Goal: Task Accomplishment & Management: Manage account settings

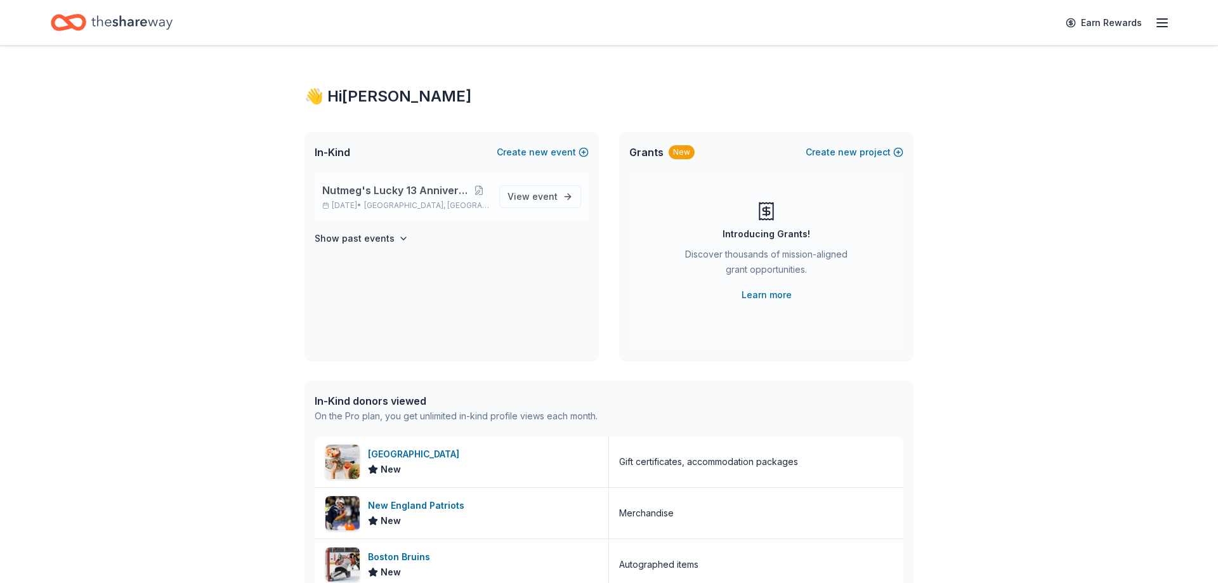
click at [349, 183] on span "Nutmeg's Lucky 13 Anniversary Event" at bounding box center [395, 190] width 147 height 15
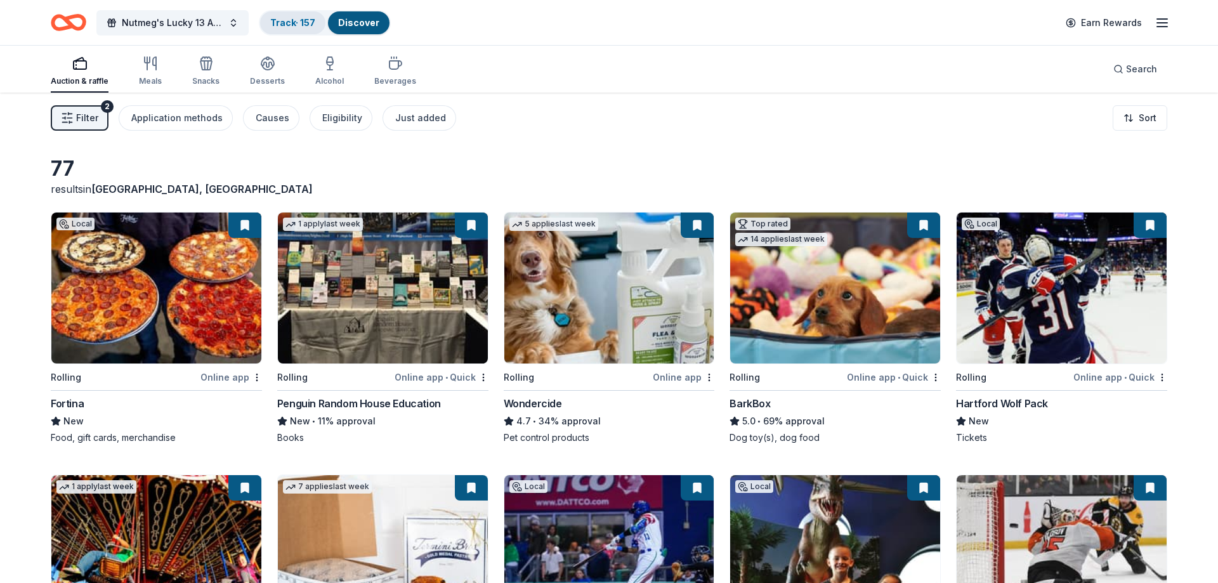
click at [282, 15] on div "Track · 157" at bounding box center [292, 22] width 65 height 23
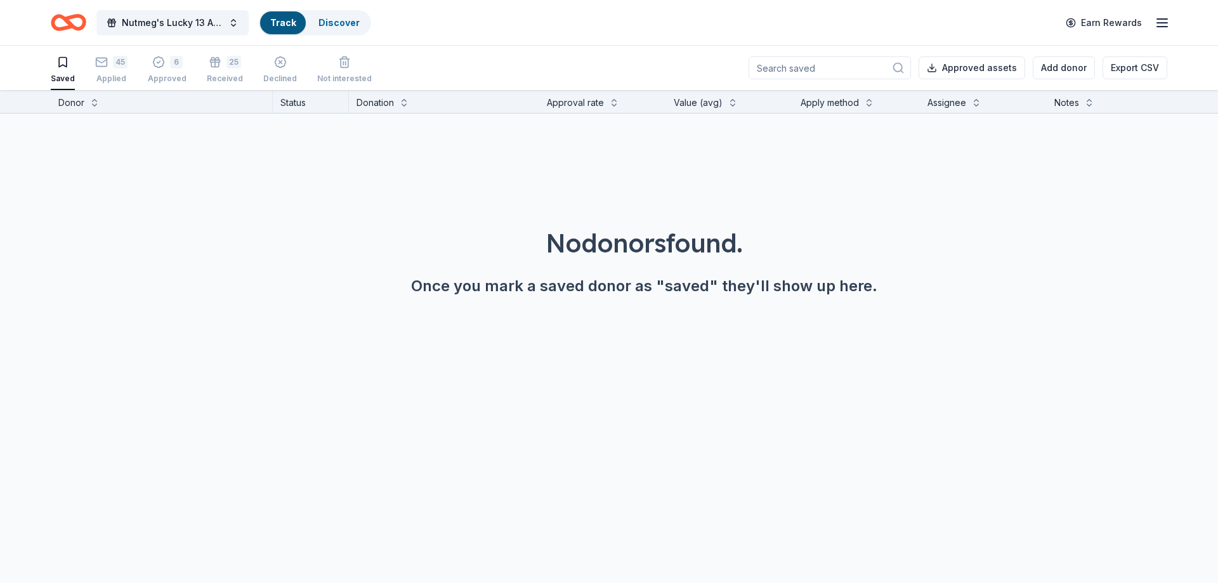
click at [288, 22] on link "Track" at bounding box center [282, 22] width 25 height 11
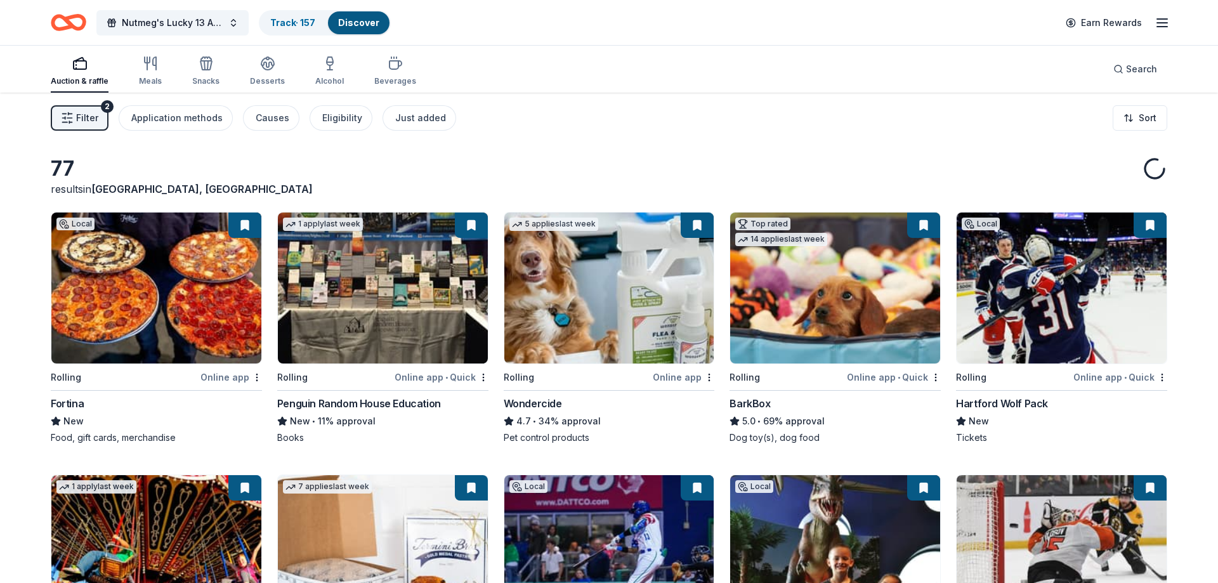
click at [117, 72] on div "Auction & raffle Meals Snacks Desserts Alcohol Beverages" at bounding box center [233, 72] width 365 height 42
click at [296, 23] on link "Track · 157" at bounding box center [292, 22] width 45 height 11
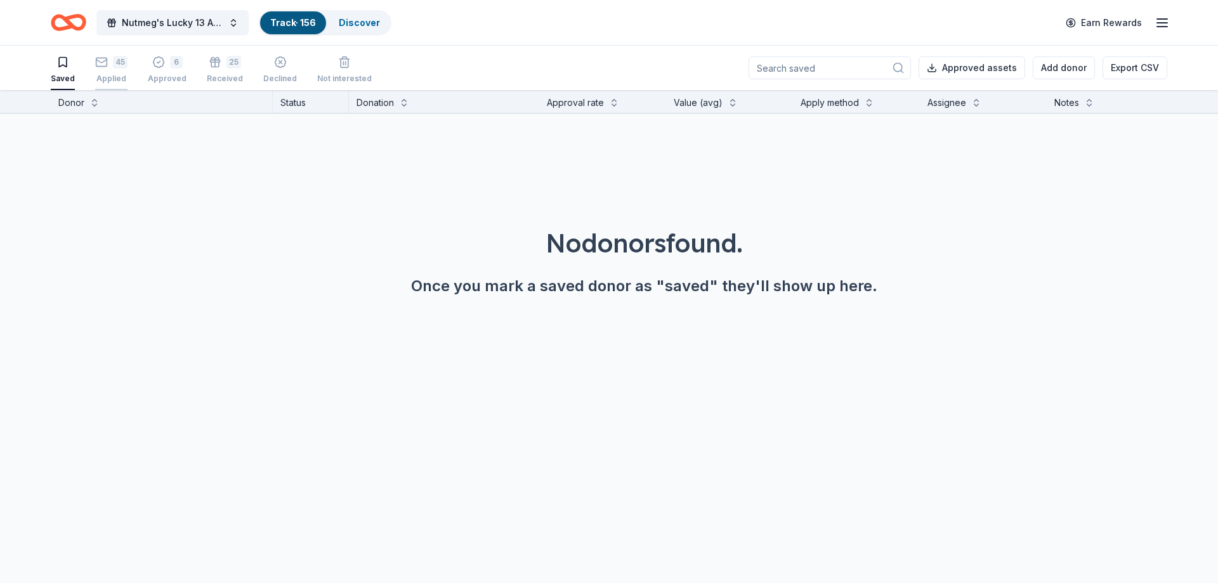
click at [113, 77] on div "Applied" at bounding box center [111, 79] width 32 height 10
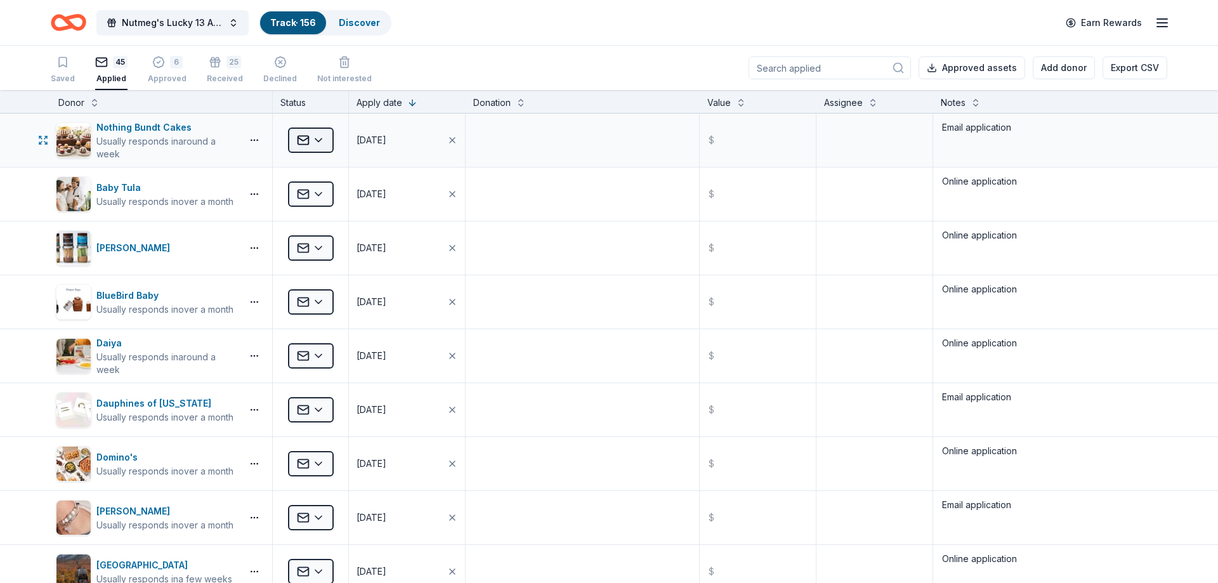
click at [306, 141] on html "Nutmeg's Lucky 13 Anniversary Event Track · 156 Discover Earn Rewards Saved 45 …" at bounding box center [609, 291] width 1218 height 583
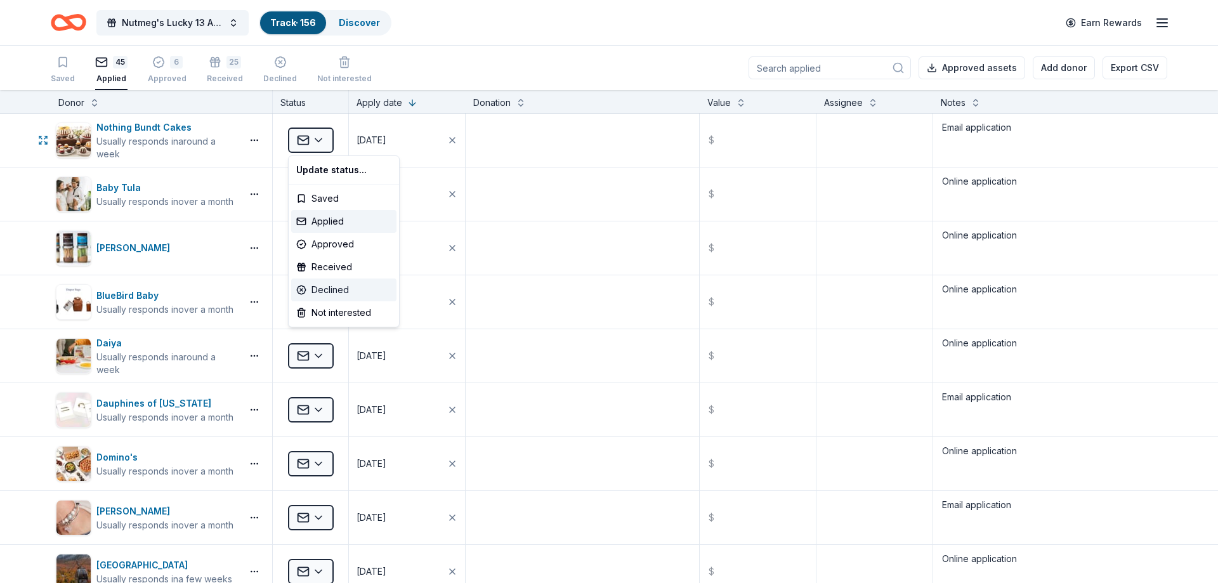
click at [332, 289] on div "Declined" at bounding box center [343, 289] width 105 height 23
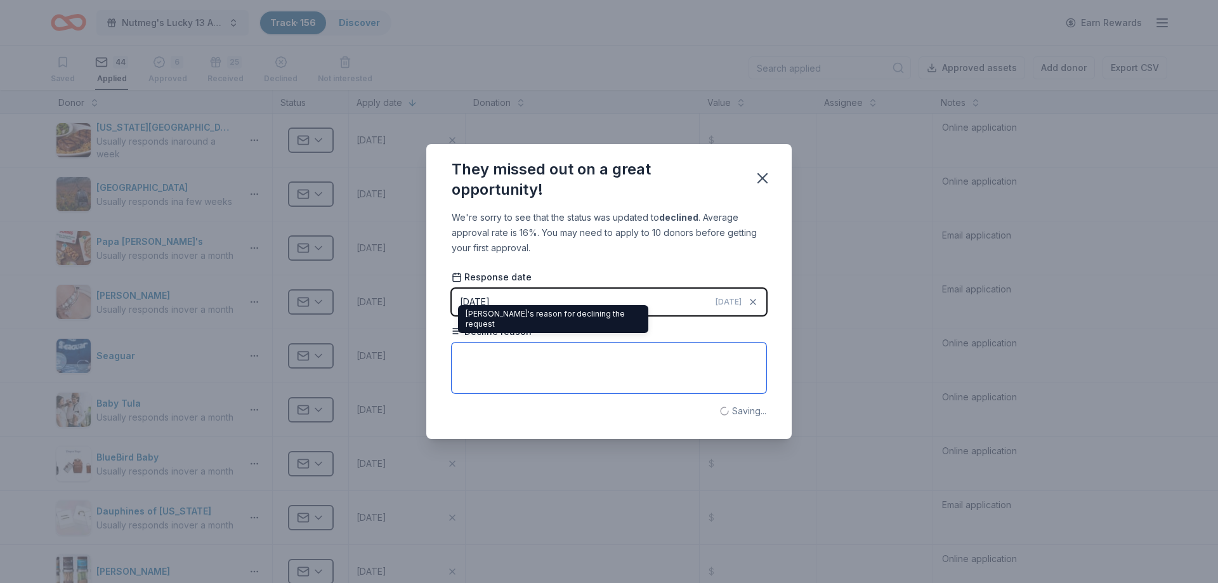
click at [521, 354] on textarea at bounding box center [608, 367] width 315 height 51
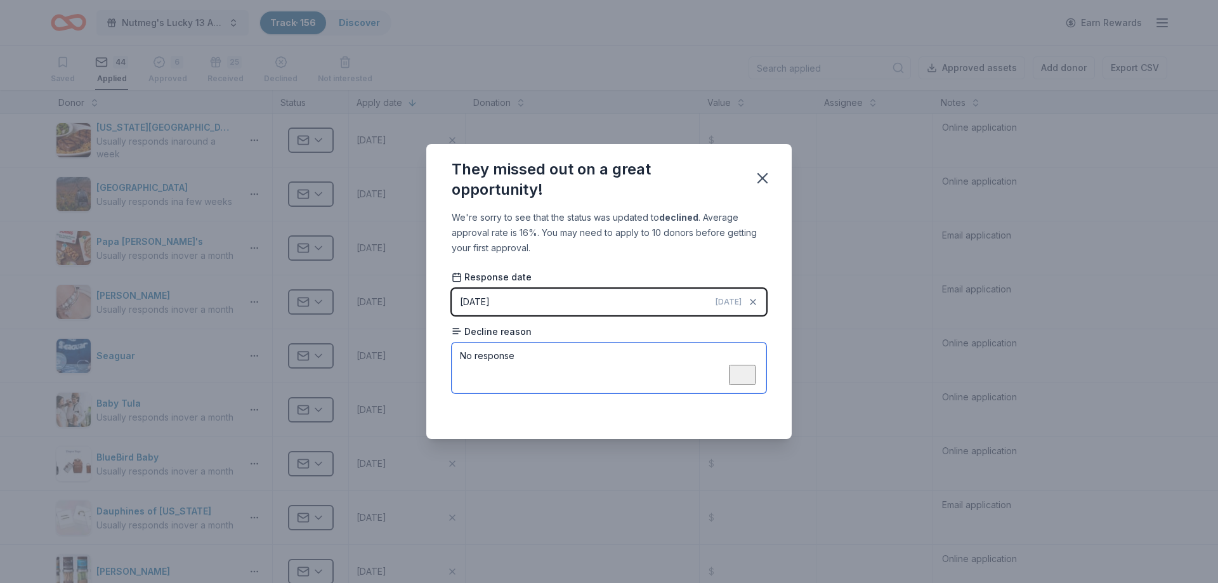
type textarea "No response"
click at [1079, 213] on div "They missed out on a great opportunity! We're sorry to see that the status was …" at bounding box center [609, 291] width 1218 height 583
click at [763, 178] on icon "button" at bounding box center [762, 178] width 9 height 9
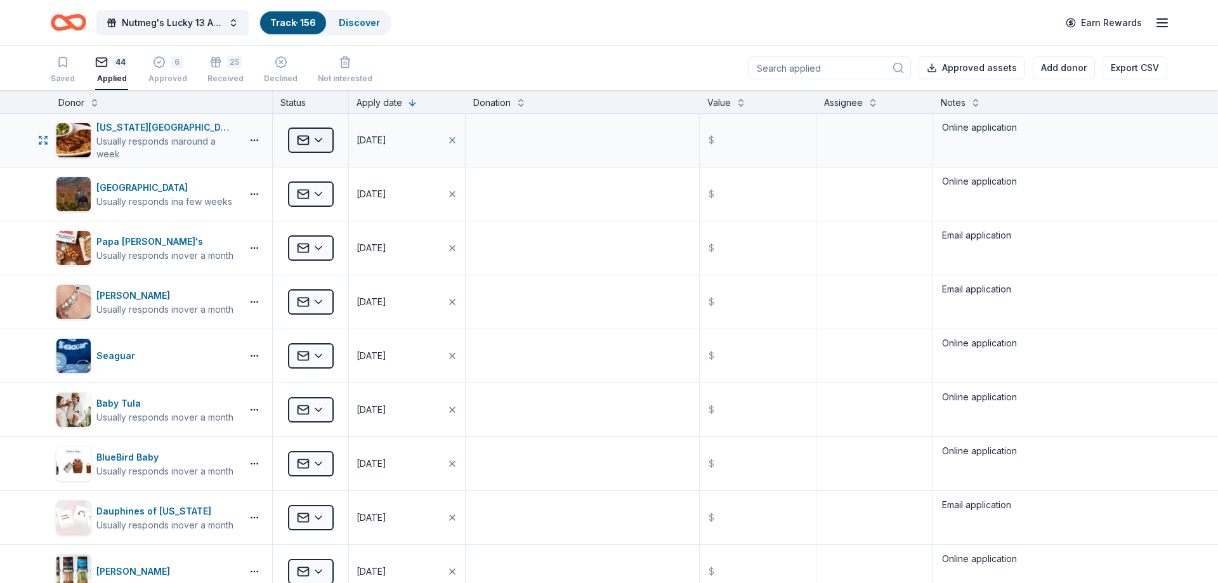
click at [326, 140] on html "Nutmeg's Lucky 13 Anniversary Event Track · 156 Discover Earn Rewards Saved 44 …" at bounding box center [609, 291] width 1218 height 583
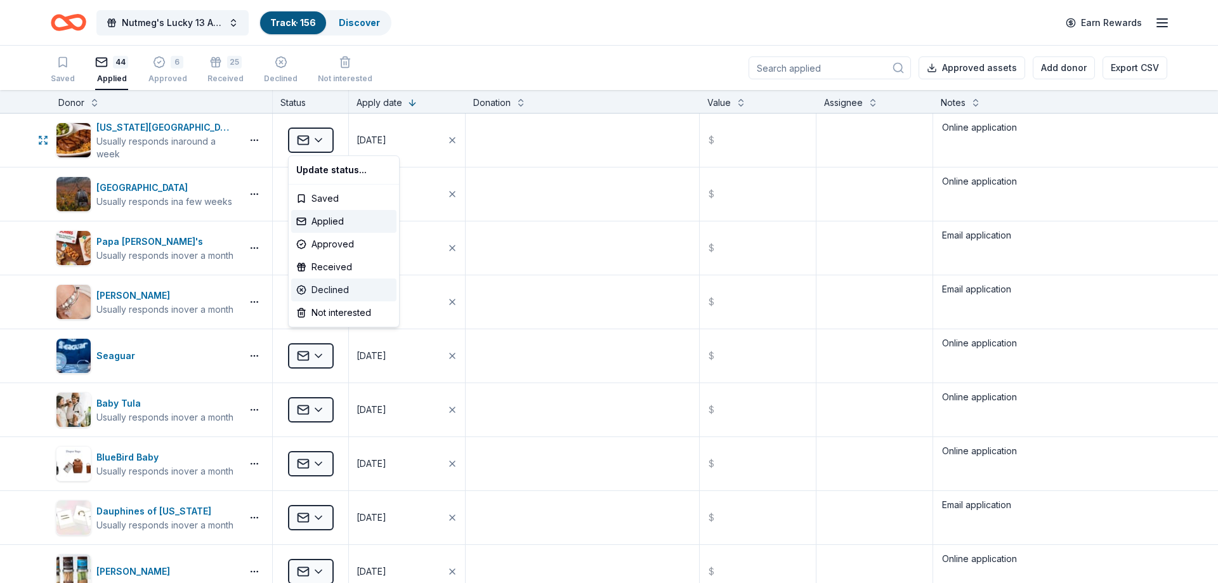
click at [325, 284] on div "Declined" at bounding box center [343, 289] width 105 height 23
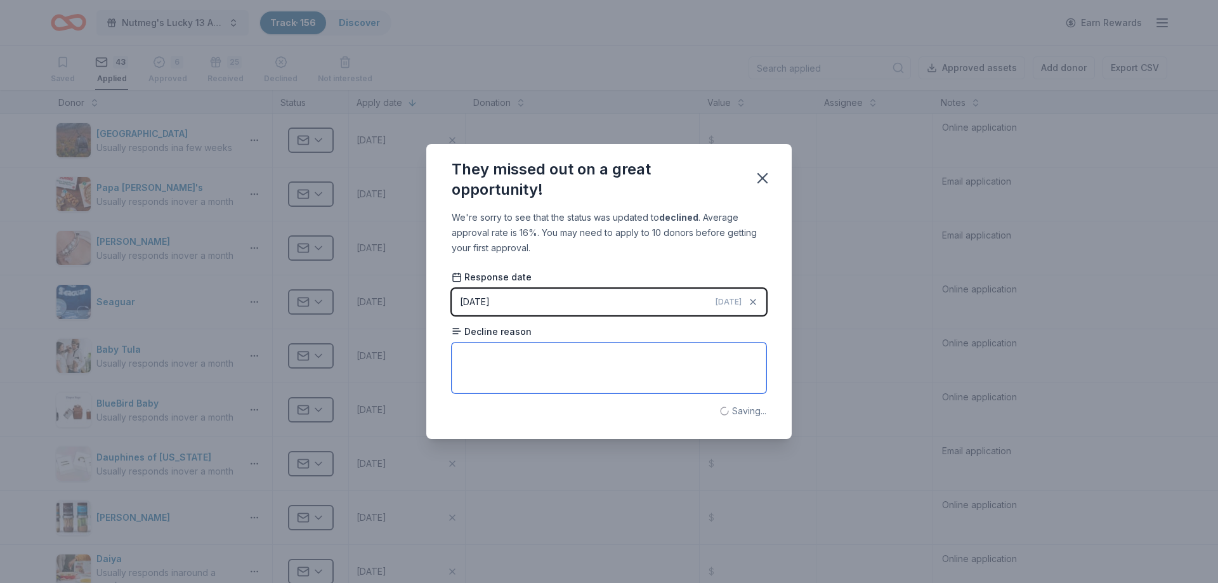
click at [550, 361] on textarea at bounding box center [608, 367] width 315 height 51
paste textarea "No response"
type textarea "No response"
click at [765, 176] on icon "button" at bounding box center [762, 178] width 9 height 9
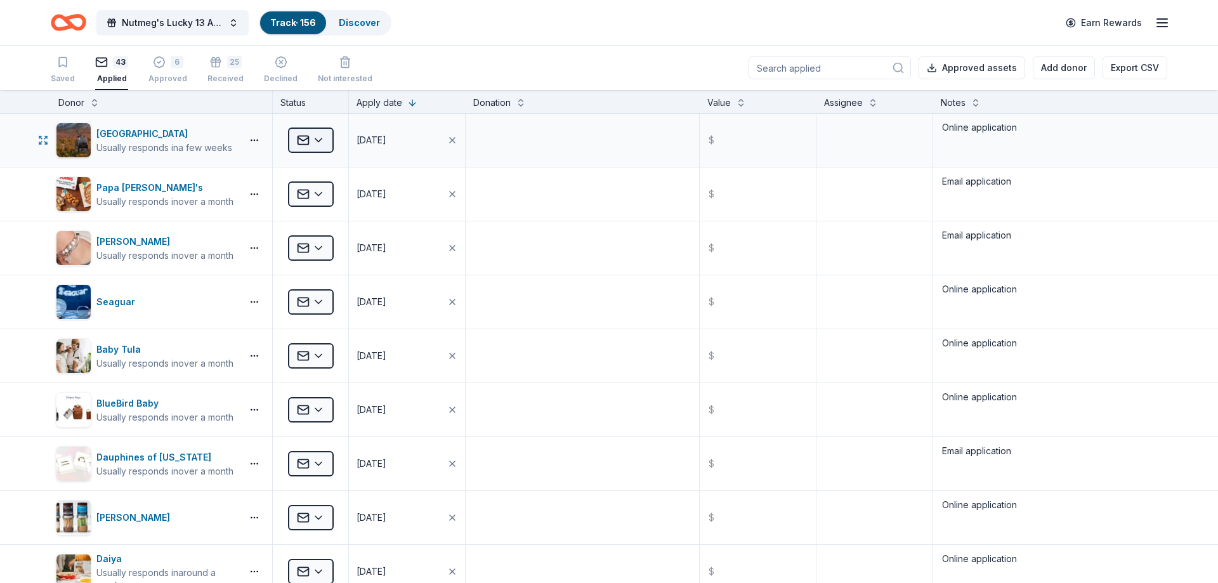
click at [324, 140] on html "Nutmeg's Lucky 13 Anniversary Event Track · 156 Discover Earn Rewards Saved 43 …" at bounding box center [609, 291] width 1218 height 583
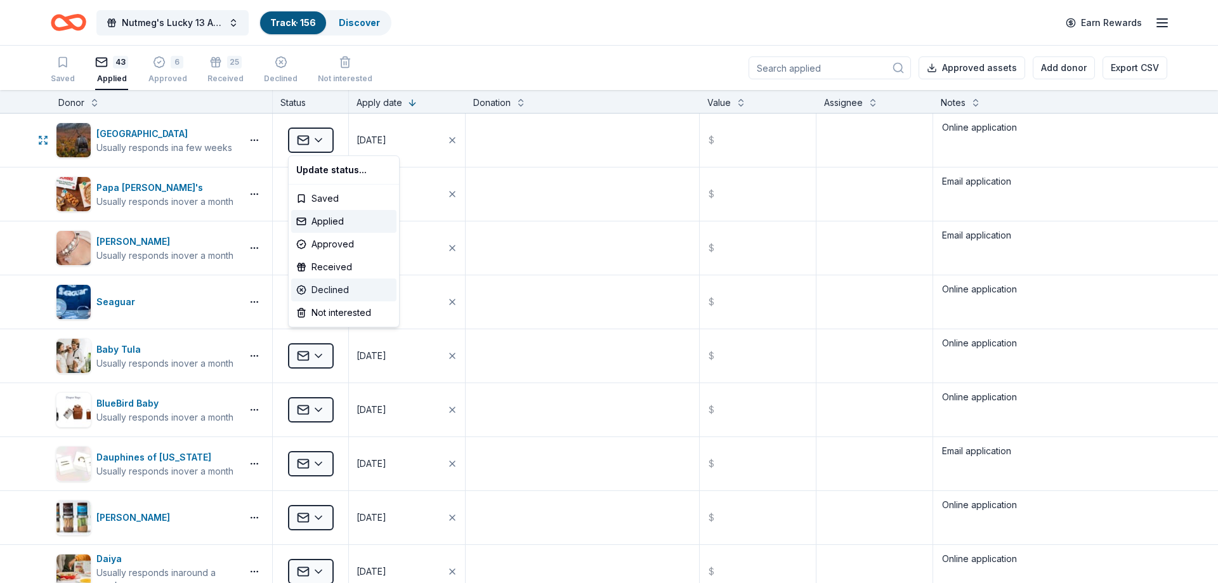
click at [350, 291] on div "Declined" at bounding box center [343, 289] width 105 height 23
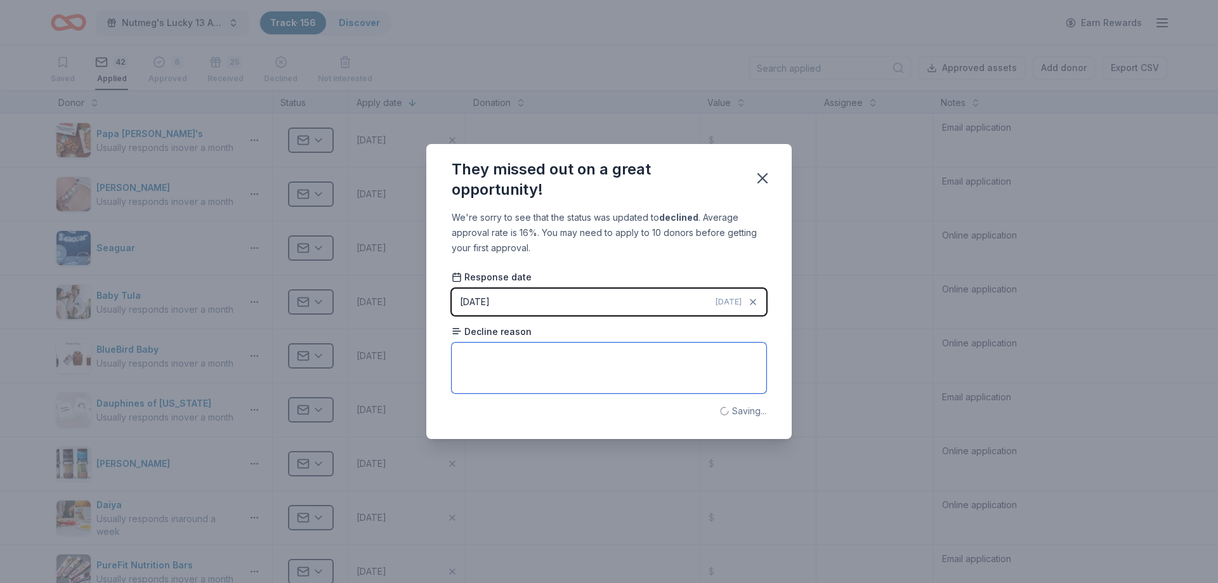
click at [550, 365] on textarea at bounding box center [608, 367] width 315 height 51
paste textarea "No response"
type textarea "No response"
click at [764, 177] on icon "button" at bounding box center [762, 178] width 9 height 9
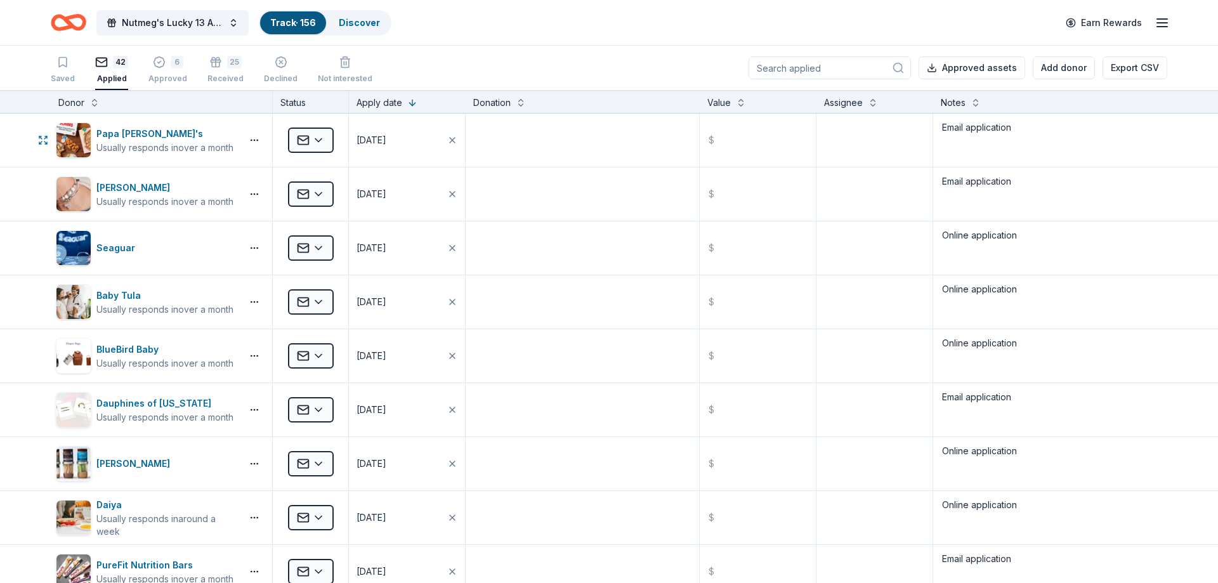
click at [306, 143] on html "Nutmeg's Lucky 13 Anniversary Event Track · 156 Discover Earn Rewards Saved 42 …" at bounding box center [609, 291] width 1218 height 583
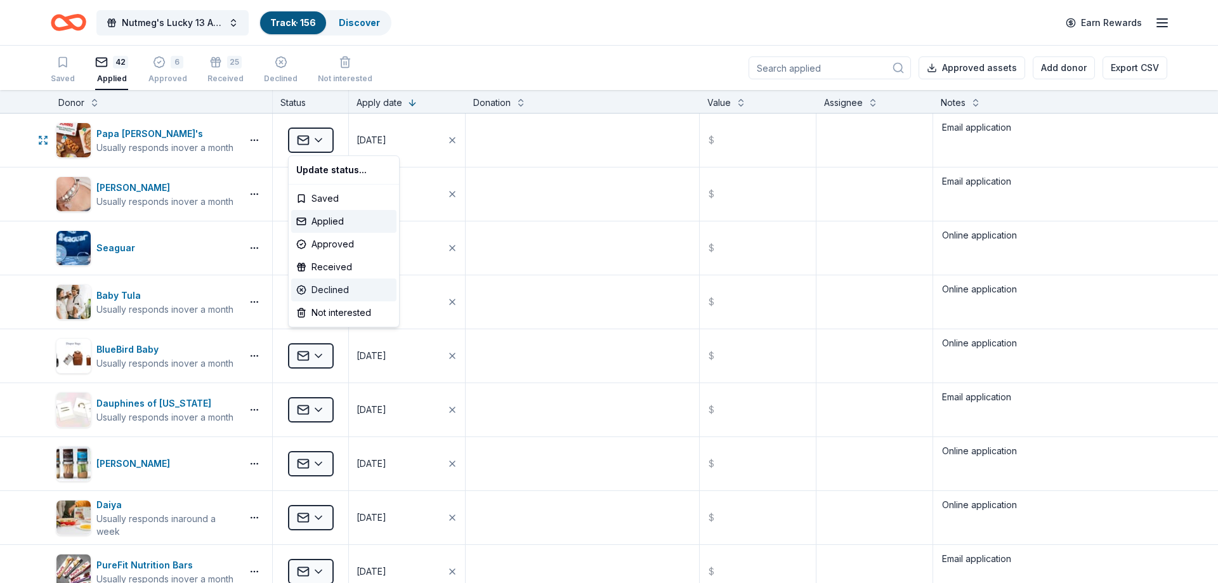
click at [315, 289] on div "Declined" at bounding box center [343, 289] width 105 height 23
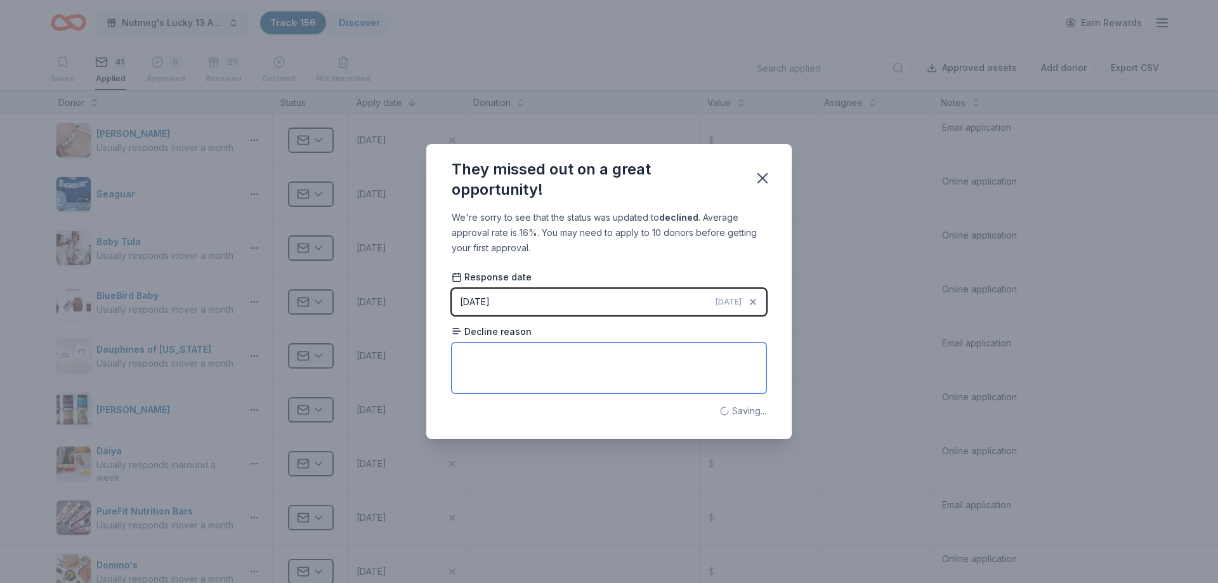
click at [521, 354] on textarea "To enrich screen reader interactions, please activate Accessibility in Grammarl…" at bounding box center [608, 367] width 315 height 51
paste textarea "No response"
type textarea "No response"
click at [762, 177] on icon "button" at bounding box center [762, 178] width 9 height 9
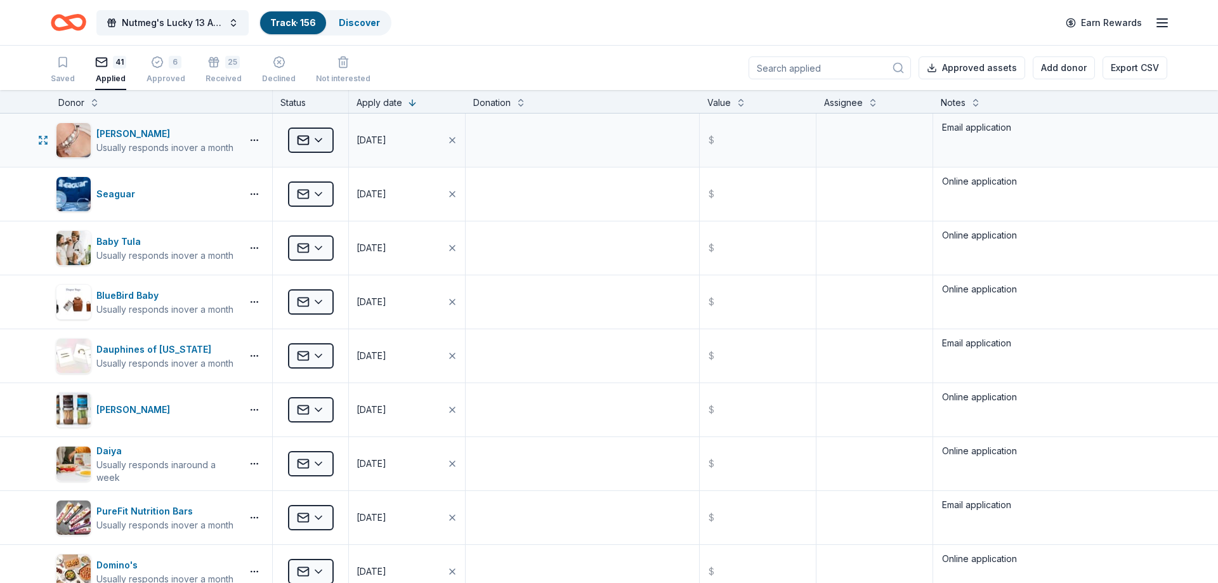
click at [327, 137] on html "Nutmeg's Lucky 13 Anniversary Event Track · 156 Discover Earn Rewards Saved 41 …" at bounding box center [609, 291] width 1218 height 583
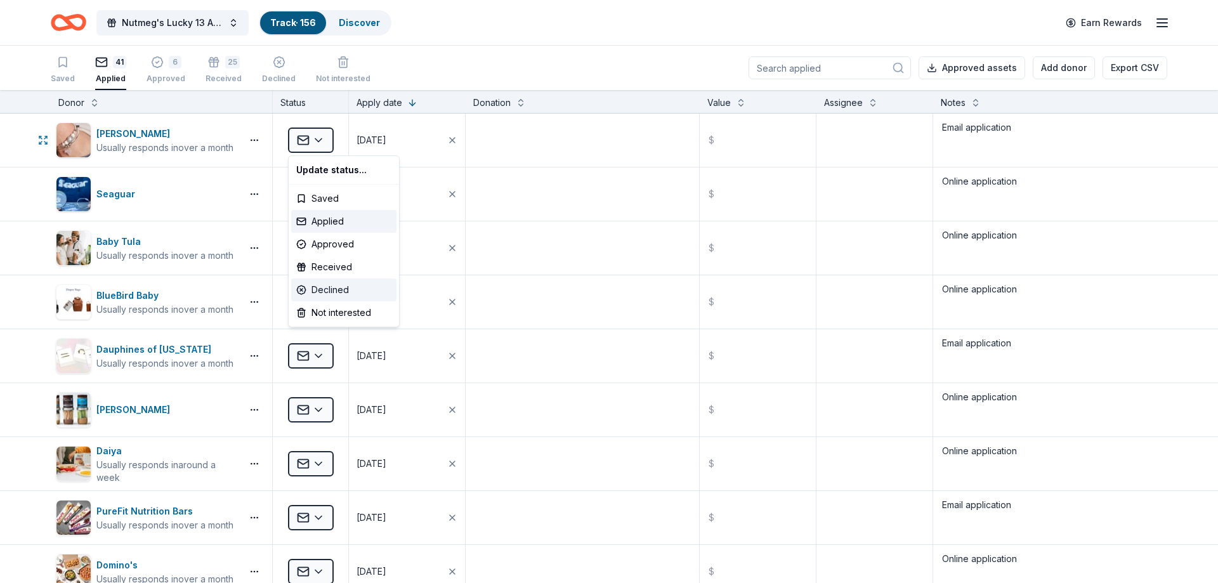
click at [339, 293] on div "Declined" at bounding box center [343, 289] width 105 height 23
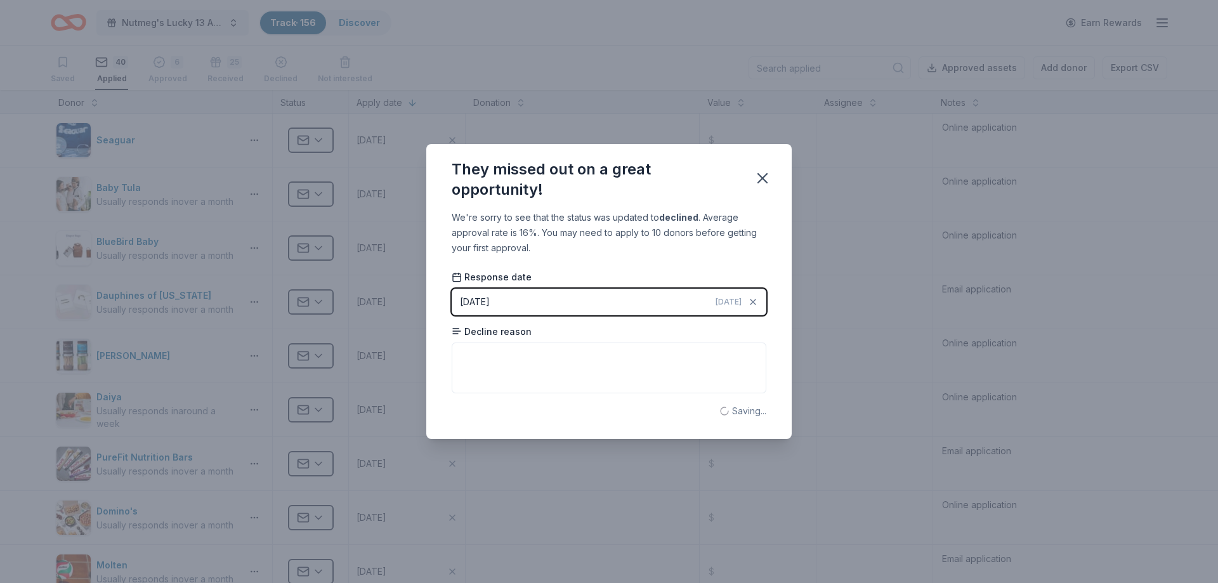
click at [612, 396] on div "We're sorry to see that the status was updated to declined . Average approval r…" at bounding box center [608, 324] width 365 height 229
click at [609, 380] on textarea "To enrich screen reader interactions, please activate Accessibility in Grammarl…" at bounding box center [608, 367] width 315 height 51
paste textarea "No response"
type textarea "No response"
click at [757, 181] on icon "button" at bounding box center [762, 178] width 18 height 18
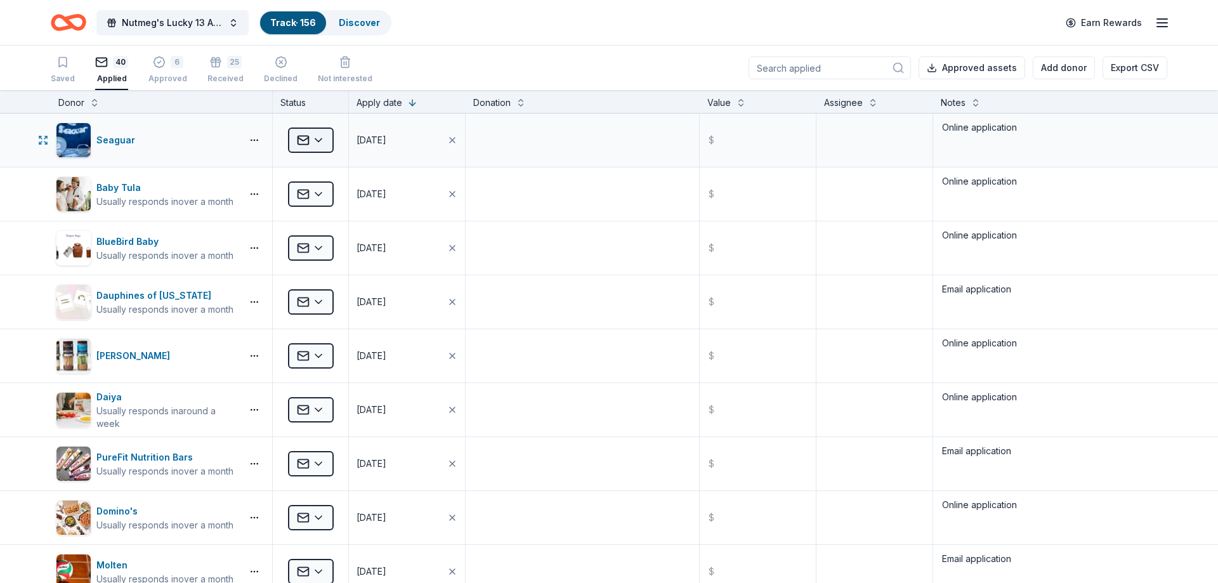
click at [318, 146] on html "Nutmeg's Lucky 13 Anniversary Event Track · 156 Discover Earn Rewards Saved 40 …" at bounding box center [609, 291] width 1218 height 583
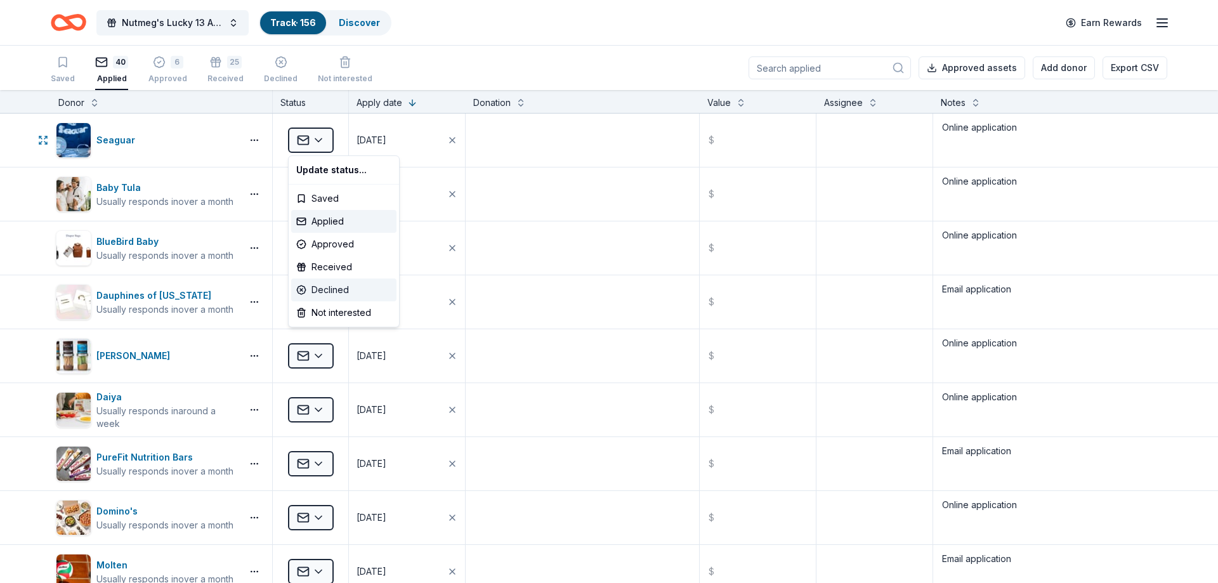
click at [327, 285] on div "Declined" at bounding box center [343, 289] width 105 height 23
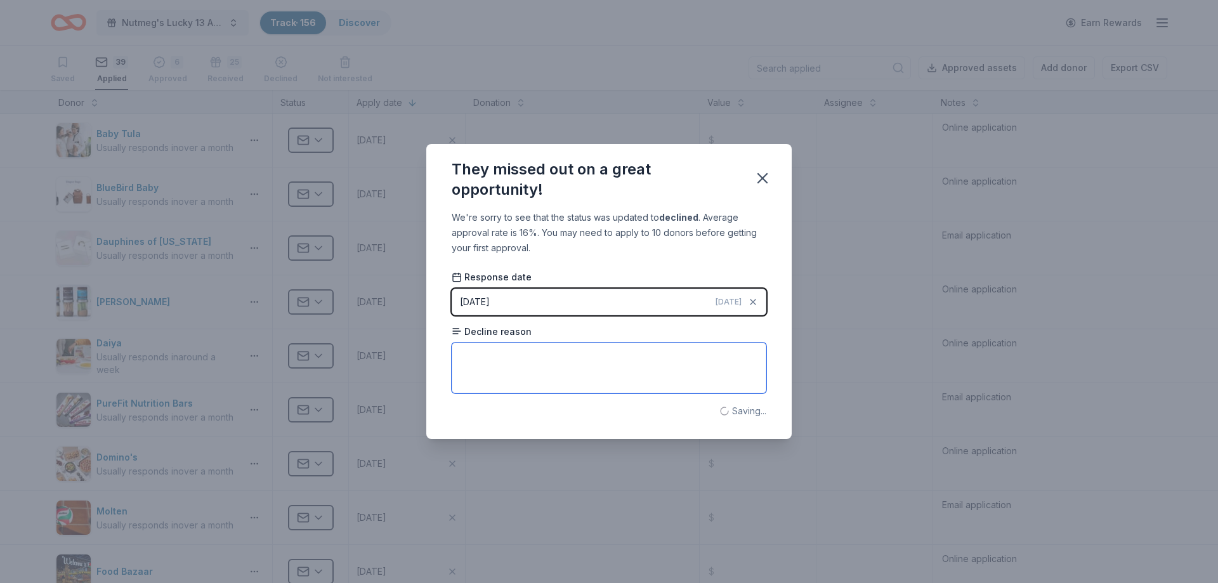
click at [564, 370] on textarea at bounding box center [608, 367] width 315 height 51
paste textarea "No response"
type textarea "No response"
click at [758, 179] on icon "button" at bounding box center [762, 178] width 18 height 18
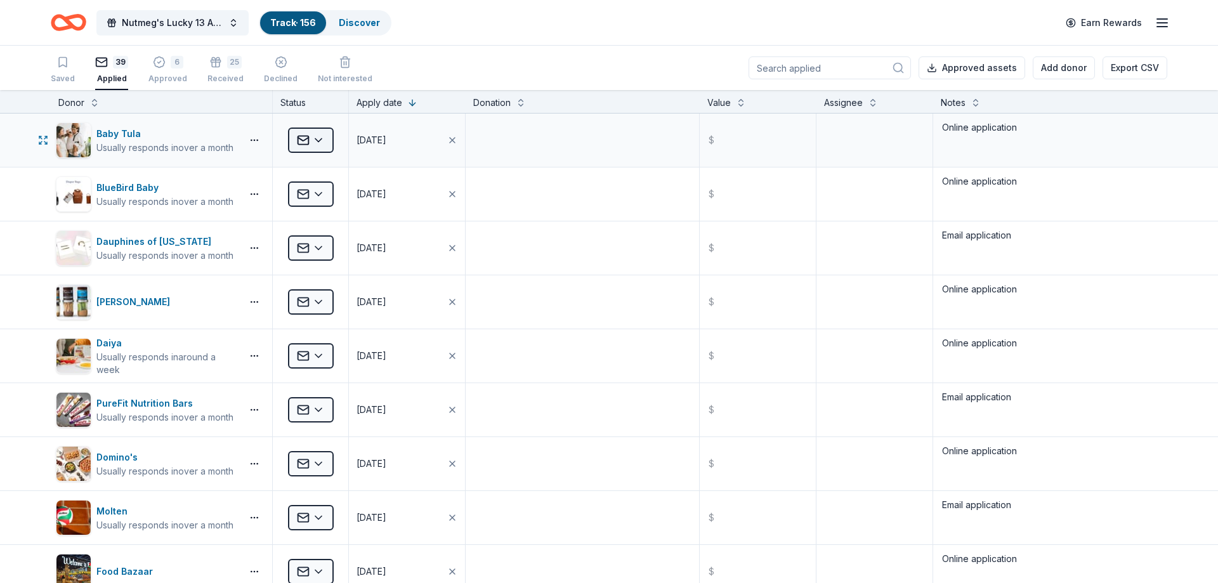
click at [322, 142] on html "Nutmeg's Lucky 13 Anniversary Event Track · 156 Discover Earn Rewards Saved 39 …" at bounding box center [609, 291] width 1218 height 583
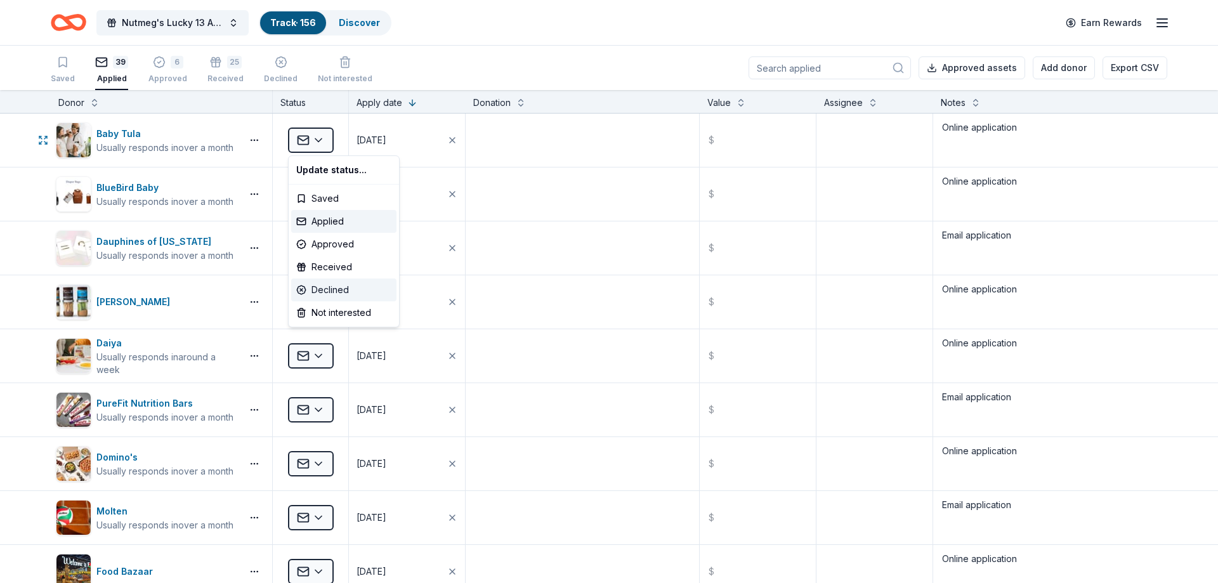
click at [340, 290] on div "Declined" at bounding box center [343, 289] width 105 height 23
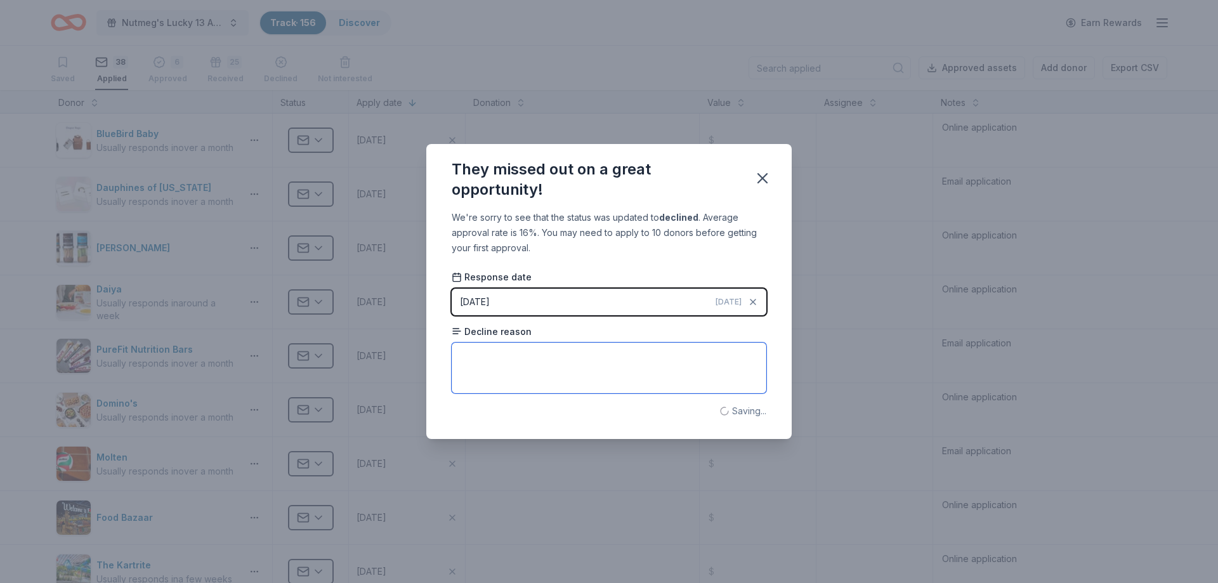
click at [533, 353] on textarea at bounding box center [608, 367] width 315 height 51
paste textarea "No response"
type textarea "No response"
click at [758, 177] on icon "button" at bounding box center [762, 178] width 18 height 18
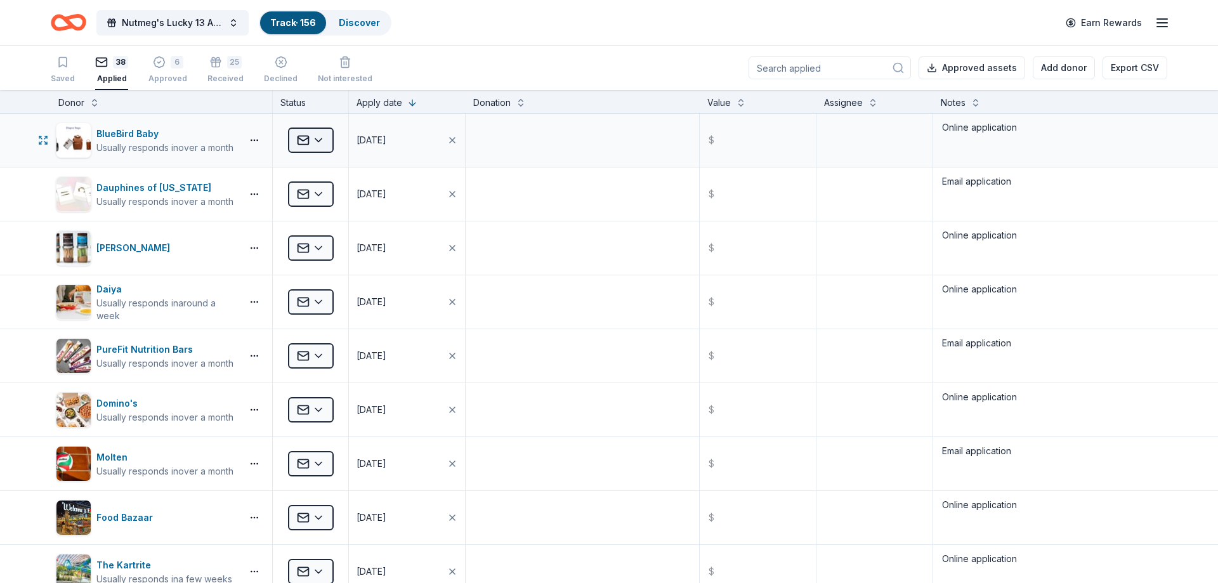
click at [297, 146] on html "Nutmeg's Lucky 13 Anniversary Event Track · 156 Discover Earn Rewards Saved 38 …" at bounding box center [609, 291] width 1218 height 583
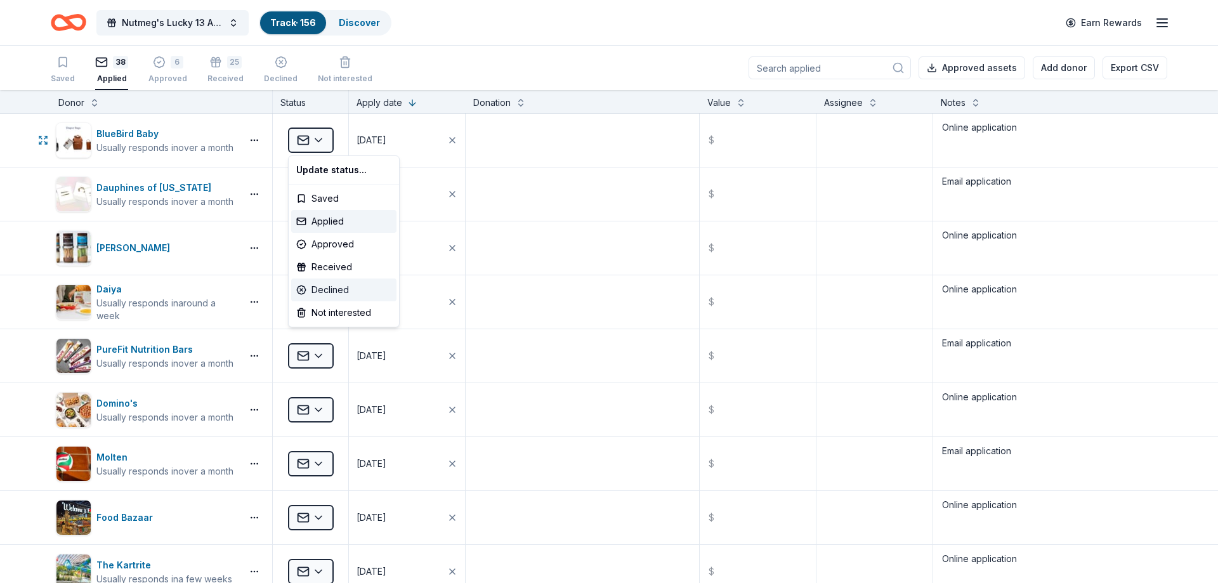
click at [329, 287] on div "Declined" at bounding box center [343, 289] width 105 height 23
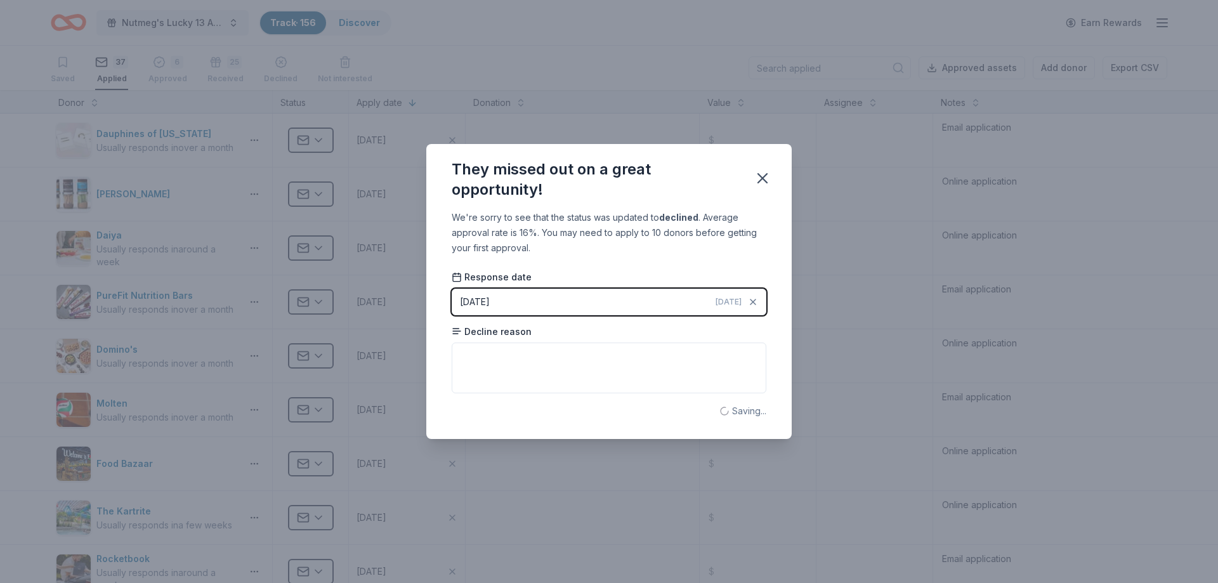
click at [219, 306] on div "They missed out on a great opportunity! We're sorry to see that the status was …" at bounding box center [609, 291] width 1218 height 583
click at [762, 178] on icon "button" at bounding box center [762, 178] width 18 height 18
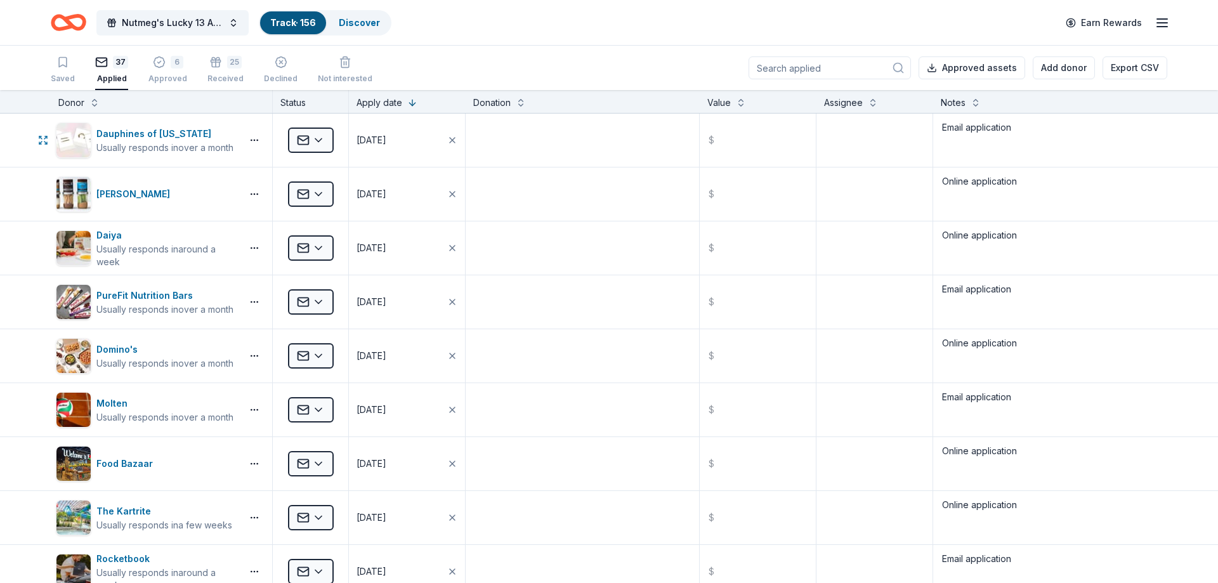
click at [320, 145] on html "Nutmeg's Lucky 13 Anniversary Event Track · 156 Discover Earn Rewards Saved 37 …" at bounding box center [609, 291] width 1218 height 583
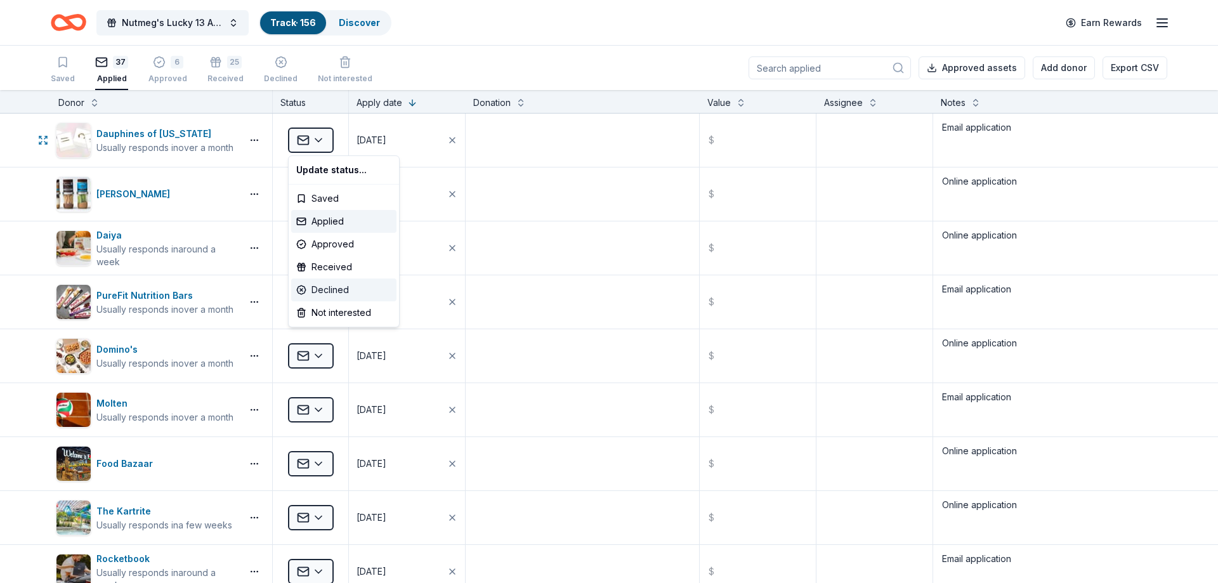
click at [356, 292] on div "Declined" at bounding box center [343, 289] width 105 height 23
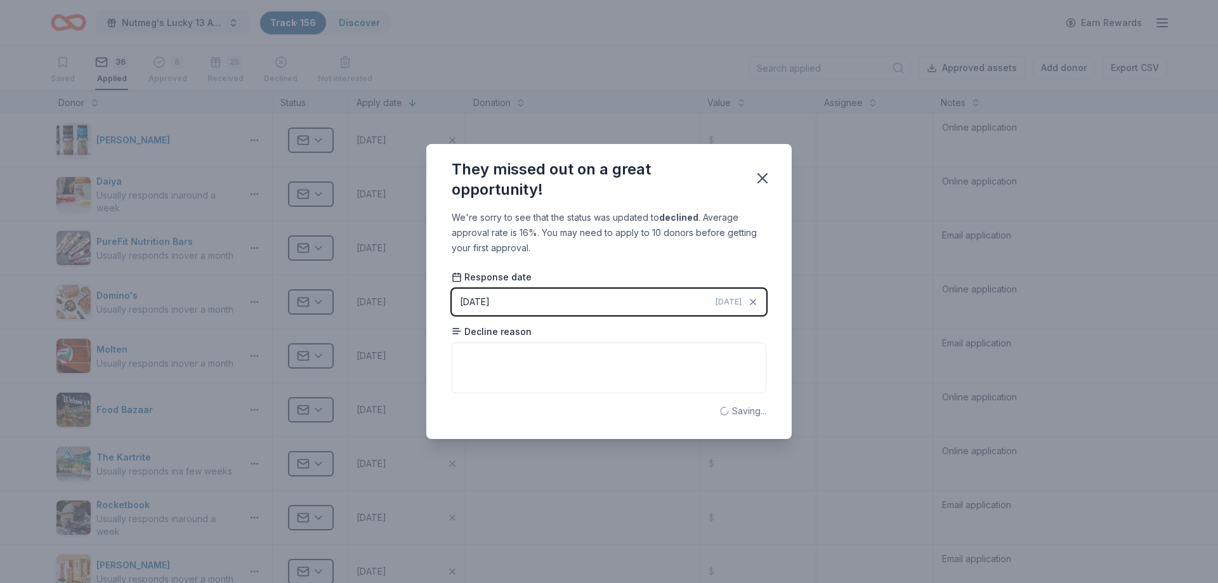
click at [328, 181] on div "They missed out on a great opportunity! We're sorry to see that the status was …" at bounding box center [609, 291] width 1218 height 583
click at [315, 159] on div "They missed out on a great opportunity! We're sorry to see that the status was …" at bounding box center [609, 291] width 1218 height 583
click at [763, 176] on icon "button" at bounding box center [762, 178] width 18 height 18
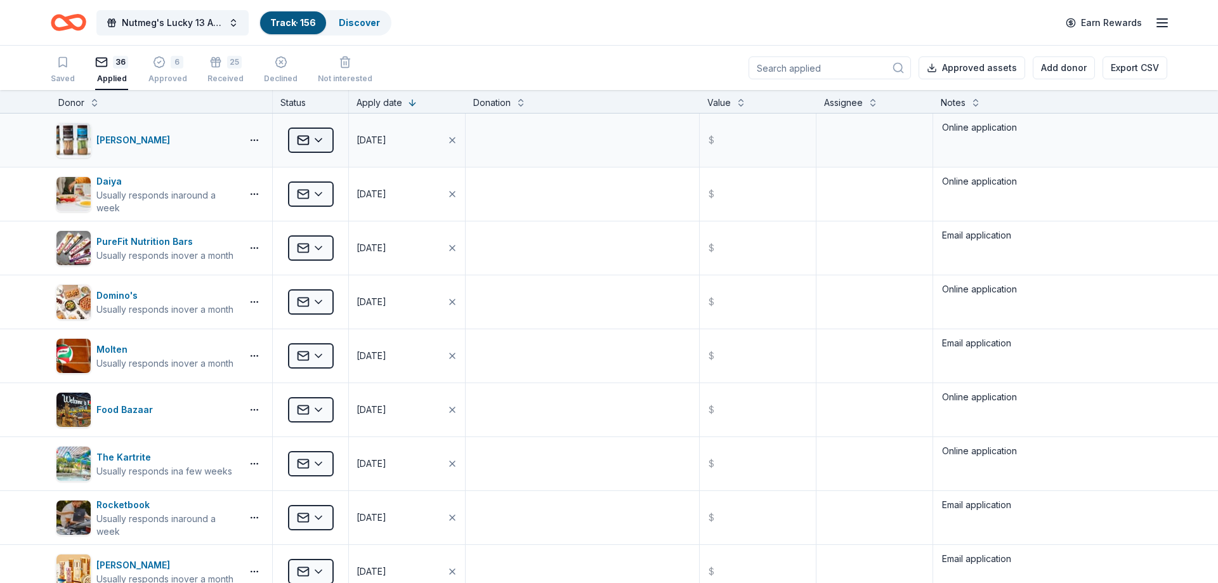
click at [292, 140] on html "Nutmeg's Lucky 13 Anniversary Event Track · 156 Discover Earn Rewards Saved 36 …" at bounding box center [609, 291] width 1218 height 583
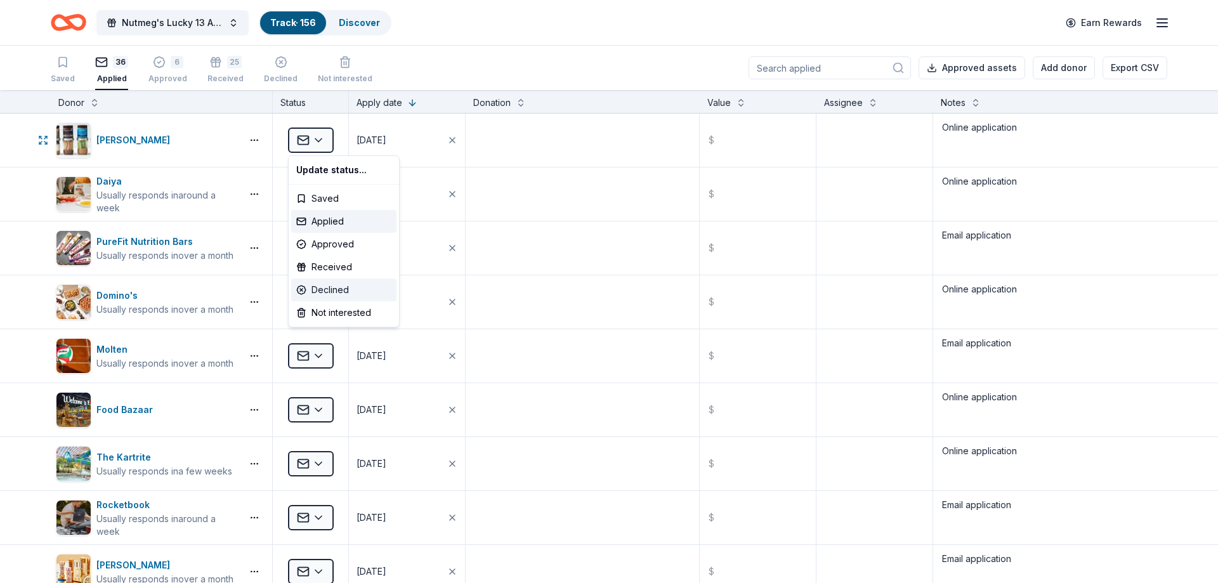
click at [337, 284] on div "Declined" at bounding box center [343, 289] width 105 height 23
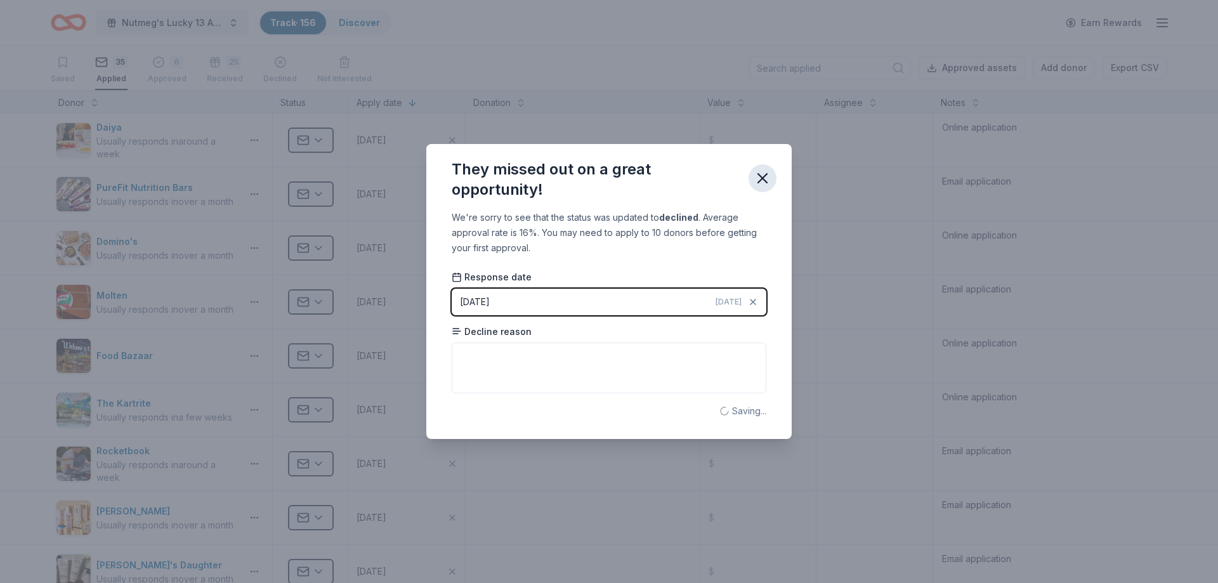
click at [767, 174] on icon "button" at bounding box center [762, 178] width 18 height 18
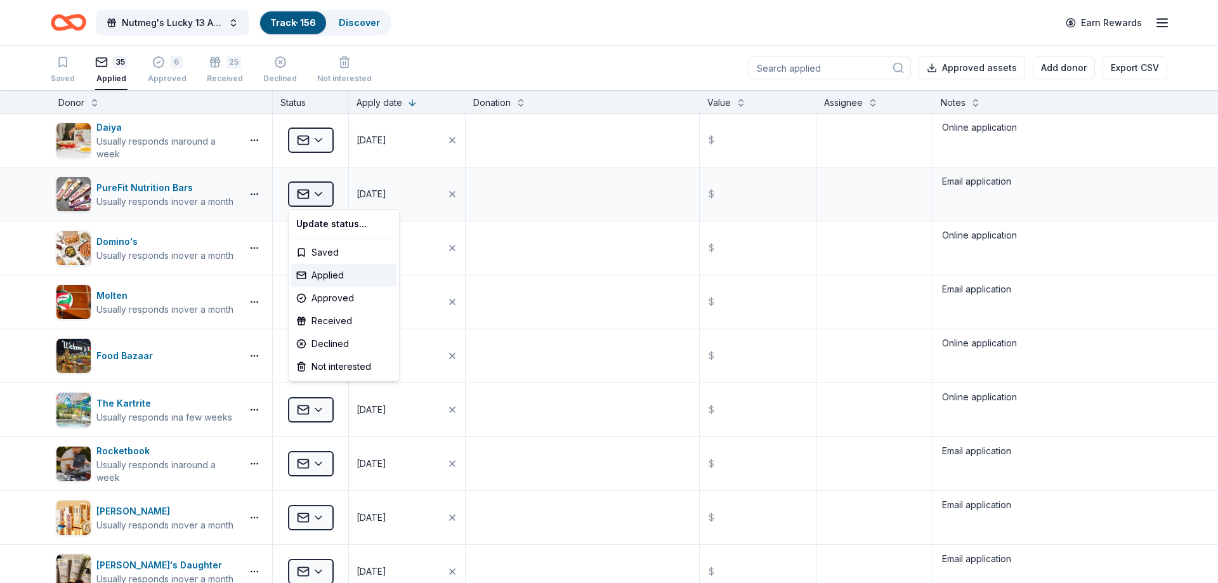
click at [313, 188] on html "Nutmeg's Lucky 13 Anniversary Event Track · 156 Discover Earn Rewards Saved 35 …" at bounding box center [609, 291] width 1218 height 583
click at [313, 348] on div "Declined" at bounding box center [343, 343] width 105 height 23
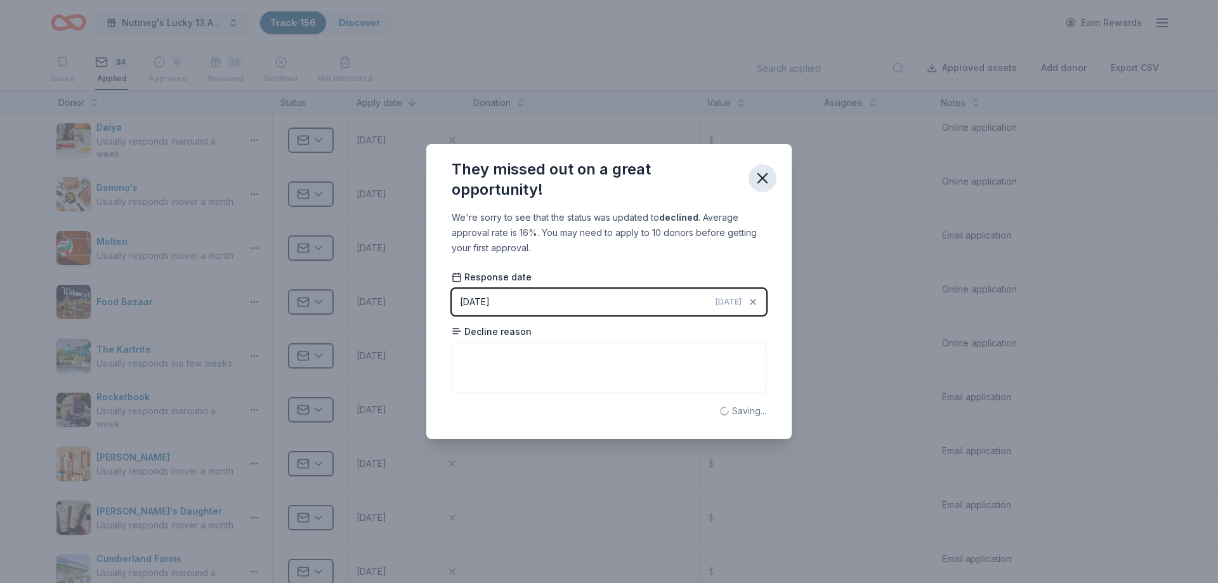
click at [765, 182] on icon "button" at bounding box center [762, 178] width 18 height 18
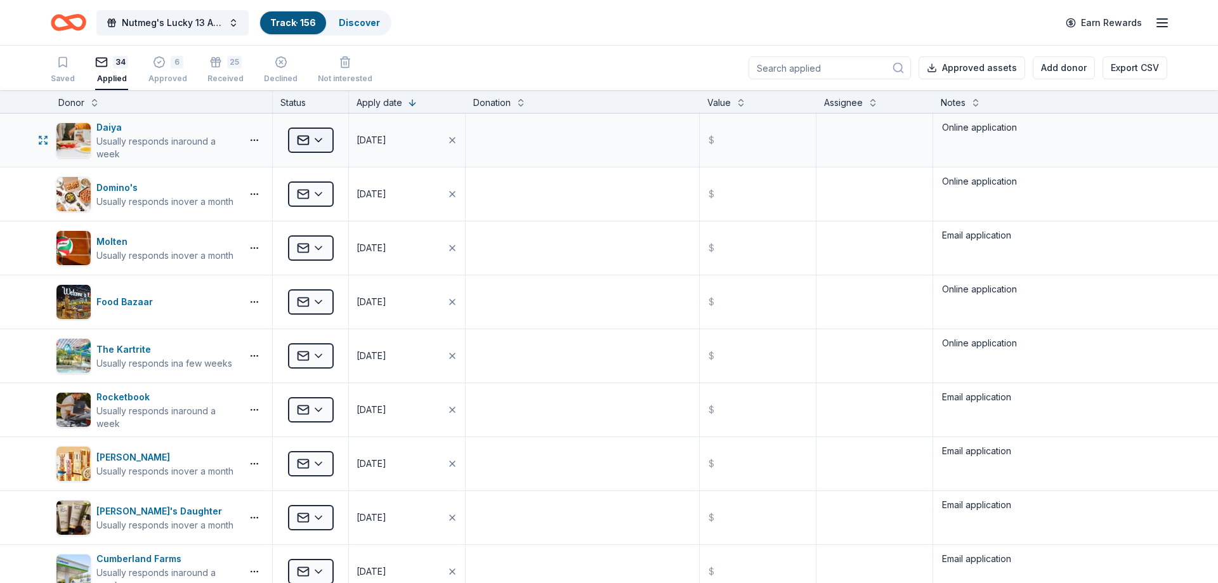
click at [325, 141] on html "Nutmeg's Lucky 13 Anniversary Event Track · 156 Discover Earn Rewards Saved 34 …" at bounding box center [609, 291] width 1218 height 583
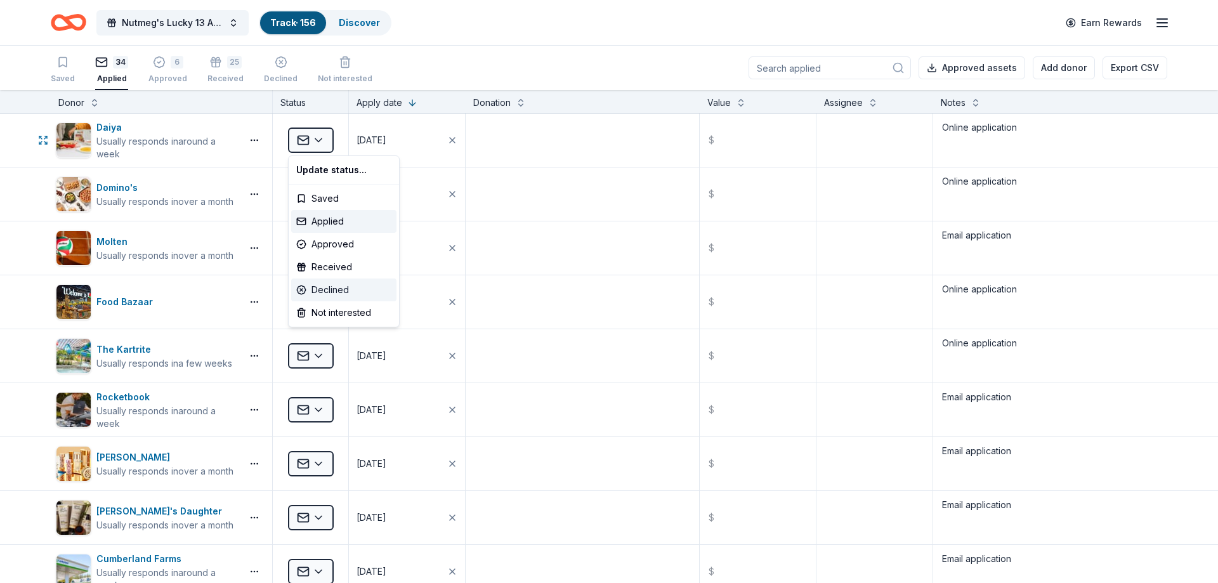
click at [324, 282] on div "Declined" at bounding box center [343, 289] width 105 height 23
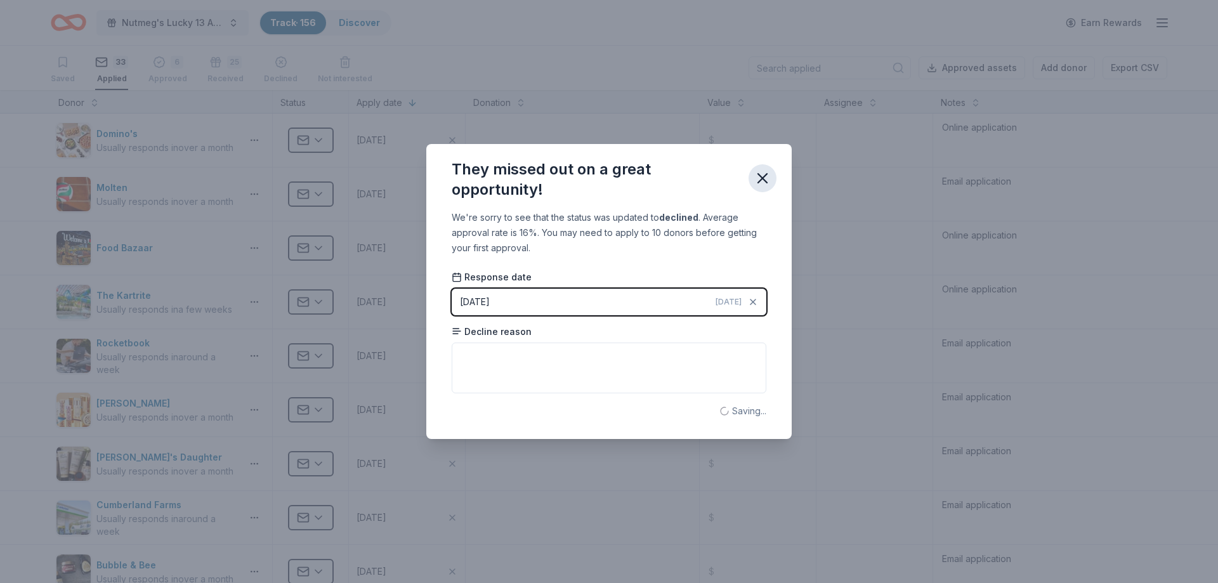
click at [763, 173] on icon "button" at bounding box center [762, 178] width 18 height 18
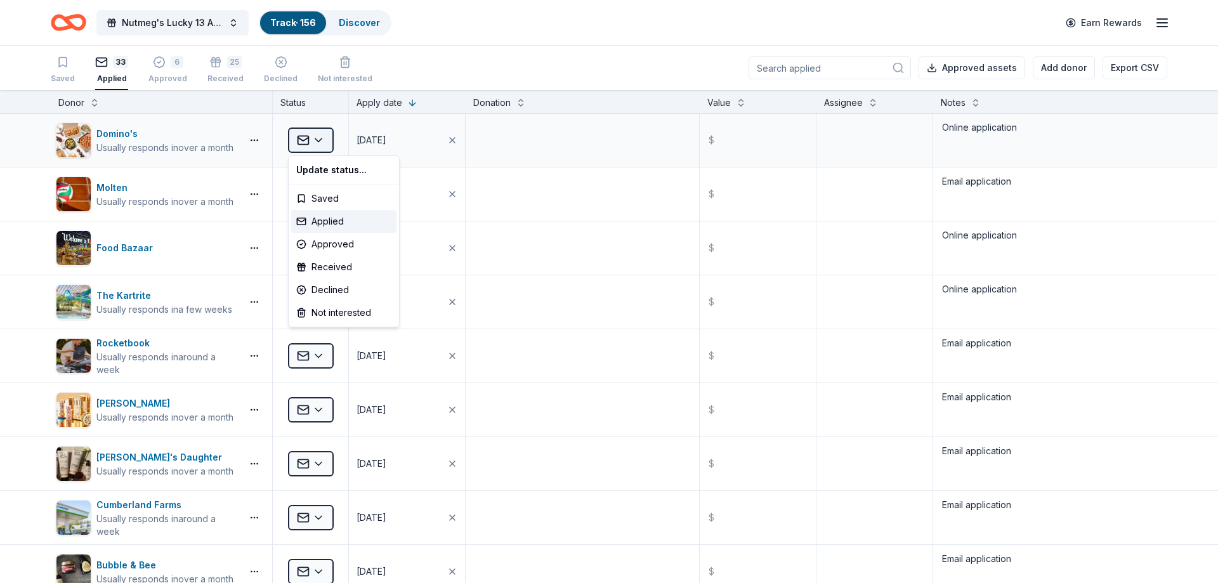
click at [294, 133] on html "Nutmeg's Lucky 13 Anniversary Event Track · 156 Discover Earn Rewards Saved 33 …" at bounding box center [609, 291] width 1218 height 583
click at [328, 282] on div "Declined" at bounding box center [343, 289] width 105 height 23
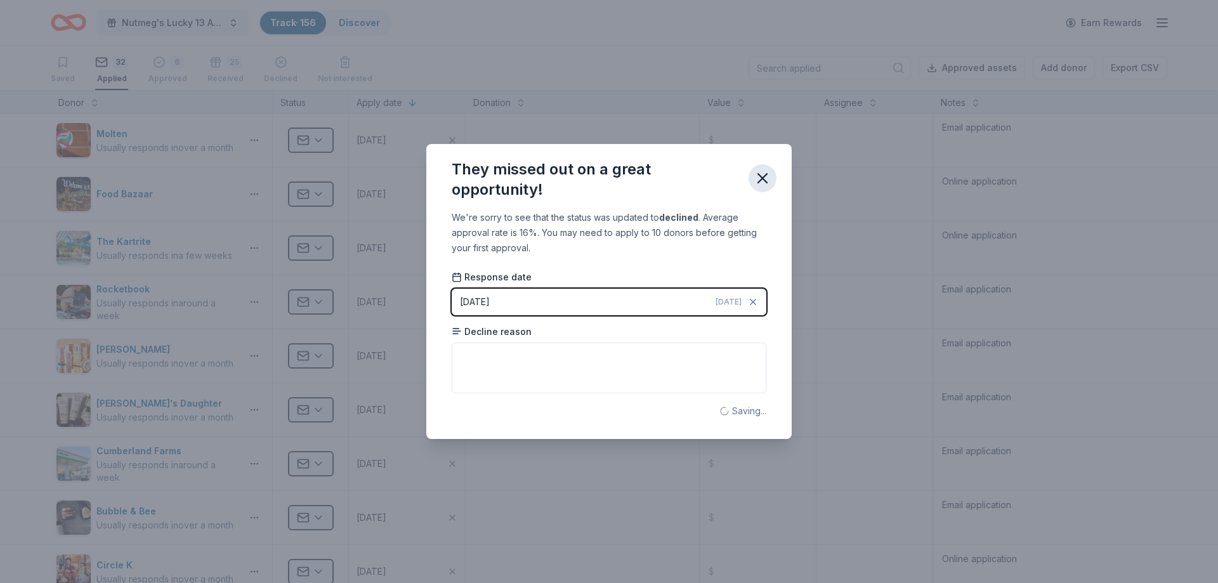
click at [758, 178] on icon "button" at bounding box center [762, 178] width 18 height 18
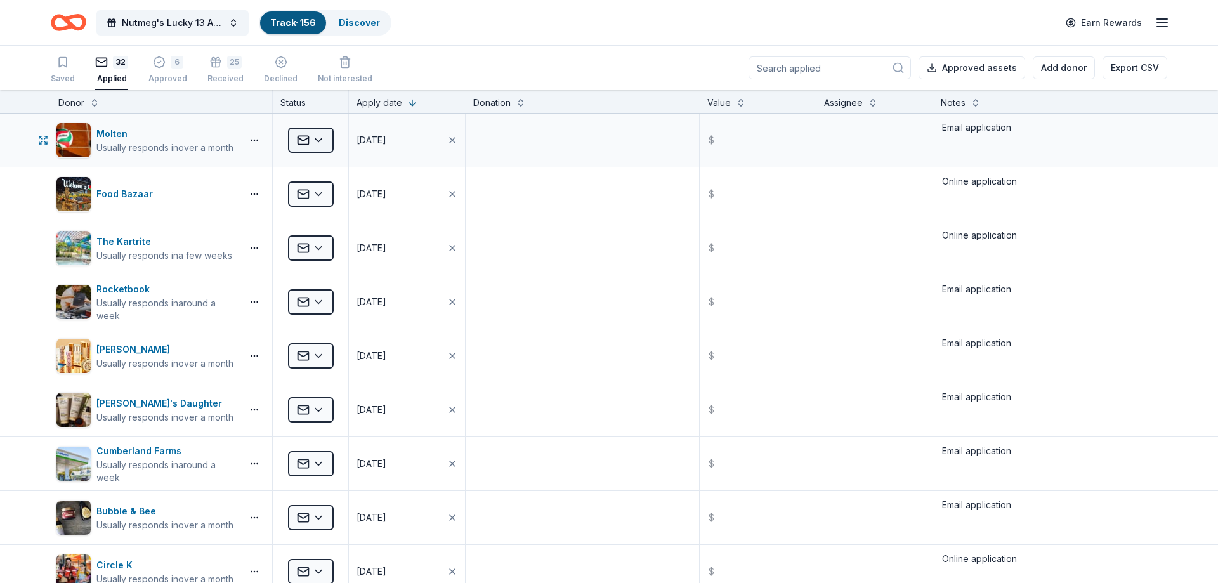
click at [322, 143] on html "Nutmeg's Lucky 13 Anniversary Event Track · 156 Discover Earn Rewards Saved 32 …" at bounding box center [609, 291] width 1218 height 583
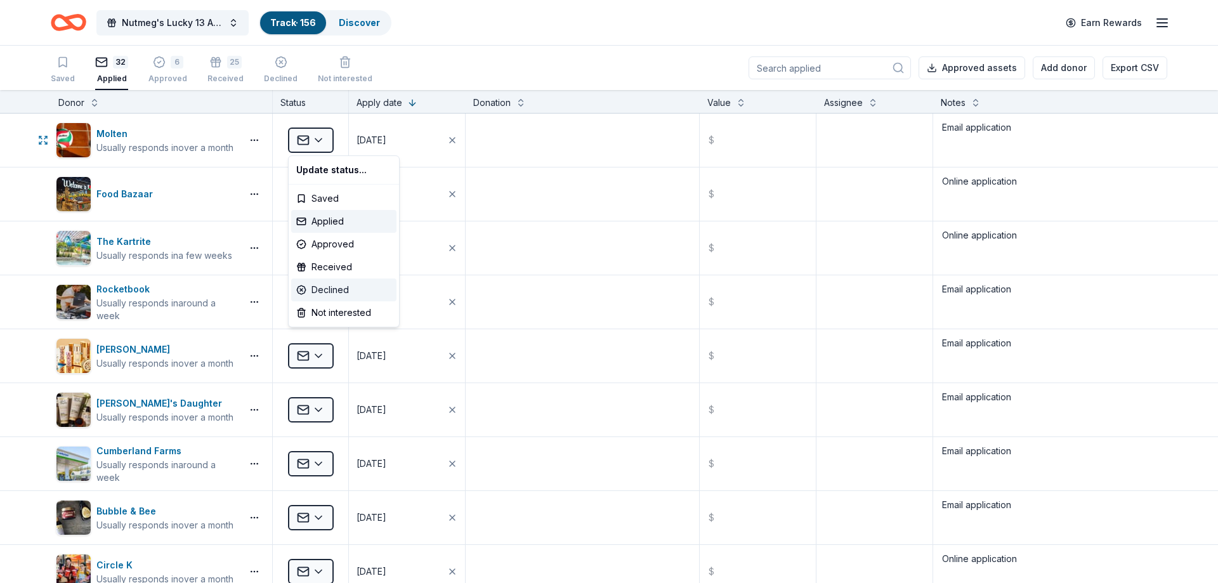
click at [344, 288] on div "Declined" at bounding box center [343, 289] width 105 height 23
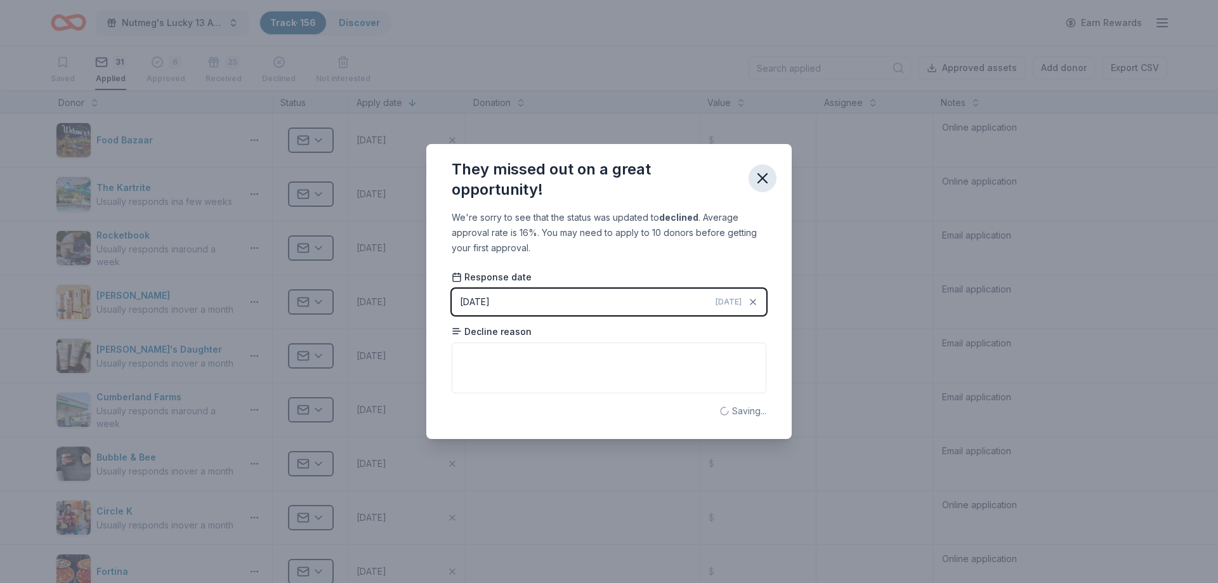
click at [757, 169] on button "button" at bounding box center [762, 178] width 28 height 28
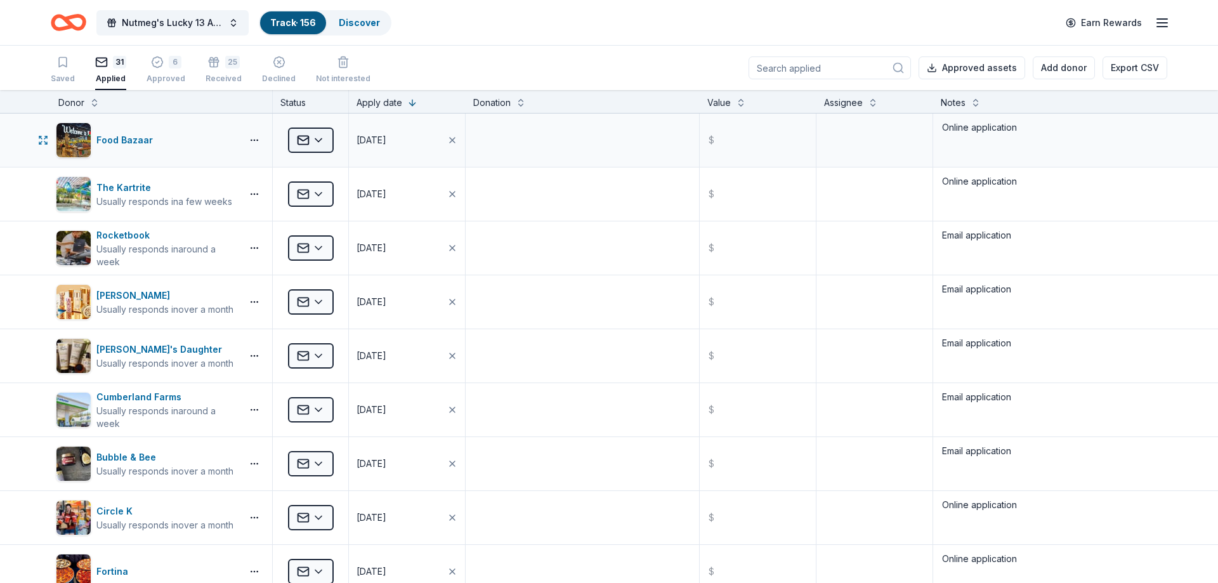
click at [305, 141] on html "Nutmeg's Lucky 13 Anniversary Event Track · 156 Discover Earn Rewards Saved 31 …" at bounding box center [609, 291] width 1218 height 583
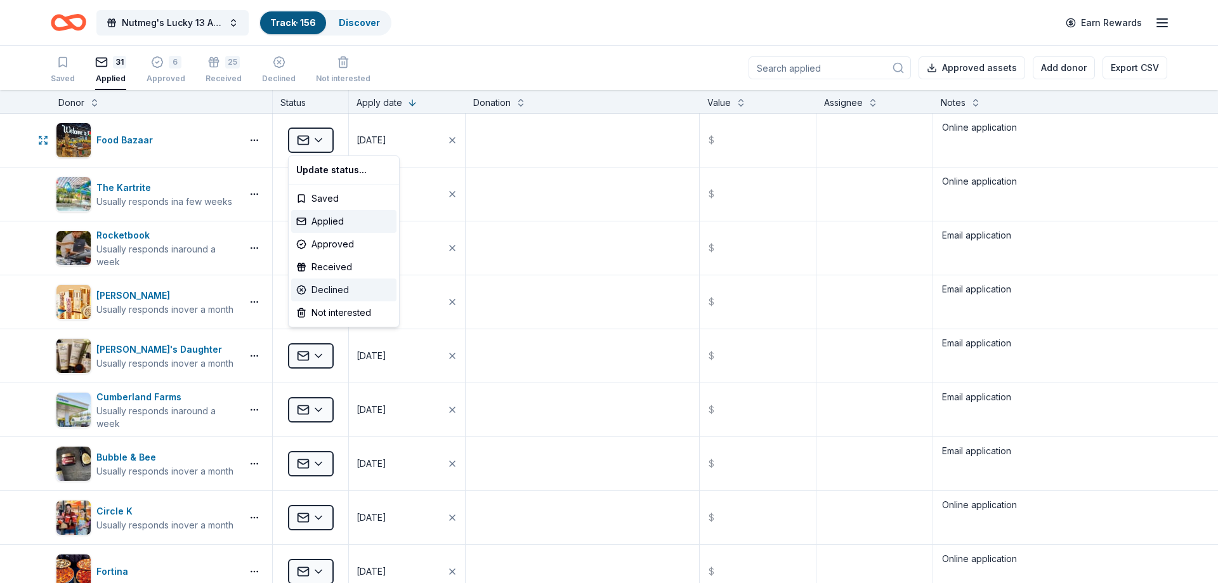
click at [315, 283] on div "Declined" at bounding box center [343, 289] width 105 height 23
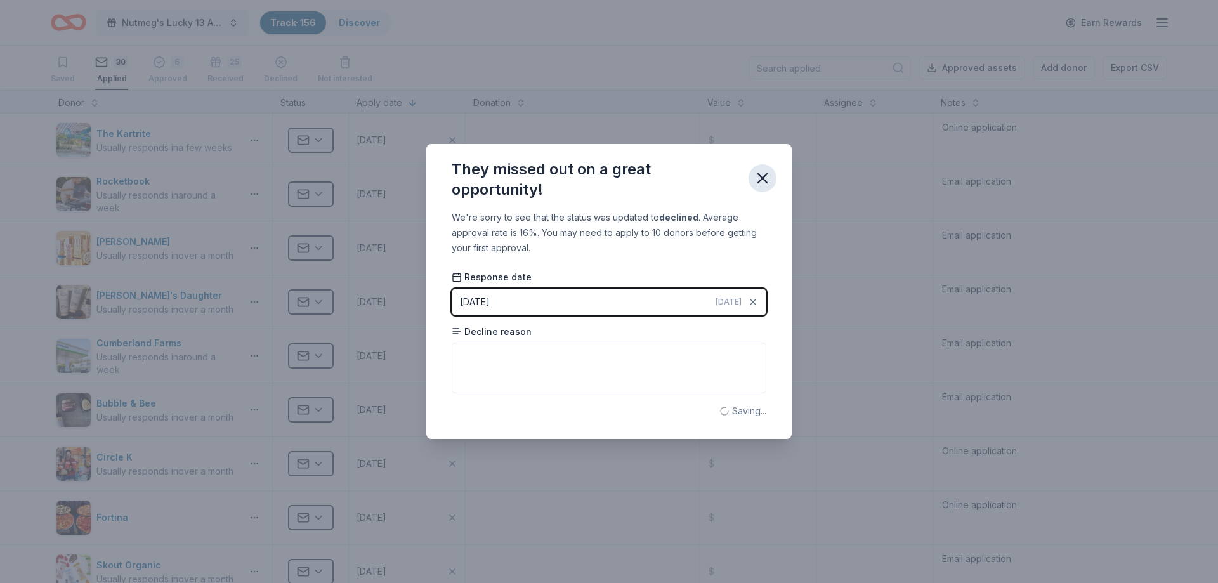
click at [760, 178] on icon "button" at bounding box center [762, 178] width 18 height 18
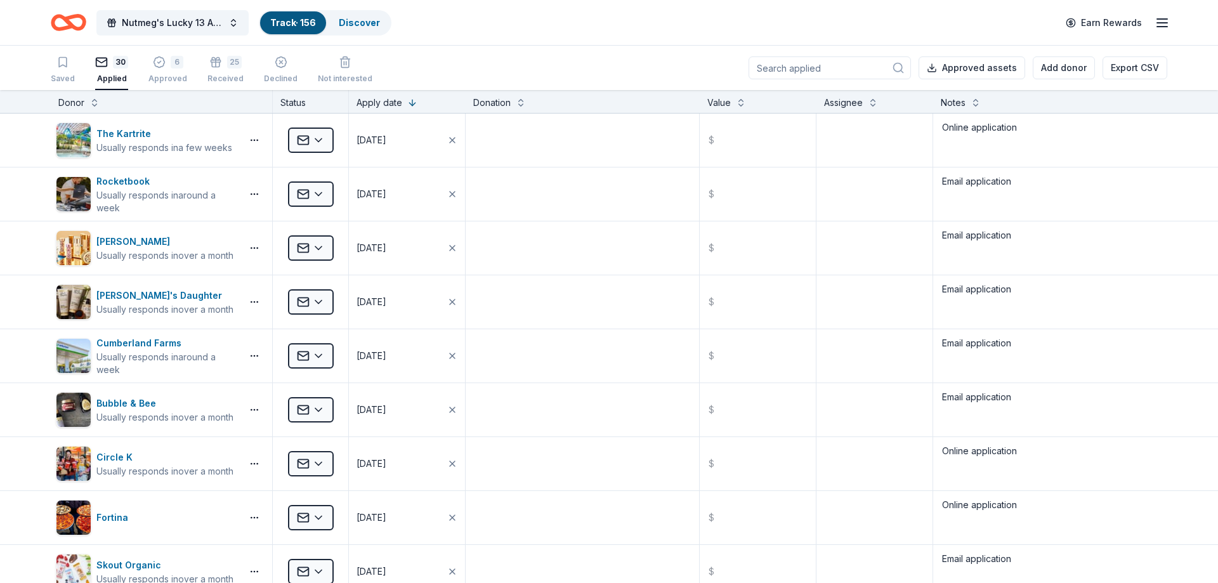
click at [299, 140] on html "Nutmeg's Lucky 13 Anniversary Event Track · 156 Discover Earn Rewards Saved 30 …" at bounding box center [609, 291] width 1218 height 583
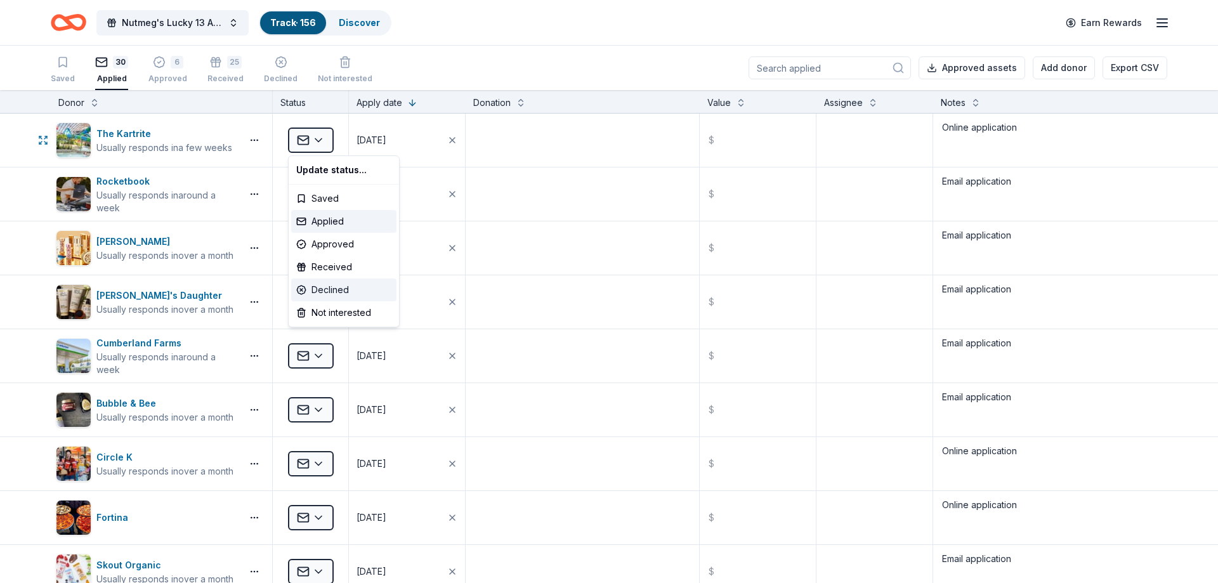
drag, startPoint x: 304, startPoint y: 276, endPoint x: 309, endPoint y: 283, distance: 8.6
click at [309, 283] on div "Update status... Saved Applied Approved Received Declined Not interested" at bounding box center [344, 241] width 112 height 172
click at [309, 283] on div "Declined" at bounding box center [343, 289] width 105 height 23
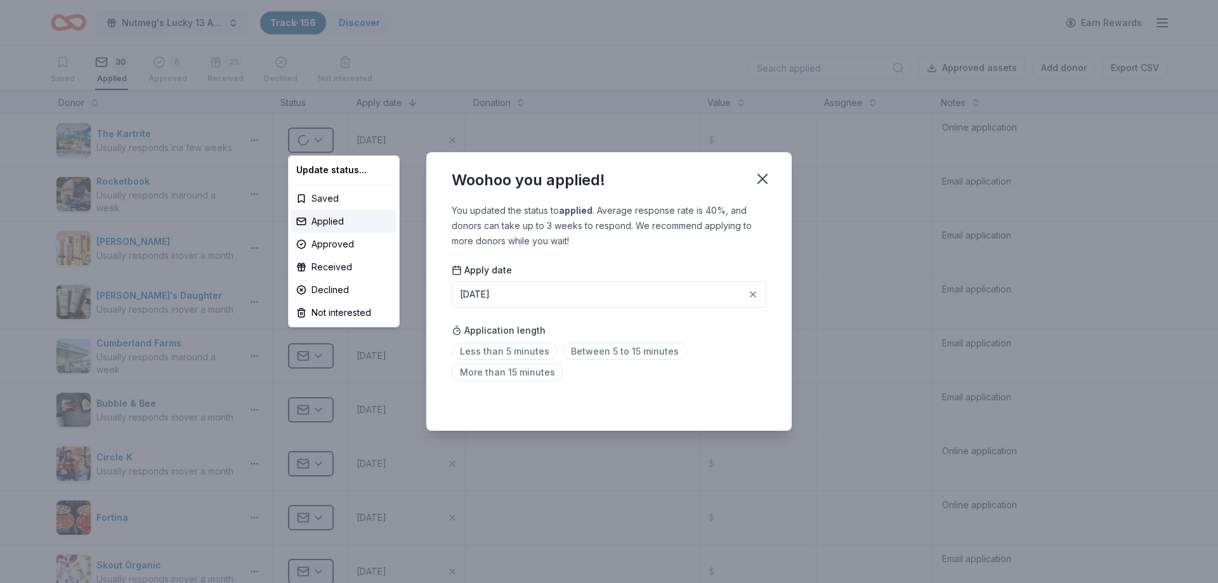
click at [761, 179] on html "Nutmeg's Lucky 13 Anniversary Event Track · 156 Discover Earn Rewards Saved 30 …" at bounding box center [609, 291] width 1218 height 583
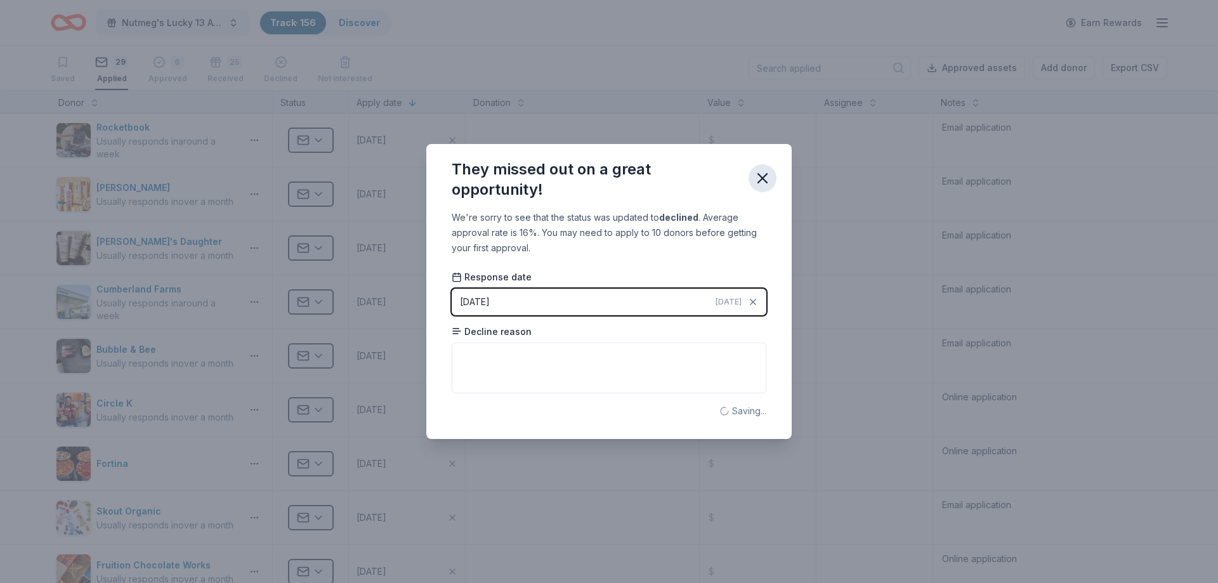
click at [762, 180] on icon "button" at bounding box center [762, 178] width 18 height 18
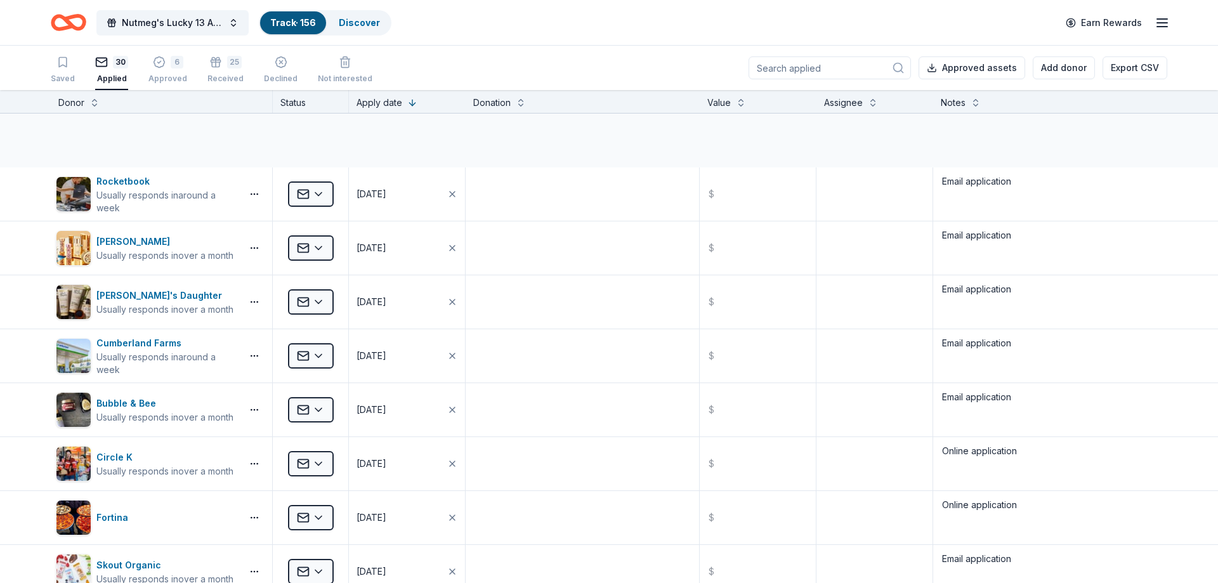
click at [308, 142] on html "Nutmeg's Lucky 13 Anniversary Event Track · 156 Discover Earn Rewards Saved 30 …" at bounding box center [609, 291] width 1218 height 583
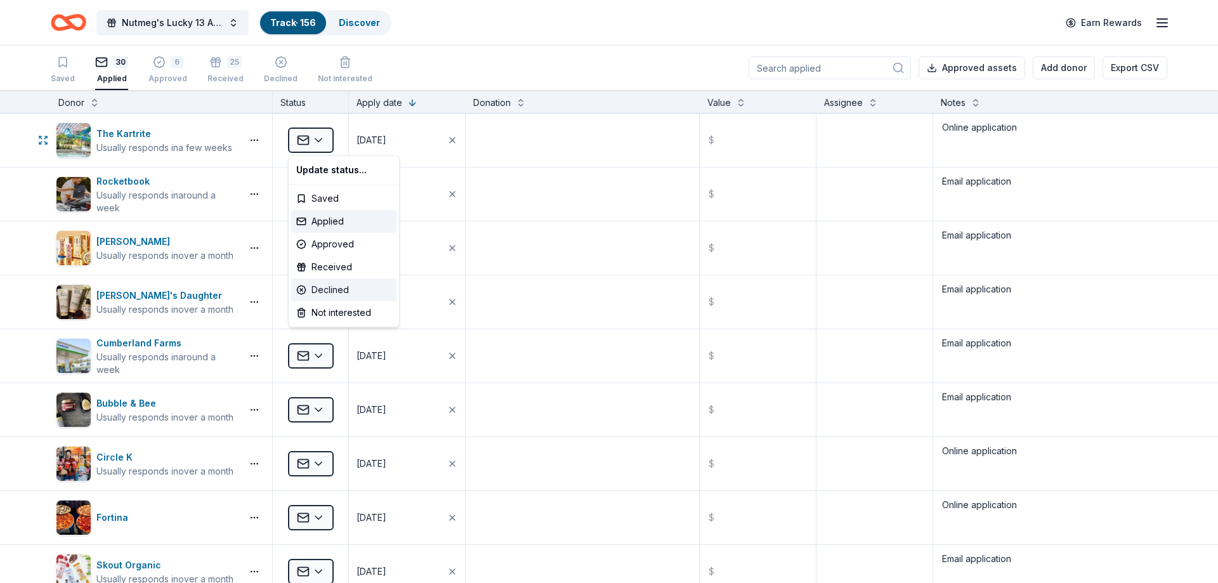
click at [330, 292] on div "Declined" at bounding box center [343, 289] width 105 height 23
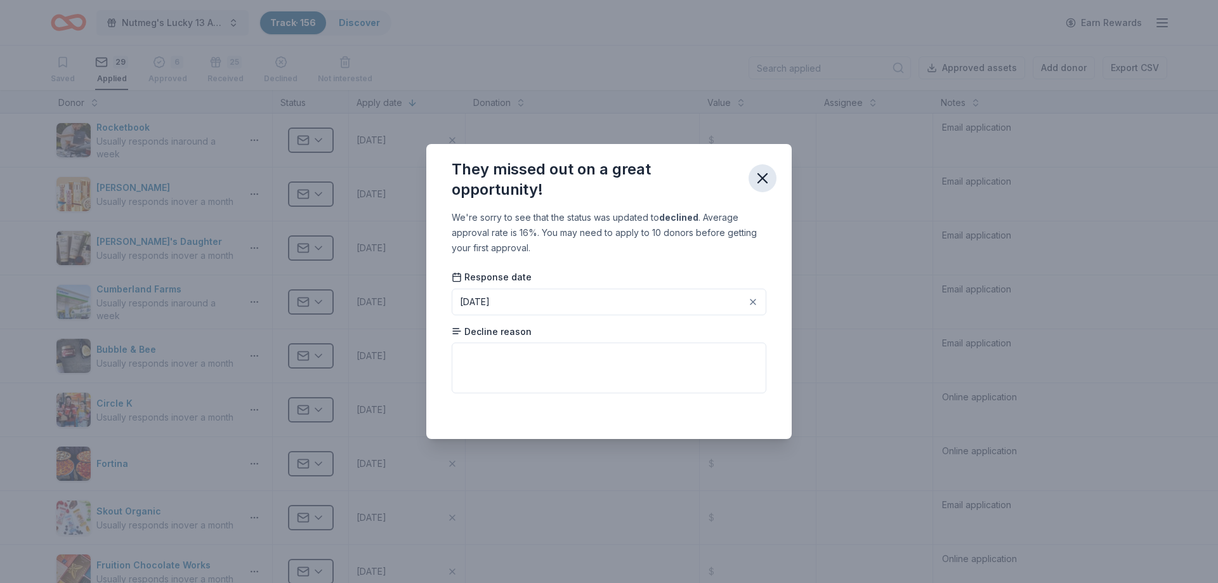
click at [767, 174] on icon "button" at bounding box center [762, 178] width 18 height 18
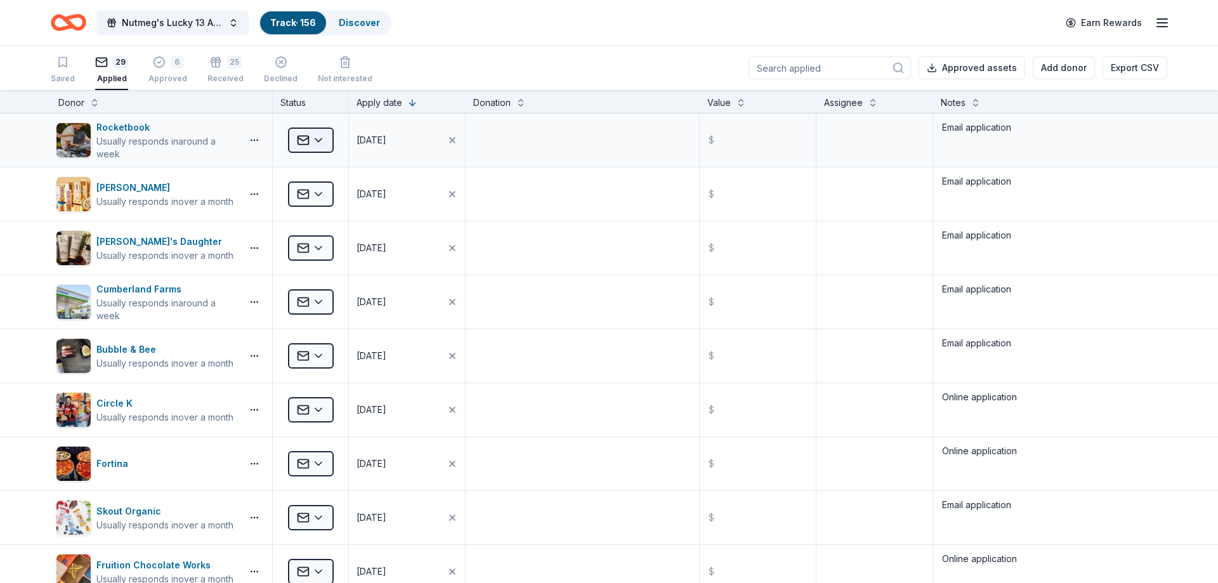
click at [291, 136] on html "Nutmeg's Lucky 13 Anniversary Event Track · 156 Discover Earn Rewards Saved 29 …" at bounding box center [609, 291] width 1218 height 583
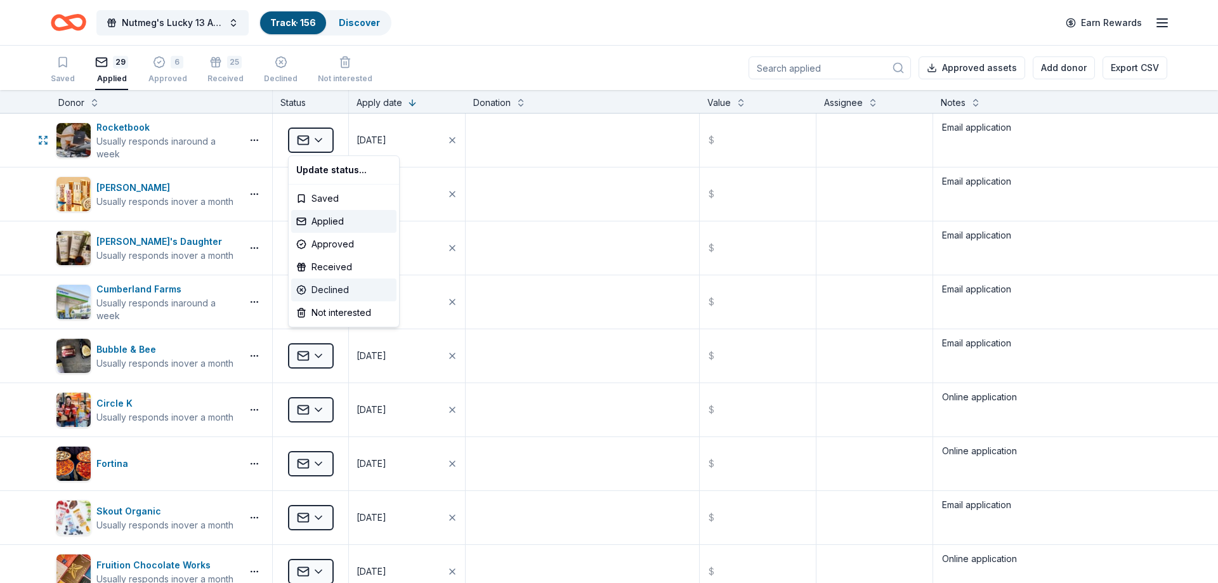
click at [335, 289] on div "Declined" at bounding box center [343, 289] width 105 height 23
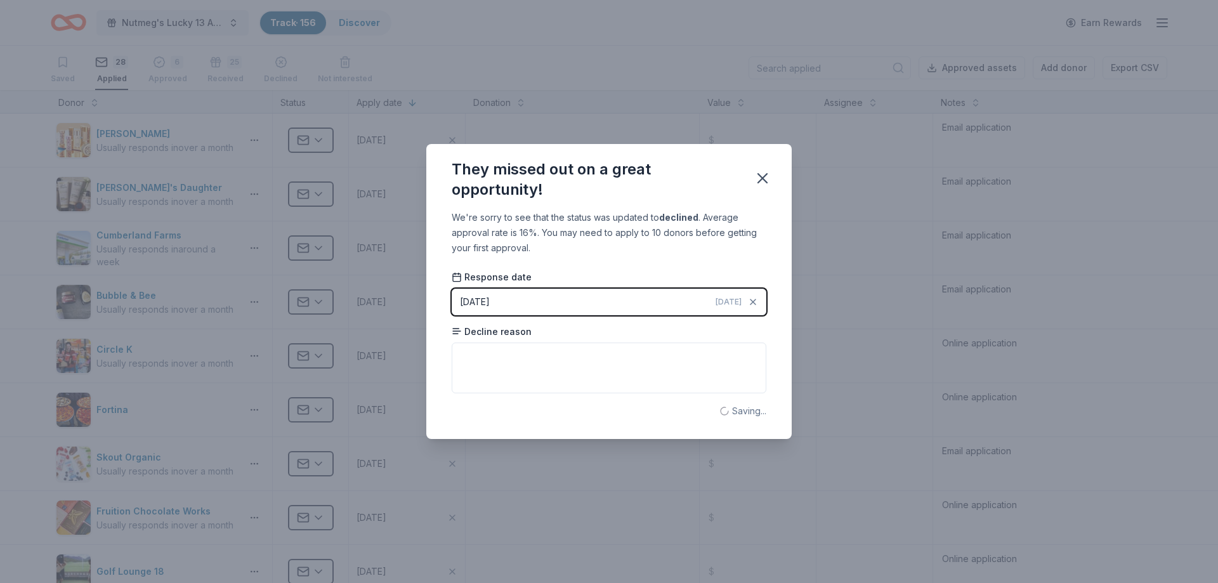
click at [760, 177] on icon "button" at bounding box center [762, 178] width 18 height 18
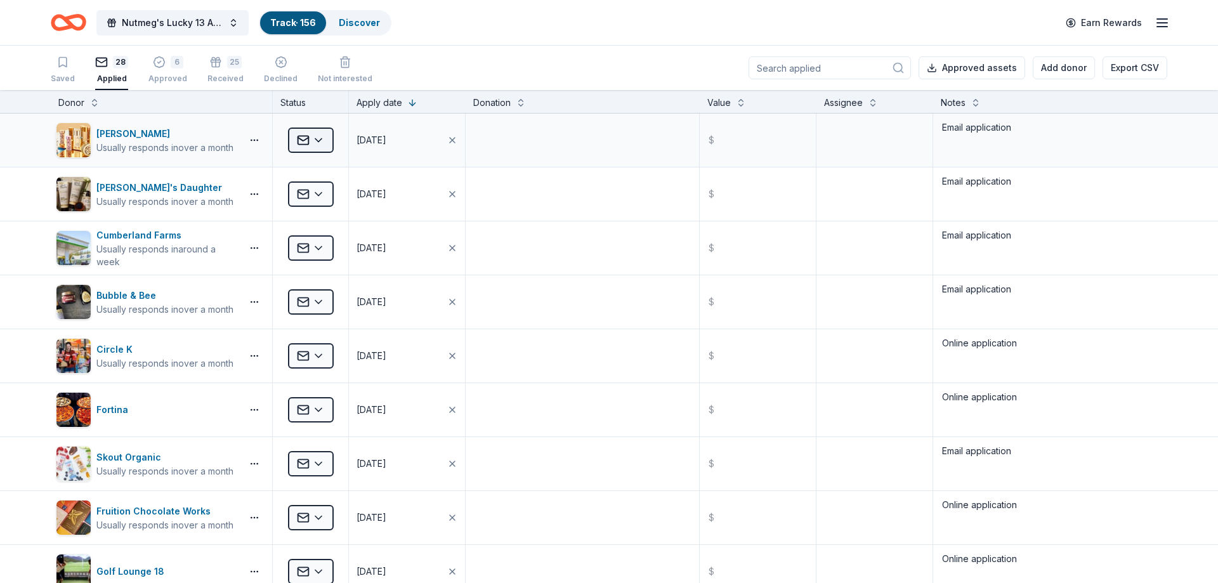
click at [302, 143] on html "Nutmeg's Lucky 13 Anniversary Event Track · 156 Discover Earn Rewards Saved 28 …" at bounding box center [609, 291] width 1218 height 583
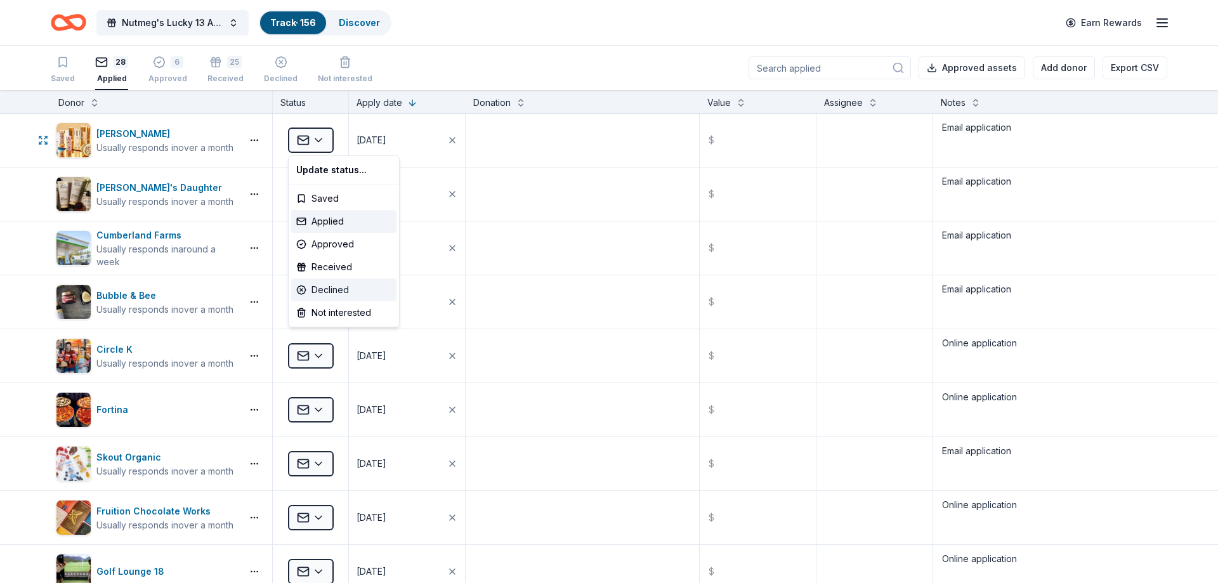
click at [322, 282] on div "Declined" at bounding box center [343, 289] width 105 height 23
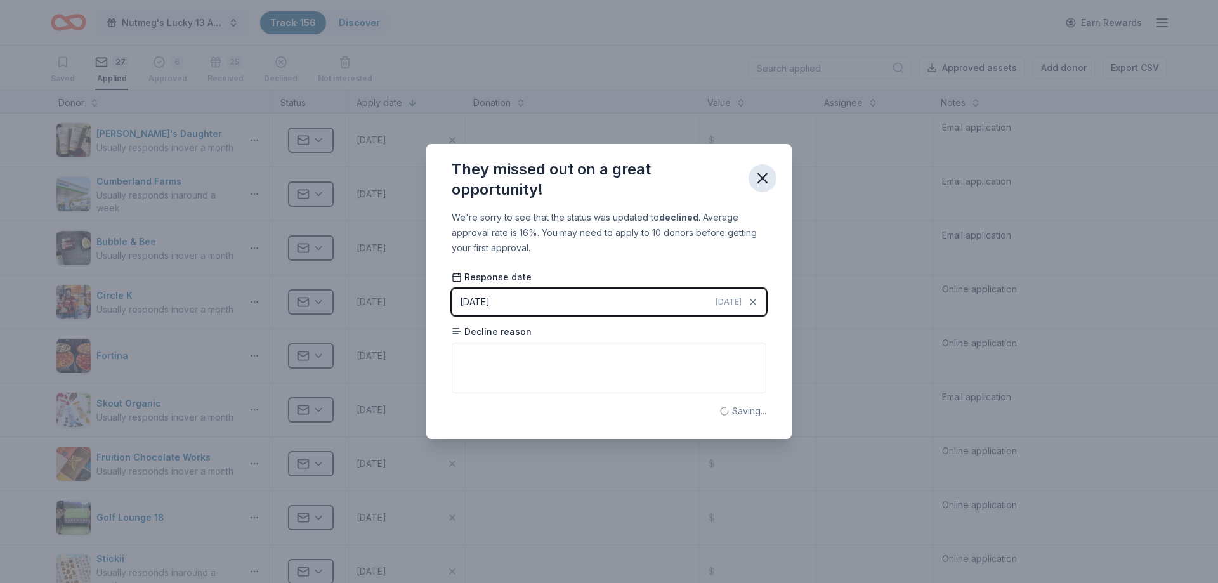
click at [764, 185] on icon "button" at bounding box center [762, 178] width 18 height 18
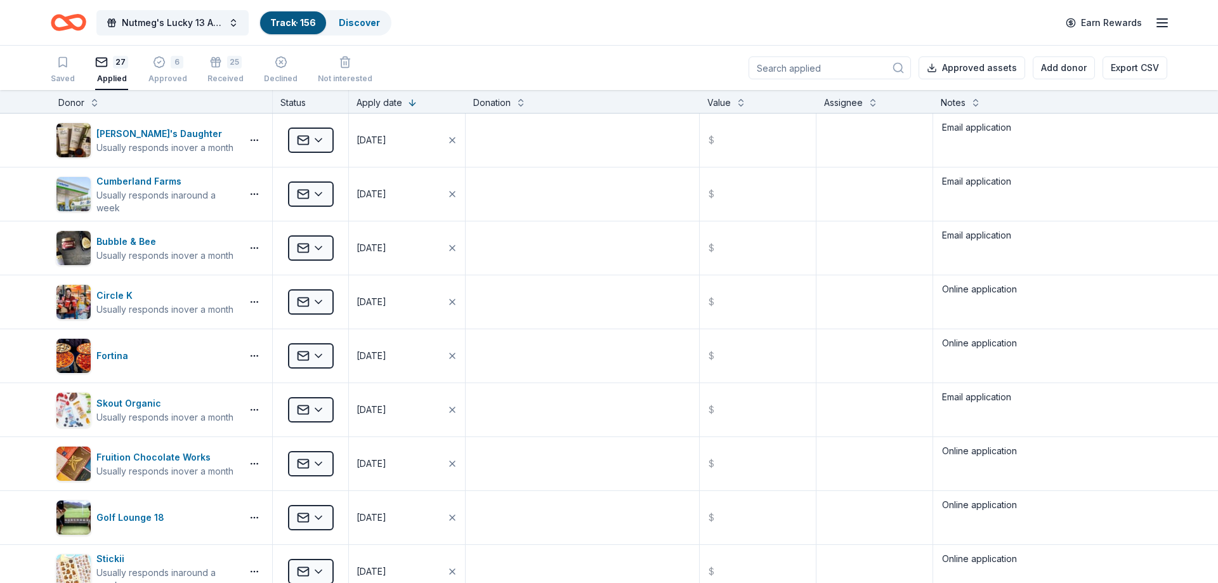
click at [327, 144] on html "Nutmeg's Lucky 13 Anniversary Event Track · 156 Discover Earn Rewards Saved 27 …" at bounding box center [609, 291] width 1218 height 583
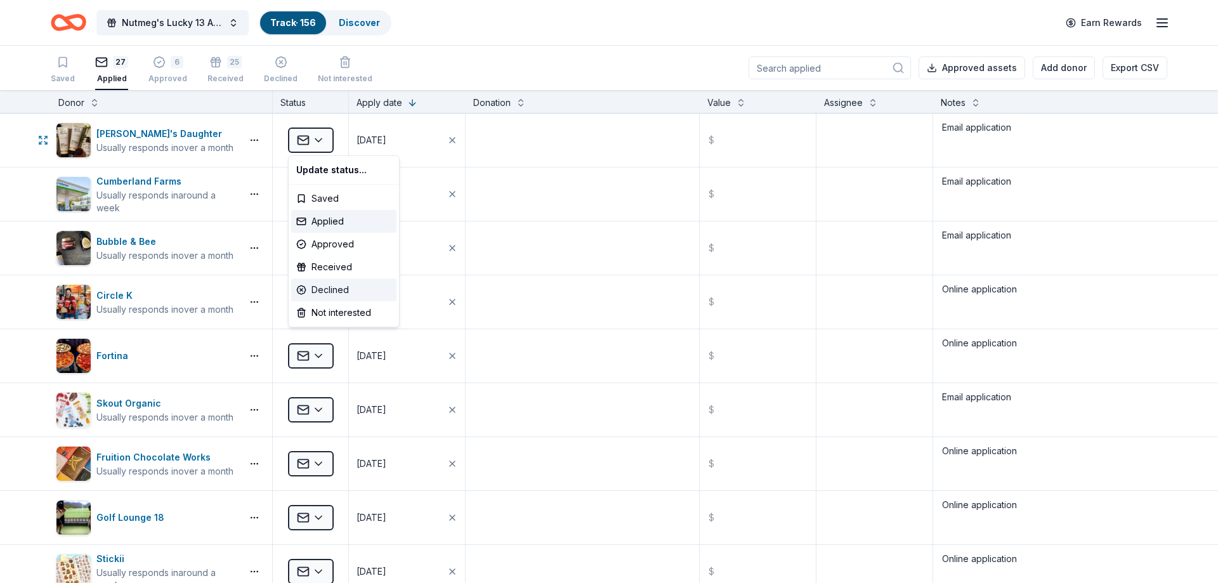
click at [347, 284] on div "Declined" at bounding box center [343, 289] width 105 height 23
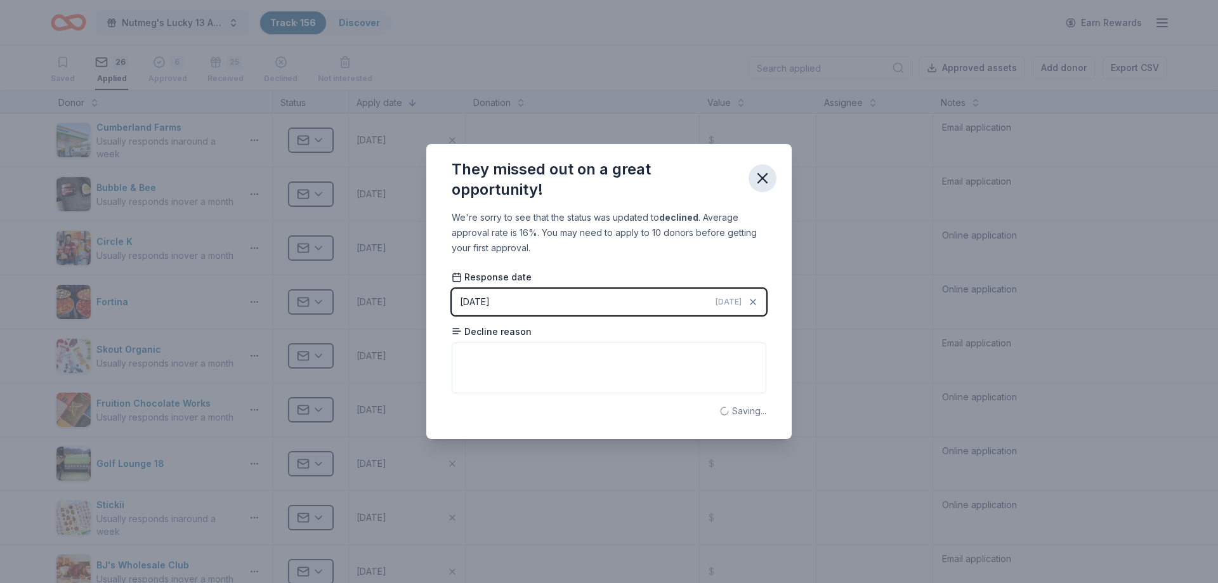
click at [760, 176] on icon "button" at bounding box center [762, 178] width 9 height 9
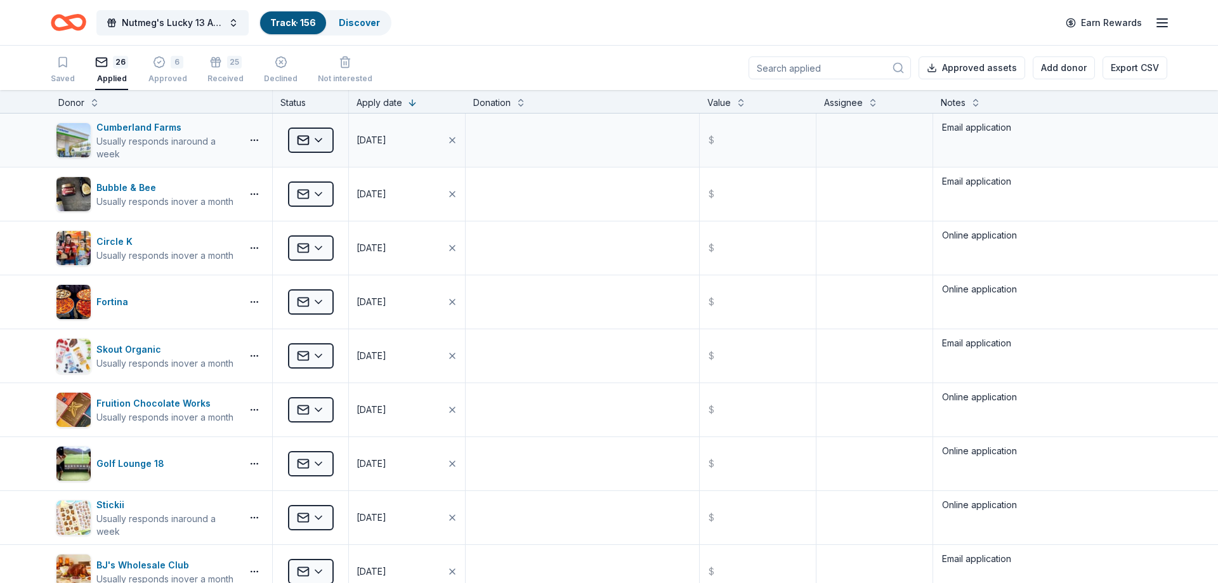
click at [318, 138] on html "Nutmeg's Lucky 13 Anniversary Event Track · 156 Discover Earn Rewards Saved 26 …" at bounding box center [609, 291] width 1218 height 583
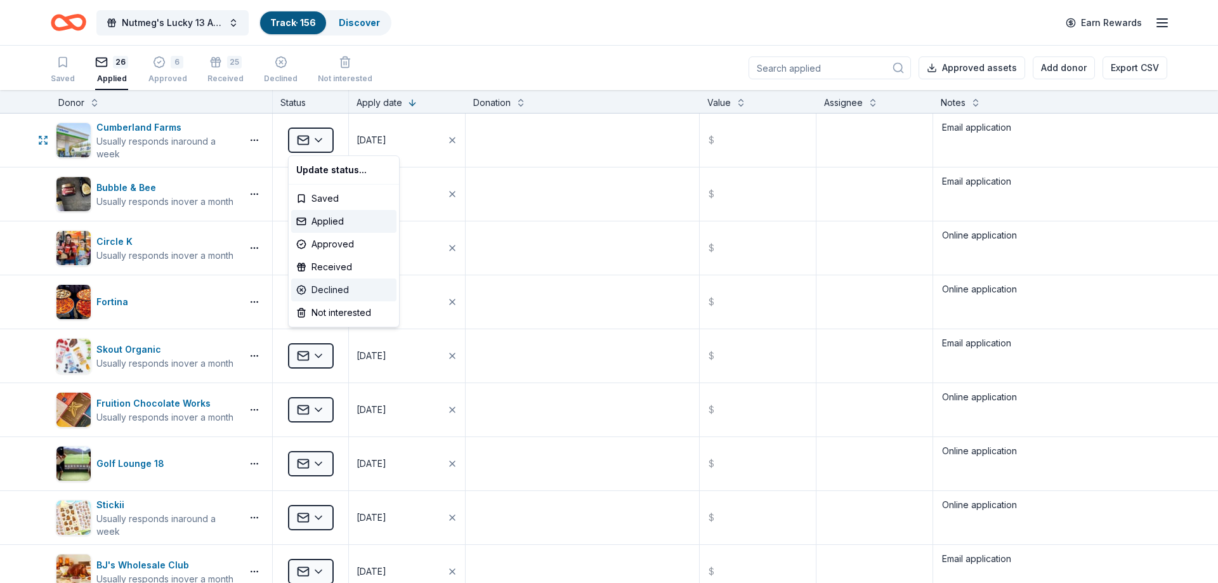
click at [346, 290] on div "Declined" at bounding box center [343, 289] width 105 height 23
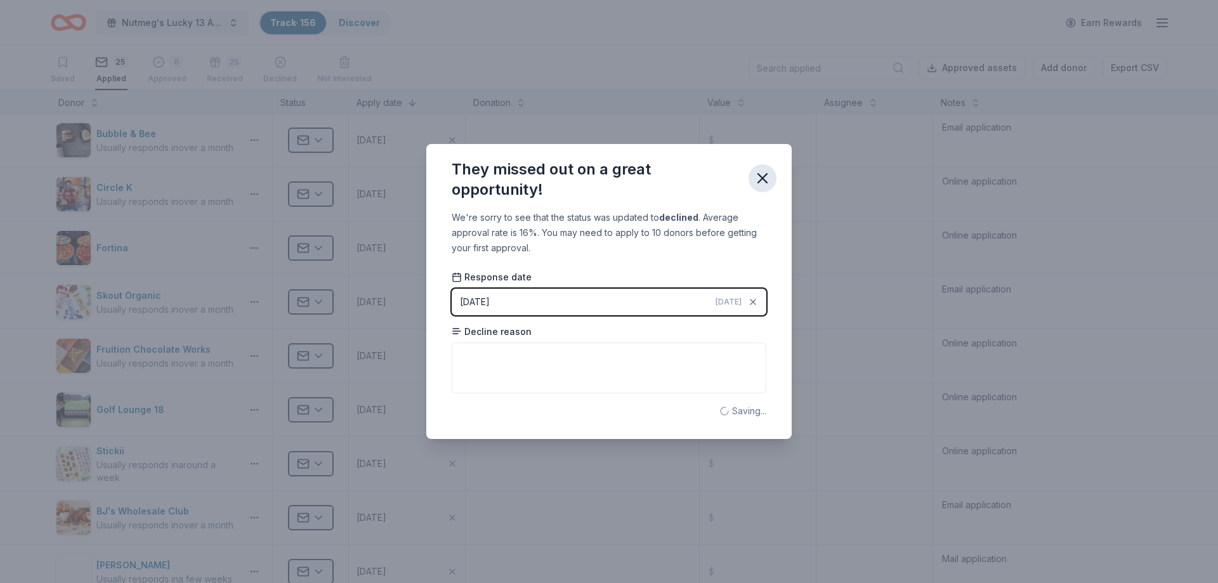
click at [760, 176] on icon "button" at bounding box center [762, 178] width 9 height 9
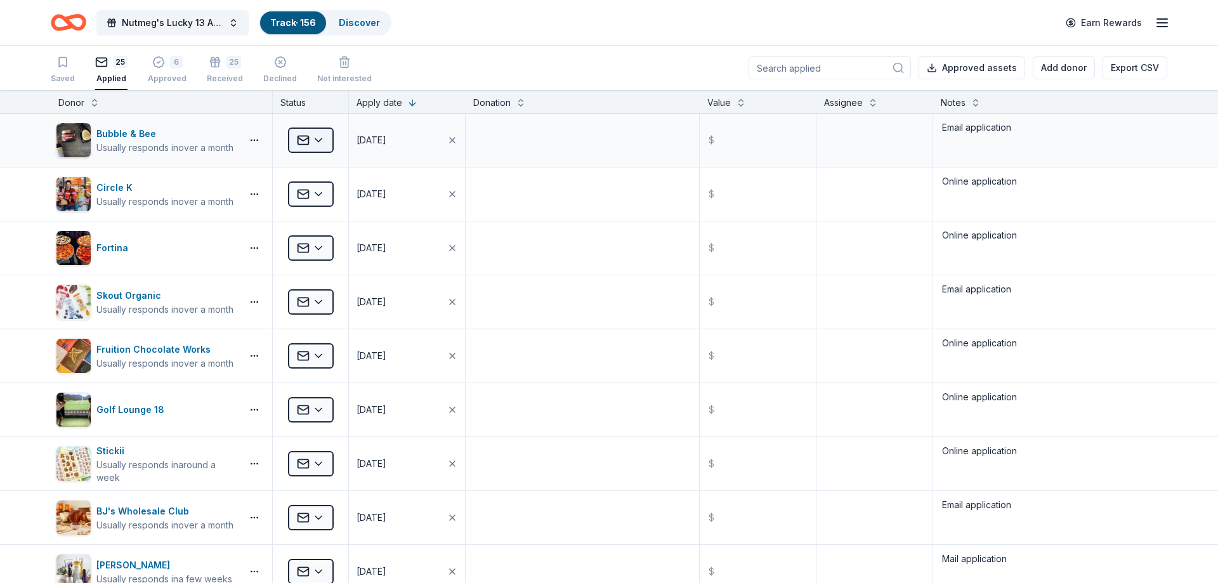
click at [316, 142] on html "Nutmeg's Lucky 13 Anniversary Event Track · 156 Discover Earn Rewards Saved 25 …" at bounding box center [609, 291] width 1218 height 583
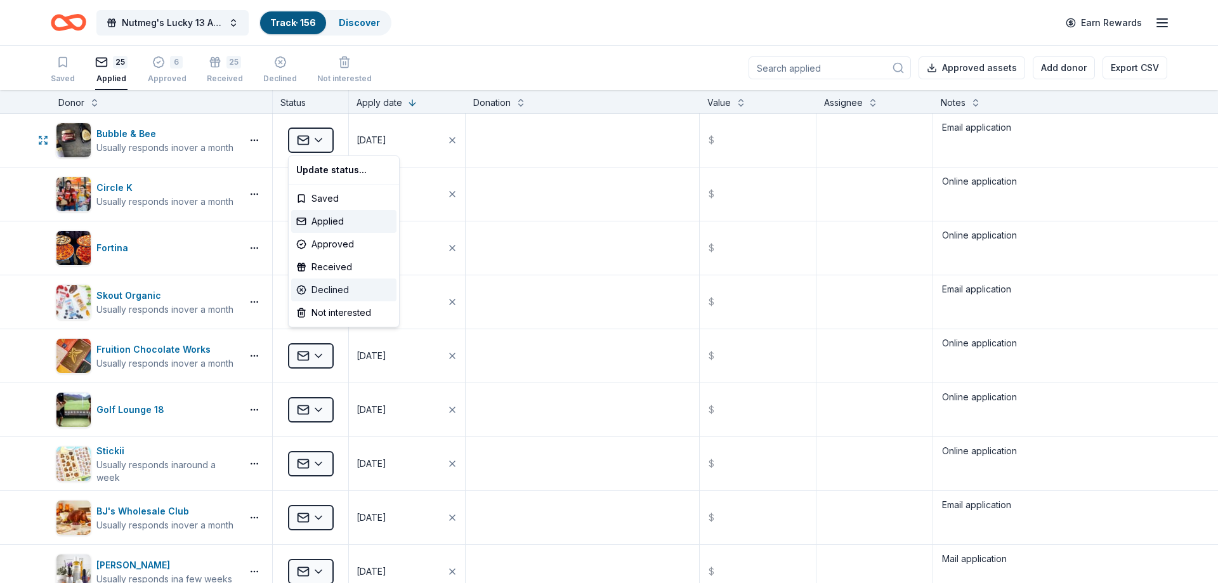
click at [326, 294] on div "Declined" at bounding box center [343, 289] width 105 height 23
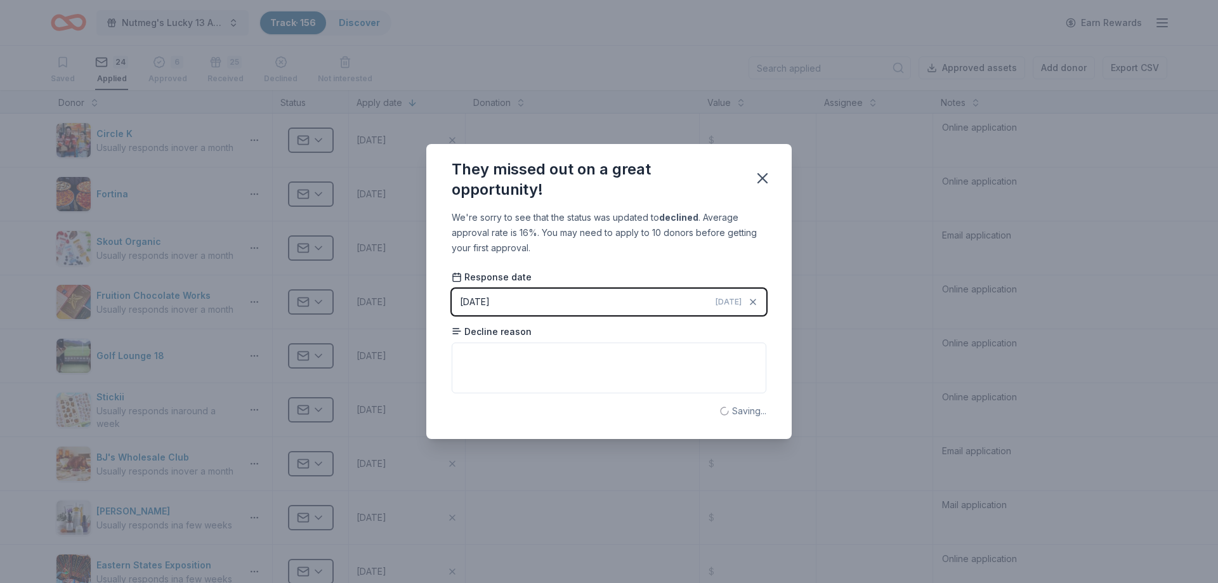
drag, startPoint x: 756, startPoint y: 177, endPoint x: 712, endPoint y: 184, distance: 44.3
click at [756, 178] on icon "button" at bounding box center [762, 178] width 18 height 18
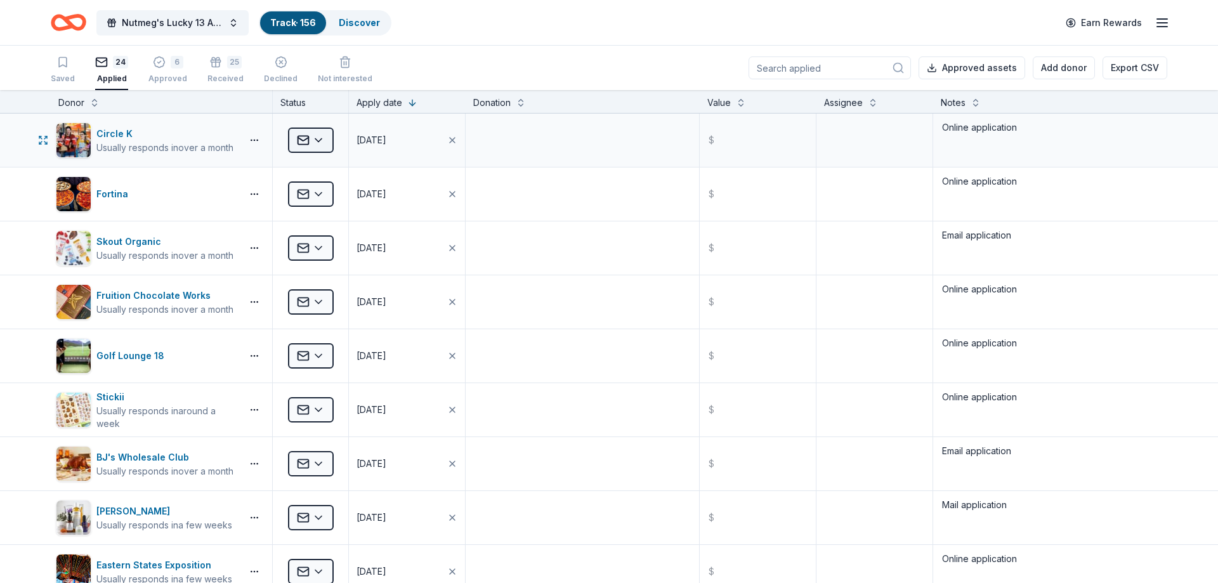
click at [322, 138] on html "Nutmeg's Lucky 13 Anniversary Event Track · 156 Discover Earn Rewards Saved 24 …" at bounding box center [609, 291] width 1218 height 583
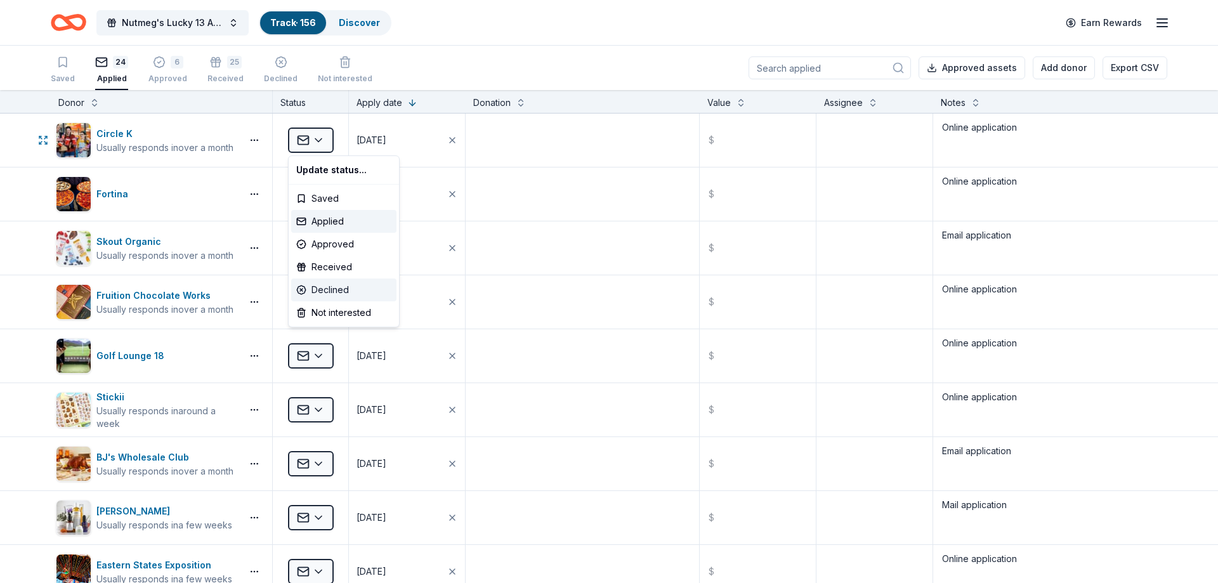
click at [350, 293] on div "Declined" at bounding box center [343, 289] width 105 height 23
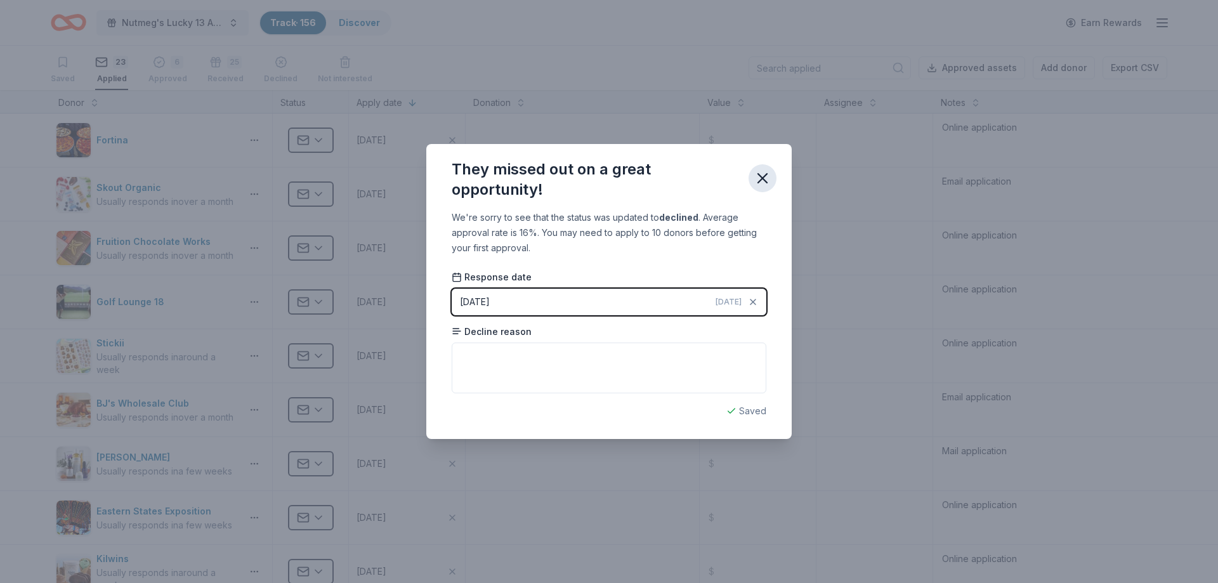
click at [774, 173] on button "button" at bounding box center [762, 178] width 28 height 28
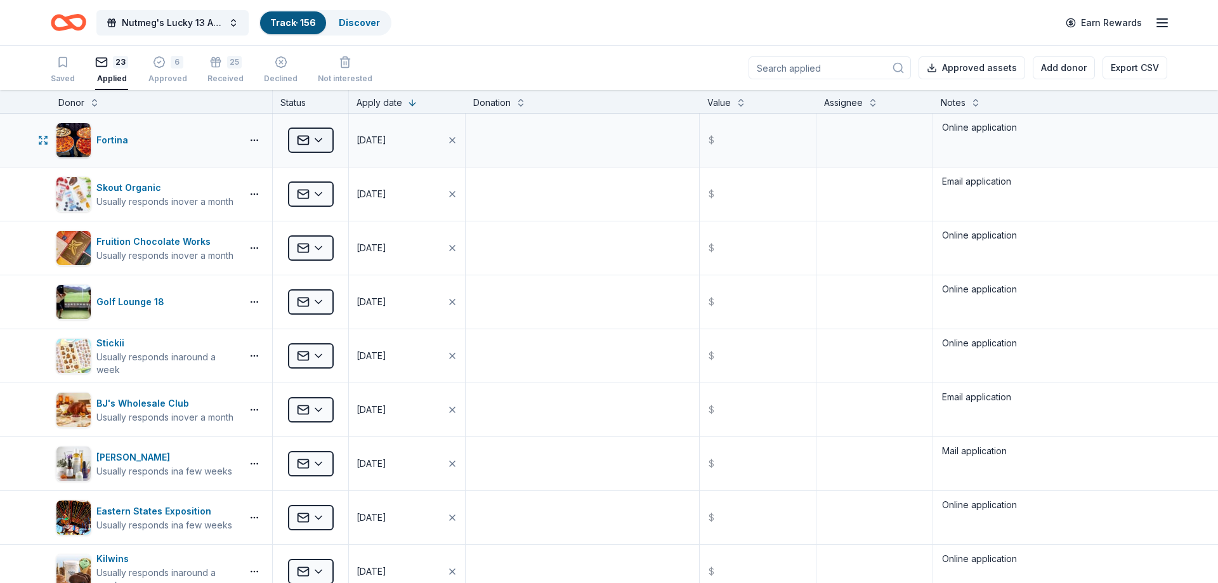
click at [319, 143] on html "Nutmeg's Lucky 13 Anniversary Event Track · 156 Discover Earn Rewards Saved 23 …" at bounding box center [609, 291] width 1218 height 583
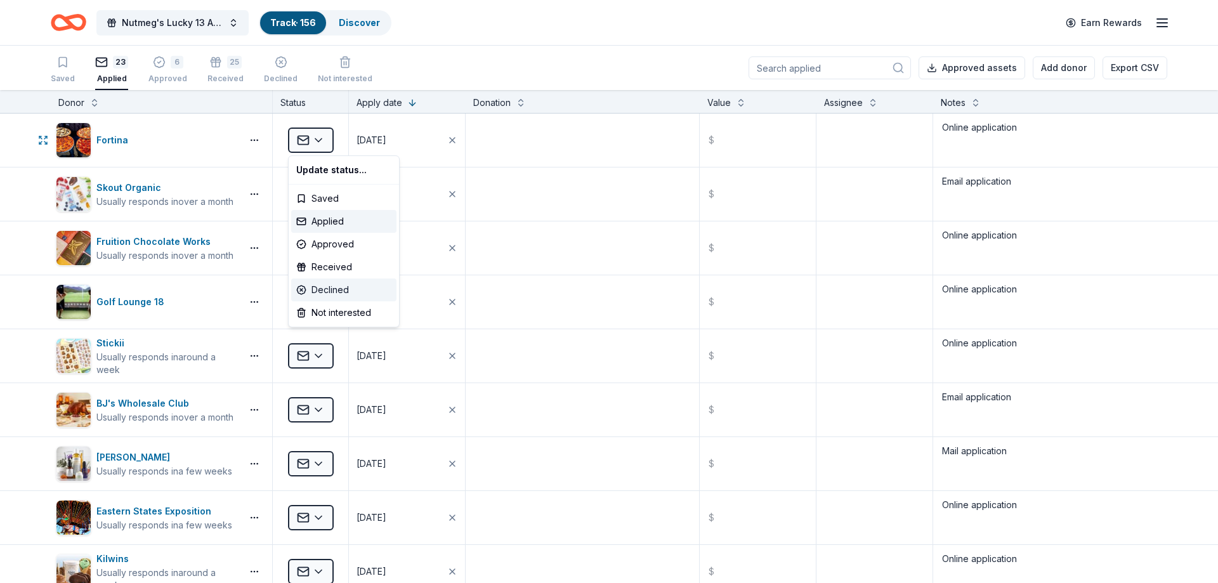
click at [337, 288] on div "Declined" at bounding box center [343, 289] width 105 height 23
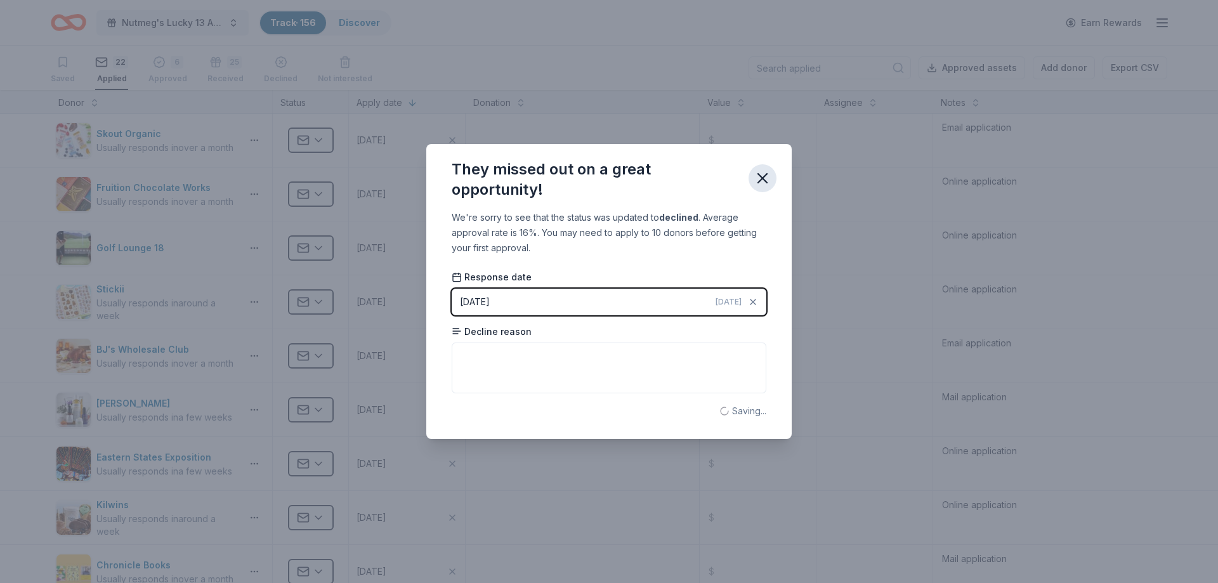
click at [769, 178] on icon "button" at bounding box center [762, 178] width 18 height 18
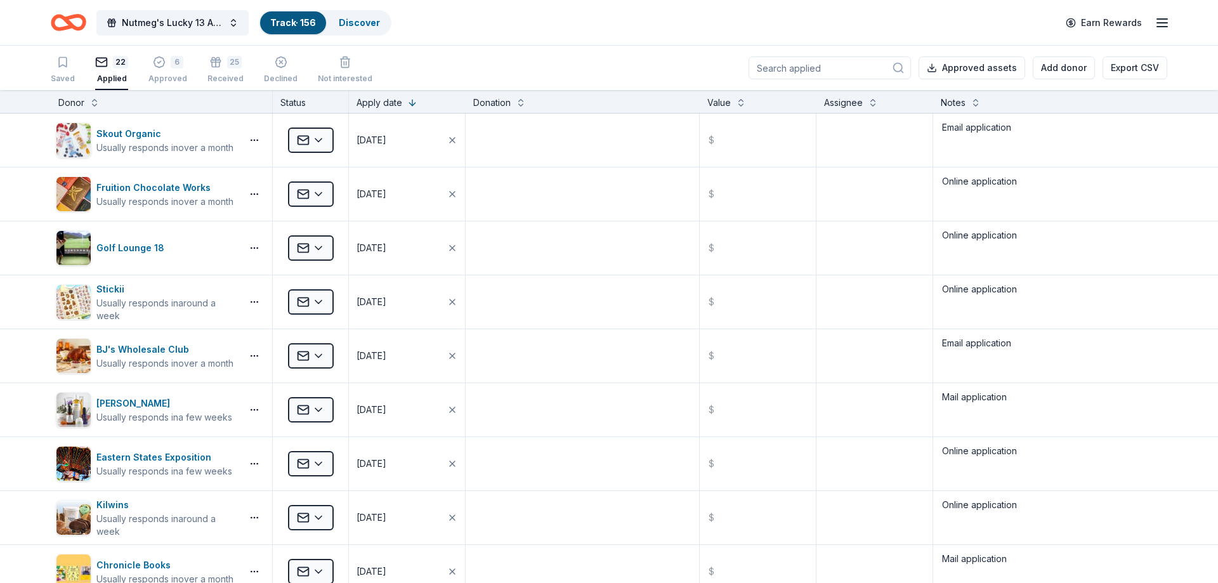
click at [306, 143] on html "Nutmeg's Lucky 13 Anniversary Event Track · 156 Discover Earn Rewards Saved 22 …" at bounding box center [609, 291] width 1218 height 583
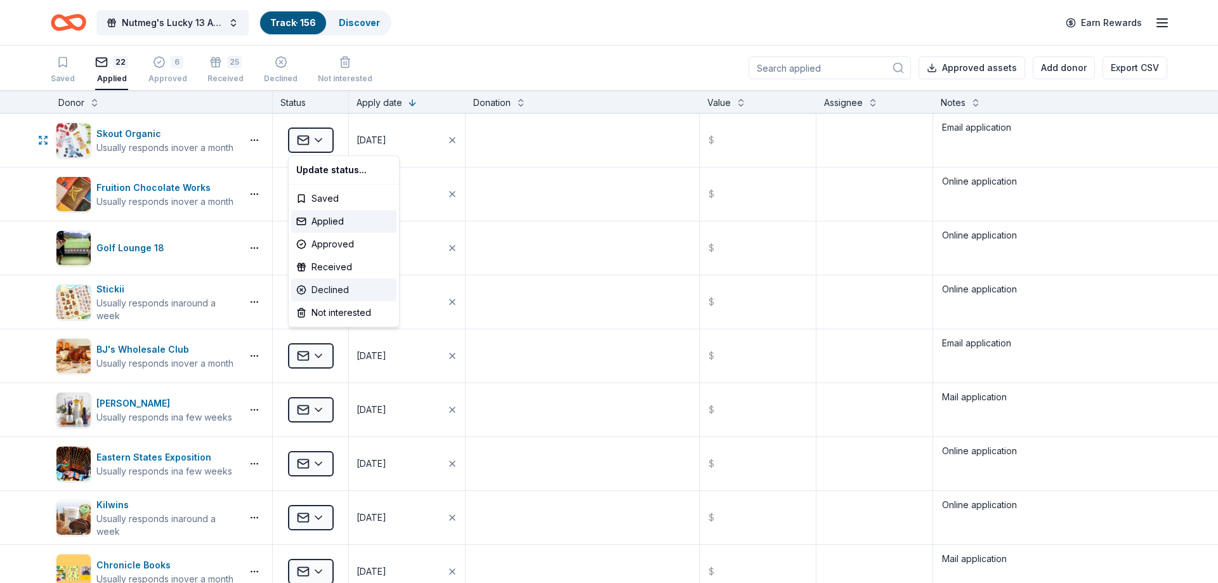
click at [346, 289] on div "Declined" at bounding box center [343, 289] width 105 height 23
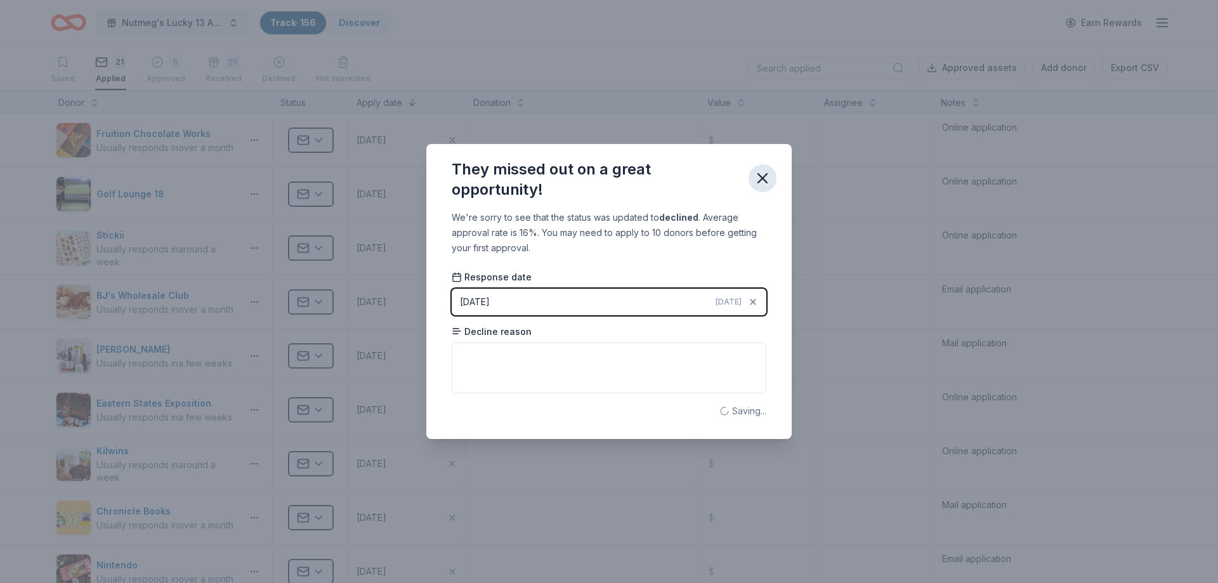
click at [758, 183] on icon "button" at bounding box center [762, 178] width 9 height 9
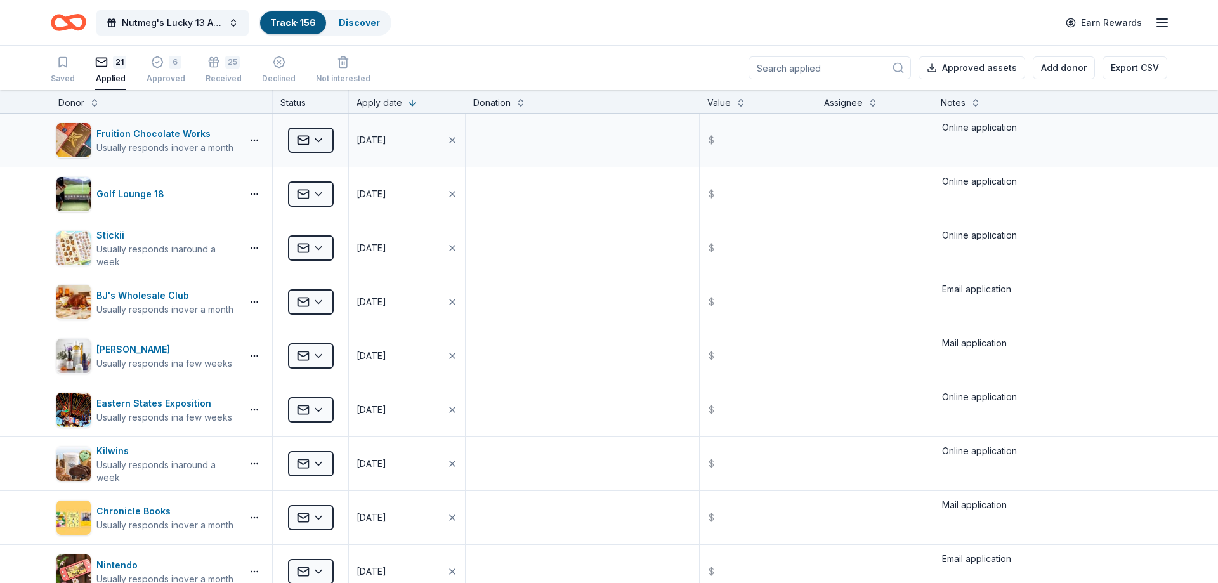
click at [308, 145] on html "Nutmeg's Lucky 13 Anniversary Event Track · 156 Discover Earn Rewards Saved 21 …" at bounding box center [609, 291] width 1218 height 583
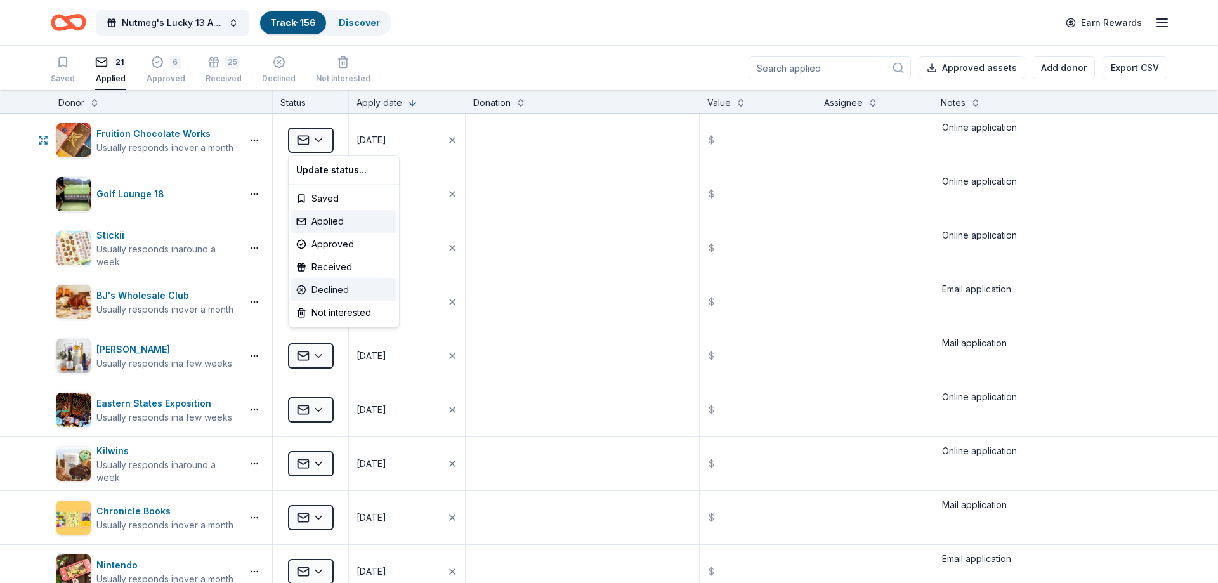
click at [324, 285] on div "Declined" at bounding box center [343, 289] width 105 height 23
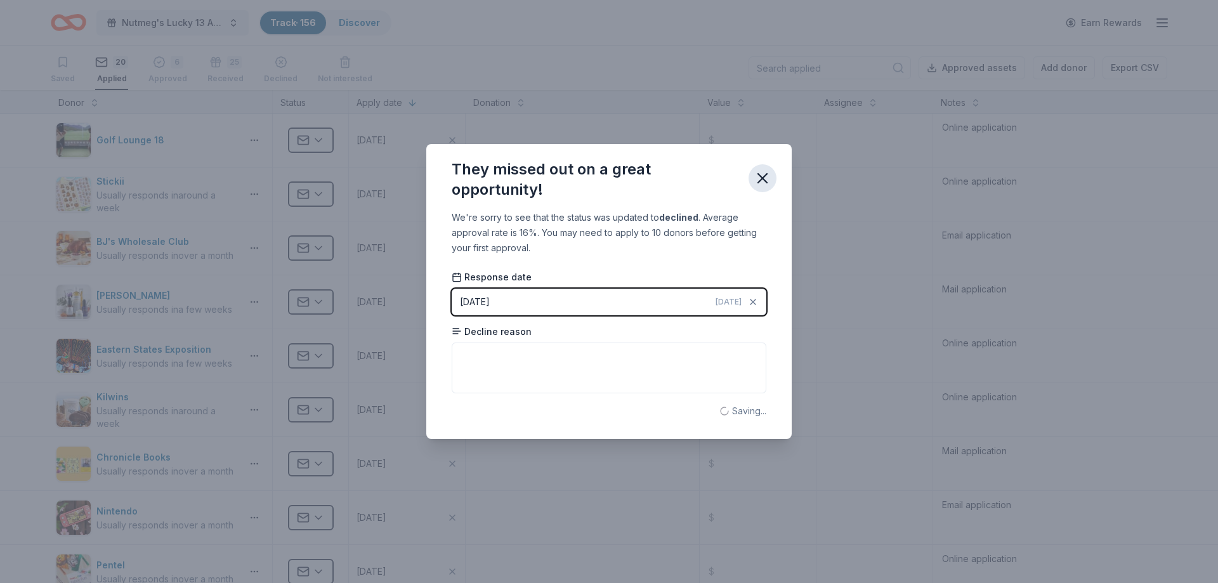
click at [755, 179] on icon "button" at bounding box center [762, 178] width 18 height 18
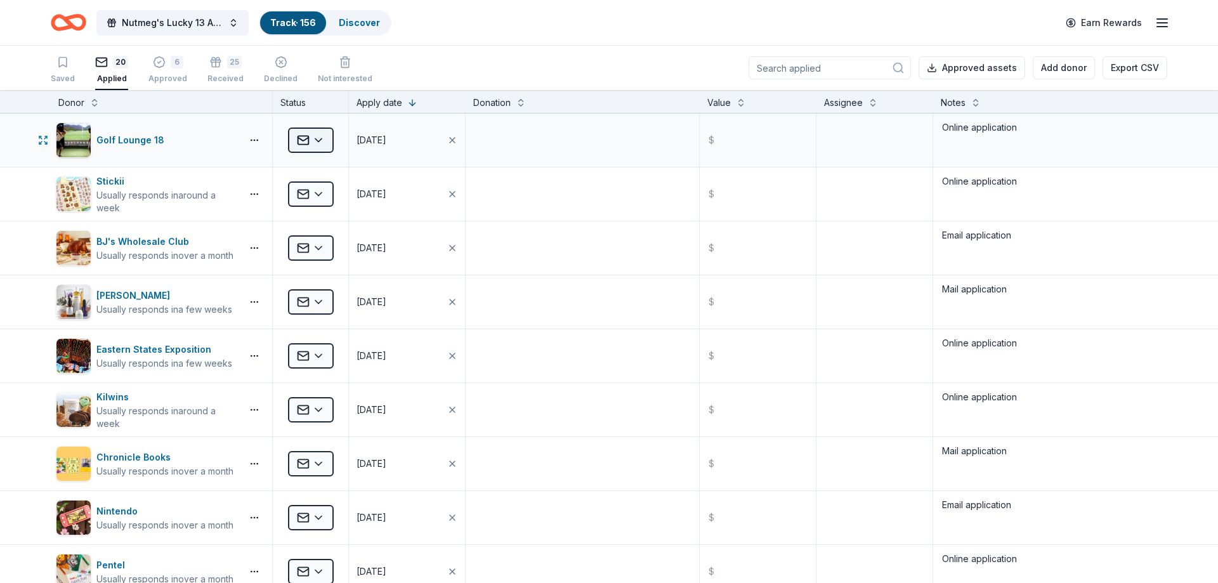
click at [298, 141] on html "Nutmeg's Lucky 13 Anniversary Event Track · 156 Discover Earn Rewards Saved 20 …" at bounding box center [609, 291] width 1218 height 583
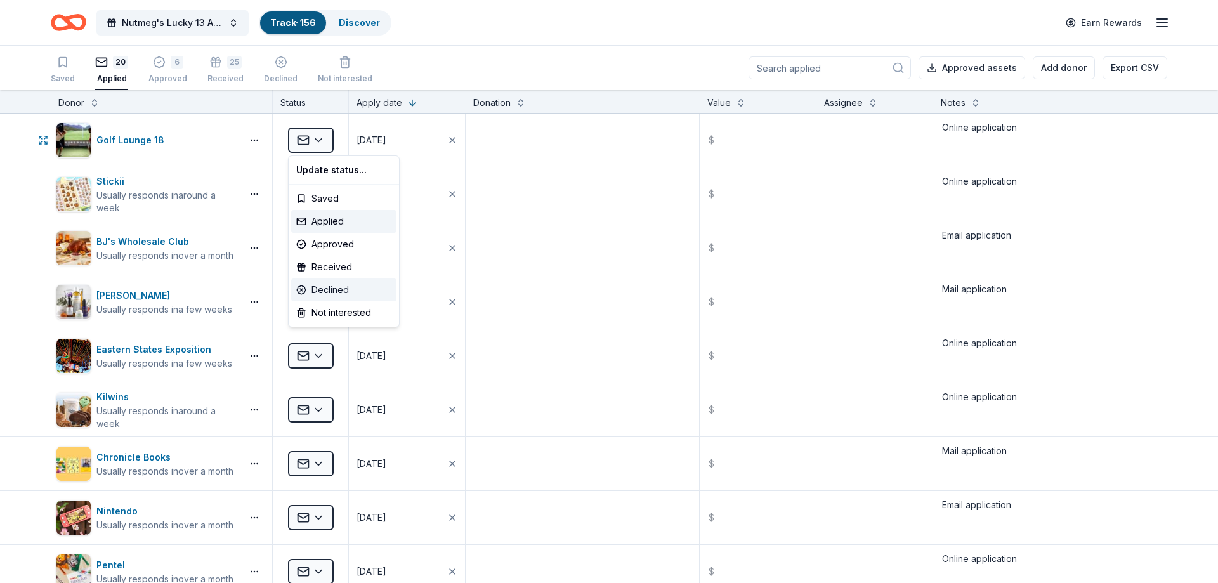
click at [325, 288] on div "Declined" at bounding box center [343, 289] width 105 height 23
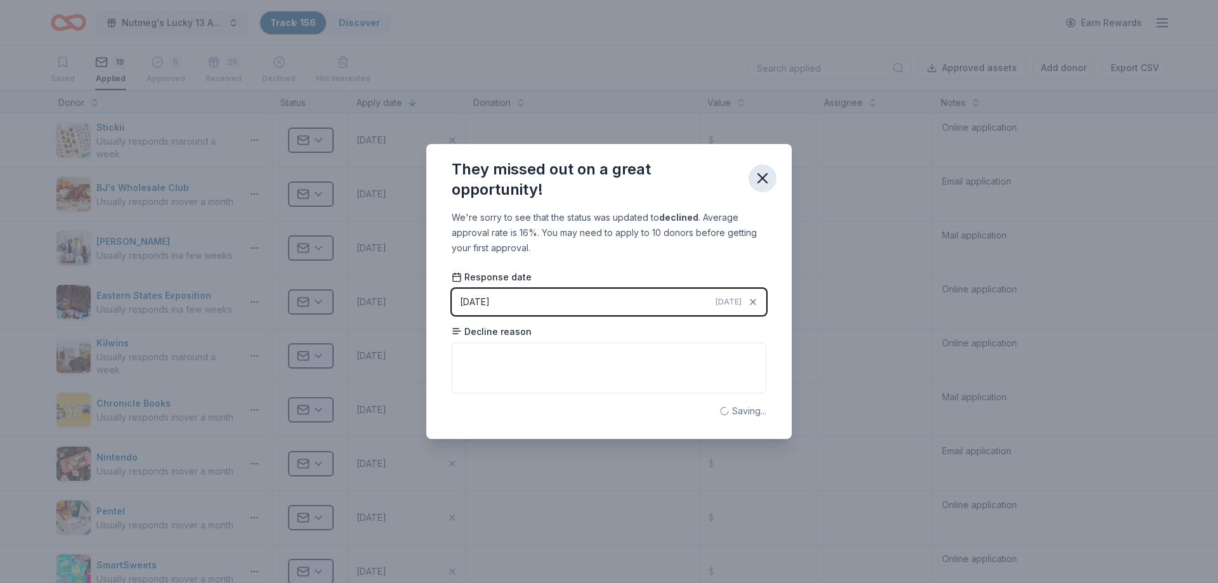
click at [763, 171] on icon "button" at bounding box center [762, 178] width 18 height 18
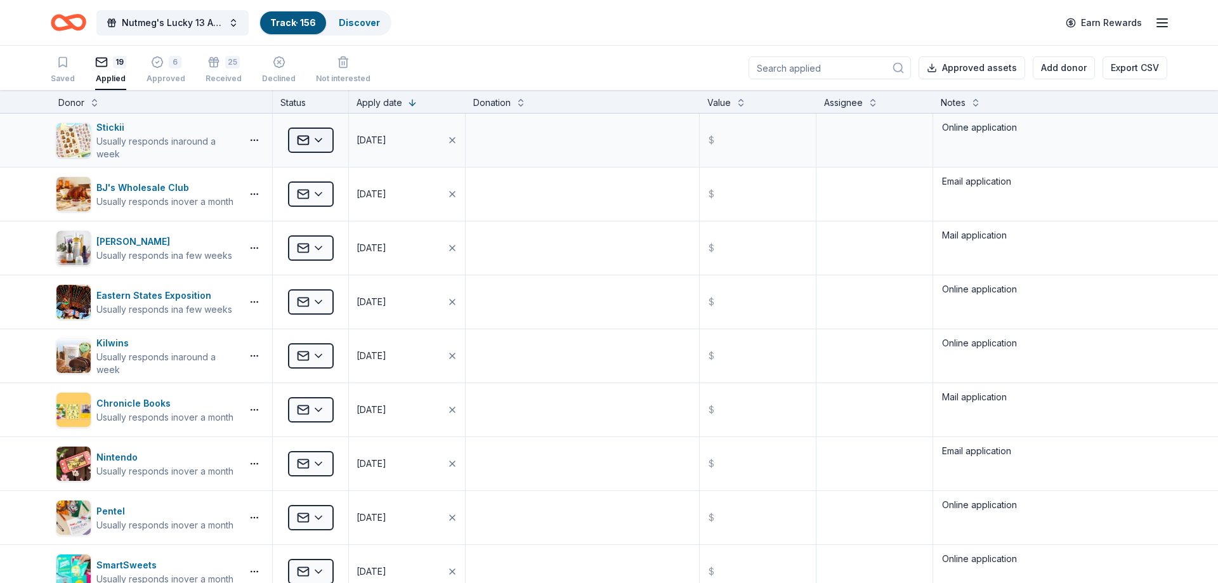
click at [311, 136] on html "Nutmeg's Lucky 13 Anniversary Event Track · 156 Discover Earn Rewards Saved 19 …" at bounding box center [609, 291] width 1218 height 583
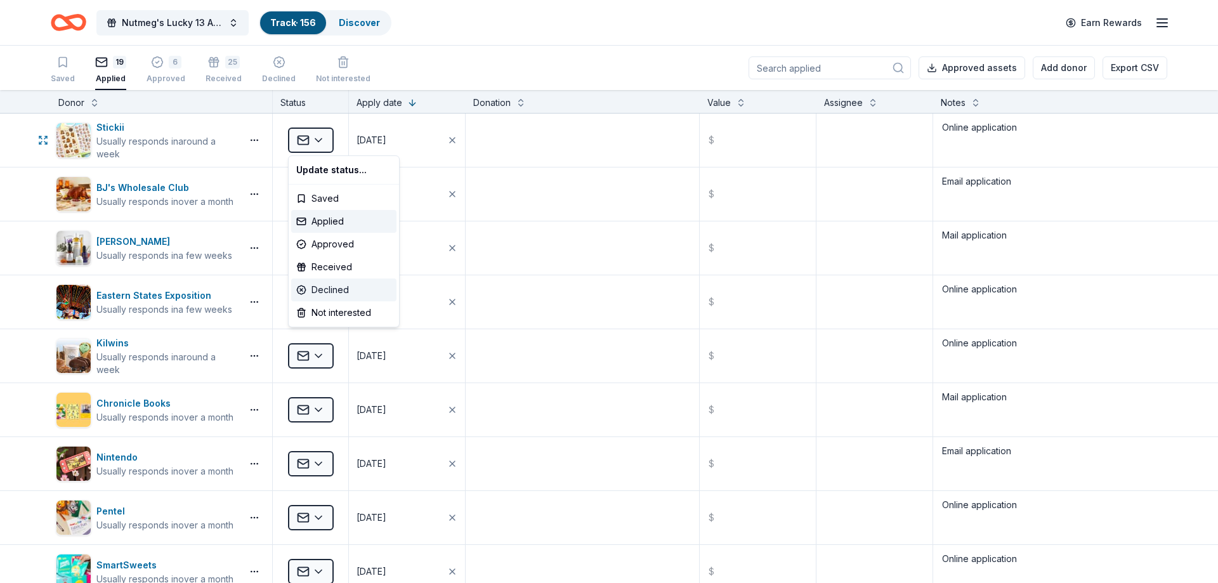
click at [342, 292] on div "Declined" at bounding box center [343, 289] width 105 height 23
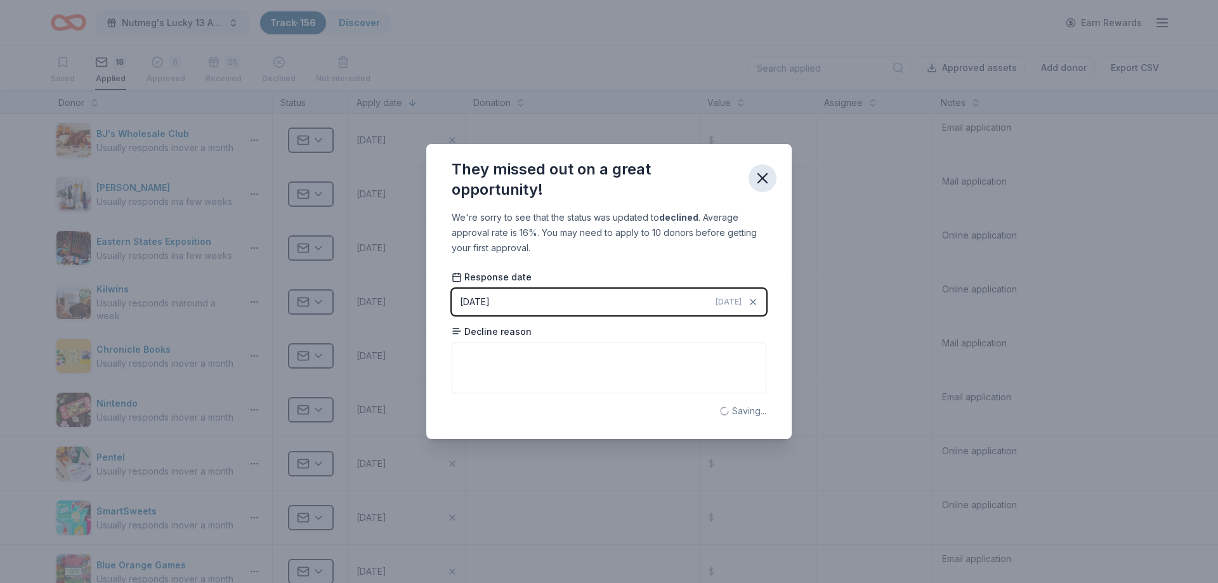
click at [757, 179] on icon "button" at bounding box center [762, 178] width 18 height 18
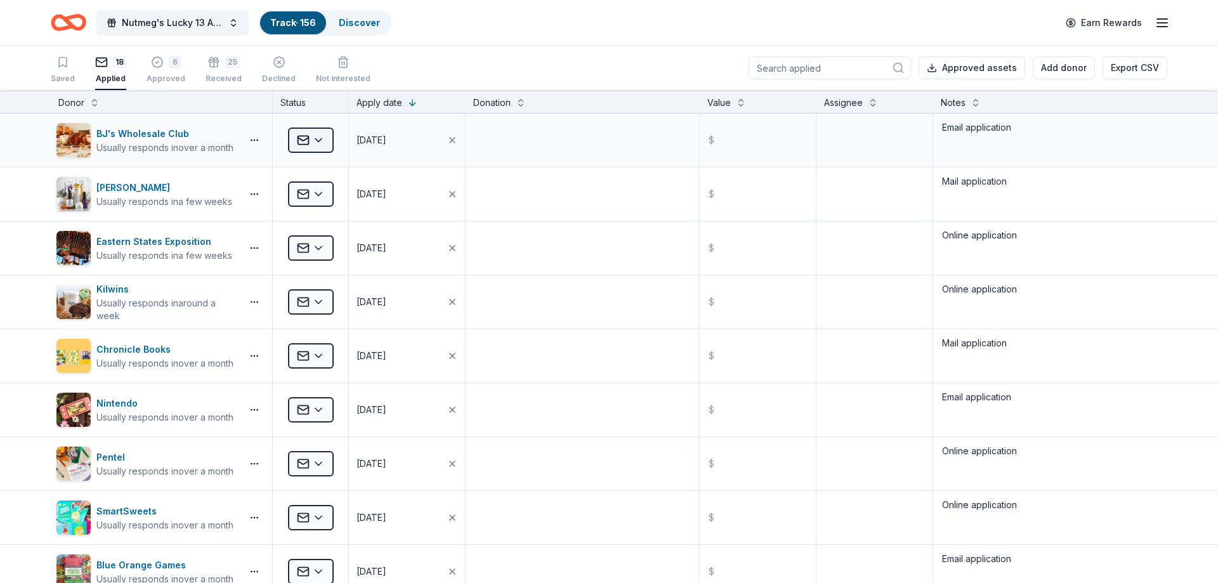
click at [297, 136] on html "Nutmeg's Lucky 13 Anniversary Event Track · 156 Discover Earn Rewards Saved 18 …" at bounding box center [609, 291] width 1218 height 583
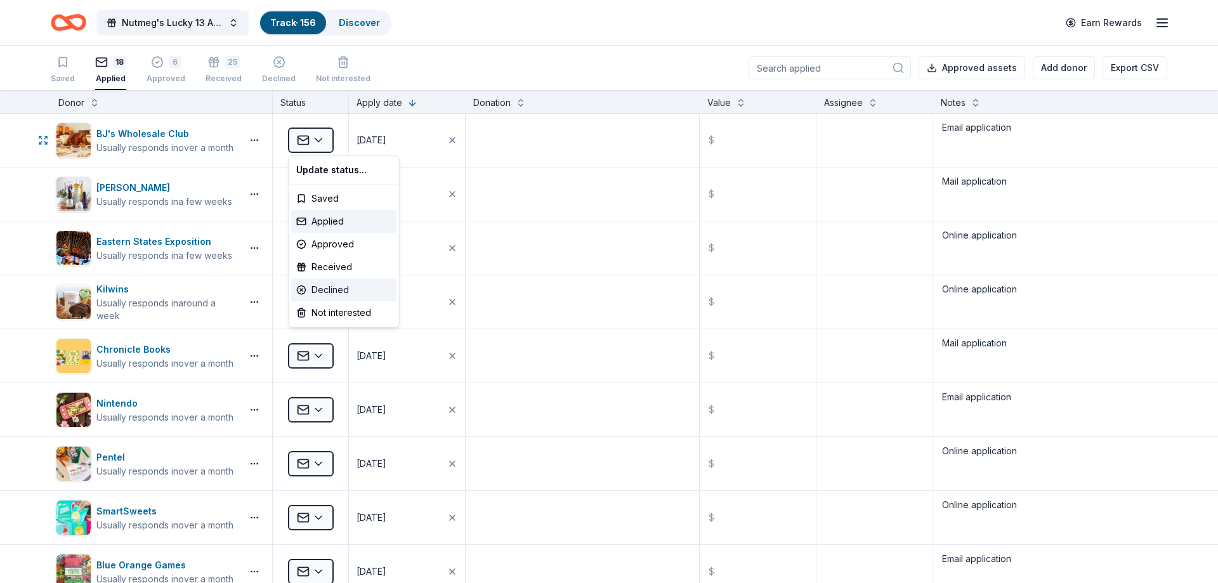
click at [348, 285] on div "Declined" at bounding box center [343, 289] width 105 height 23
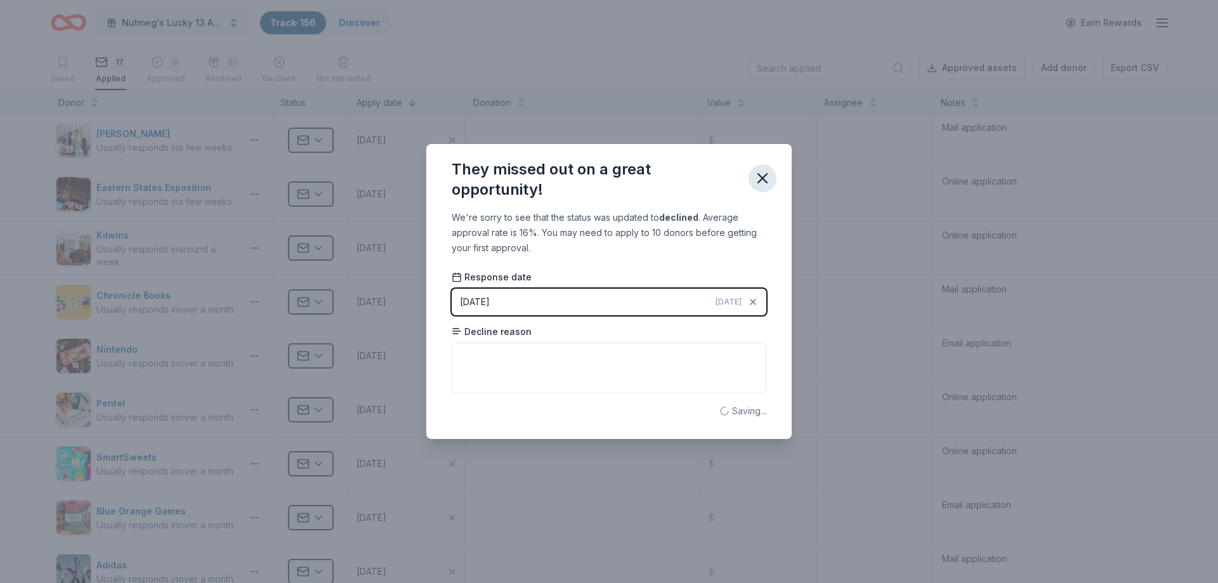
click at [755, 176] on icon "button" at bounding box center [762, 178] width 18 height 18
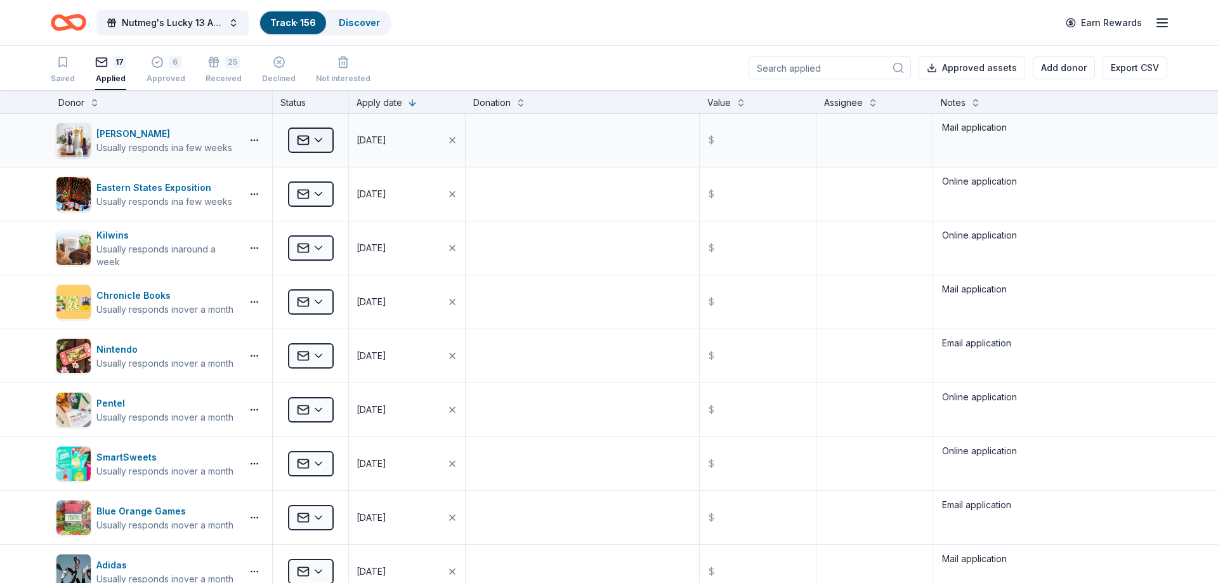
click at [306, 143] on html "Nutmeg's Lucky 13 Anniversary Event Track · 156 Discover Earn Rewards Saved 17 …" at bounding box center [609, 291] width 1218 height 583
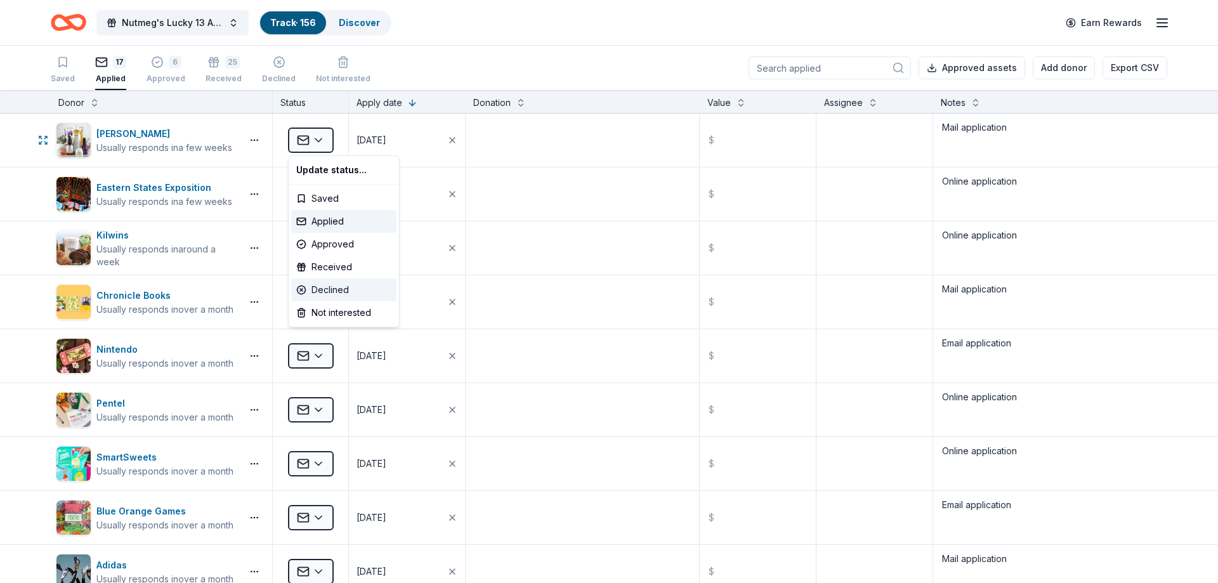
click at [331, 294] on div "Declined" at bounding box center [343, 289] width 105 height 23
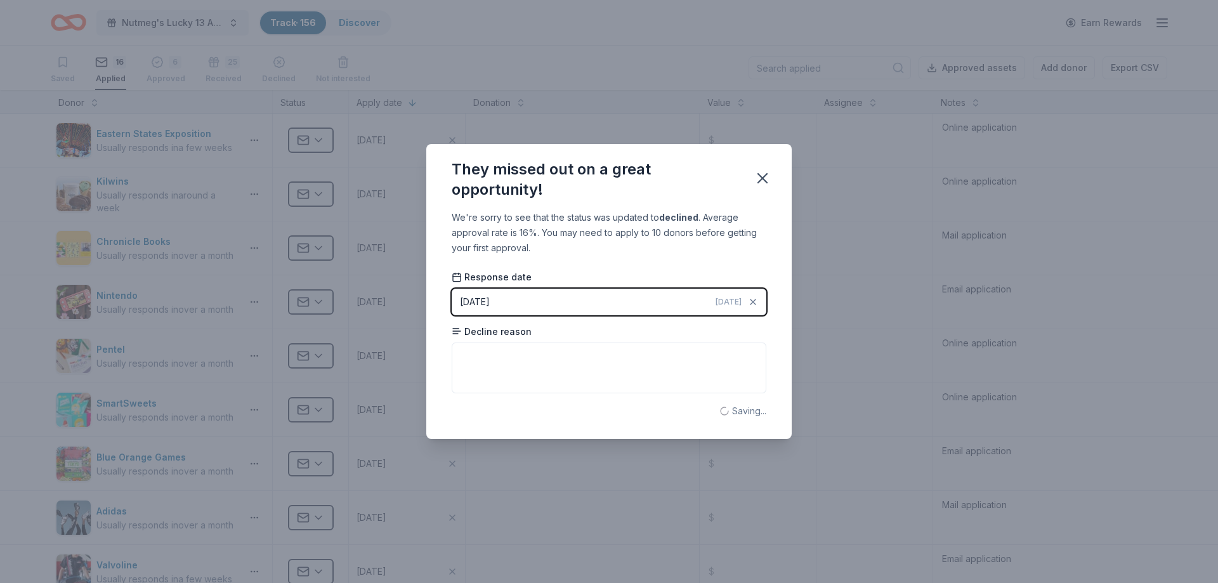
drag, startPoint x: 762, startPoint y: 178, endPoint x: 488, endPoint y: 188, distance: 274.2
click at [762, 178] on icon "button" at bounding box center [762, 178] width 9 height 9
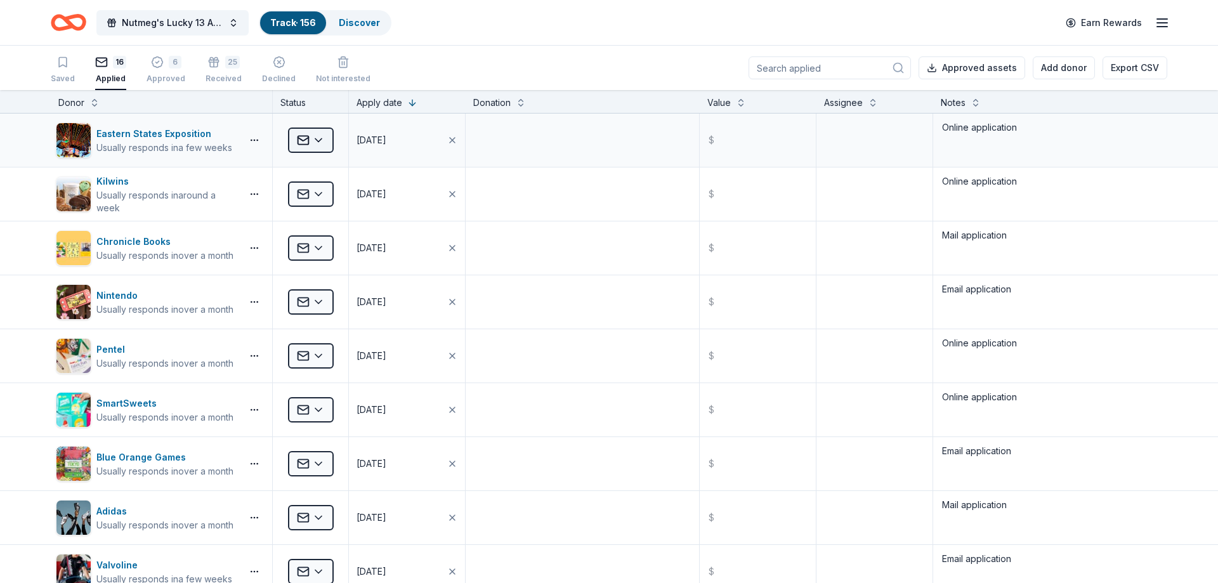
click at [297, 141] on html "Nutmeg's Lucky 13 Anniversary Event Track · 156 Discover Earn Rewards Saved 16 …" at bounding box center [609, 291] width 1218 height 583
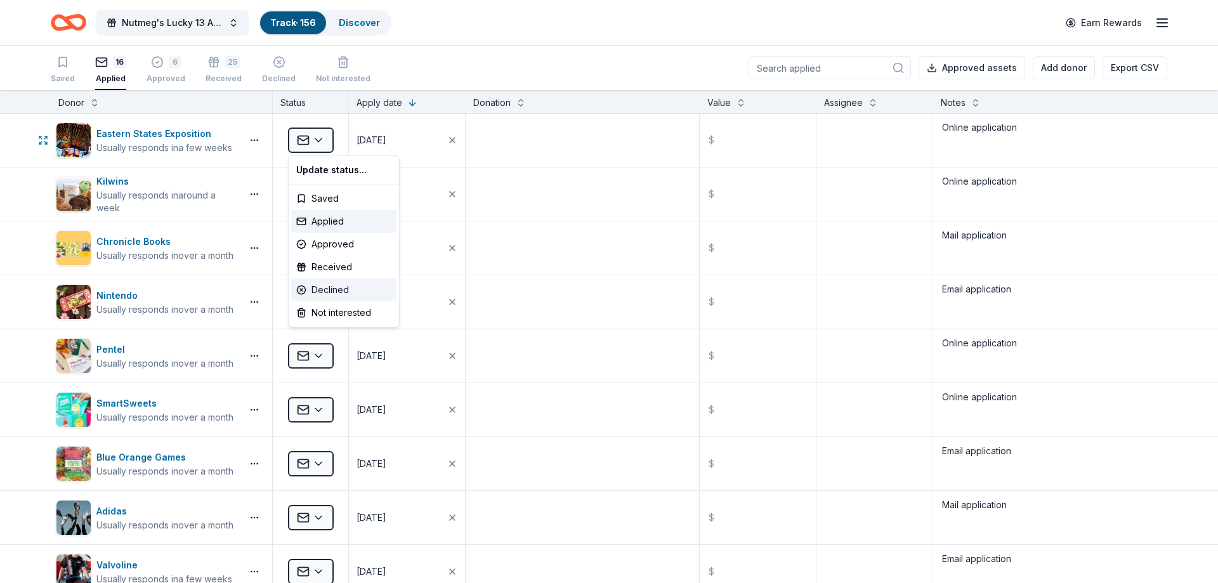
click at [318, 297] on div "Declined" at bounding box center [343, 289] width 105 height 23
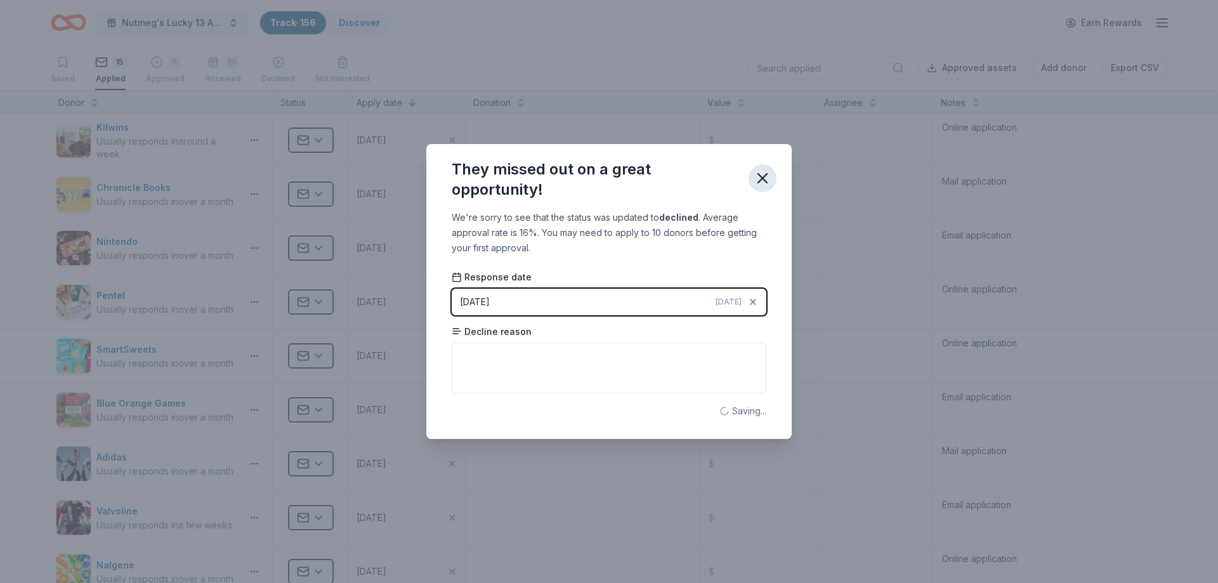
click at [756, 179] on icon "button" at bounding box center [762, 178] width 18 height 18
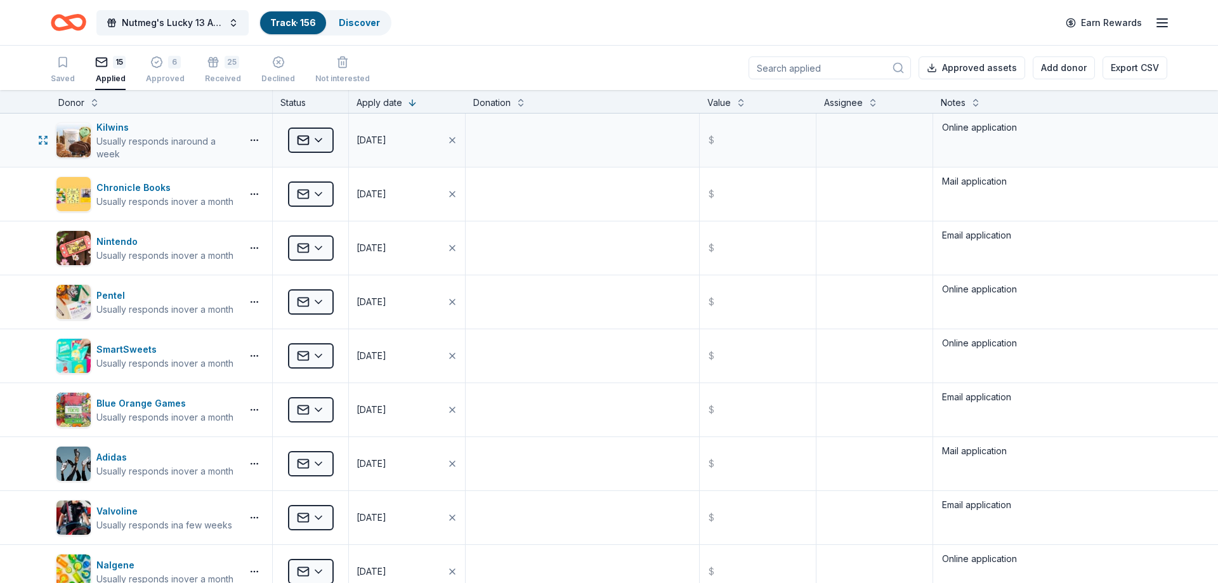
click at [316, 145] on html "Nutmeg's Lucky 13 Anniversary Event Track · 156 Discover Earn Rewards Saved 15 …" at bounding box center [609, 291] width 1218 height 583
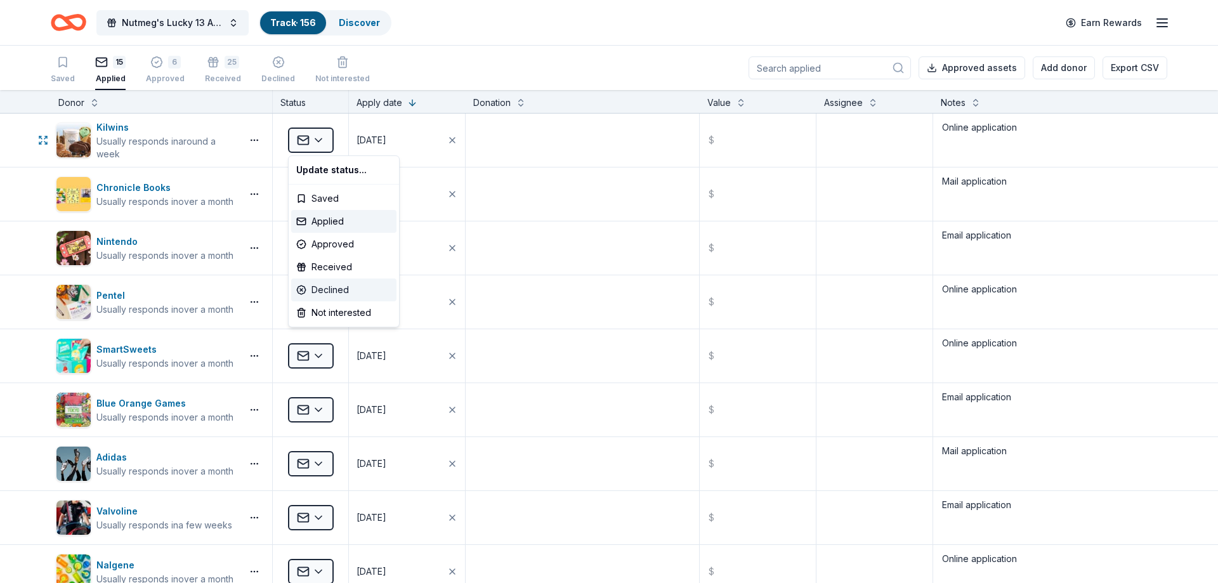
click at [324, 287] on div "Declined" at bounding box center [343, 289] width 105 height 23
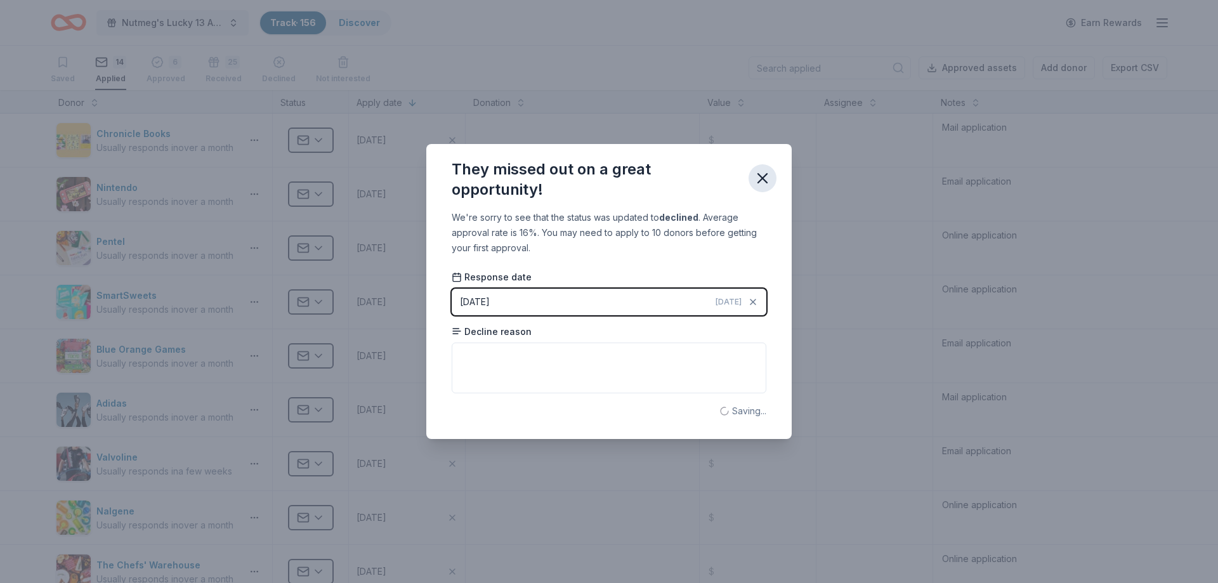
drag, startPoint x: 748, startPoint y: 172, endPoint x: 755, endPoint y: 179, distance: 9.4
click at [748, 173] on div "They missed out on a great opportunity!" at bounding box center [608, 177] width 365 height 66
click at [756, 179] on icon "button" at bounding box center [762, 178] width 18 height 18
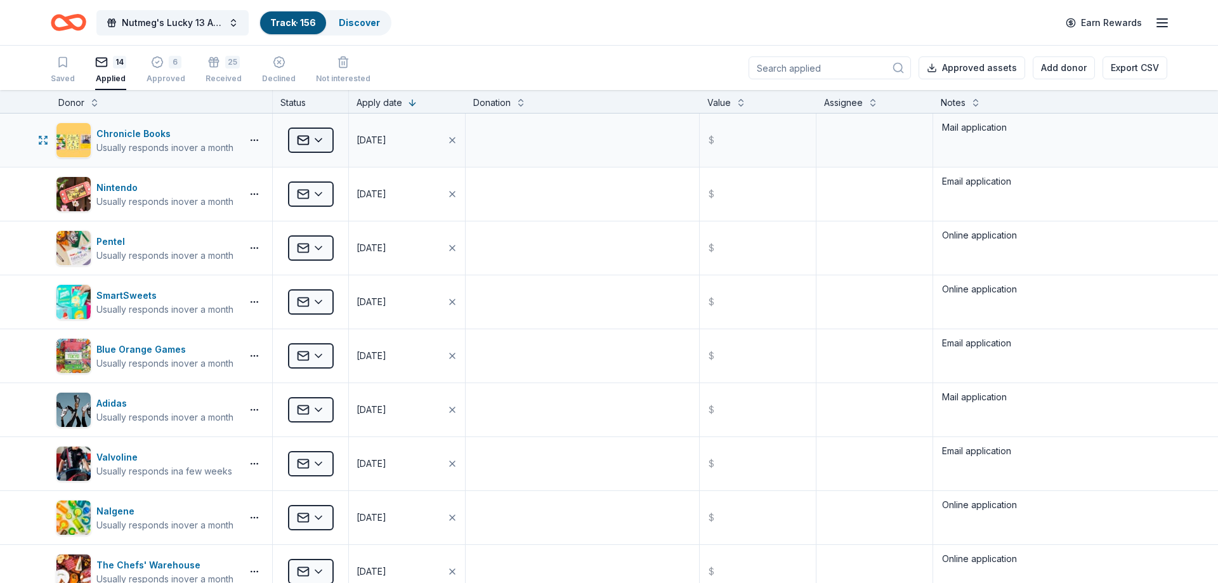
click at [314, 143] on html "Nutmeg's Lucky 13 Anniversary Event Track · 156 Discover Earn Rewards Saved 14 …" at bounding box center [609, 291] width 1218 height 583
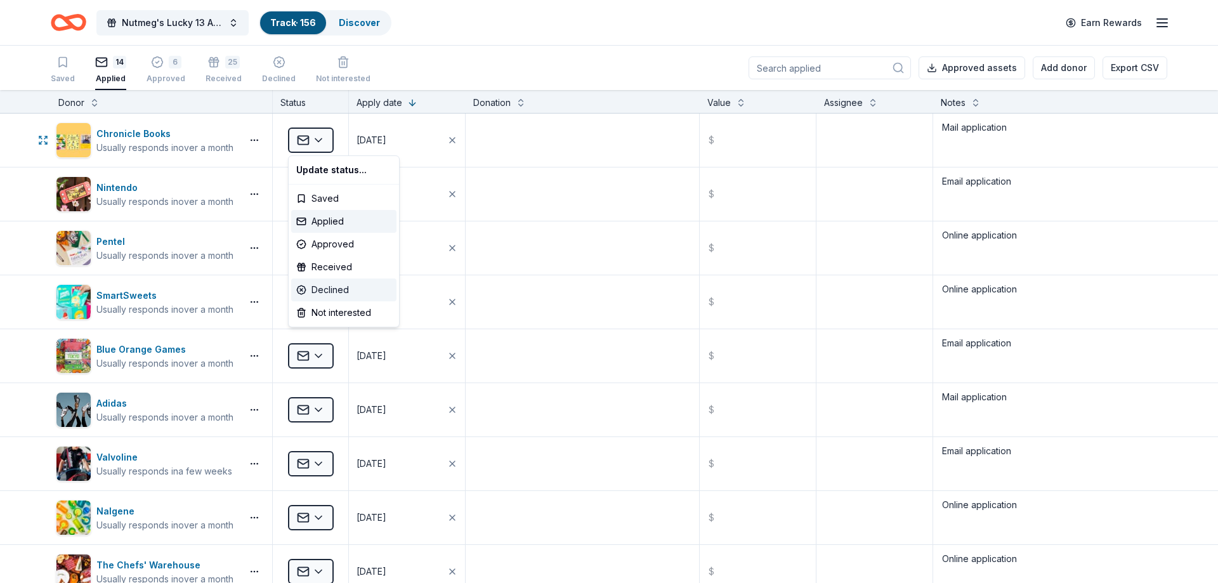
click at [331, 284] on div "Declined" at bounding box center [343, 289] width 105 height 23
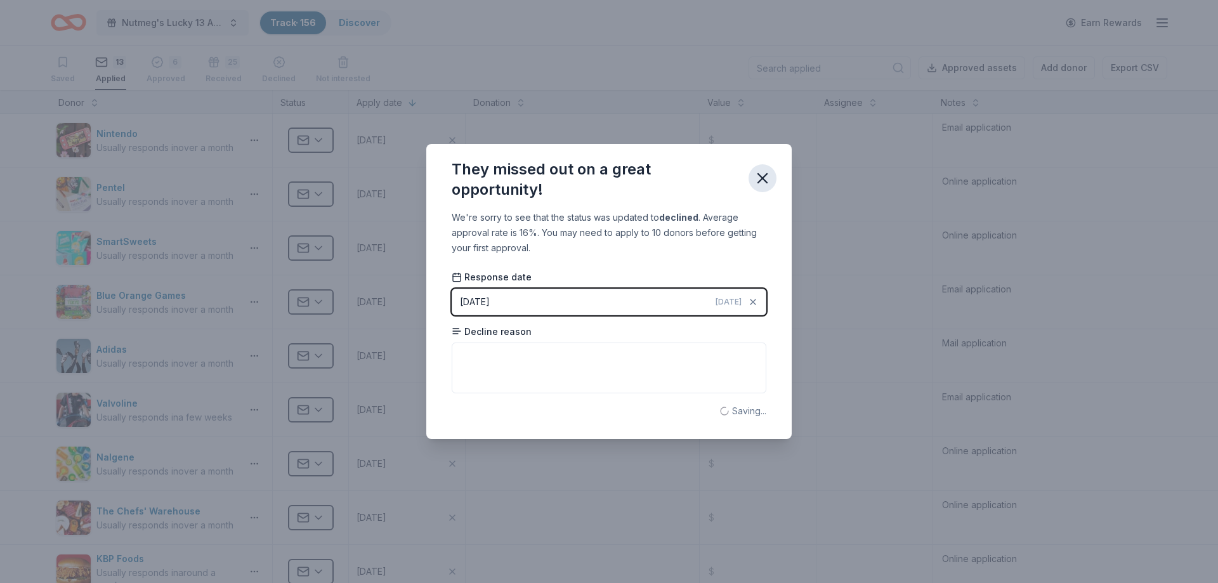
click at [760, 182] on icon "button" at bounding box center [762, 178] width 18 height 18
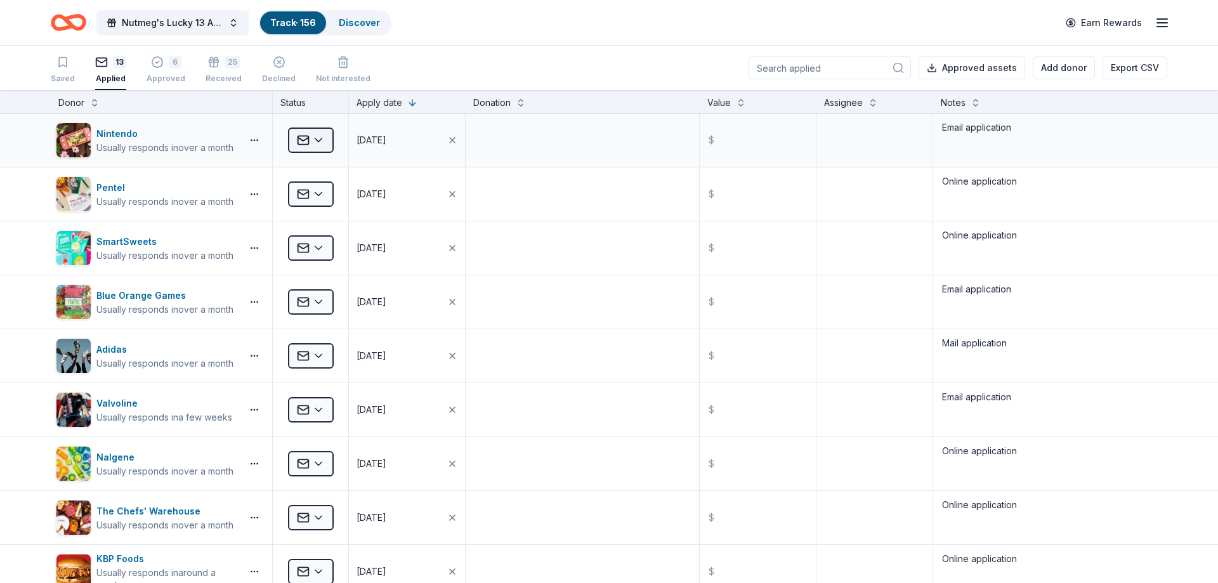
click at [320, 145] on html "Nutmeg's Lucky 13 Anniversary Event Track · 156 Discover Earn Rewards Saved 13 …" at bounding box center [609, 291] width 1218 height 583
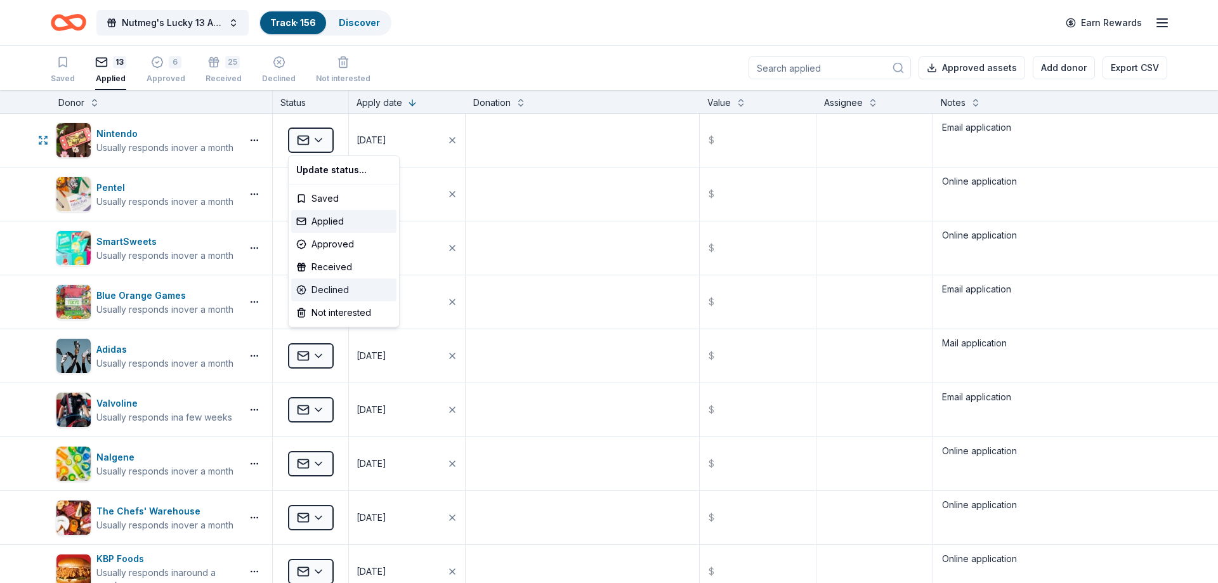
click at [355, 283] on div "Declined" at bounding box center [343, 289] width 105 height 23
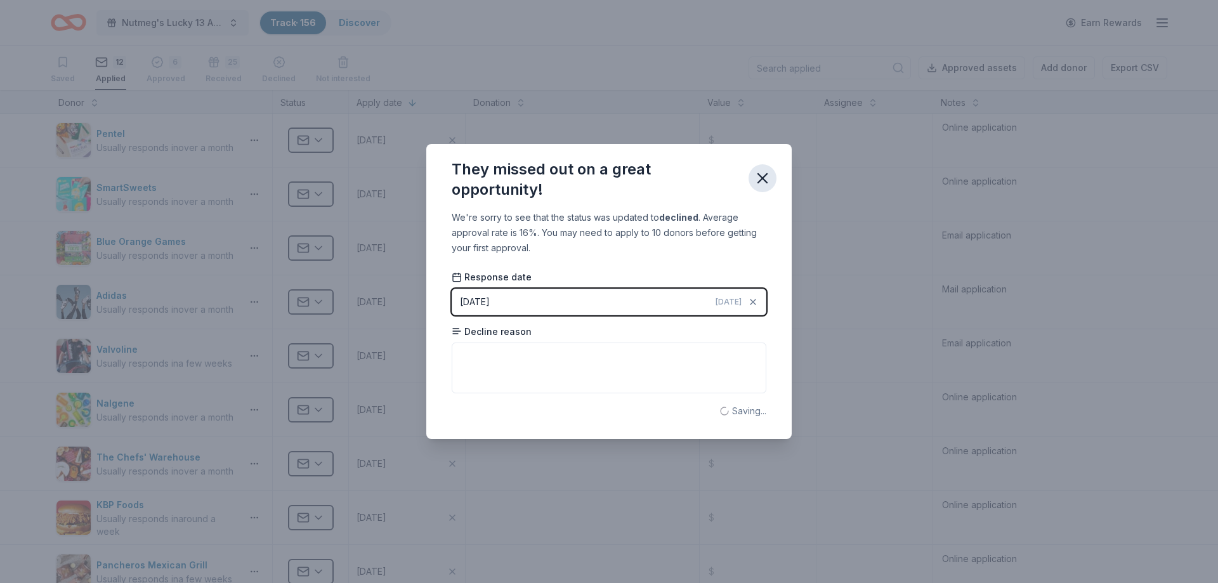
click at [763, 176] on icon "button" at bounding box center [762, 178] width 18 height 18
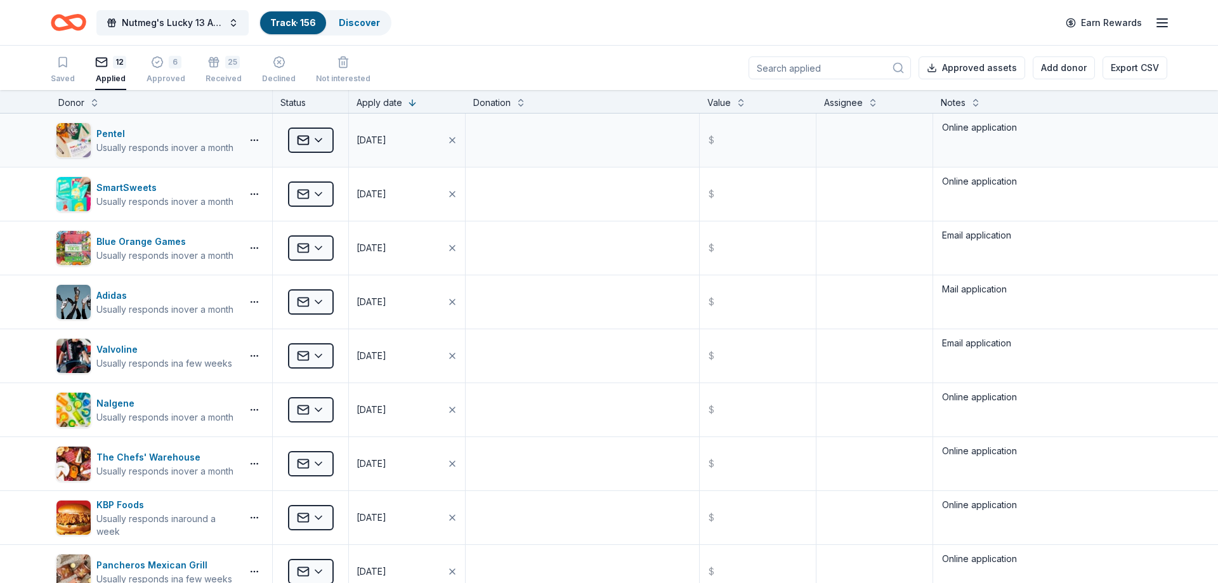
click at [308, 142] on html "Nutmeg's Lucky 13 Anniversary Event Track · 156 Discover Earn Rewards Saved 12 …" at bounding box center [609, 291] width 1218 height 583
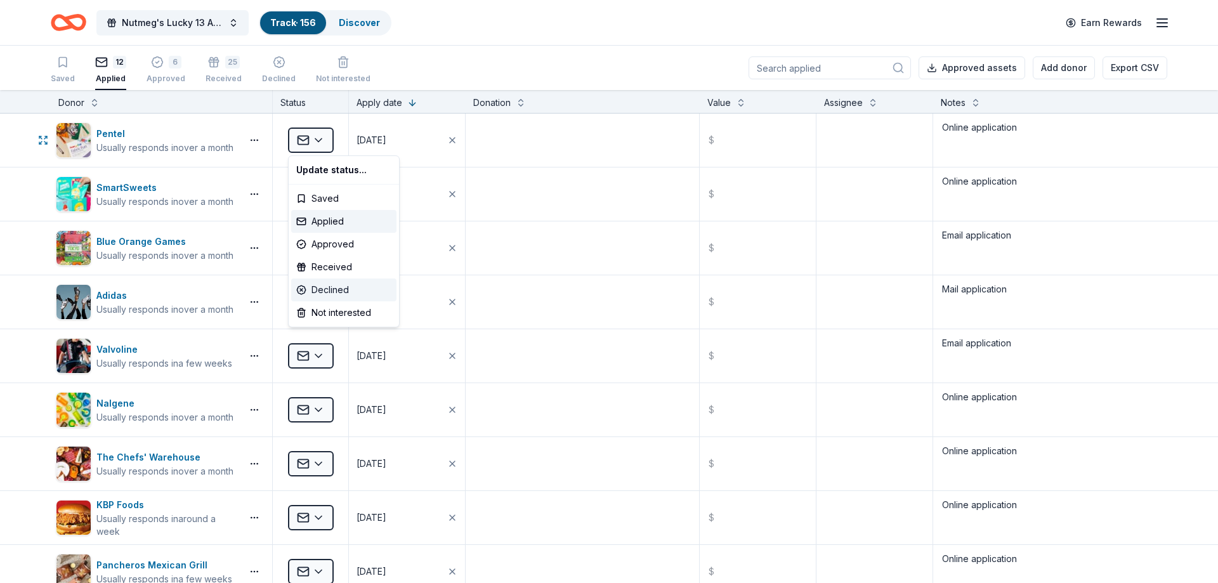
click at [322, 285] on div "Declined" at bounding box center [343, 289] width 105 height 23
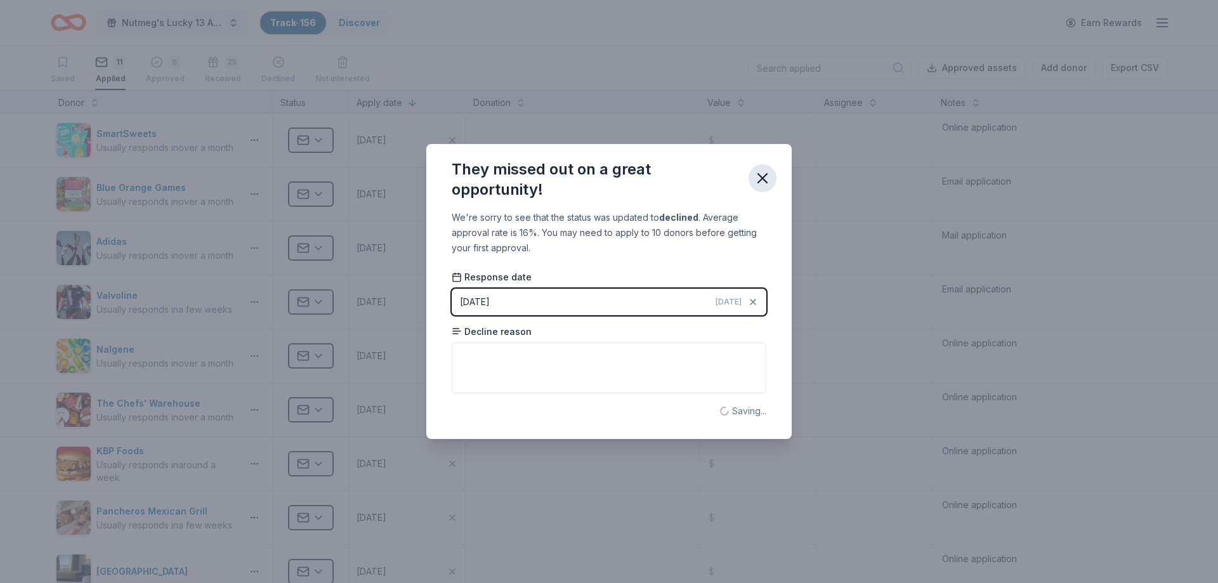
click at [757, 176] on icon "button" at bounding box center [762, 178] width 18 height 18
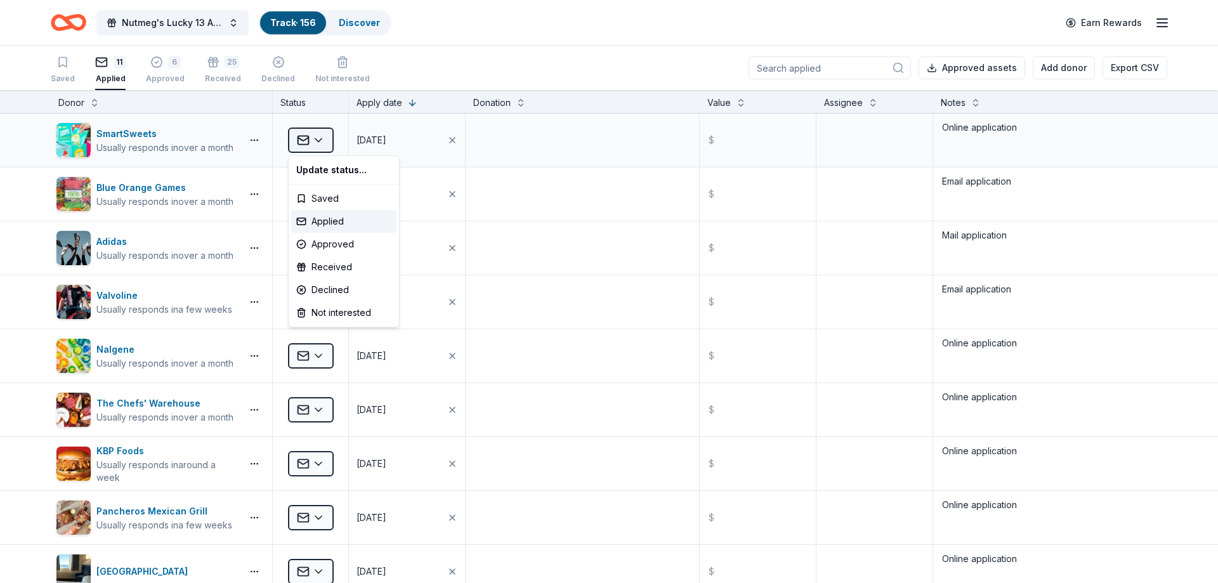
click at [316, 145] on html "Nutmeg's Lucky 13 Anniversary Event Track · 156 Discover Earn Rewards Saved 11 …" at bounding box center [609, 291] width 1218 height 583
click at [331, 287] on div "Declined" at bounding box center [343, 289] width 105 height 23
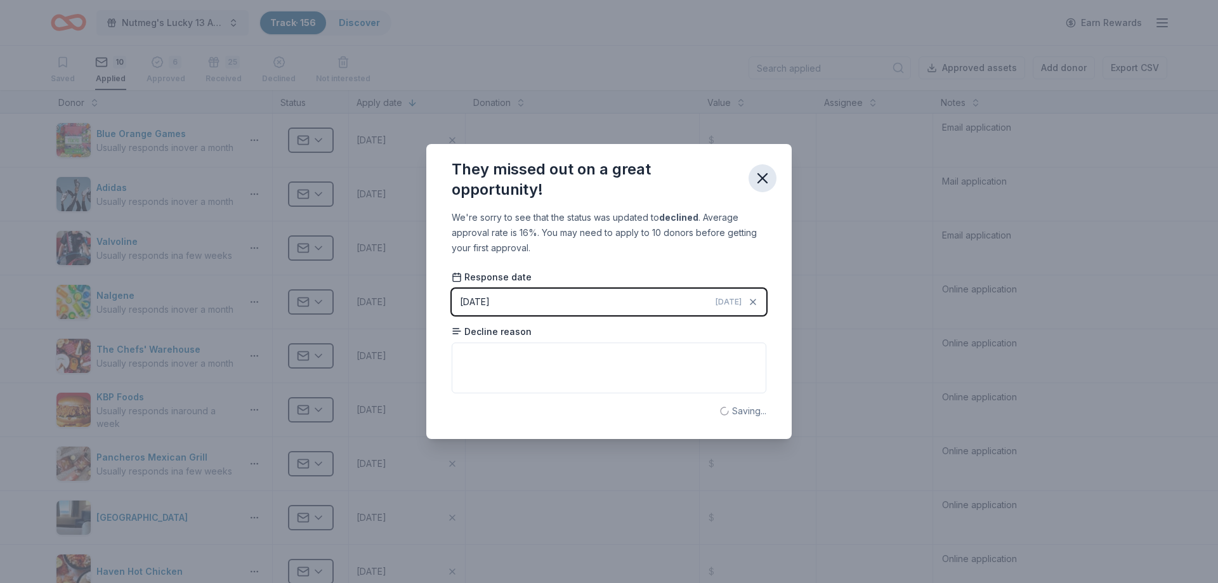
click at [754, 176] on icon "button" at bounding box center [762, 178] width 18 height 18
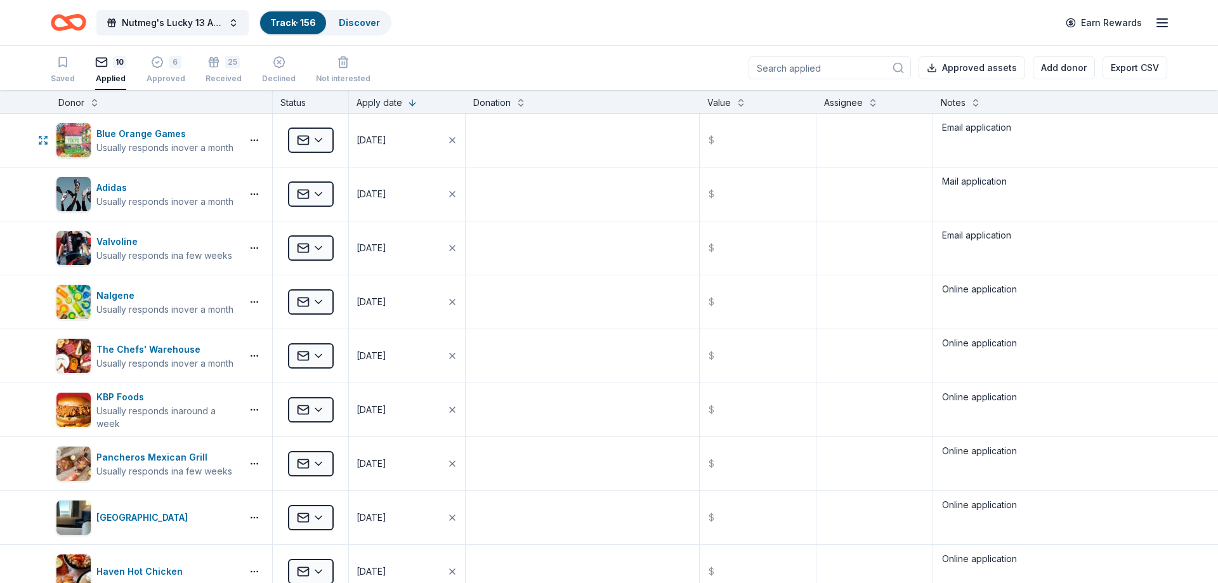
click at [297, 138] on html "Nutmeg's Lucky 13 Anniversary Event Track · 156 Discover Earn Rewards Saved 10 …" at bounding box center [609, 291] width 1218 height 583
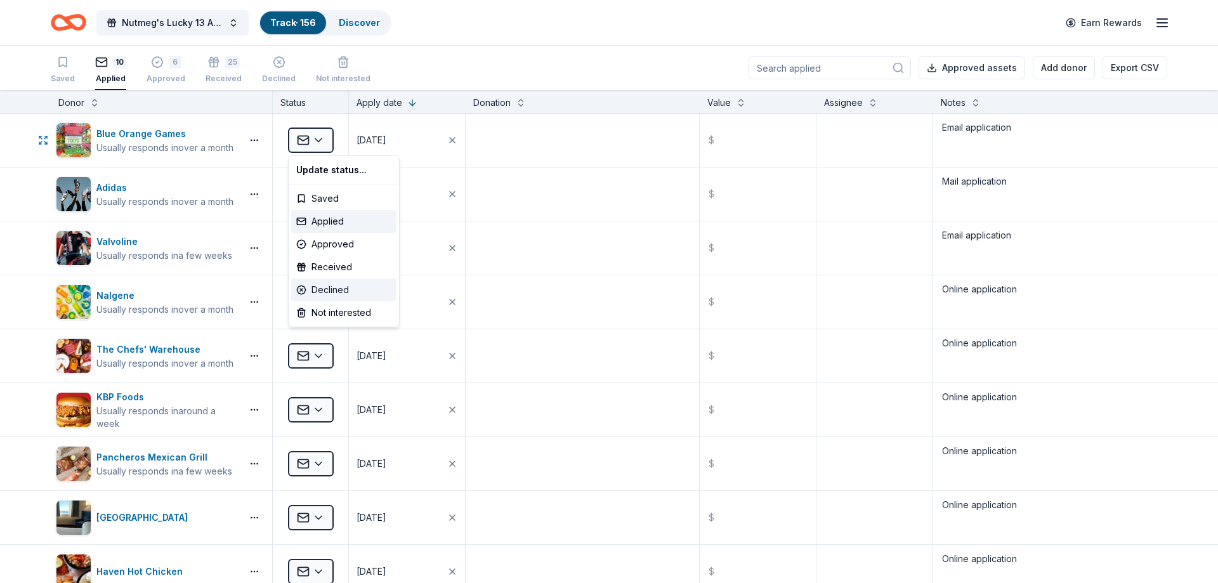
click at [323, 288] on div "Declined" at bounding box center [343, 289] width 105 height 23
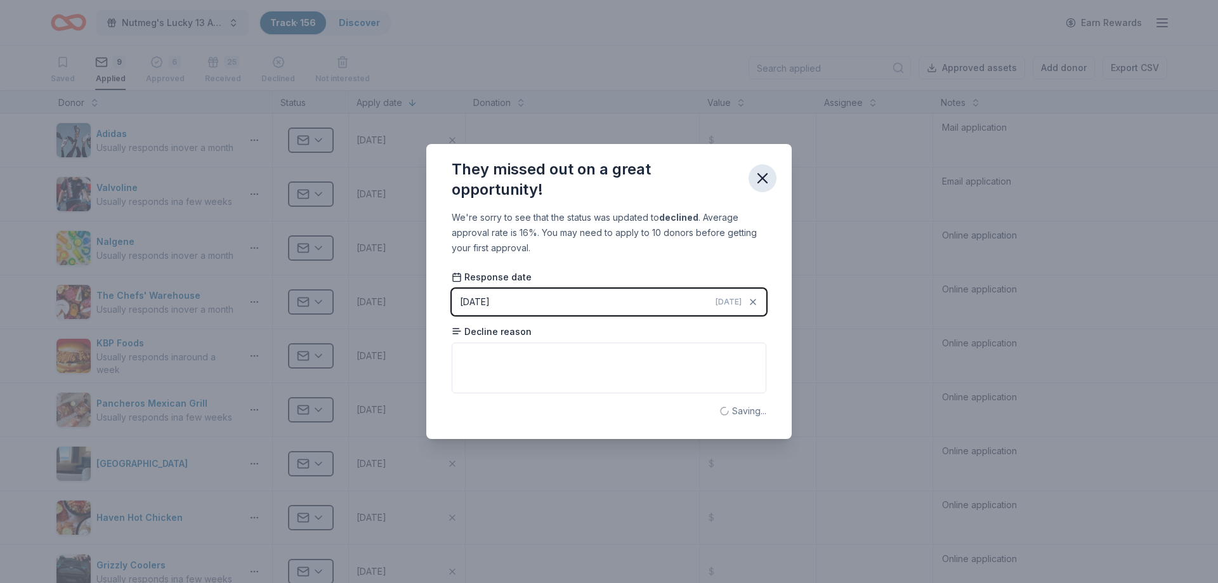
click at [754, 177] on icon "button" at bounding box center [762, 178] width 18 height 18
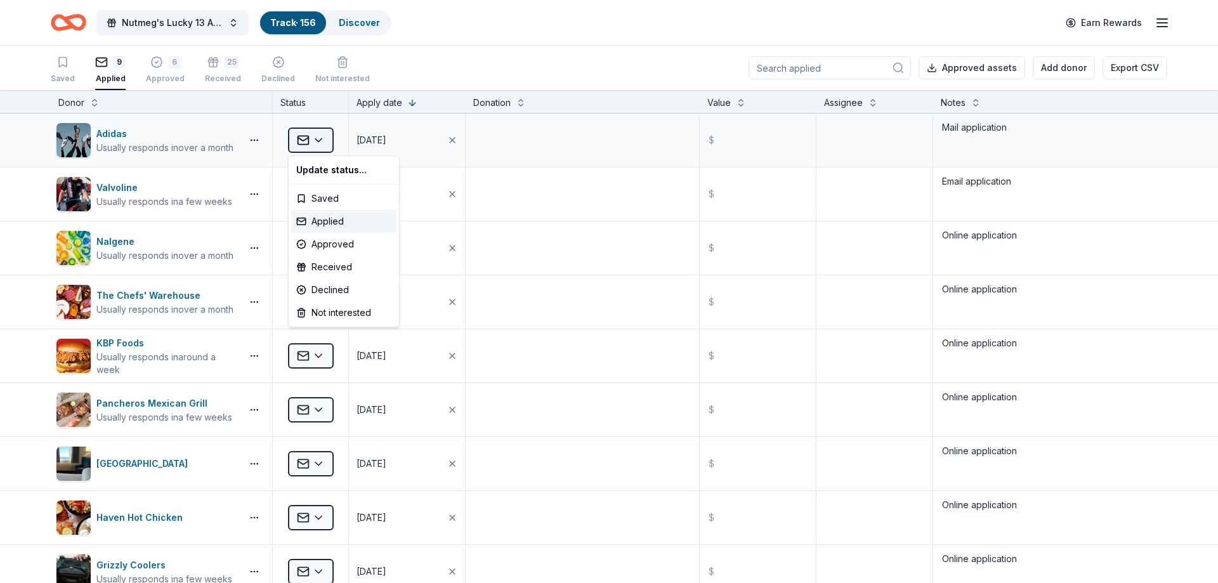
click at [317, 127] on html "Nutmeg's Lucky 13 Anniversary Event Track · 156 Discover Earn Rewards Saved 9 A…" at bounding box center [609, 291] width 1218 height 583
click at [330, 283] on div "Declined" at bounding box center [343, 289] width 105 height 23
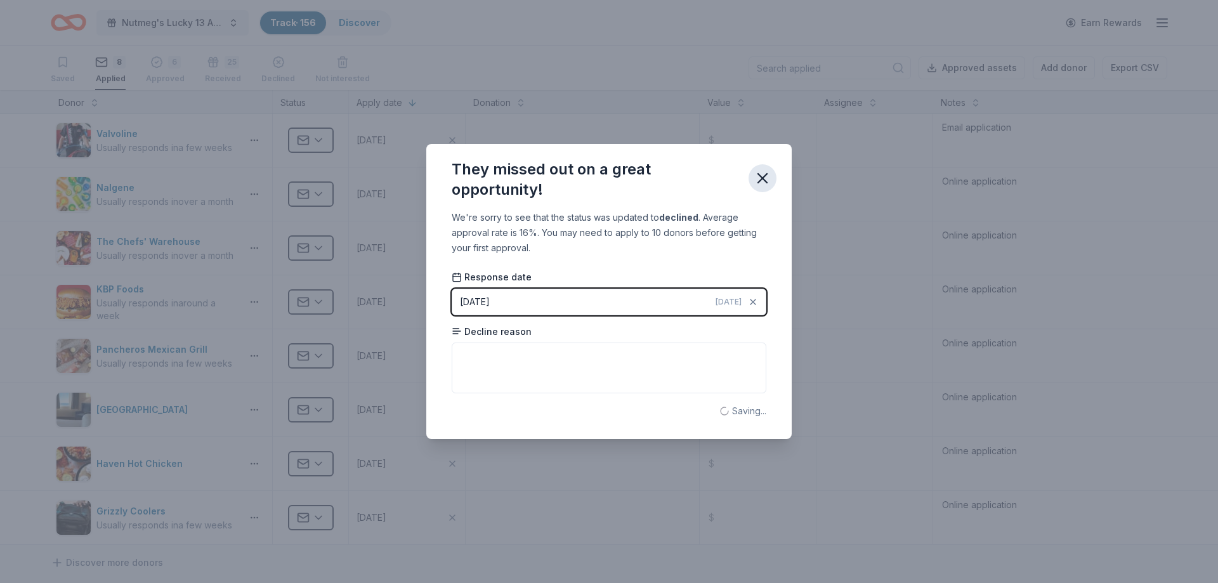
click at [765, 166] on button "button" at bounding box center [762, 178] width 28 height 28
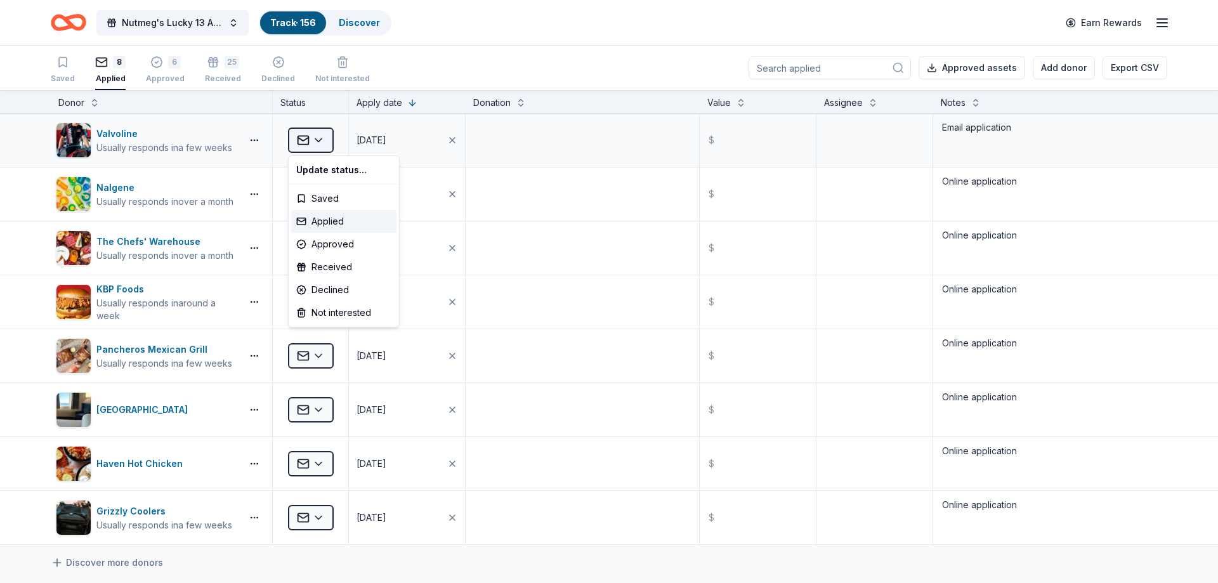
click at [311, 145] on html "Nutmeg's Lucky 13 Anniversary Event Track · 156 Discover Earn Rewards Saved 8 A…" at bounding box center [609, 291] width 1218 height 583
click at [328, 283] on div "Declined" at bounding box center [343, 289] width 105 height 23
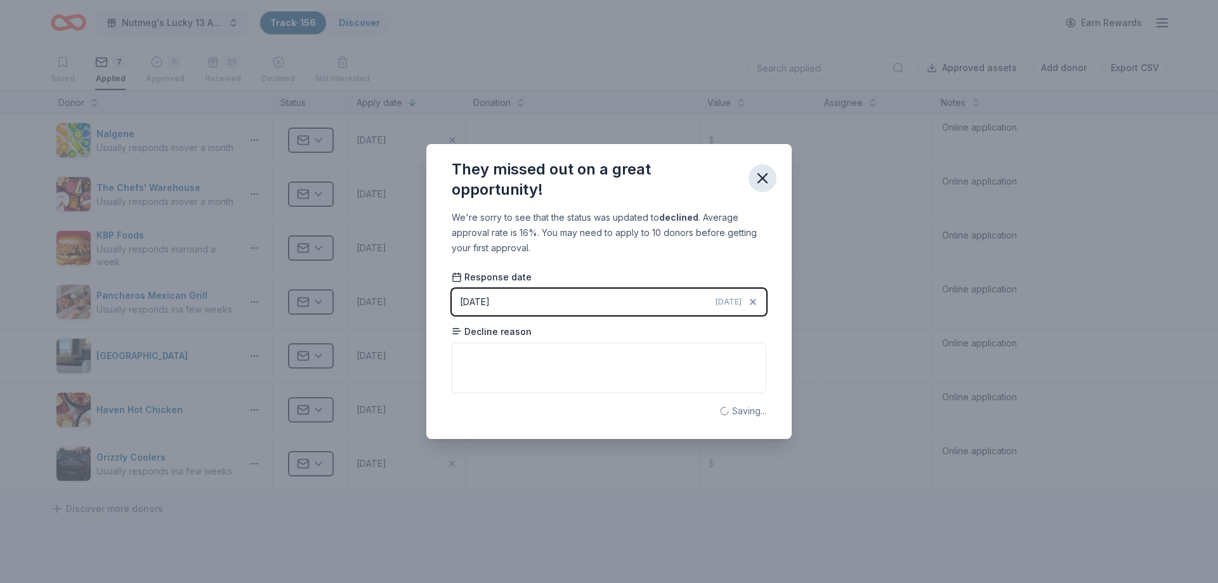
click at [756, 175] on icon "button" at bounding box center [762, 178] width 18 height 18
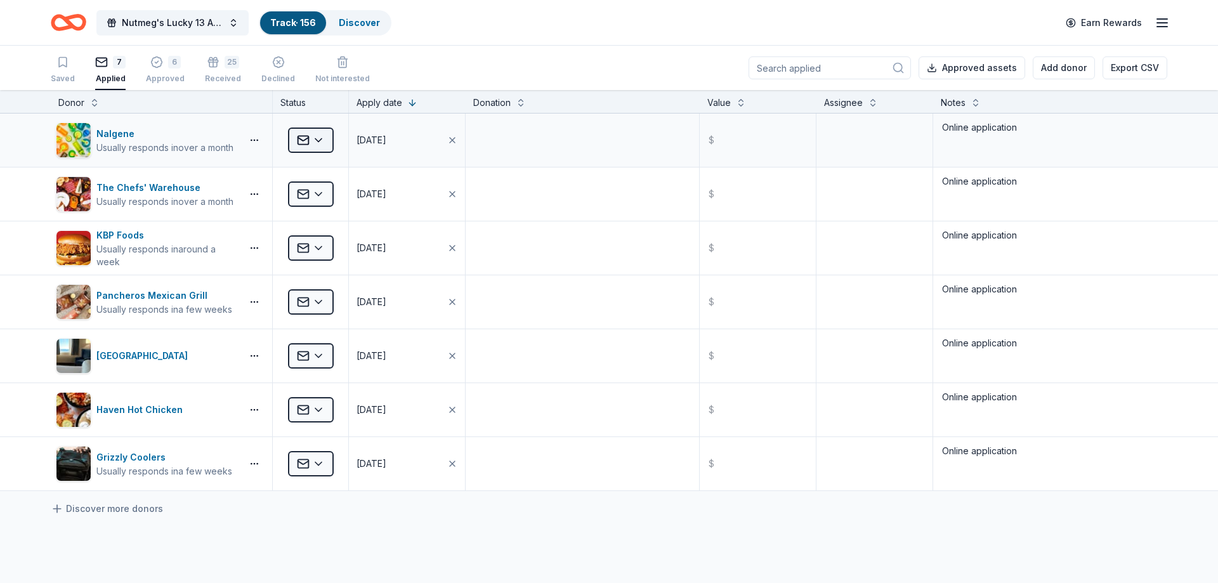
click at [323, 138] on html "Nutmeg's Lucky 13 Anniversary Event Track · 156 Discover Earn Rewards Saved 7 A…" at bounding box center [609, 291] width 1218 height 583
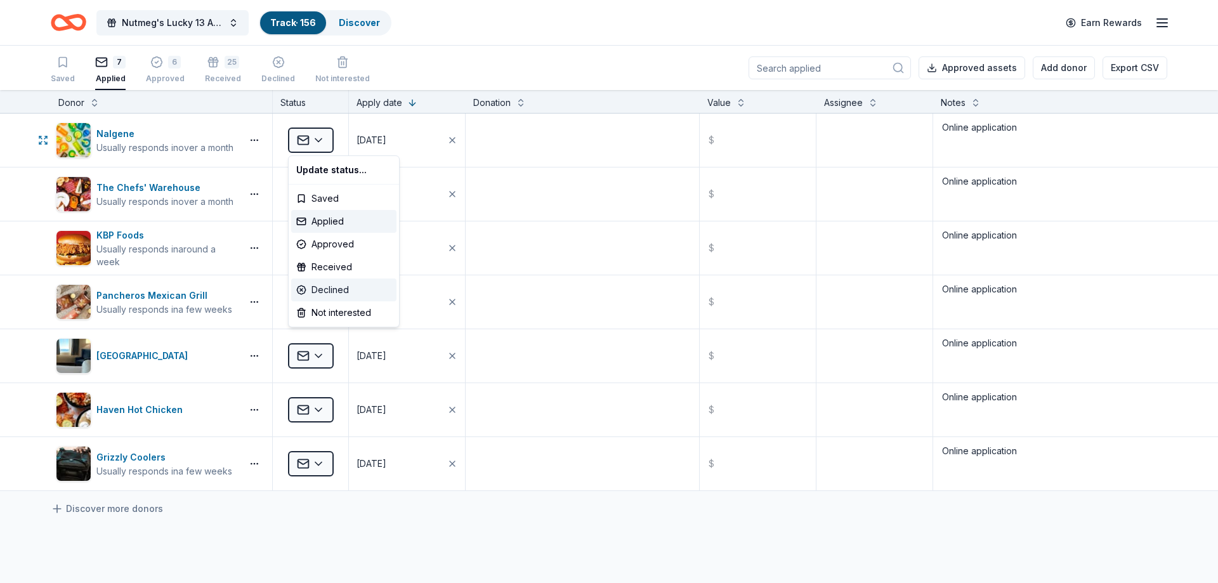
click at [337, 286] on div "Declined" at bounding box center [343, 289] width 105 height 23
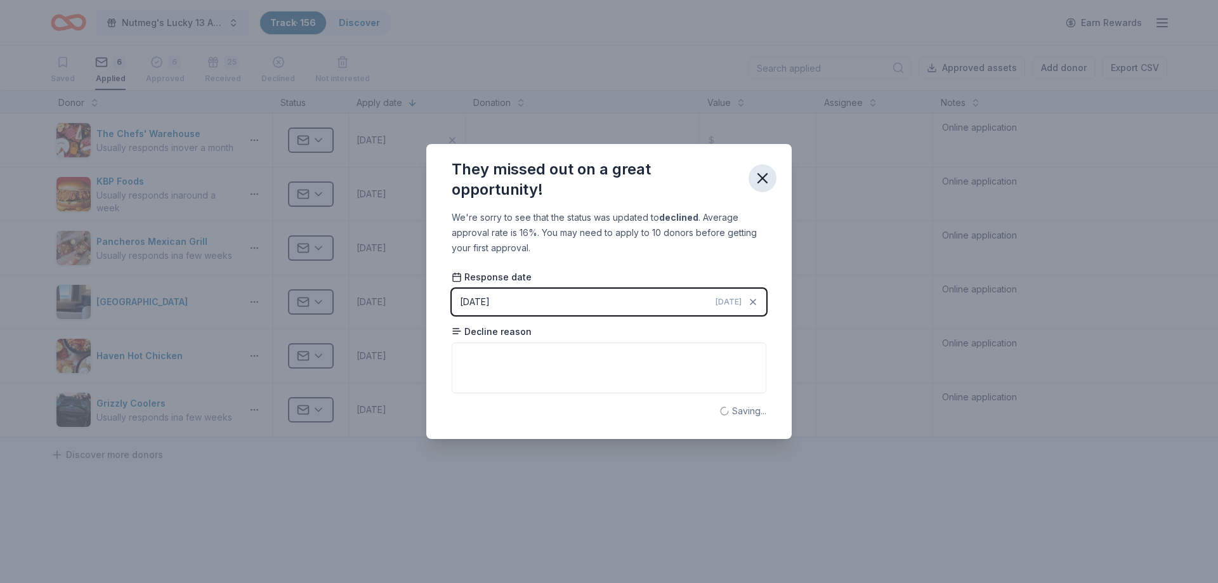
click at [772, 177] on button "button" at bounding box center [762, 178] width 28 height 28
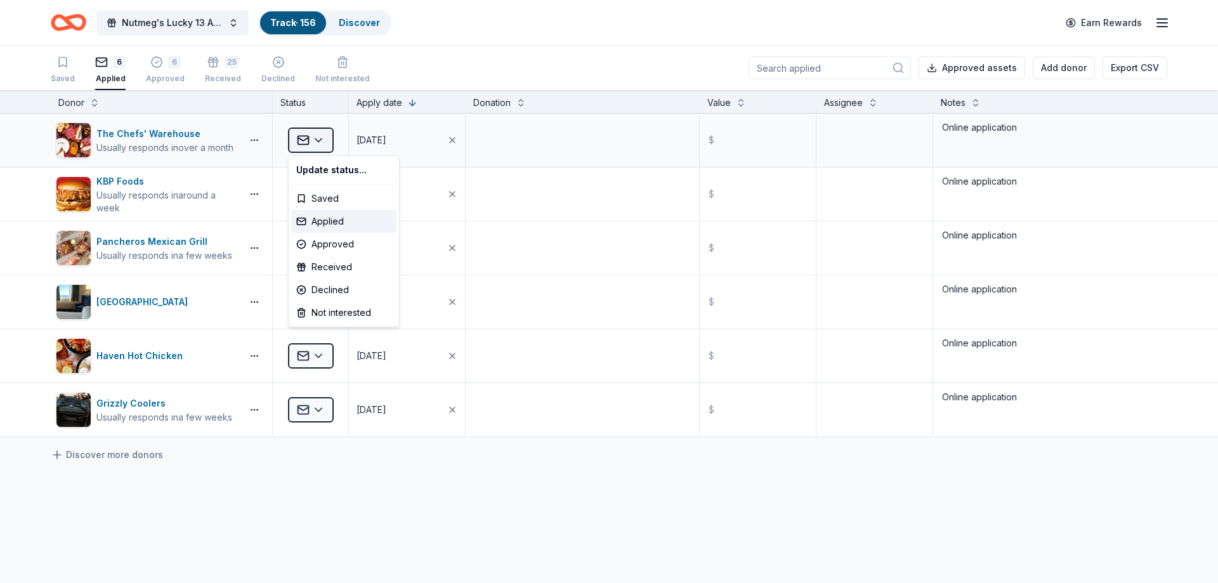
click at [323, 147] on html "Nutmeg's Lucky 13 Anniversary Event Track · 156 Discover Earn Rewards Saved 6 A…" at bounding box center [609, 291] width 1218 height 583
click at [340, 294] on div "Declined" at bounding box center [343, 289] width 105 height 23
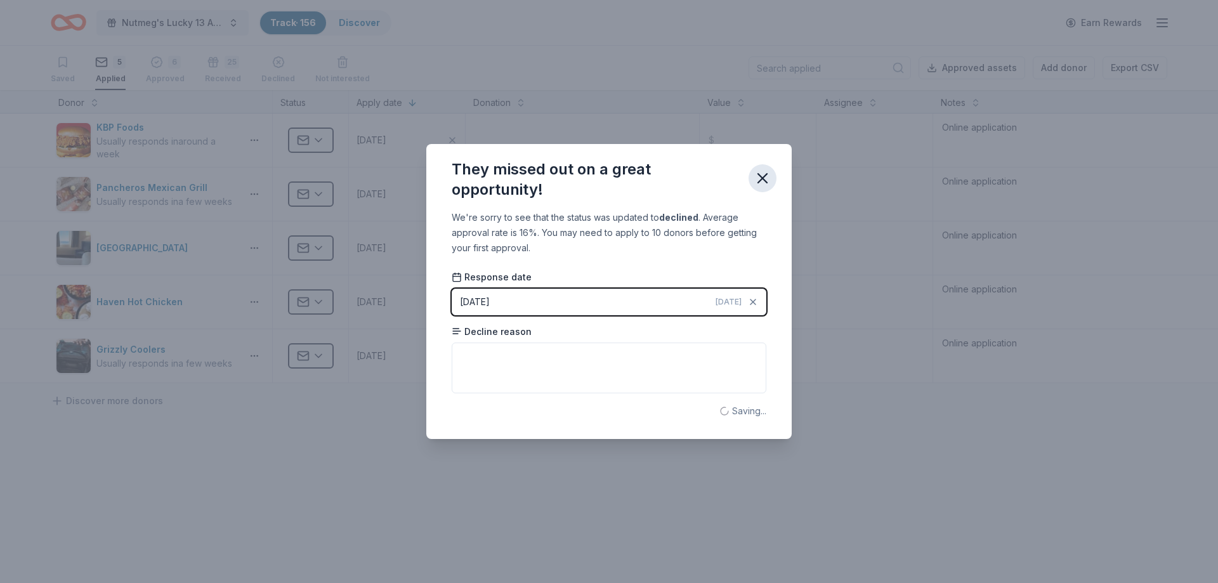
click at [758, 174] on icon "button" at bounding box center [762, 178] width 18 height 18
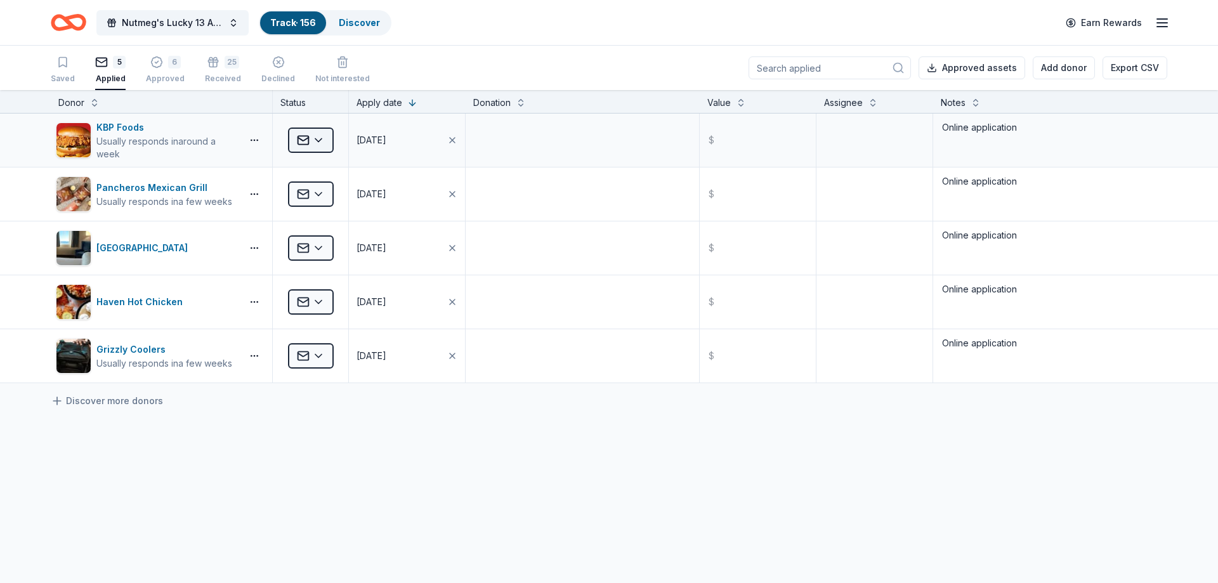
click at [302, 141] on html "Nutmeg's Lucky 13 Anniversary Event Track · 156 Discover Earn Rewards Saved 5 A…" at bounding box center [609, 291] width 1218 height 583
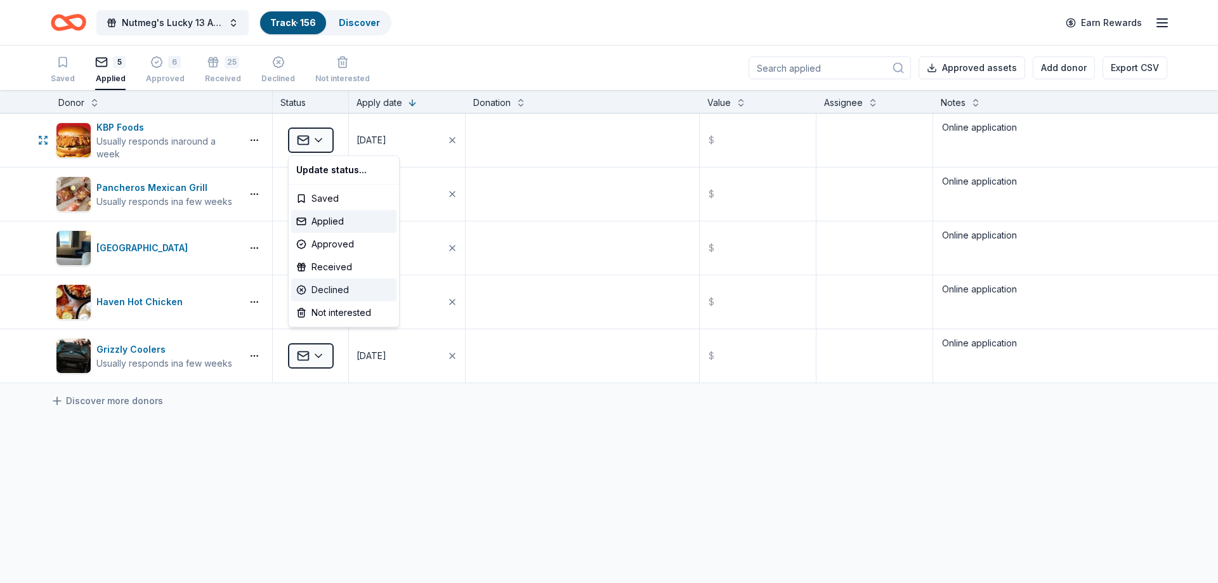
click at [363, 291] on div "Declined" at bounding box center [343, 289] width 105 height 23
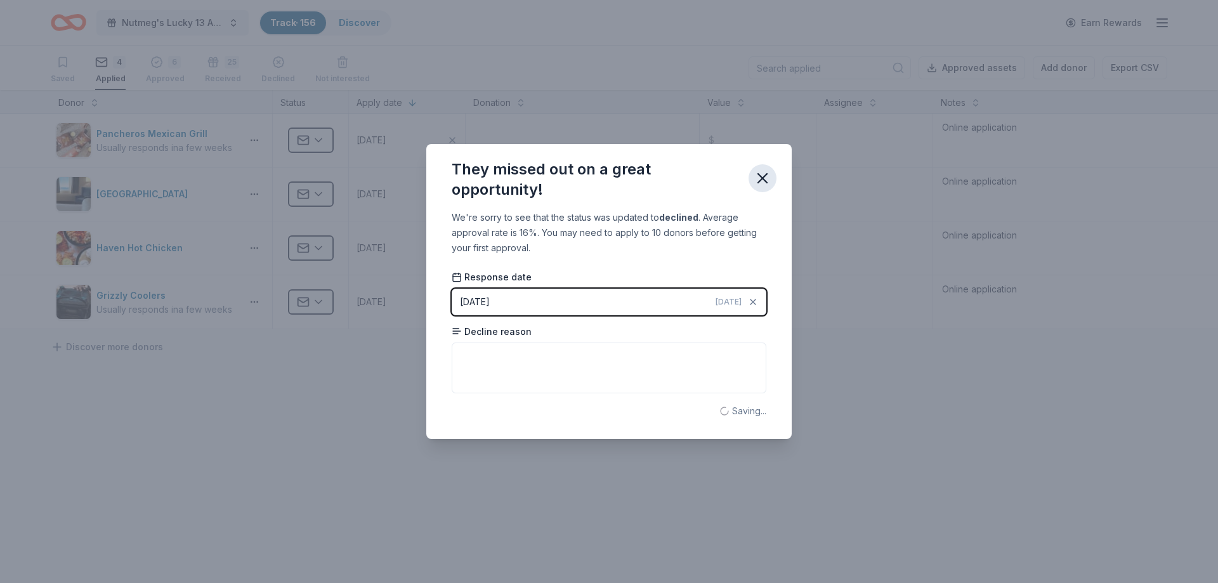
click at [765, 181] on icon "button" at bounding box center [762, 178] width 9 height 9
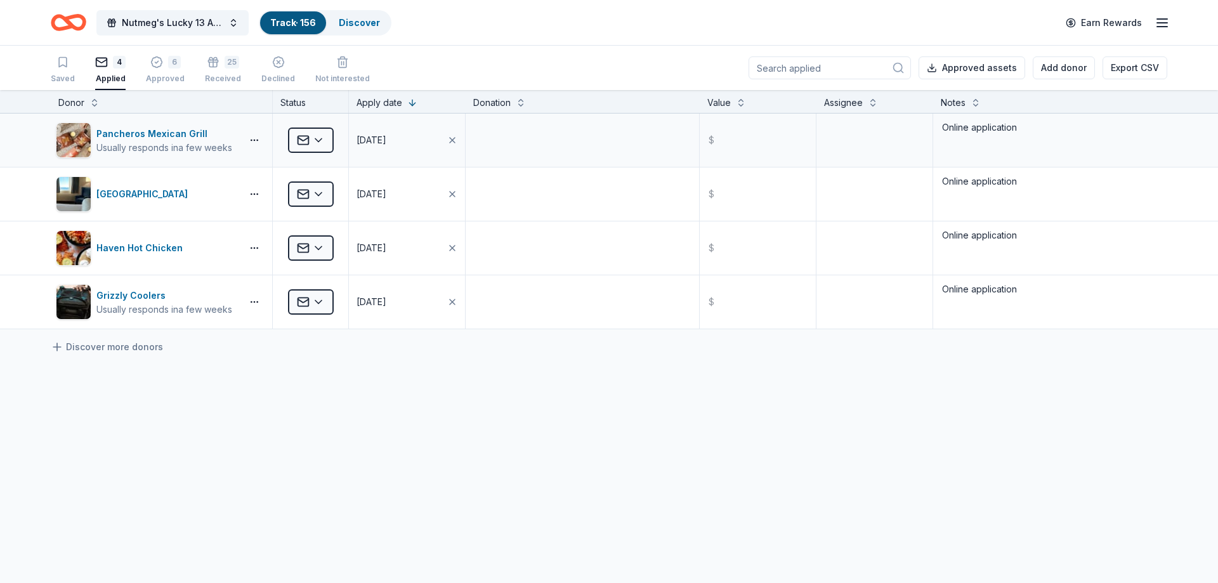
click at [283, 138] on div "Applied" at bounding box center [310, 140] width 75 height 53
click at [311, 148] on html "Nutmeg's Lucky 13 Anniversary Event Track · 156 Discover Earn Rewards Saved 4 A…" at bounding box center [609, 291] width 1218 height 583
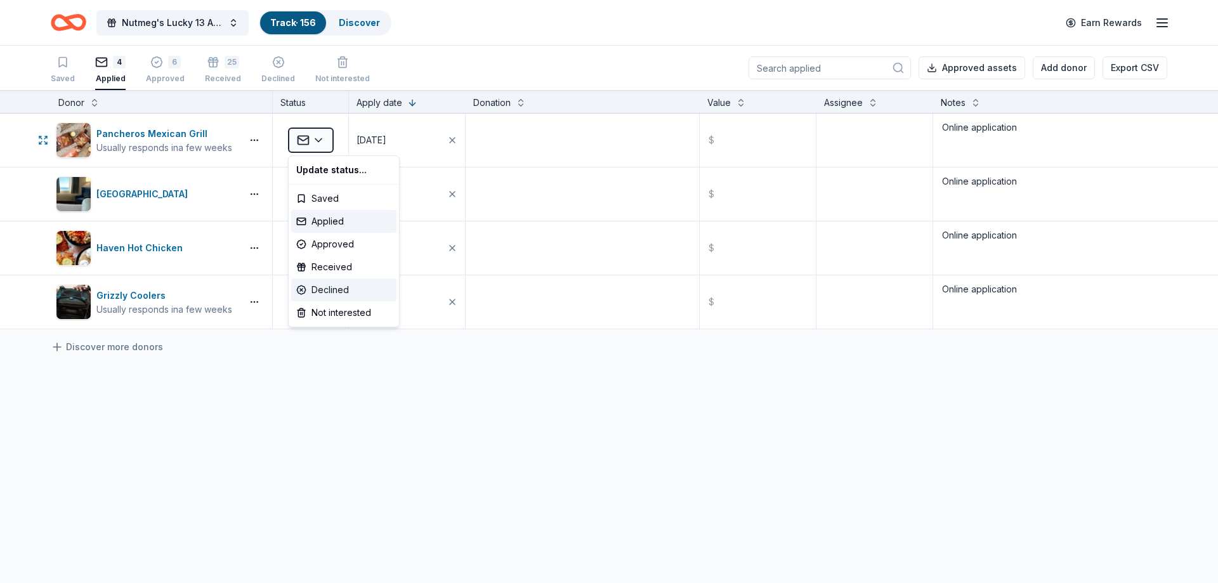
click at [321, 288] on div "Declined" at bounding box center [343, 289] width 105 height 23
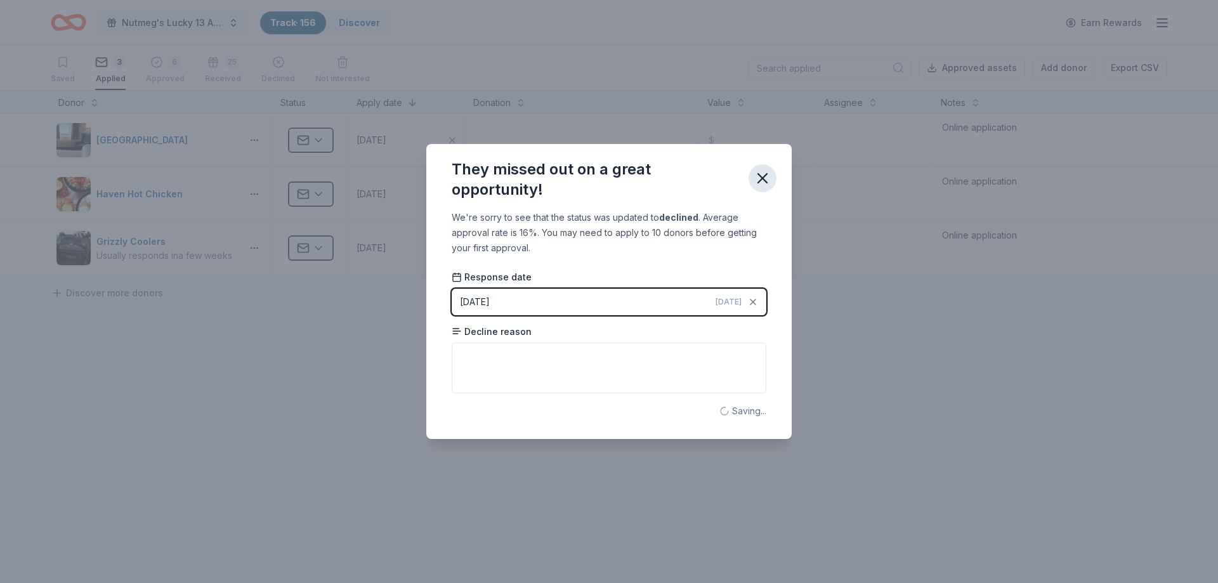
click at [760, 172] on icon "button" at bounding box center [762, 178] width 18 height 18
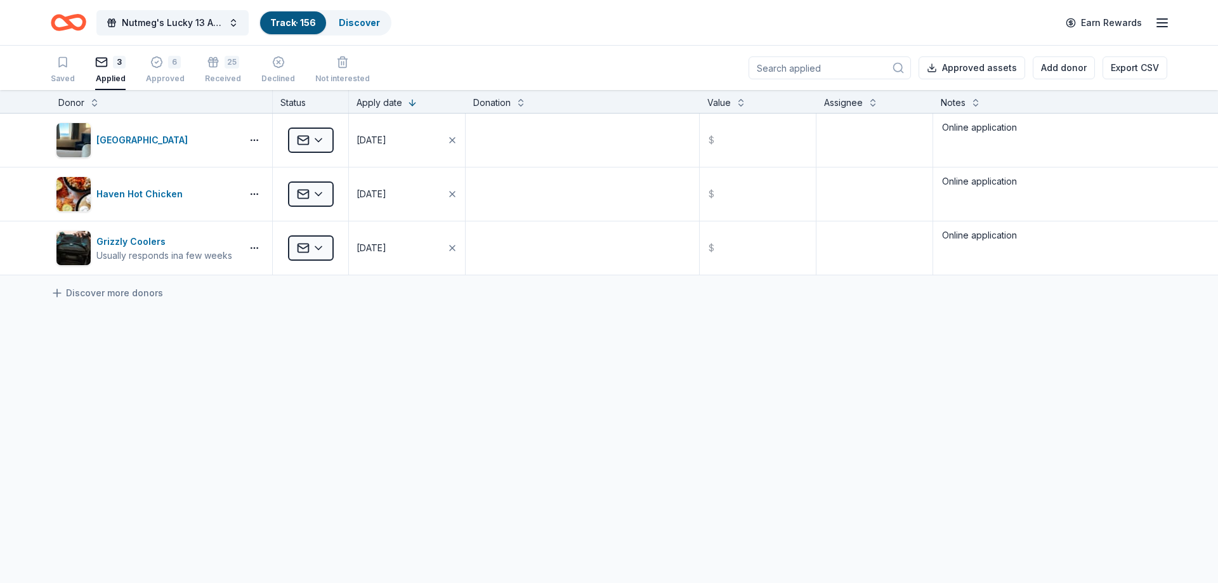
click at [307, 194] on html "Nutmeg's Lucky 13 Anniversary Event Track · 156 Discover Earn Rewards Saved 3 A…" at bounding box center [609, 291] width 1218 height 583
click at [351, 343] on div "Declined" at bounding box center [343, 343] width 105 height 23
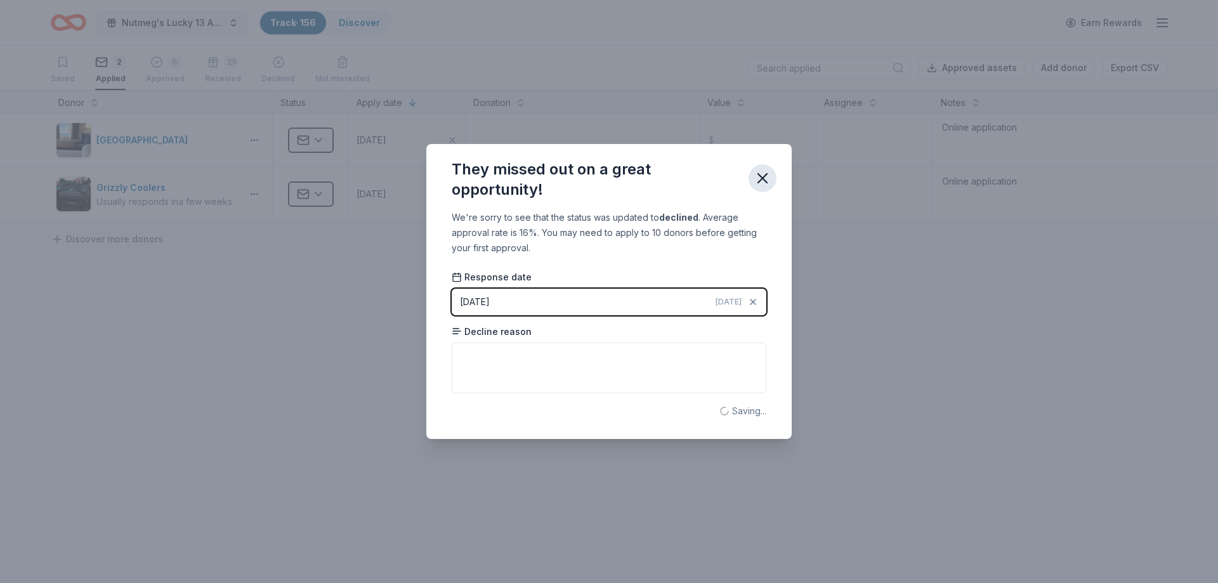
click at [757, 181] on icon "button" at bounding box center [762, 178] width 18 height 18
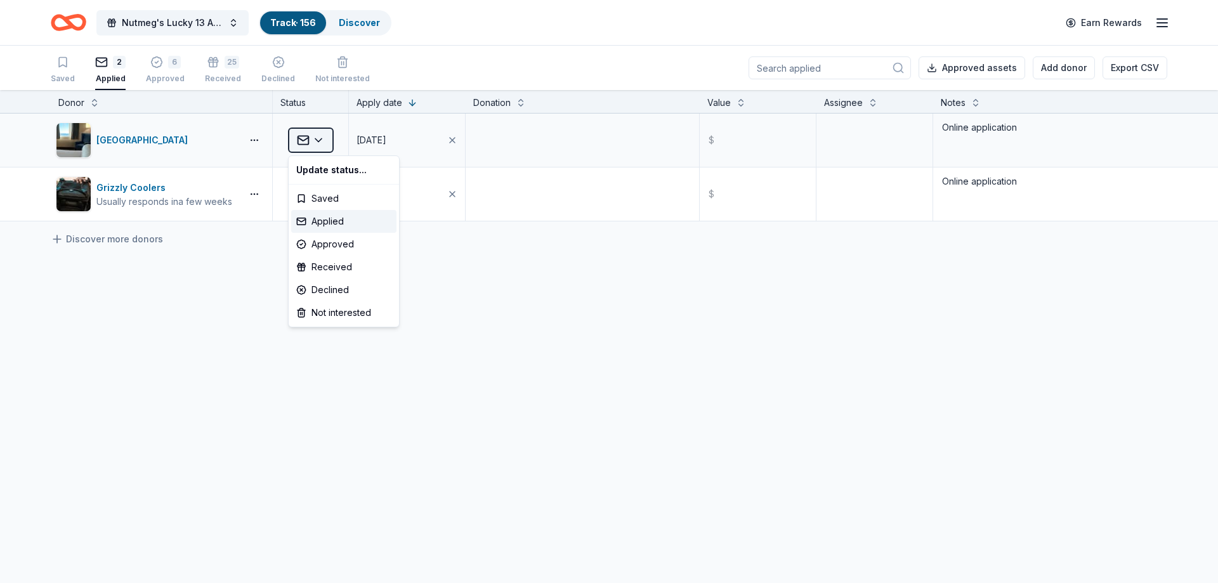
click at [313, 146] on html "Nutmeg's Lucky 13 Anniversary Event Track · 156 Discover Earn Rewards Saved 2 A…" at bounding box center [609, 291] width 1218 height 583
click at [317, 289] on div "Declined" at bounding box center [343, 289] width 105 height 23
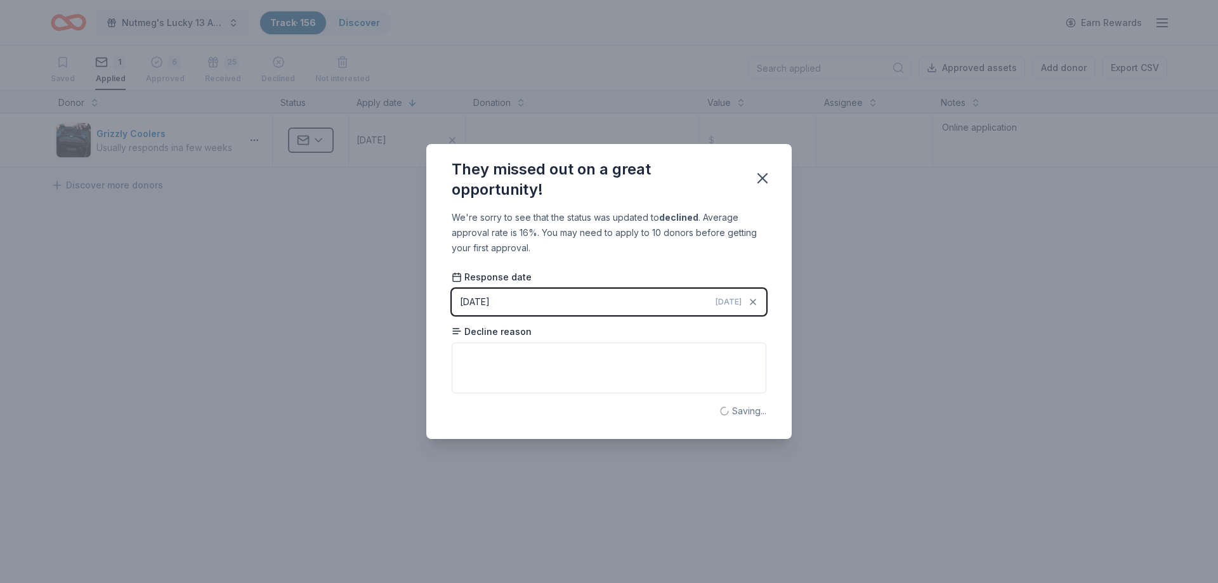
click at [774, 170] on div "They missed out on a great opportunity!" at bounding box center [608, 177] width 365 height 66
click at [751, 182] on button "button" at bounding box center [762, 178] width 28 height 28
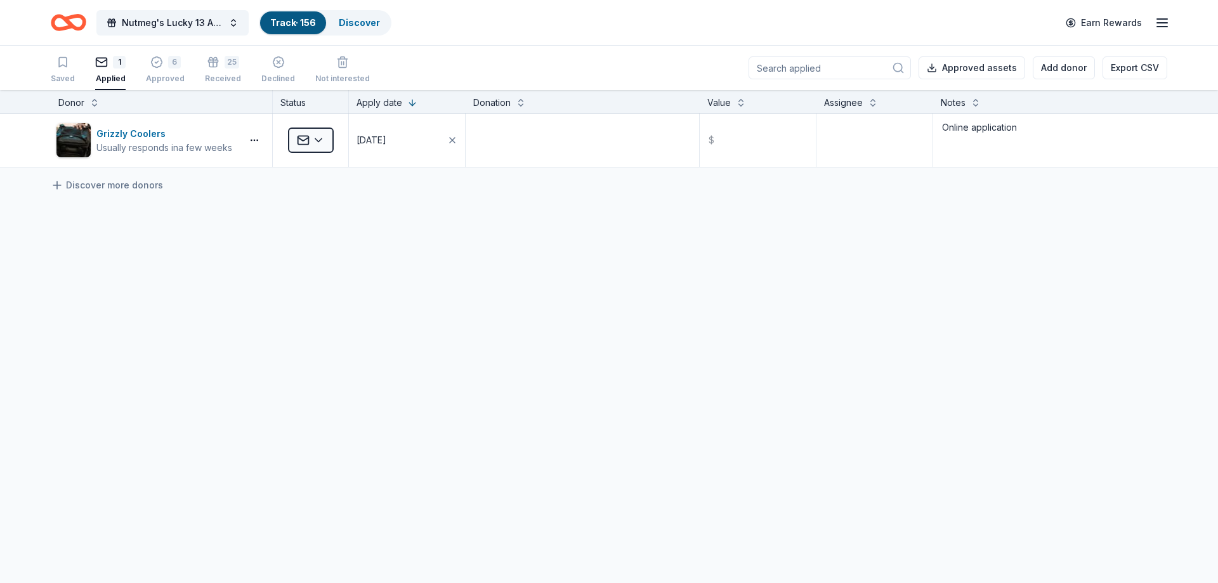
click at [330, 144] on html "Nutmeg's Lucky 13 Anniversary Event Track · 156 Discover Earn Rewards Saved 1 A…" at bounding box center [609, 291] width 1218 height 583
click at [332, 283] on div "Declined" at bounding box center [343, 289] width 105 height 23
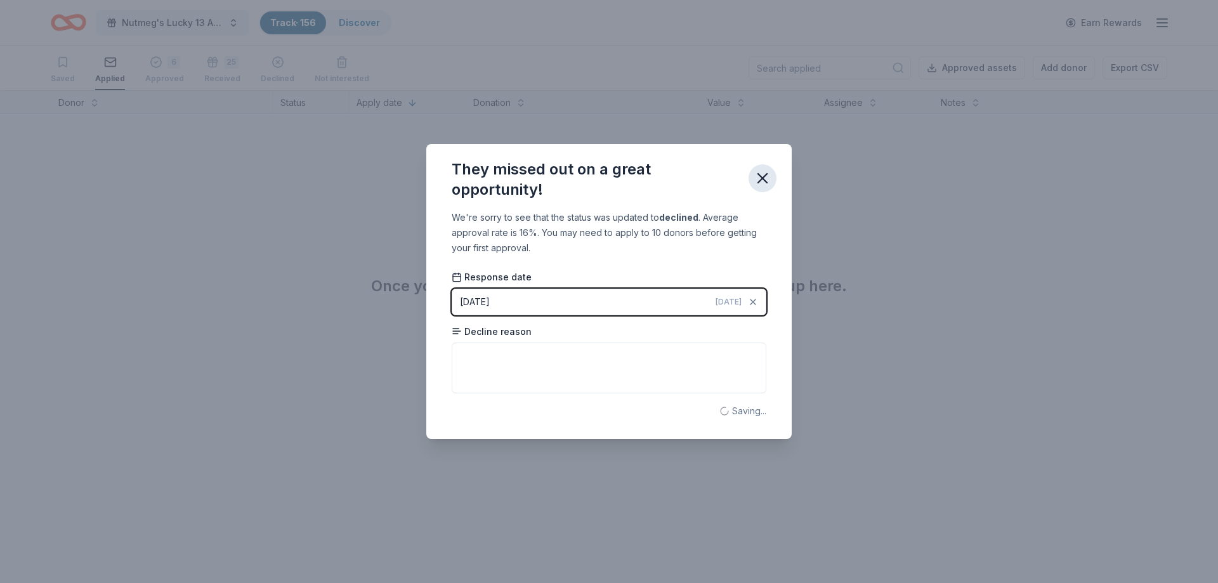
click at [770, 181] on icon "button" at bounding box center [762, 178] width 18 height 18
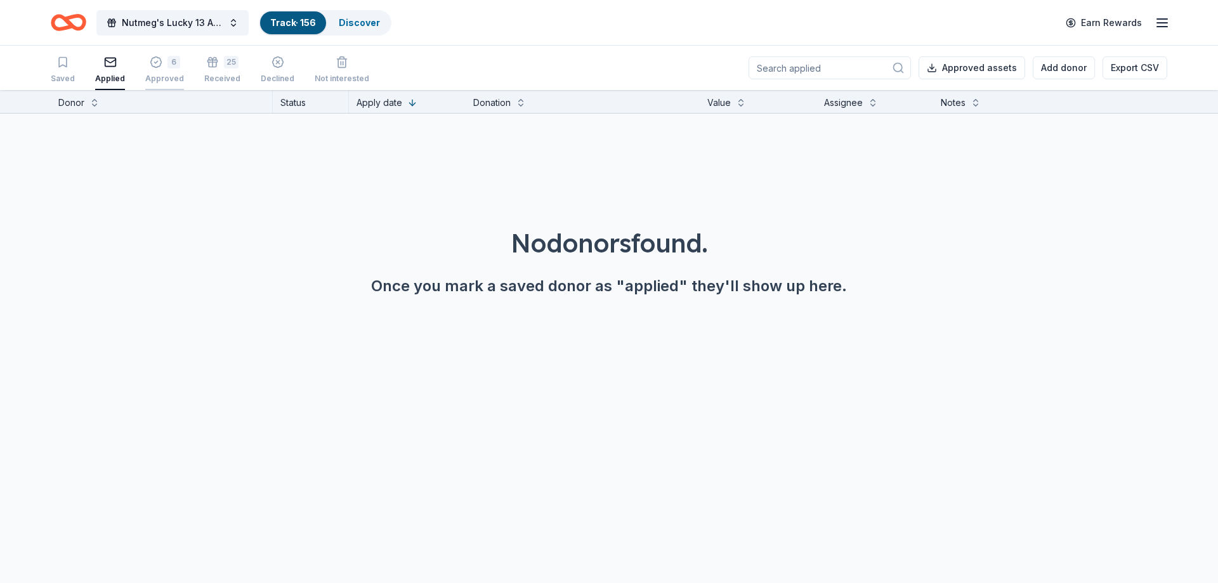
click at [163, 70] on div "6 Approved" at bounding box center [164, 70] width 39 height 28
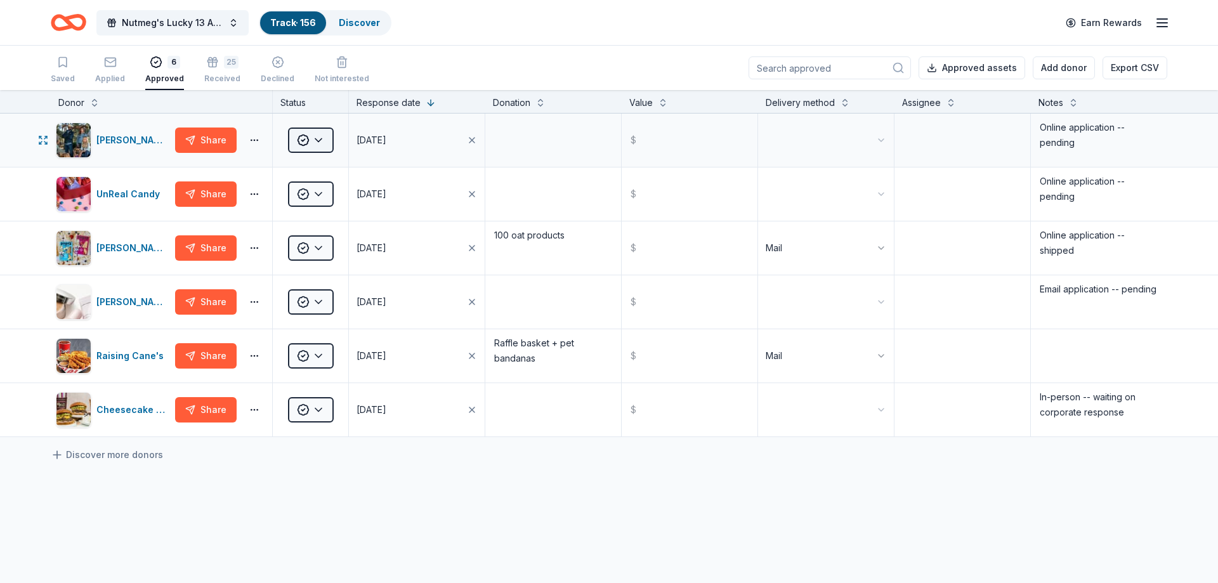
click at [309, 136] on html "Nutmeg's Lucky 13 Anniversary Event Track · 156 Discover Earn Rewards Saved App…" at bounding box center [609, 291] width 1218 height 583
click at [332, 294] on div "Declined" at bounding box center [343, 289] width 105 height 23
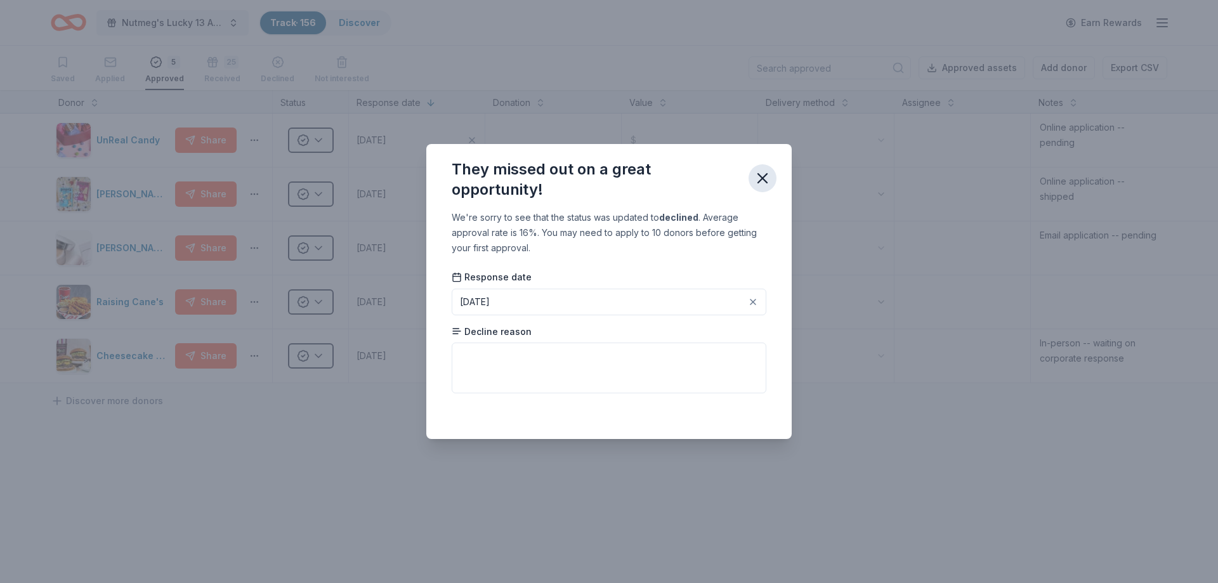
click at [770, 179] on icon "button" at bounding box center [762, 178] width 18 height 18
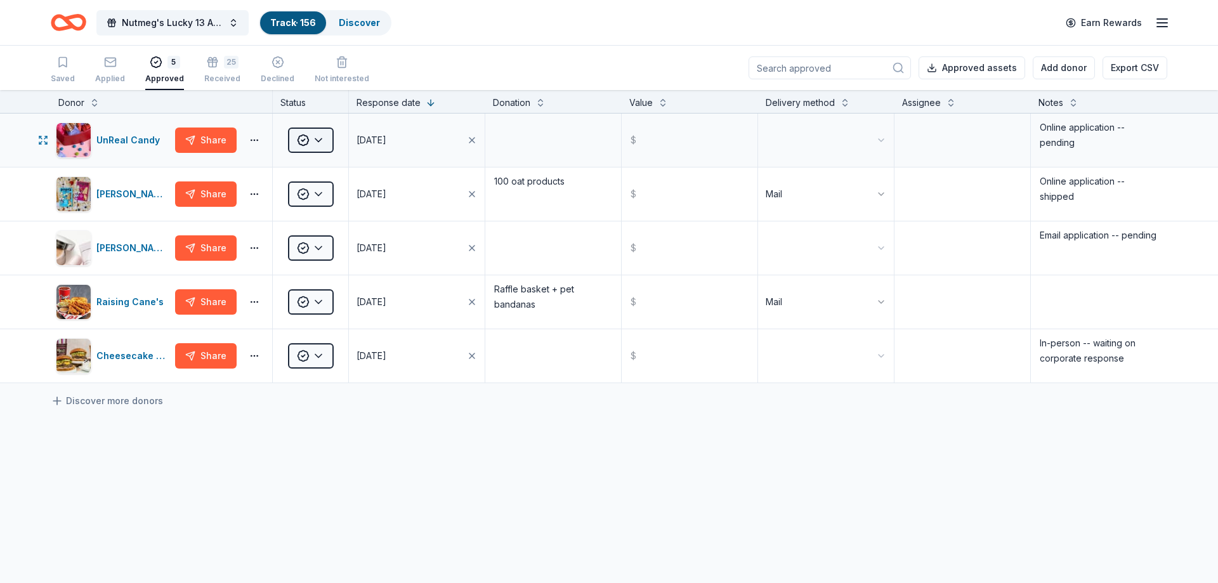
click at [327, 145] on html "Nutmeg's Lucky 13 Anniversary Event Track · 156 Discover Earn Rewards Saved App…" at bounding box center [609, 291] width 1218 height 583
click at [327, 286] on div "Declined" at bounding box center [343, 289] width 105 height 23
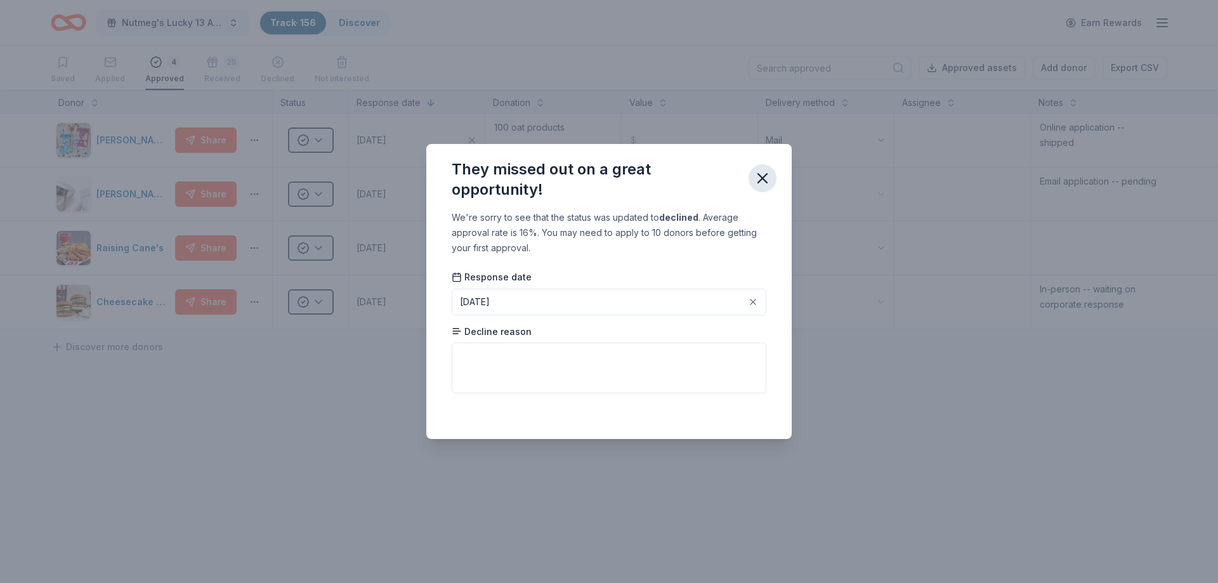
click at [759, 174] on icon "button" at bounding box center [762, 178] width 9 height 9
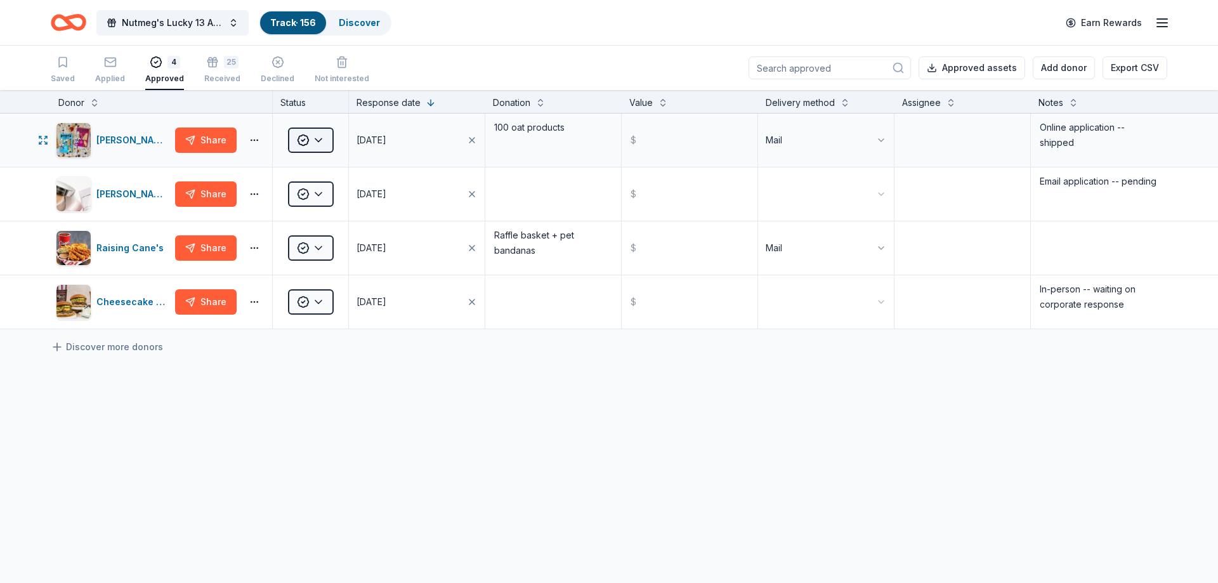
click at [312, 143] on html "Nutmeg's Lucky 13 Anniversary Event Track · 156 Discover Earn Rewards Saved App…" at bounding box center [609, 291] width 1218 height 583
click at [341, 274] on div "Received" at bounding box center [343, 267] width 105 height 23
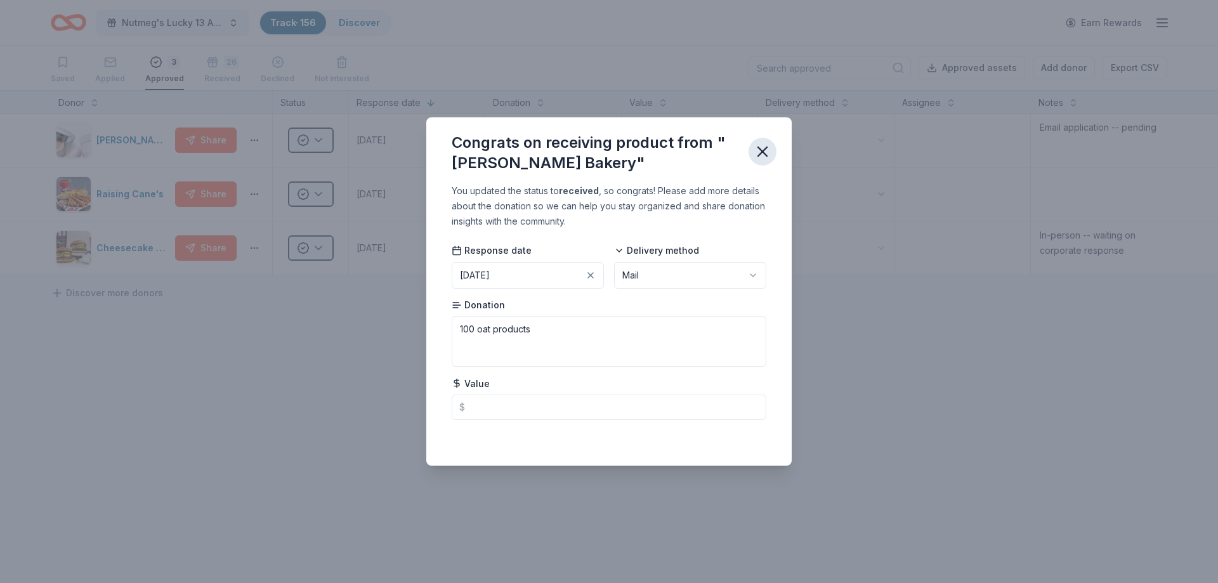
click at [755, 151] on icon "button" at bounding box center [762, 152] width 18 height 18
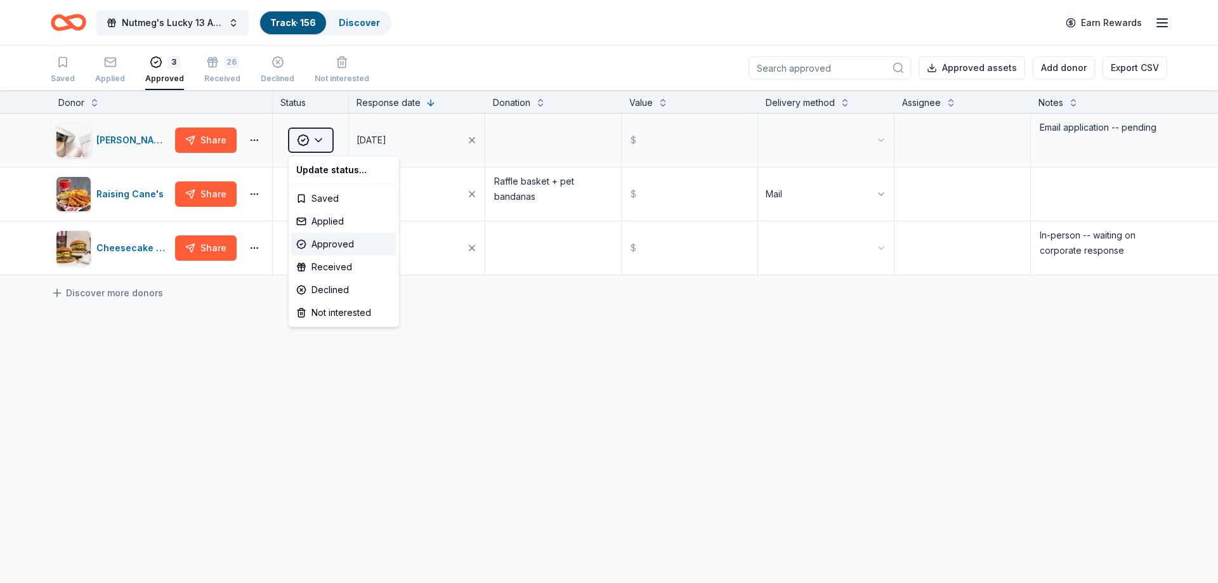
click at [299, 142] on html "Nutmeg's Lucky 13 Anniversary Event Track · 156 Discover Earn Rewards Saved App…" at bounding box center [609, 291] width 1218 height 583
click at [337, 289] on div "Declined" at bounding box center [343, 289] width 105 height 23
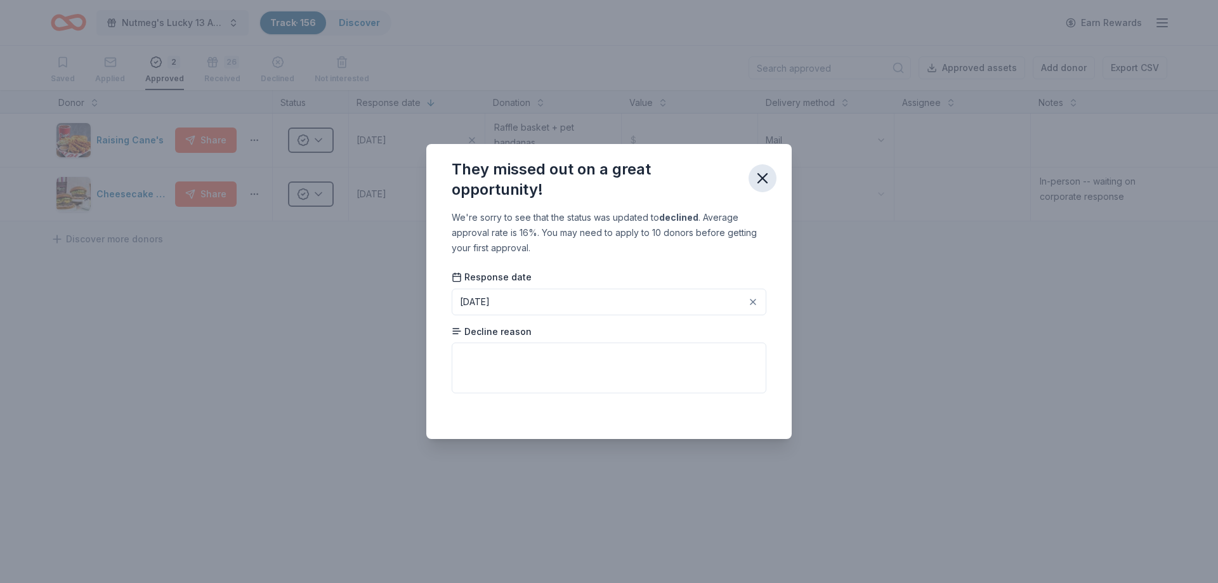
click at [775, 174] on button "button" at bounding box center [762, 178] width 28 height 28
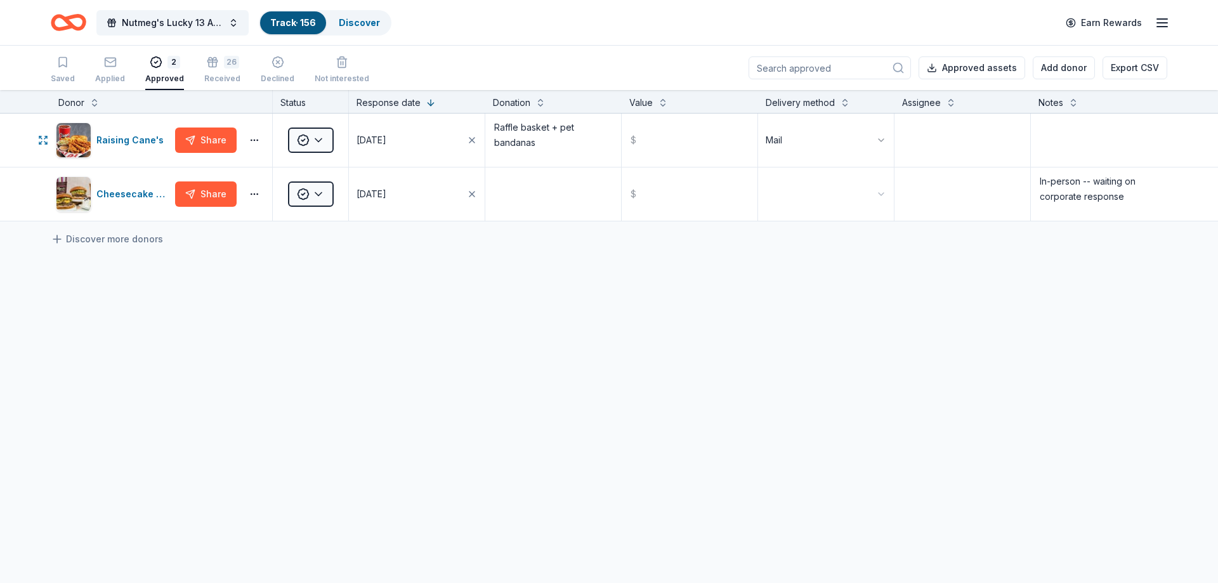
click at [313, 146] on html "Nutmeg's Lucky 13 Anniversary Event Track · 156 Discover Earn Rewards Saved App…" at bounding box center [609, 291] width 1218 height 583
drag, startPoint x: 353, startPoint y: 278, endPoint x: 353, endPoint y: 270, distance: 8.3
click at [353, 270] on div "Update status... Saved Applied Approved Received Declined Not interested" at bounding box center [344, 241] width 112 height 172
click at [353, 270] on div "Received" at bounding box center [343, 267] width 105 height 23
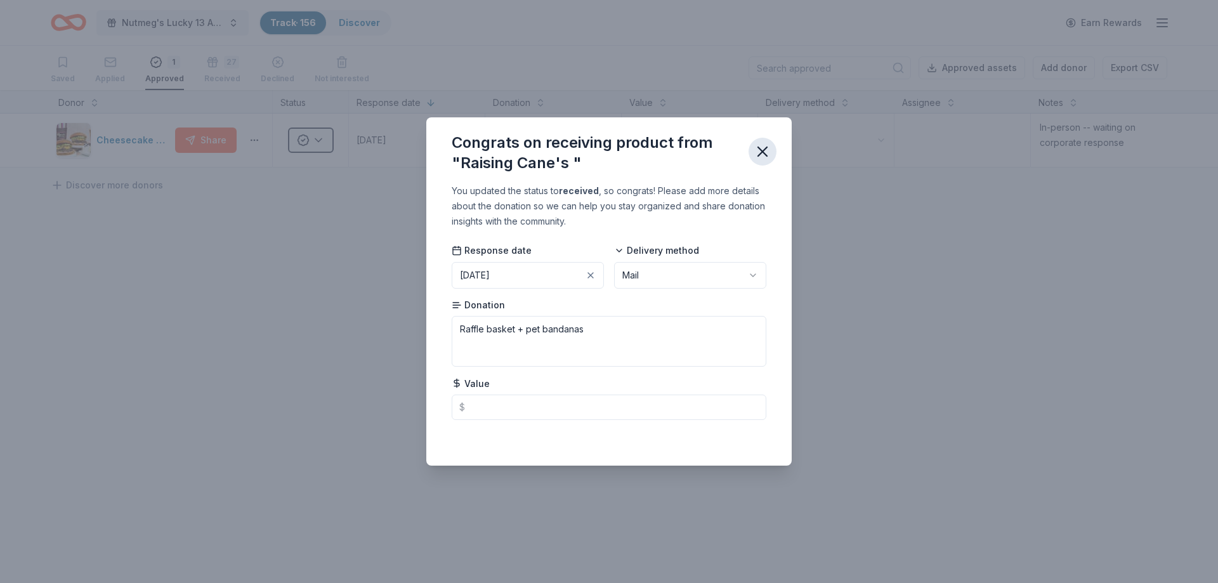
click at [765, 150] on icon "button" at bounding box center [762, 152] width 18 height 18
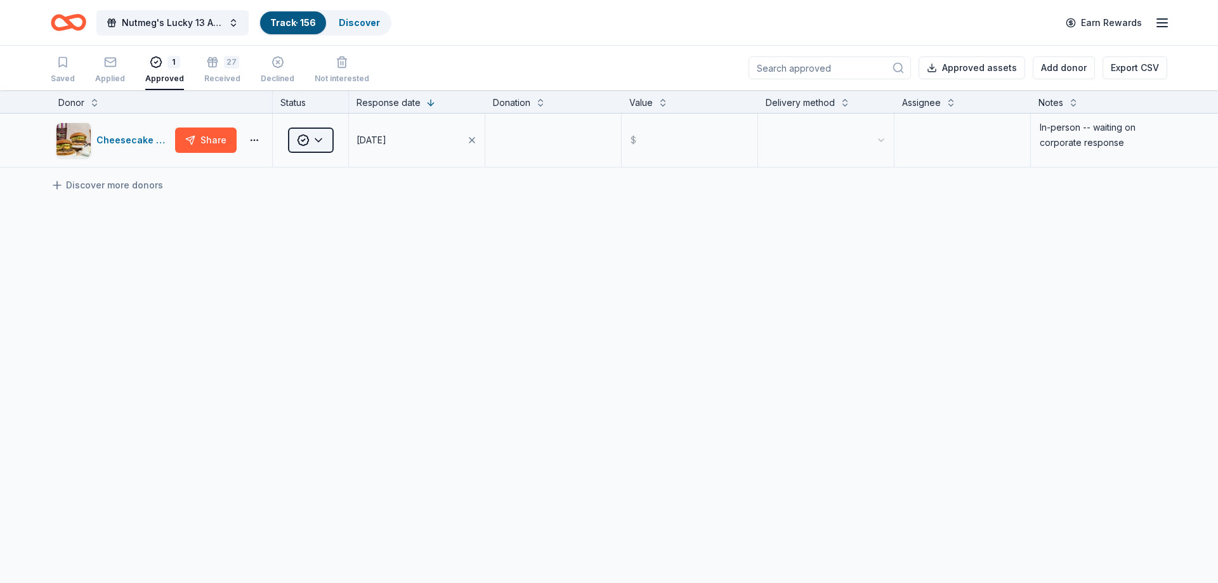
click at [310, 141] on html "Nutmeg's Lucky 13 Anniversary Event Track · 156 Discover Earn Rewards Saved App…" at bounding box center [609, 291] width 1218 height 583
click at [352, 294] on div "Declined" at bounding box center [343, 289] width 105 height 23
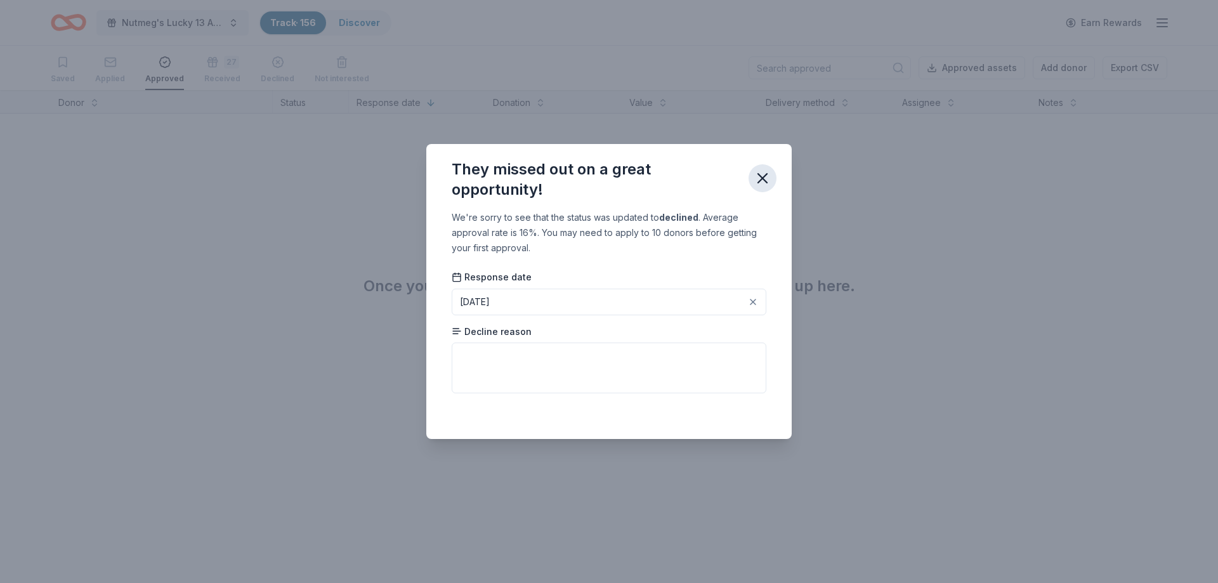
click at [751, 178] on div "They missed out on a great opportunity!" at bounding box center [608, 177] width 365 height 66
click at [758, 177] on icon "button" at bounding box center [762, 178] width 18 height 18
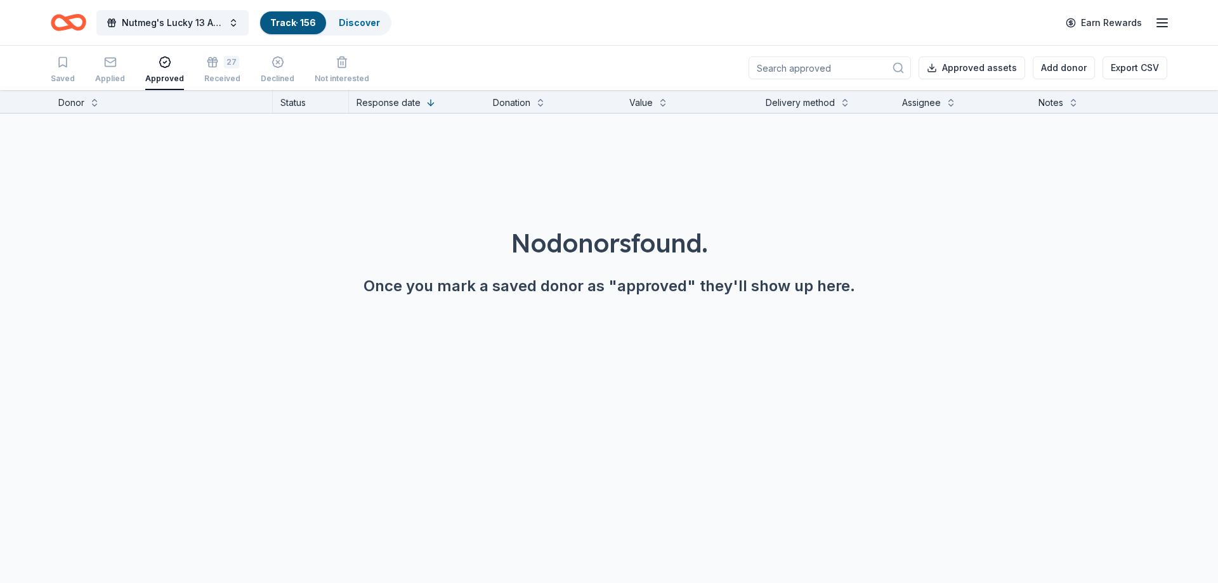
click at [178, 63] on div "button" at bounding box center [164, 62] width 39 height 13
click at [215, 62] on div "27" at bounding box center [222, 55] width 36 height 13
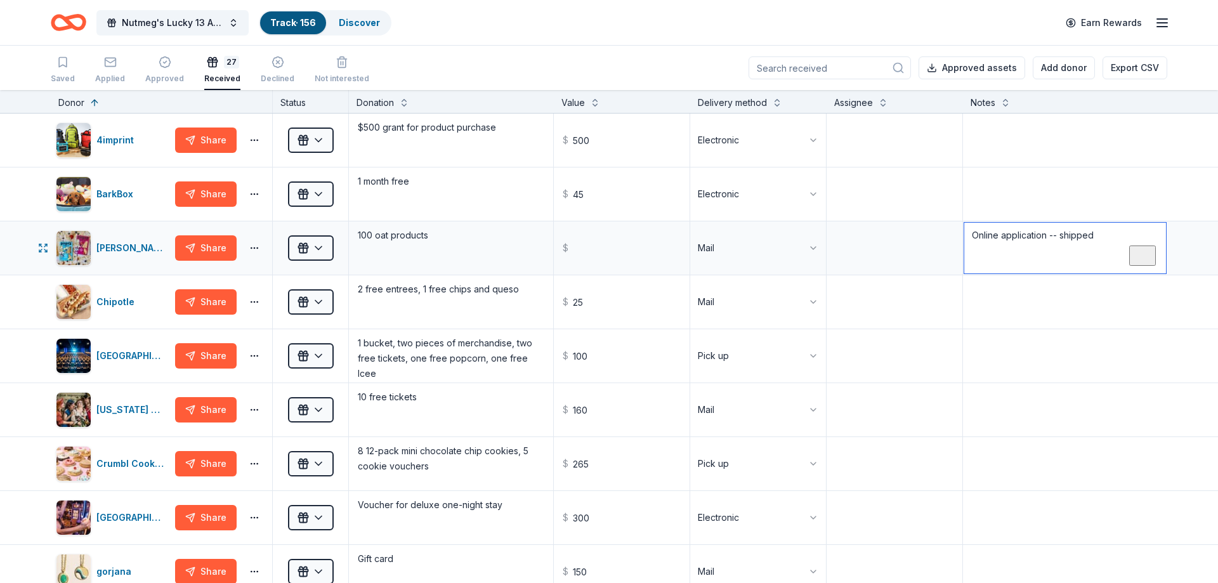
drag, startPoint x: 1107, startPoint y: 245, endPoint x: 963, endPoint y: 253, distance: 144.8
click at [964, 253] on textarea "Online application -- shipped" at bounding box center [1065, 248] width 202 height 51
click at [1009, 324] on textarea at bounding box center [1065, 301] width 202 height 51
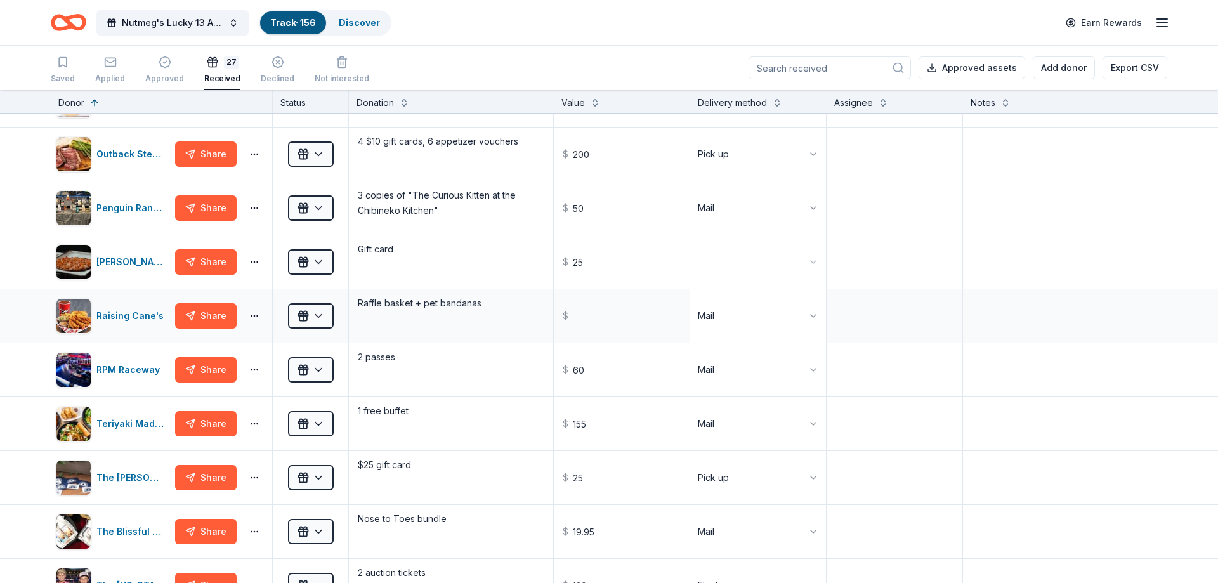
scroll to position [767, 0]
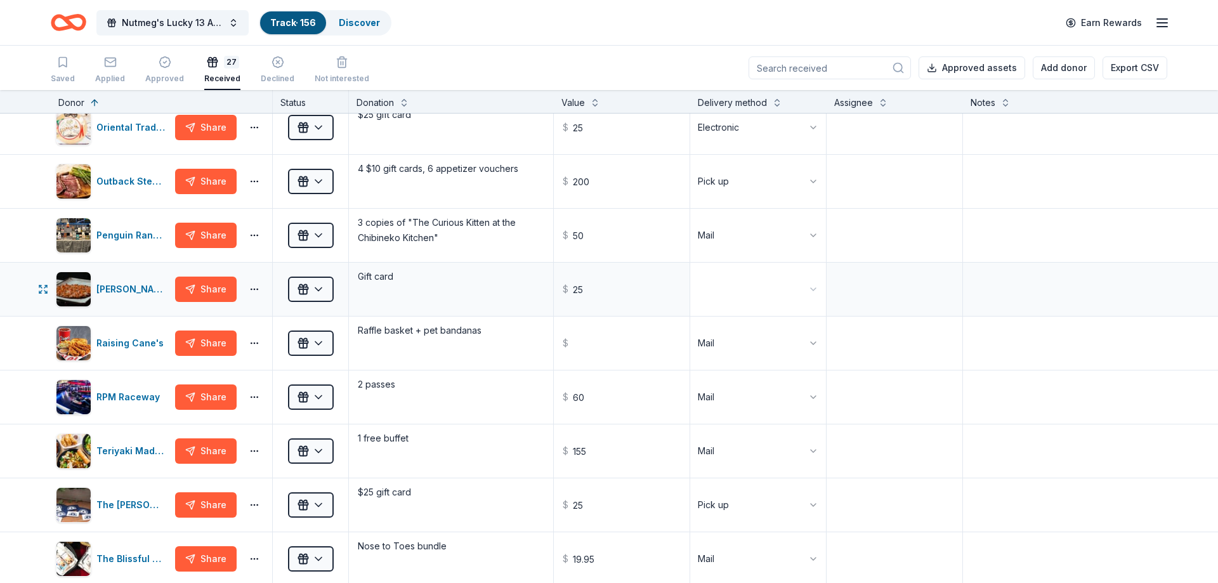
click at [802, 290] on html "Nutmeg's Lucky 13 Anniversary Event Track · 156 Discover Earn Rewards Saved App…" at bounding box center [609, 291] width 1218 height 583
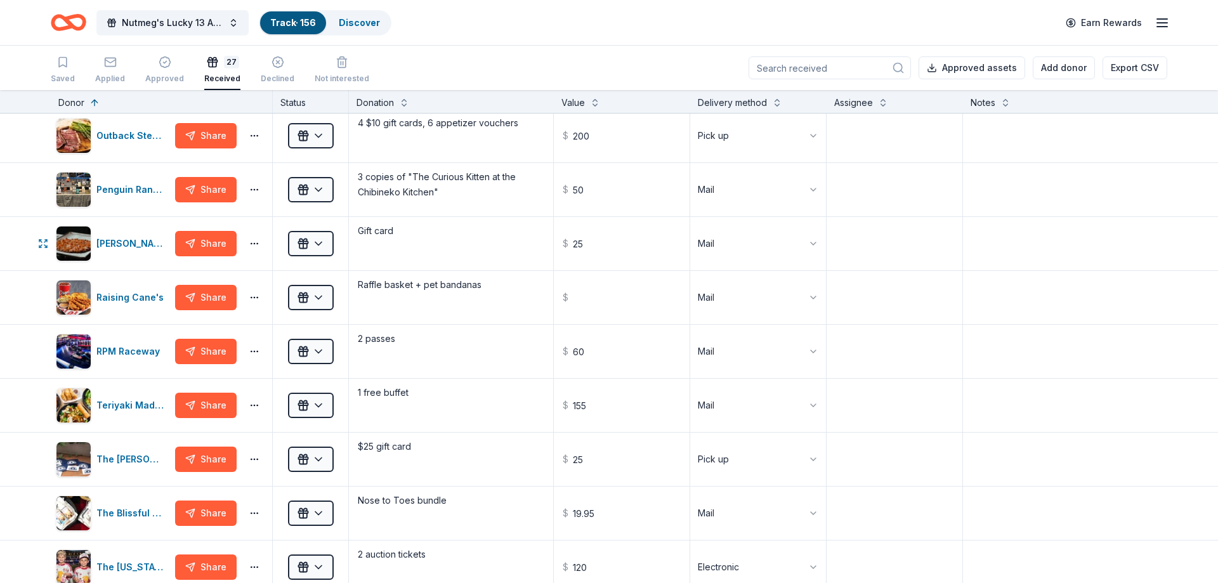
scroll to position [691, 0]
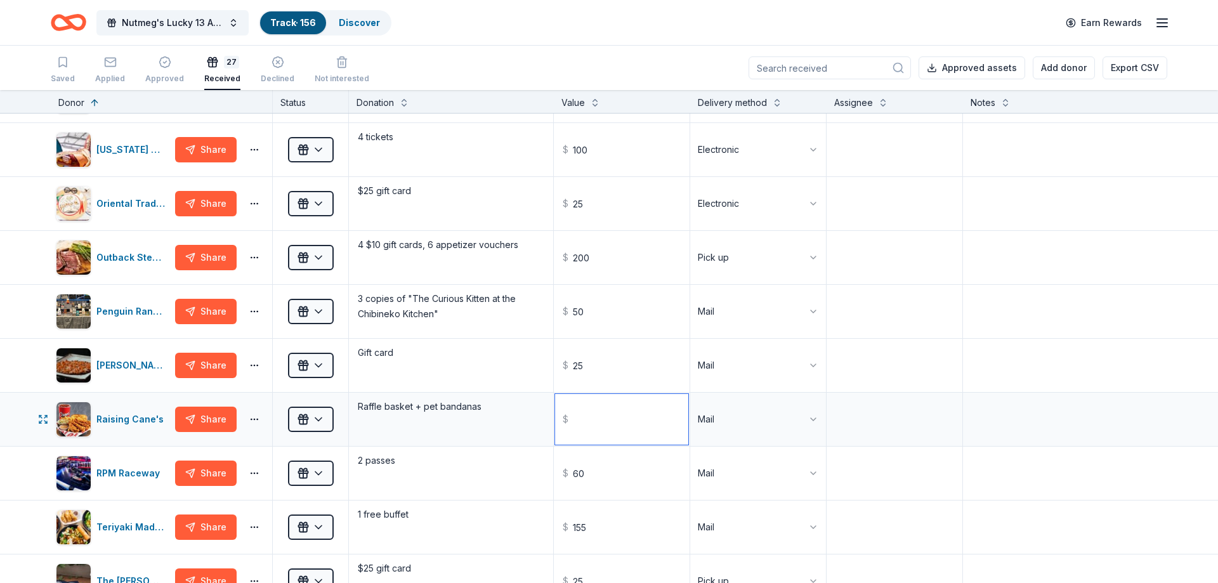
click at [669, 412] on input "text" at bounding box center [621, 419] width 133 height 51
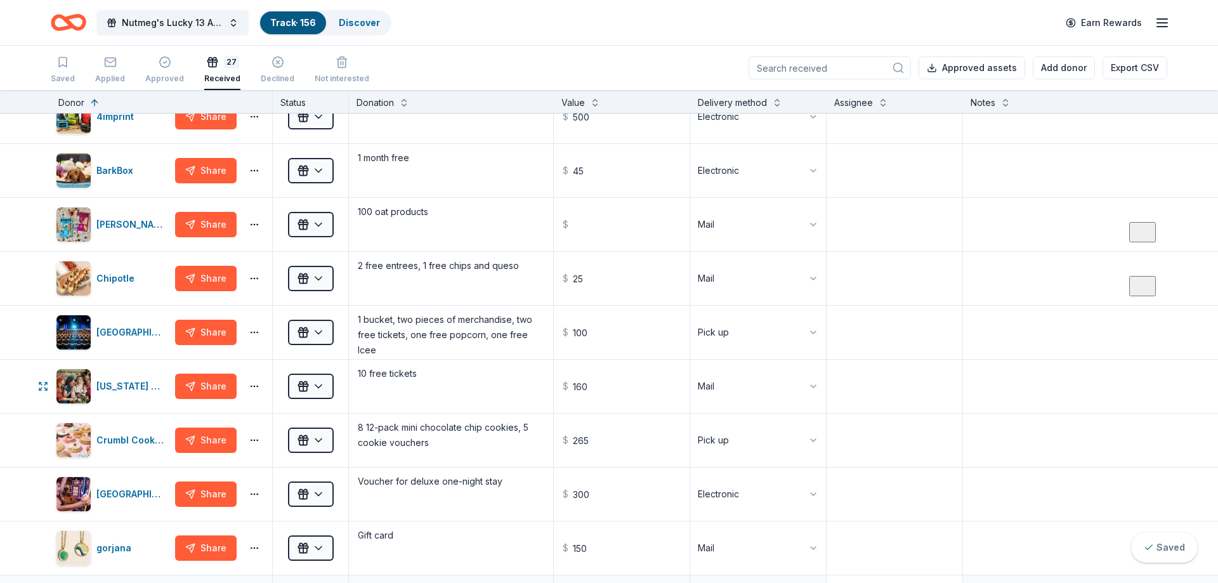
scroll to position [0, 0]
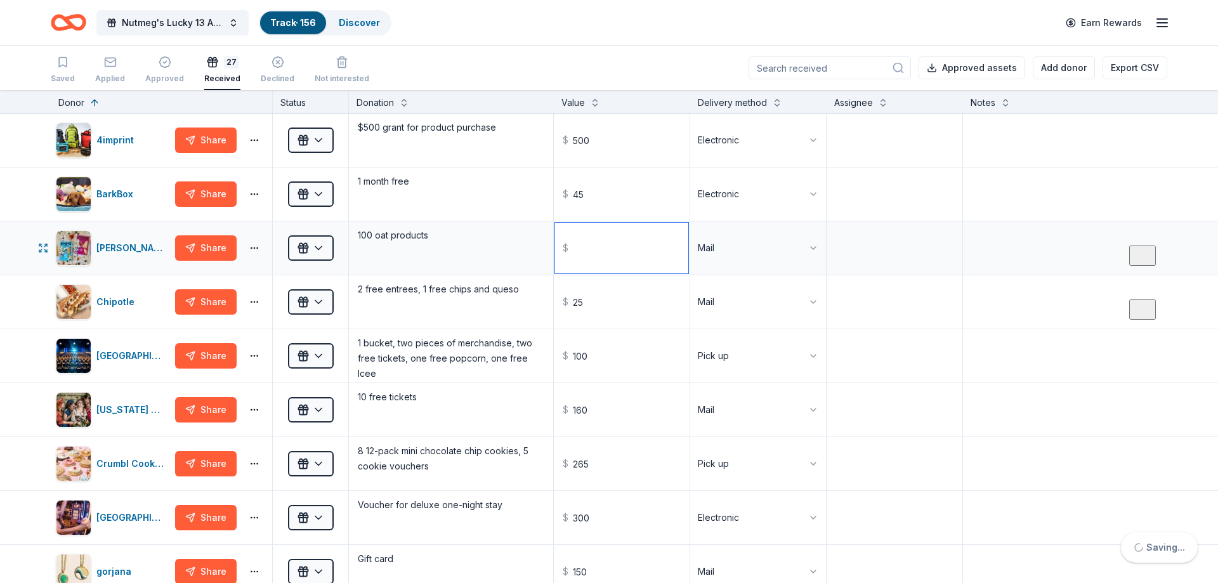
type input "50.00"
click at [649, 261] on input "text" at bounding box center [621, 248] width 133 height 51
type input "150.00"
click at [923, 250] on textarea at bounding box center [894, 248] width 133 height 51
click at [271, 77] on div "Declined" at bounding box center [278, 72] width 34 height 10
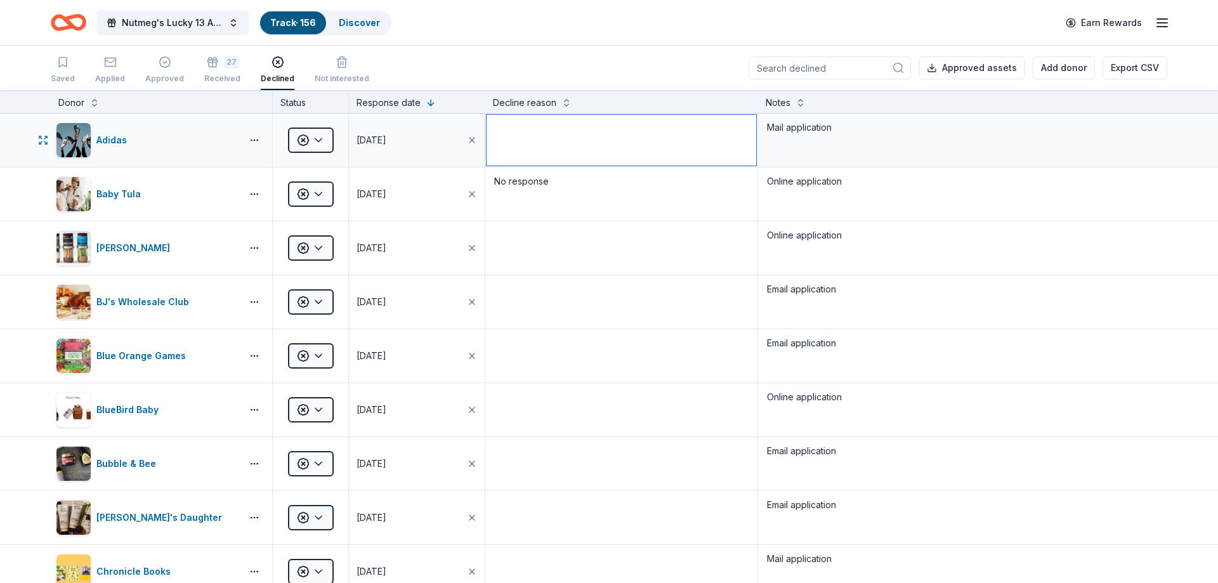
click at [662, 141] on textarea at bounding box center [621, 140] width 270 height 51
paste textarea "No response"
type textarea "No response"
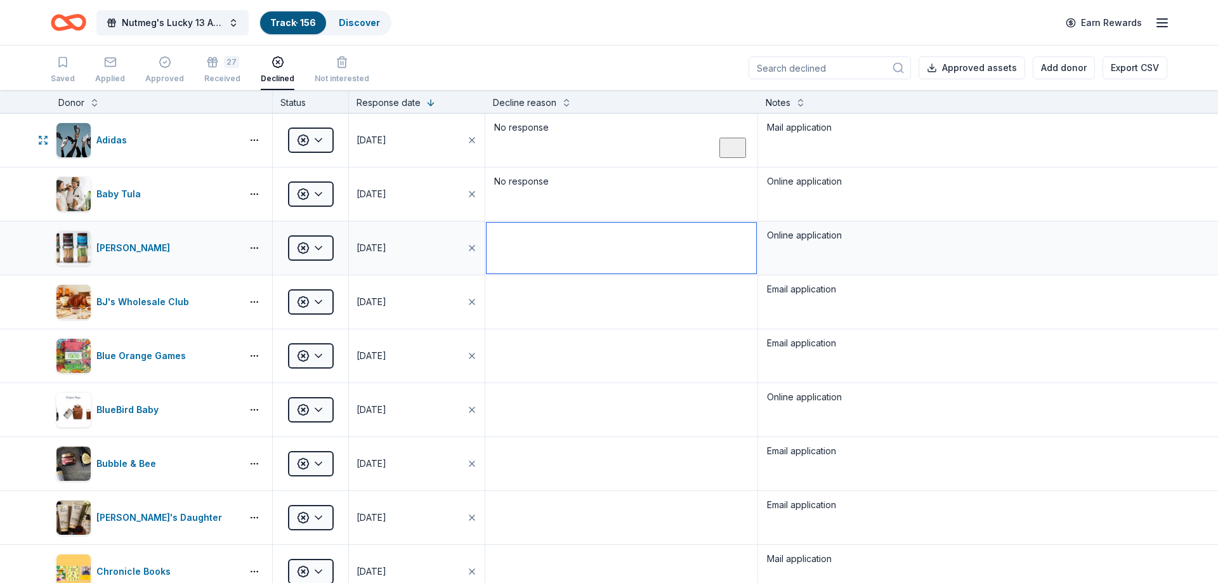
click at [621, 228] on textarea at bounding box center [621, 248] width 270 height 51
paste textarea "No response"
type textarea "No response"
drag, startPoint x: 598, startPoint y: 305, endPoint x: 595, endPoint y: 354, distance: 49.6
click at [598, 306] on textarea at bounding box center [621, 301] width 270 height 51
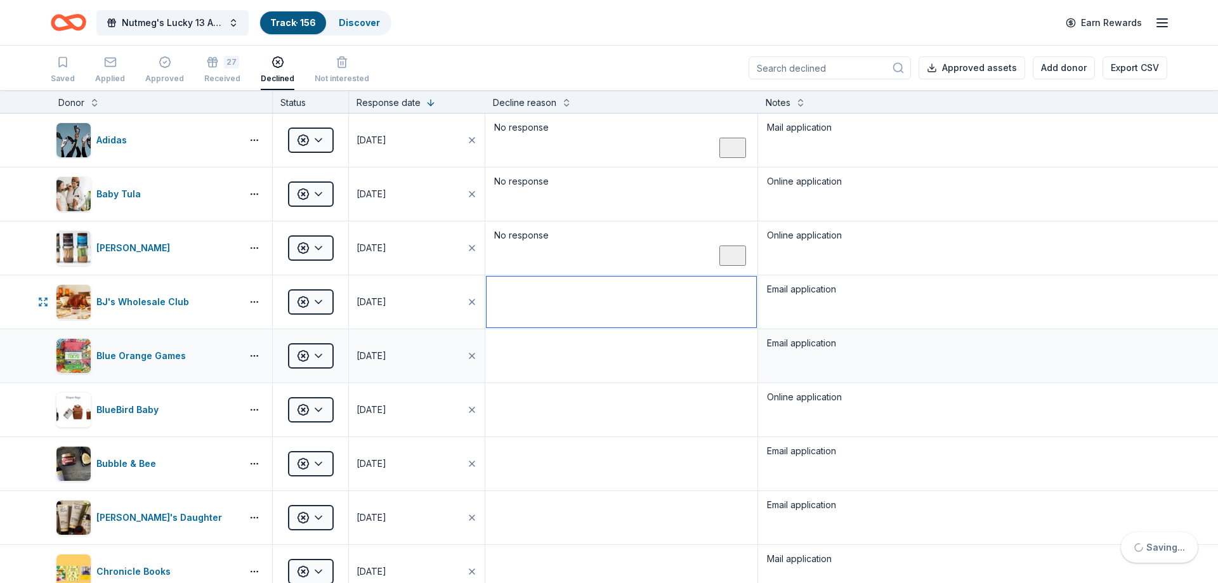
paste textarea "No response"
type textarea "No response"
drag, startPoint x: 593, startPoint y: 360, endPoint x: 593, endPoint y: 374, distance: 14.6
click at [594, 359] on textarea at bounding box center [621, 355] width 270 height 51
paste textarea "No response"
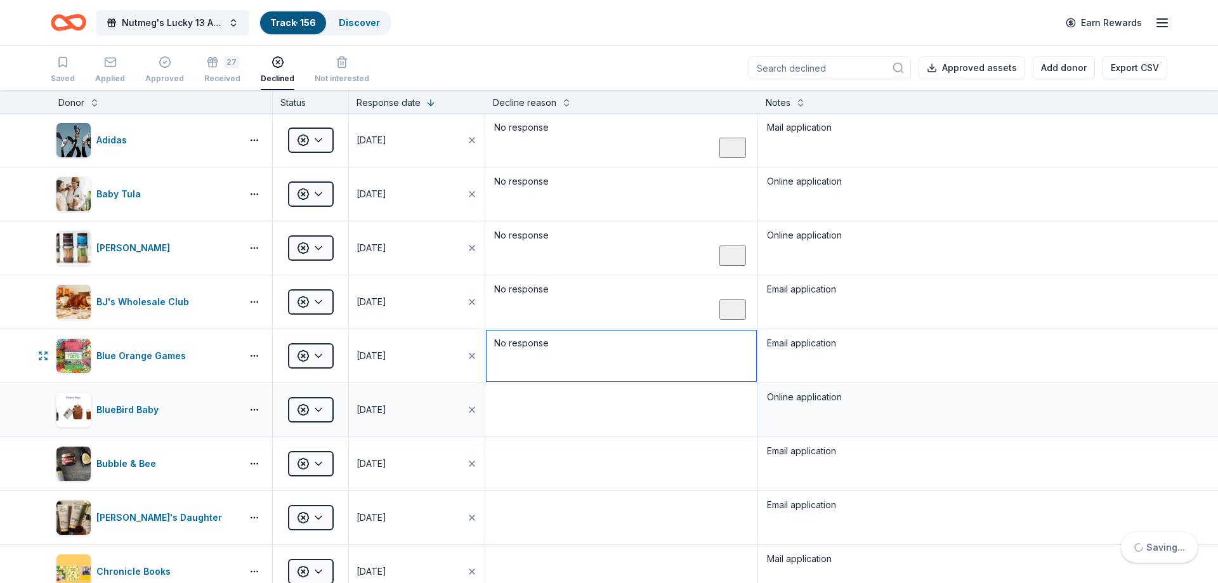
type textarea "No response"
click at [581, 419] on textarea at bounding box center [621, 409] width 270 height 51
paste textarea "No response"
type textarea "No response"
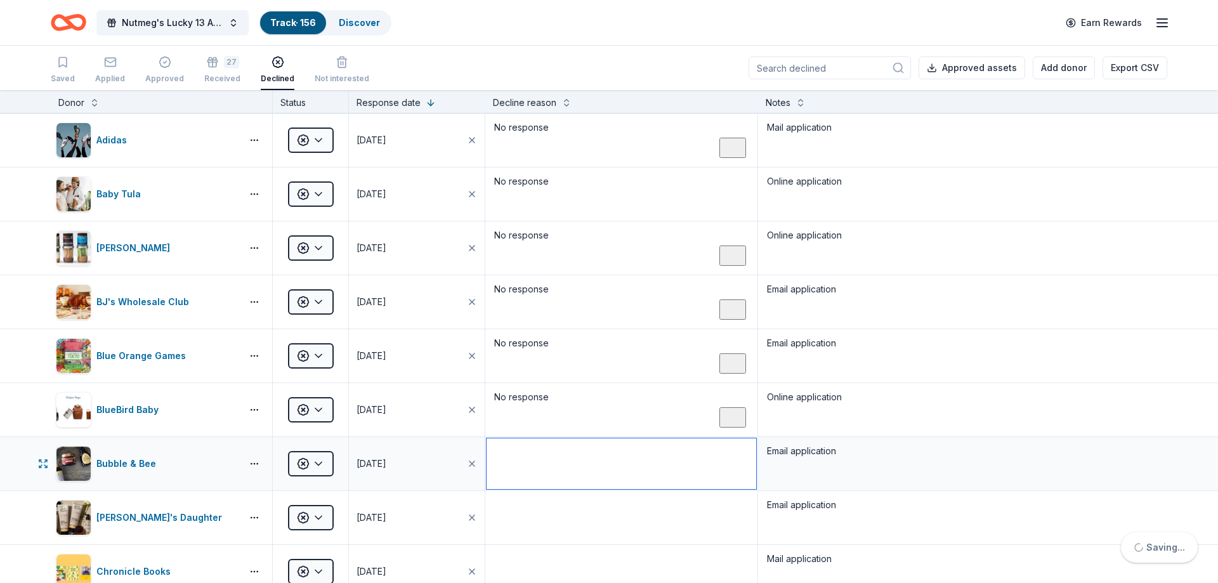
click at [580, 464] on textarea at bounding box center [621, 463] width 270 height 51
paste textarea "No response"
type textarea "No response"
click at [573, 510] on textarea "To enrich screen reader interactions, please activate Accessibility in Grammarl…" at bounding box center [621, 517] width 270 height 51
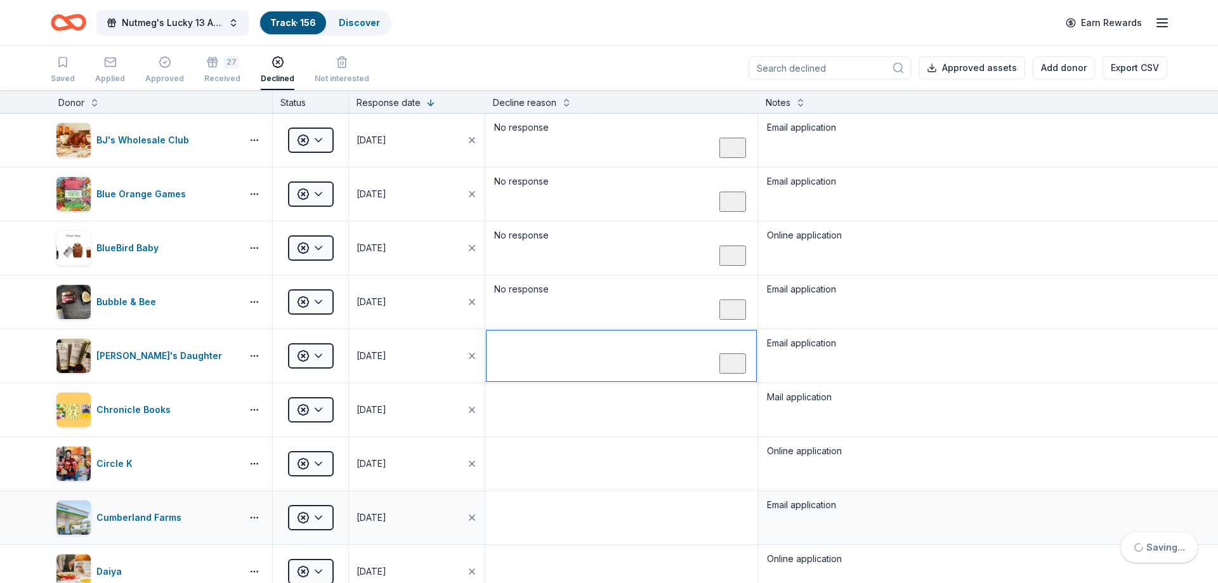
scroll to position [304, 0]
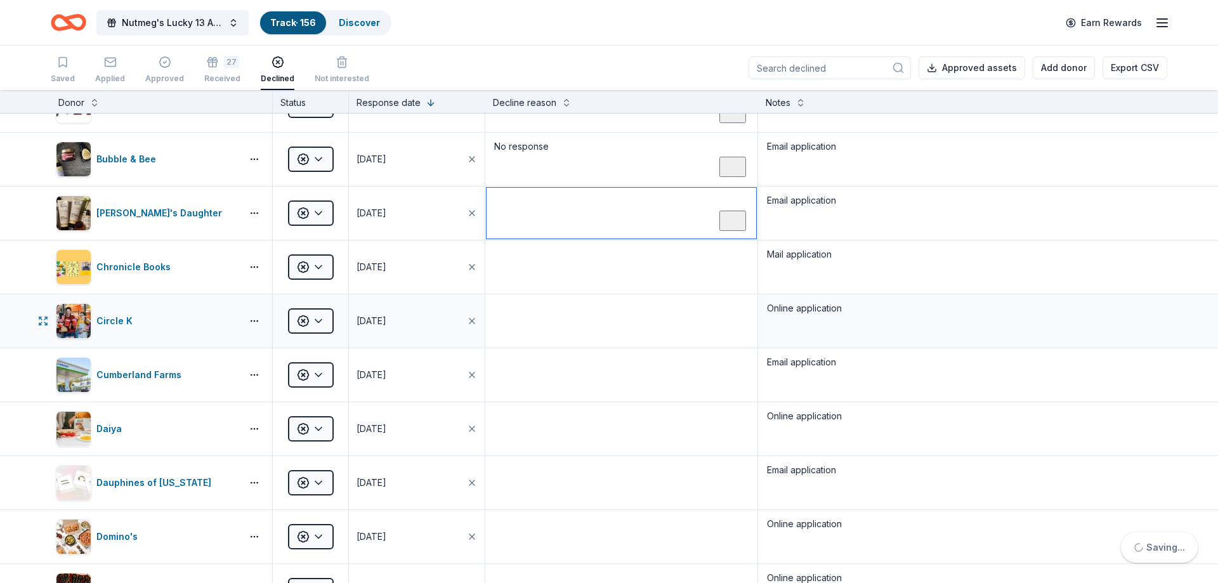
paste textarea "No response"
type textarea "No response"
click at [552, 292] on div at bounding box center [621, 266] width 272 height 53
click at [536, 273] on textarea at bounding box center [621, 267] width 270 height 51
paste textarea "No response"
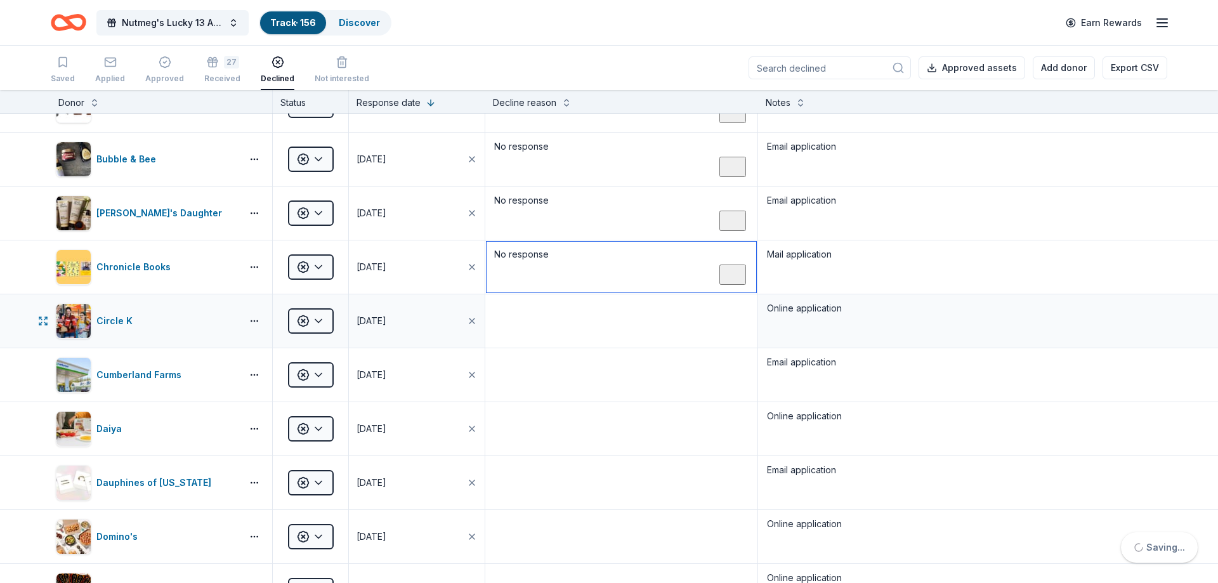
type textarea "No response"
drag, startPoint x: 539, startPoint y: 329, endPoint x: 542, endPoint y: 335, distance: 7.1
click at [541, 330] on textarea at bounding box center [621, 321] width 270 height 51
paste textarea "No response"
type textarea "No response"
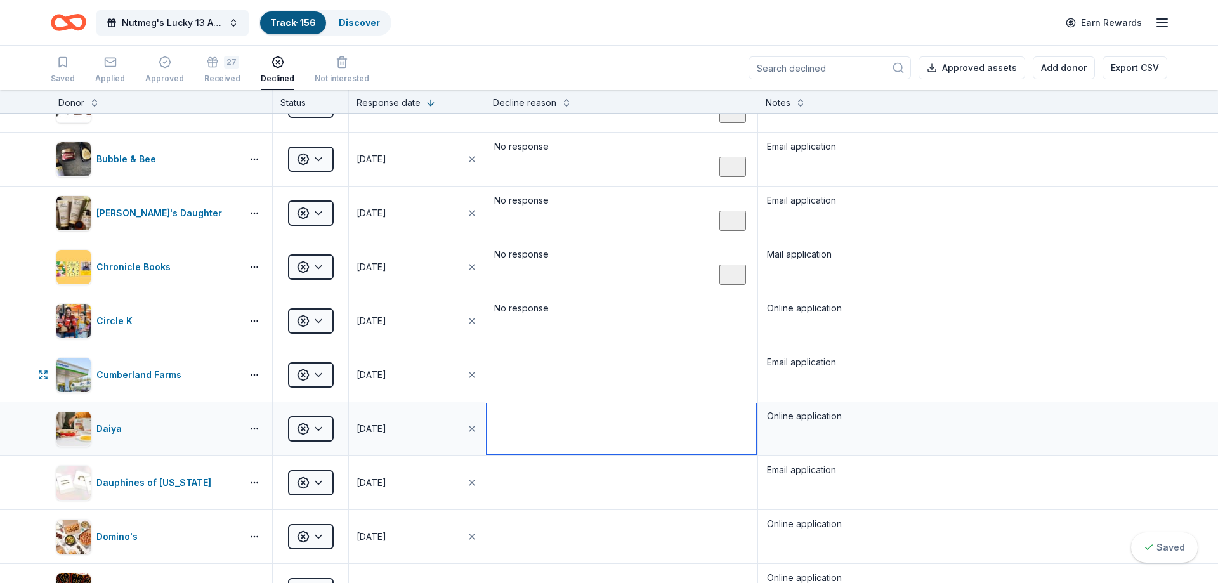
click at [554, 406] on textarea at bounding box center [621, 428] width 270 height 51
paste textarea "No response"
type textarea "No response"
click at [558, 380] on textarea "To enrich screen reader interactions, please activate Accessibility in Grammarl…" at bounding box center [621, 374] width 270 height 51
paste textarea "No response"
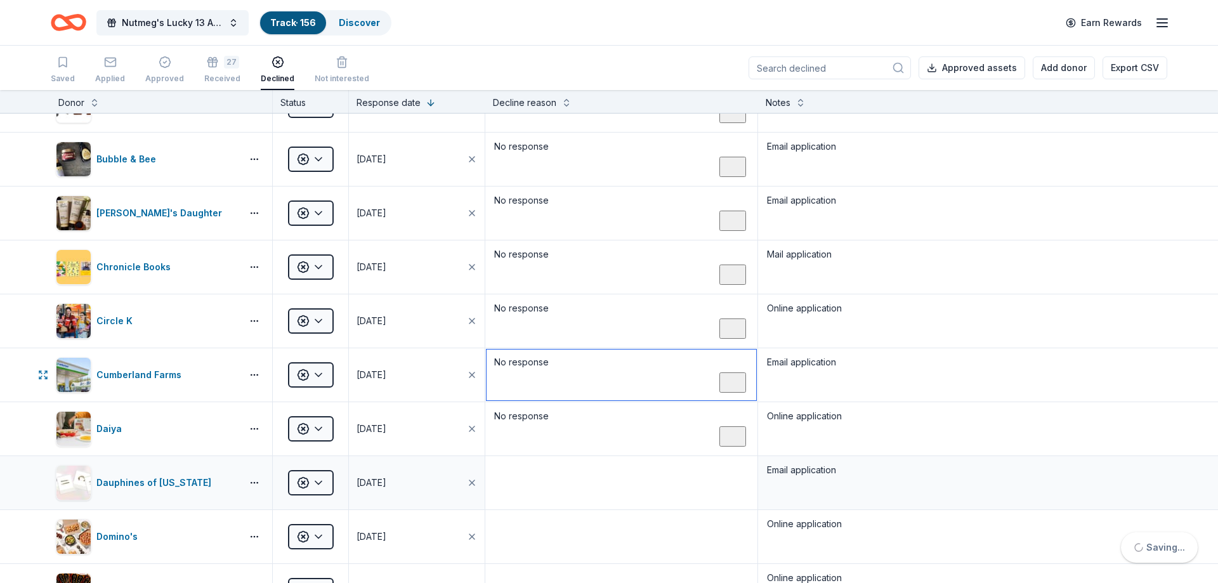
type textarea "No response"
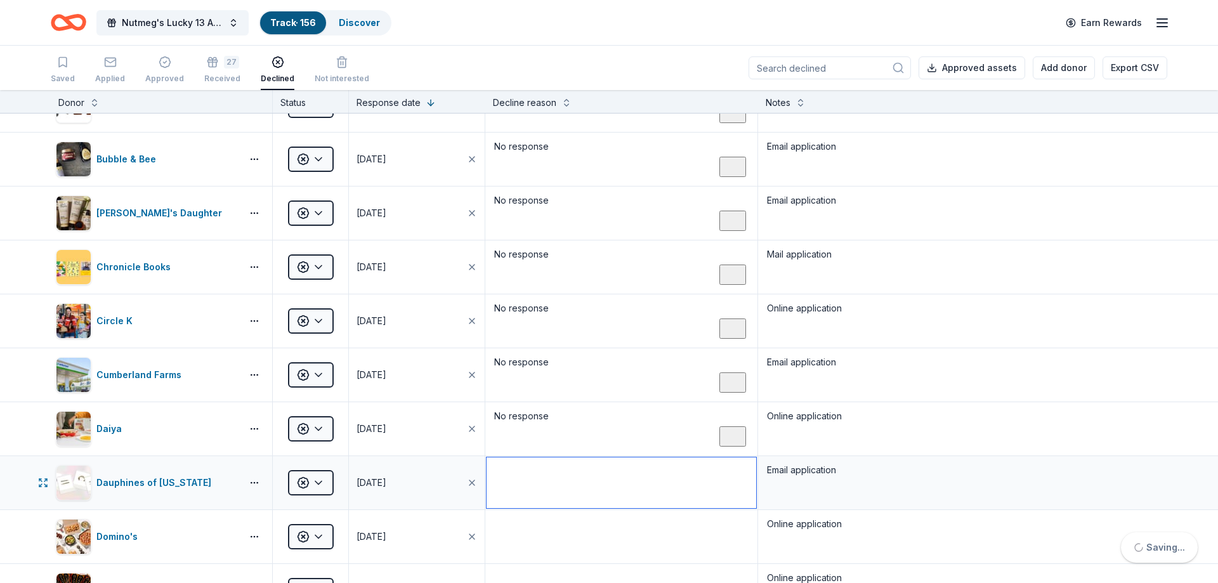
click at [561, 465] on textarea "To enrich screen reader interactions, please activate Accessibility in Grammarl…" at bounding box center [621, 482] width 270 height 51
paste textarea "No response"
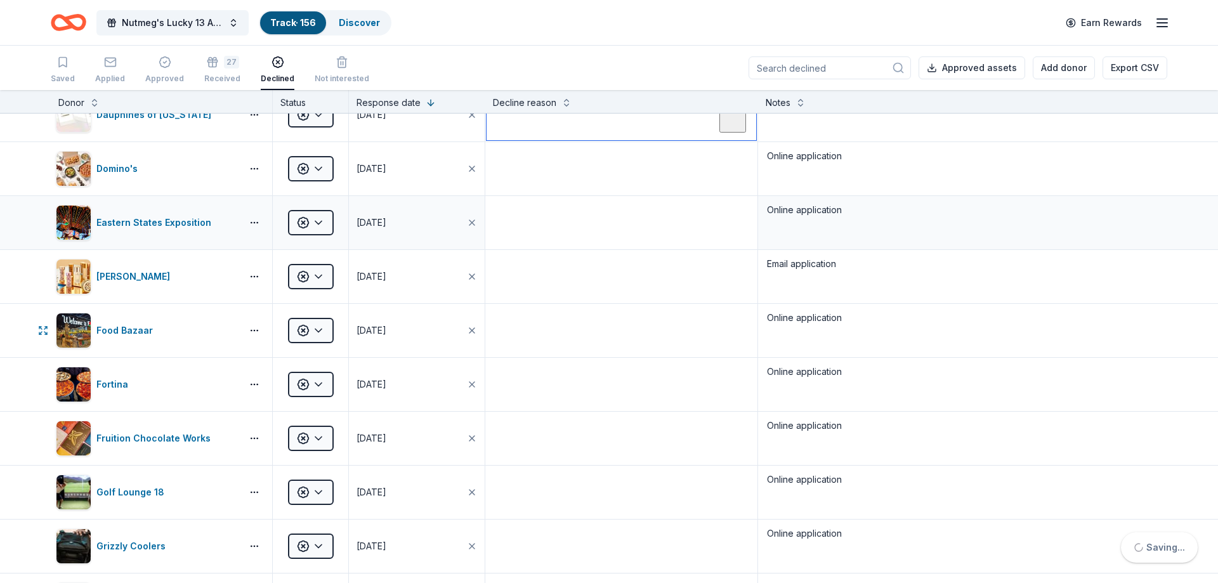
scroll to position [685, 0]
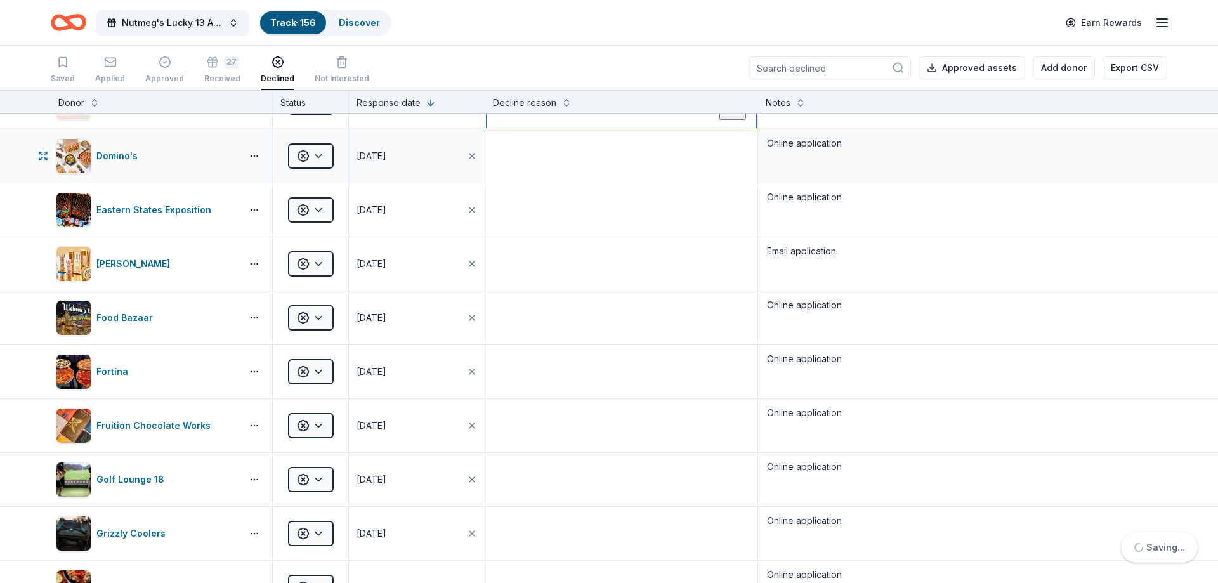
type textarea "No response"
drag, startPoint x: 538, startPoint y: 176, endPoint x: 561, endPoint y: 195, distance: 30.2
click at [538, 176] on textarea at bounding box center [621, 156] width 270 height 51
paste textarea "No response"
type textarea "No response"
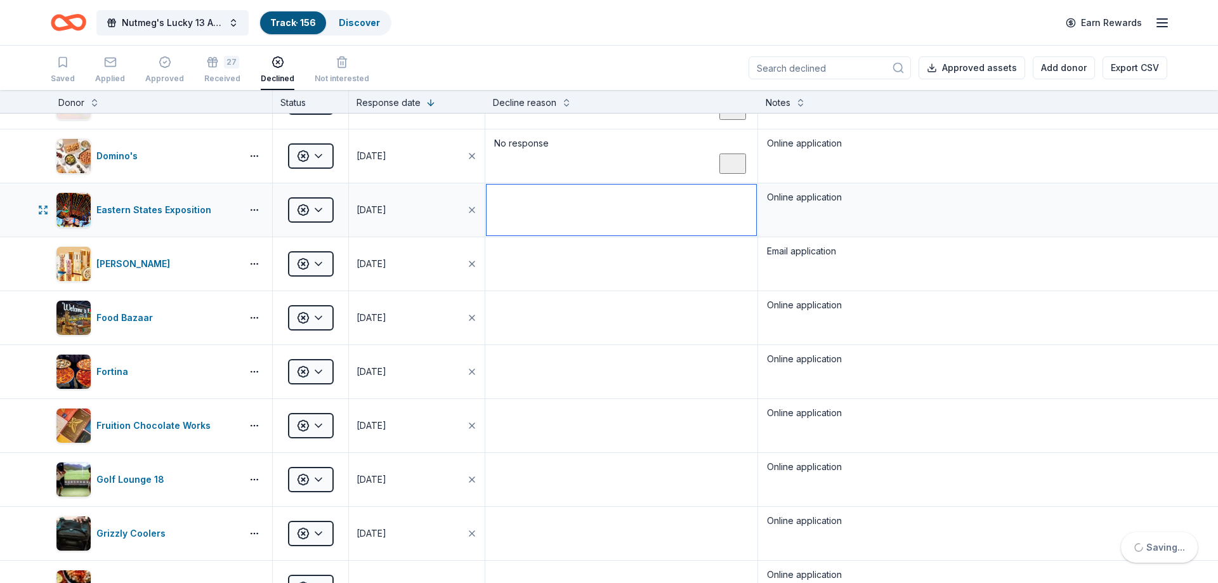
click at [552, 211] on textarea "To enrich screen reader interactions, please activate Accessibility in Grammarl…" at bounding box center [621, 210] width 270 height 51
paste textarea "No response"
type textarea "No response"
click at [542, 264] on textarea at bounding box center [621, 263] width 270 height 51
paste textarea "No response"
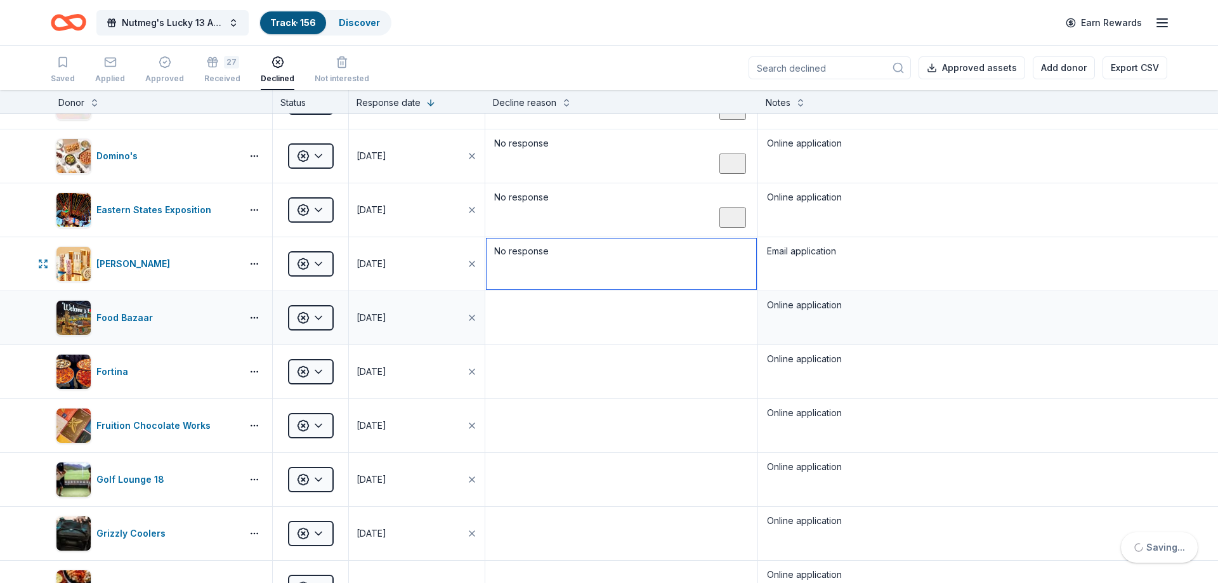
type textarea "No response"
click at [544, 299] on textarea at bounding box center [621, 317] width 270 height 51
paste textarea "No response"
type textarea "No response"
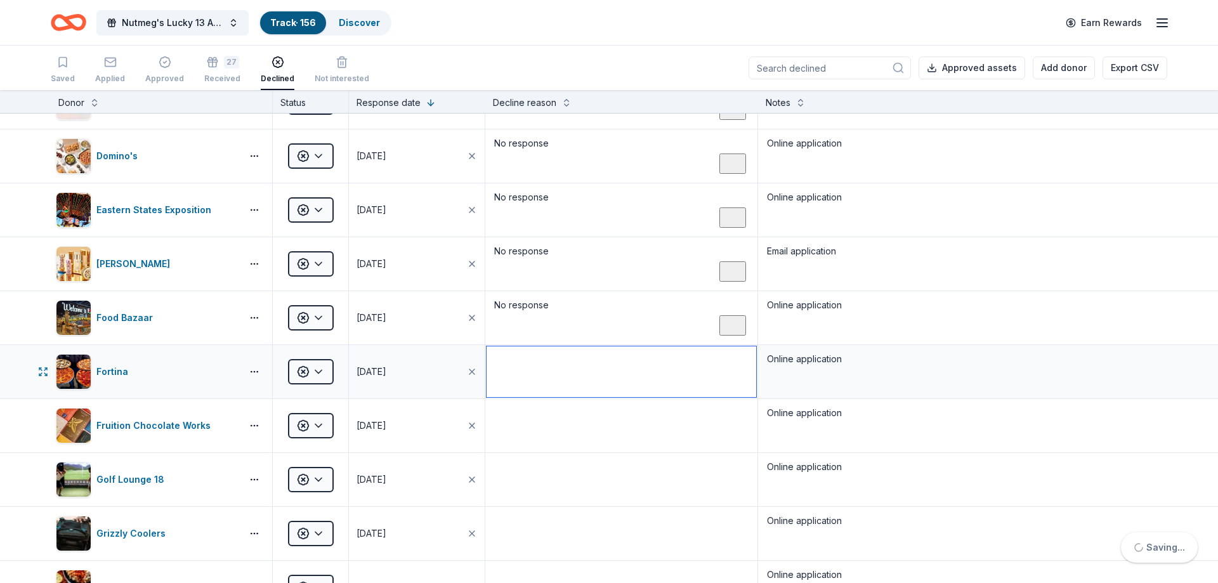
click at [542, 373] on textarea at bounding box center [621, 371] width 270 height 51
paste textarea "No response"
type textarea "No response"
click at [547, 418] on textarea at bounding box center [621, 425] width 270 height 51
paste textarea "No response"
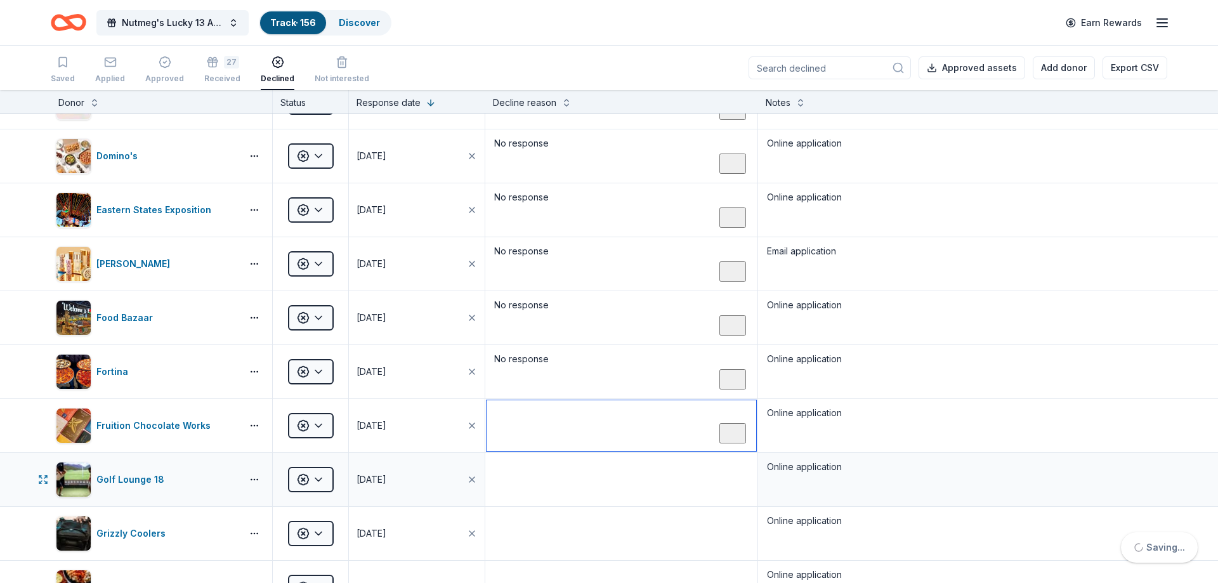
type textarea "No response"
click at [543, 466] on textarea at bounding box center [621, 479] width 270 height 51
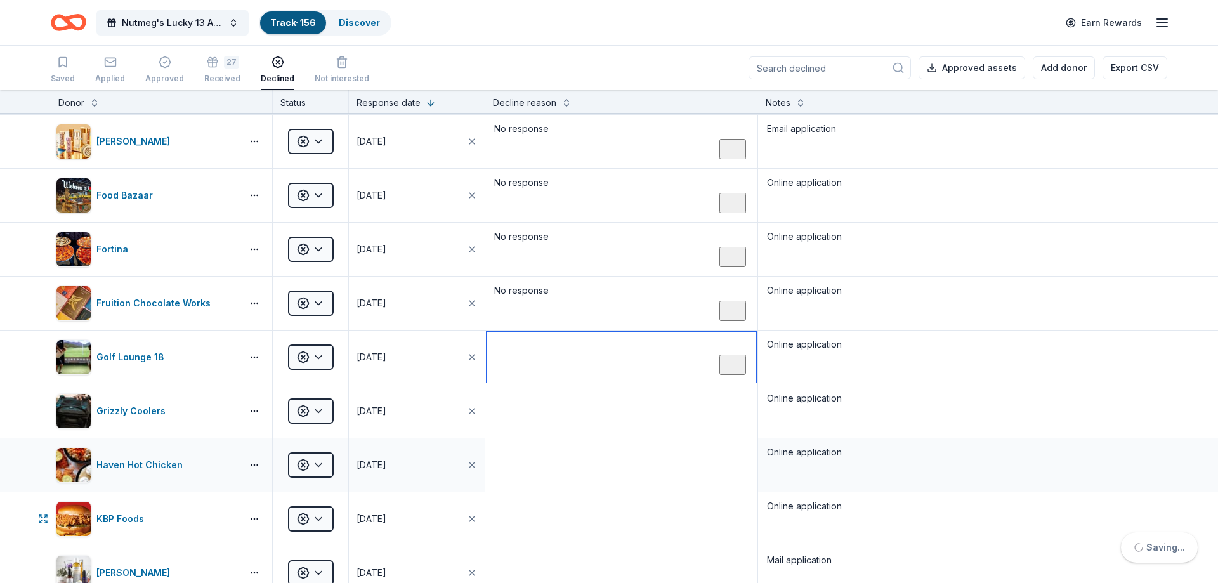
scroll to position [913, 0]
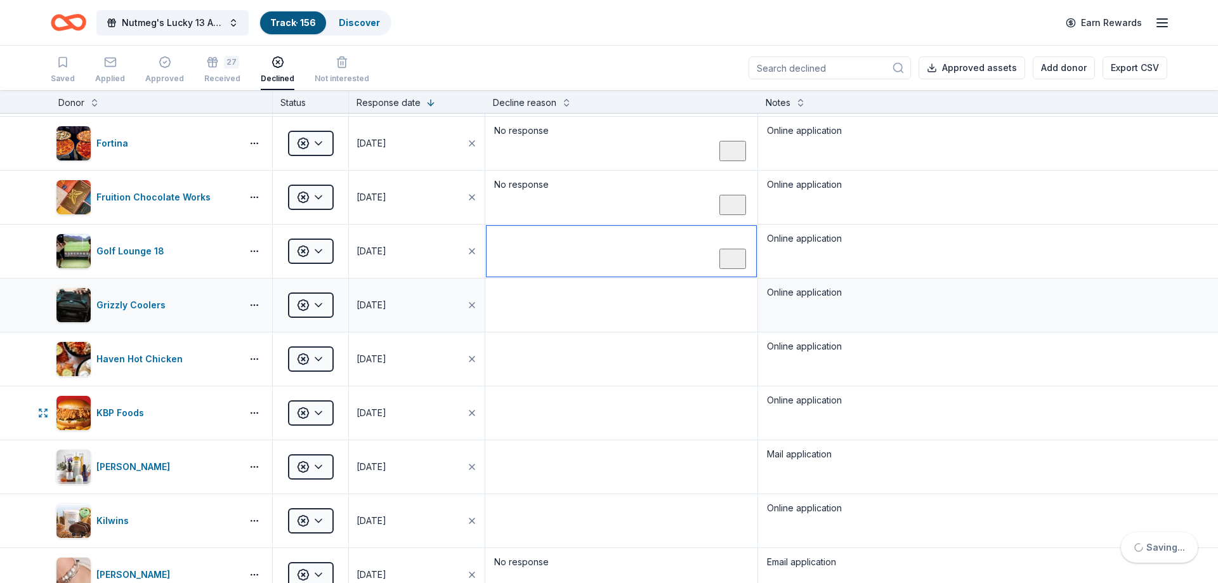
paste textarea "No response"
type textarea "No response"
click at [538, 300] on textarea at bounding box center [621, 305] width 270 height 51
paste textarea "No response"
type textarea "No response"
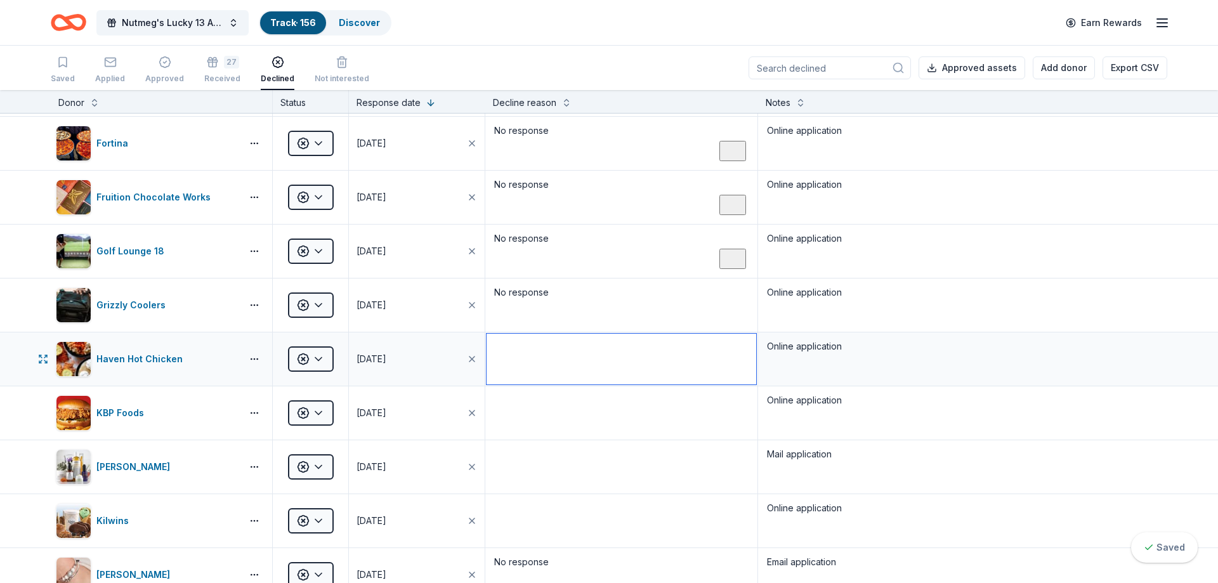
click at [528, 371] on textarea at bounding box center [621, 359] width 270 height 51
paste textarea "No response"
type textarea "No response"
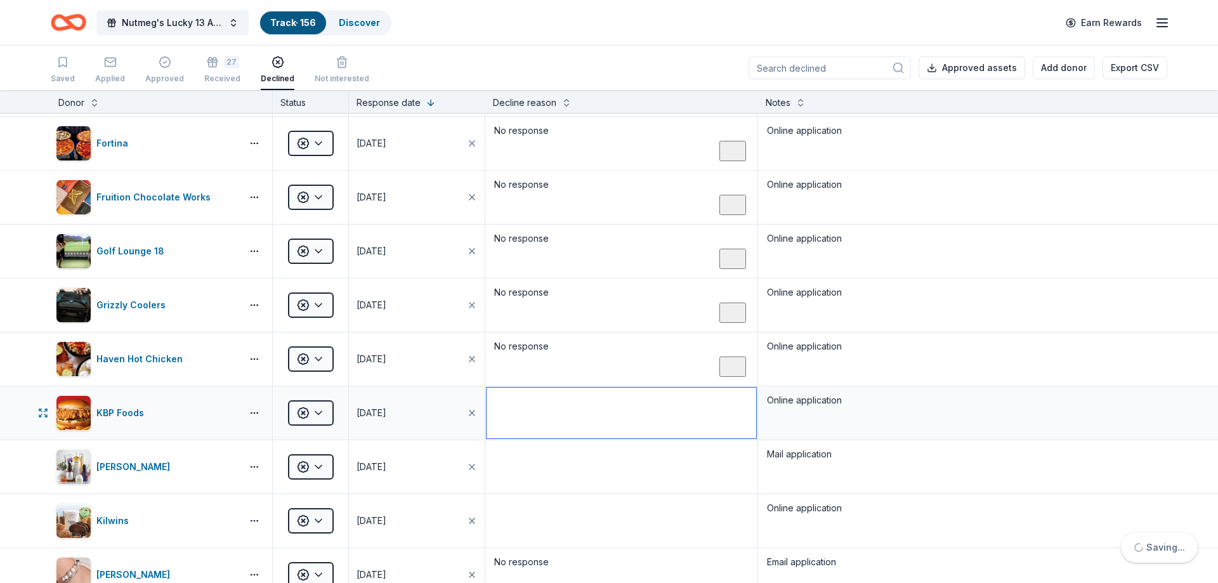
click at [536, 425] on textarea "To enrich screen reader interactions, please activate Accessibility in Grammarl…" at bounding box center [621, 412] width 270 height 51
paste textarea "No response"
type textarea "No response"
click at [524, 472] on textarea at bounding box center [621, 466] width 270 height 51
paste textarea "No response"
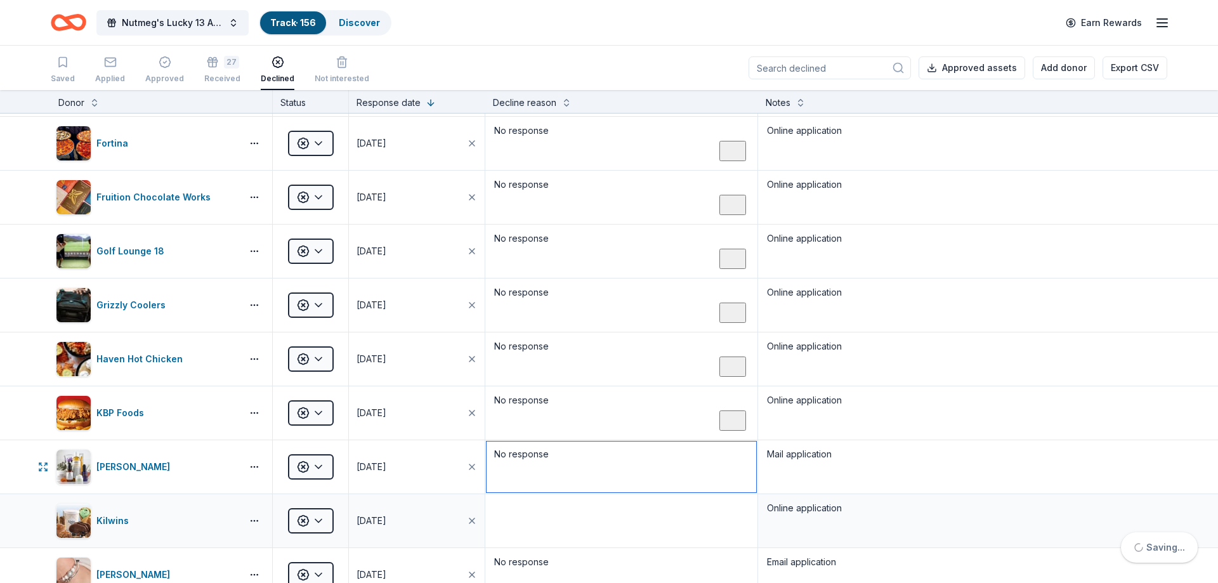
type textarea "No response"
click at [519, 512] on textarea at bounding box center [621, 520] width 270 height 51
paste textarea "No response"
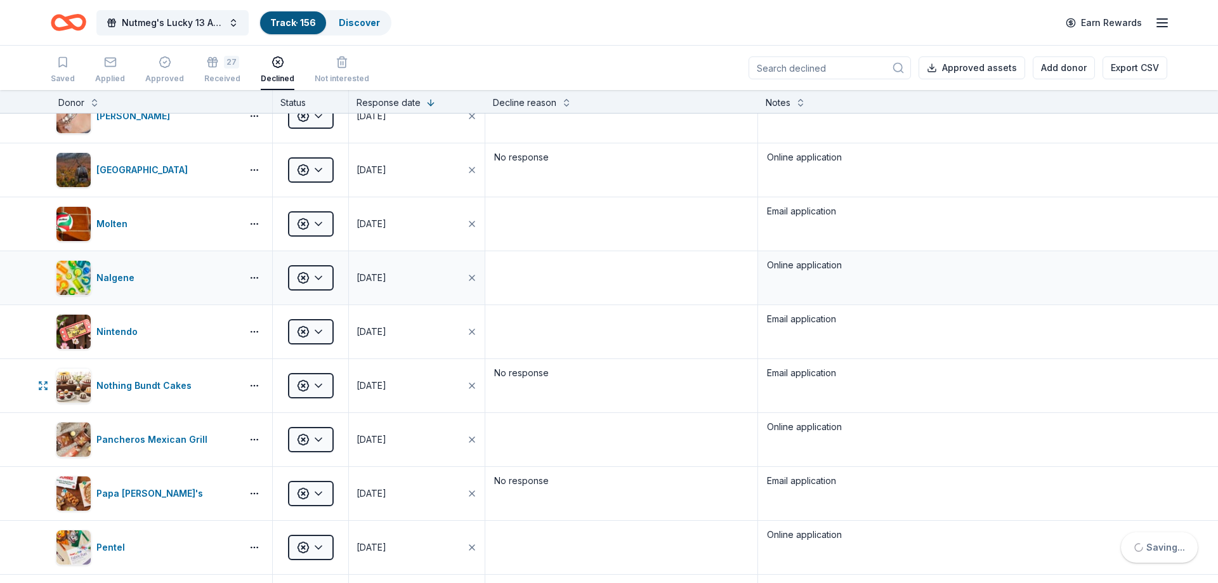
scroll to position [1446, 0]
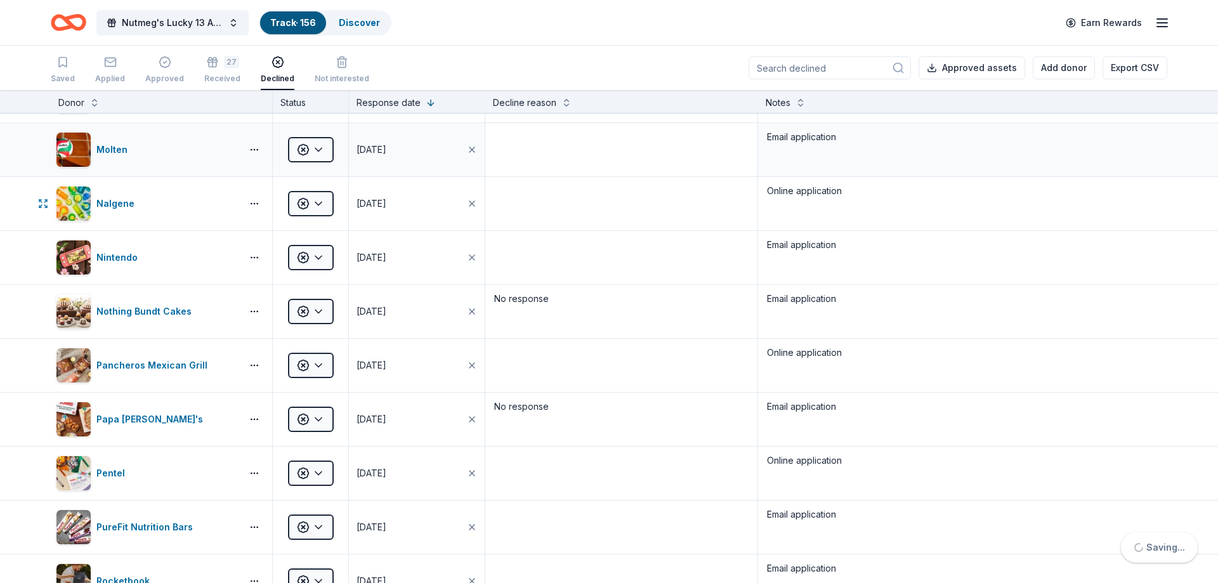
type textarea "No response"
click at [507, 166] on textarea at bounding box center [621, 149] width 270 height 51
type textarea "v"
click at [524, 217] on textarea at bounding box center [621, 203] width 270 height 51
paste textarea "No response"
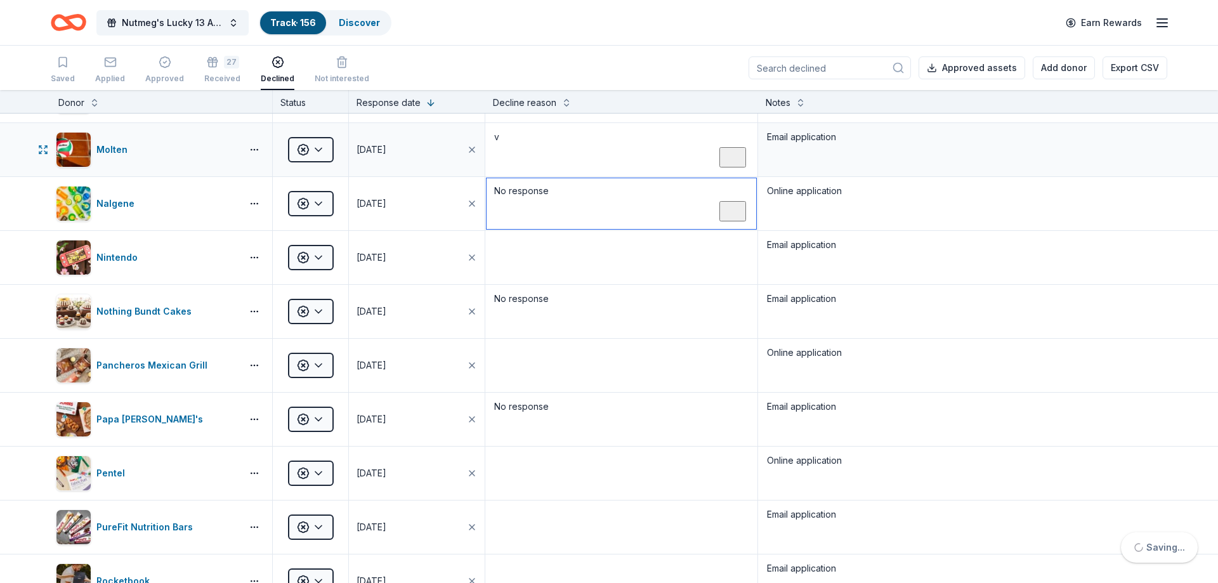
type textarea "No response"
drag, startPoint x: 521, startPoint y: 143, endPoint x: 481, endPoint y: 143, distance: 40.6
click at [486, 143] on textarea "To enrich screen reader interactions, please activate Accessibility in Grammarl…" at bounding box center [621, 149] width 270 height 51
paste textarea "No response"
type textarea "No response"
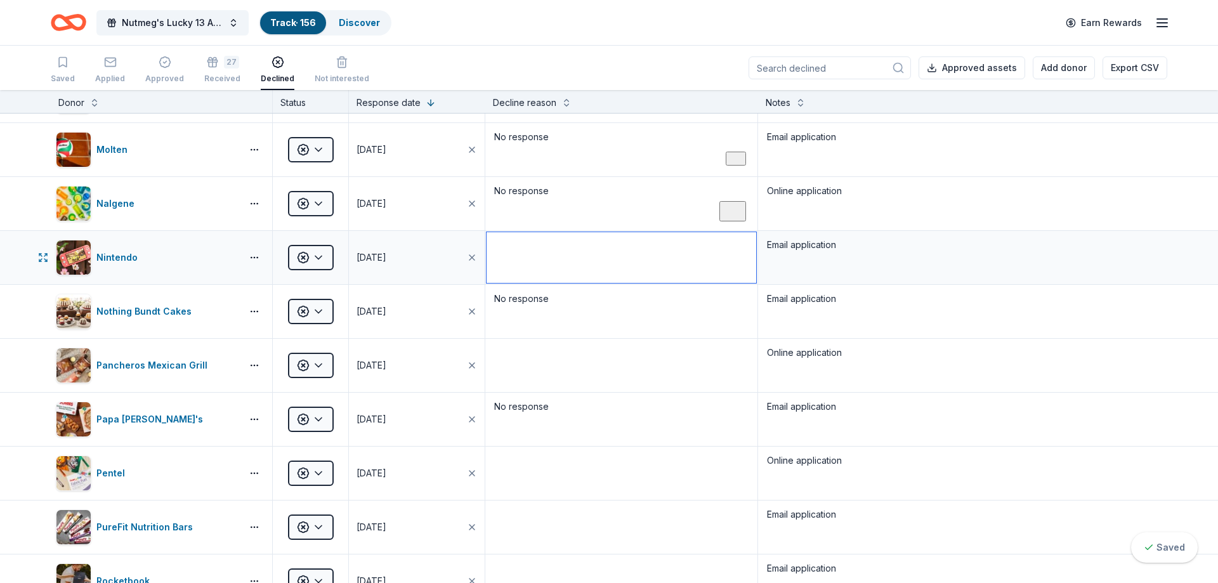
click at [589, 253] on textarea at bounding box center [621, 257] width 270 height 51
paste textarea "No response"
type textarea "No response"
click at [561, 380] on textarea "To enrich screen reader interactions, please activate Accessibility in Grammarl…" at bounding box center [621, 365] width 270 height 51
paste textarea "No response"
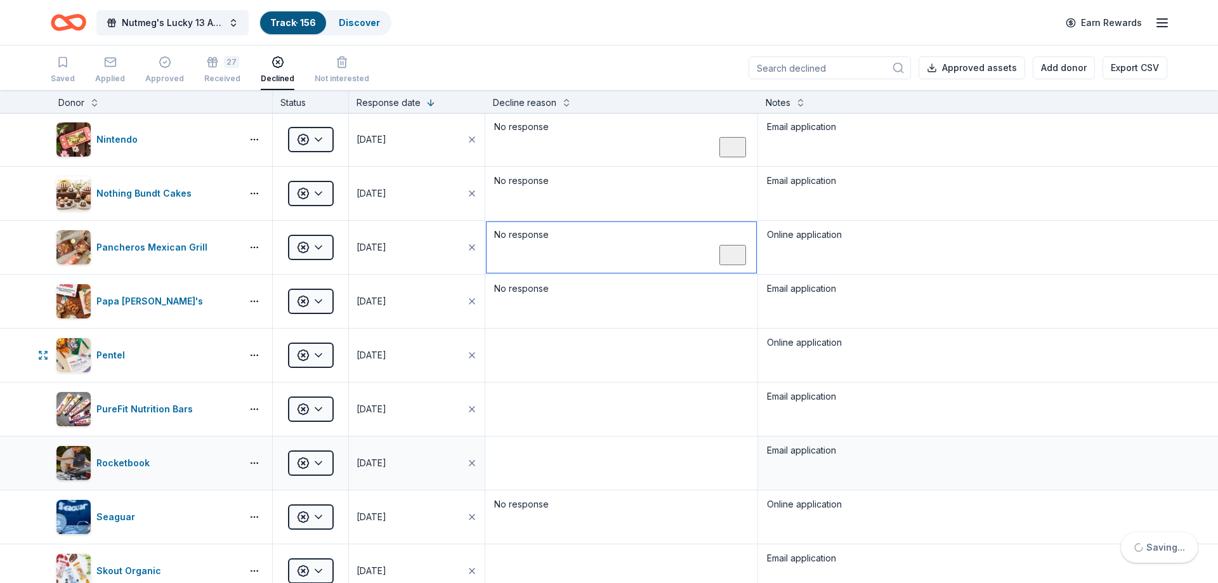
scroll to position [1750, 0]
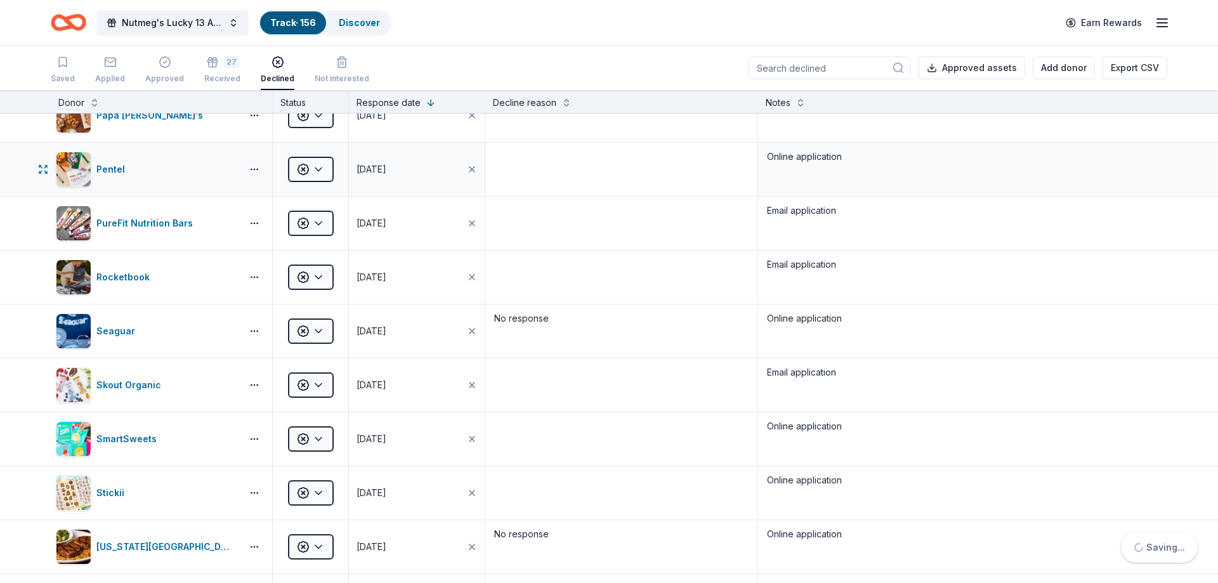
type textarea "No response"
click at [536, 158] on textarea at bounding box center [621, 169] width 270 height 51
paste textarea "No response"
type textarea "No response"
drag, startPoint x: 557, startPoint y: 256, endPoint x: 551, endPoint y: 258, distance: 6.8
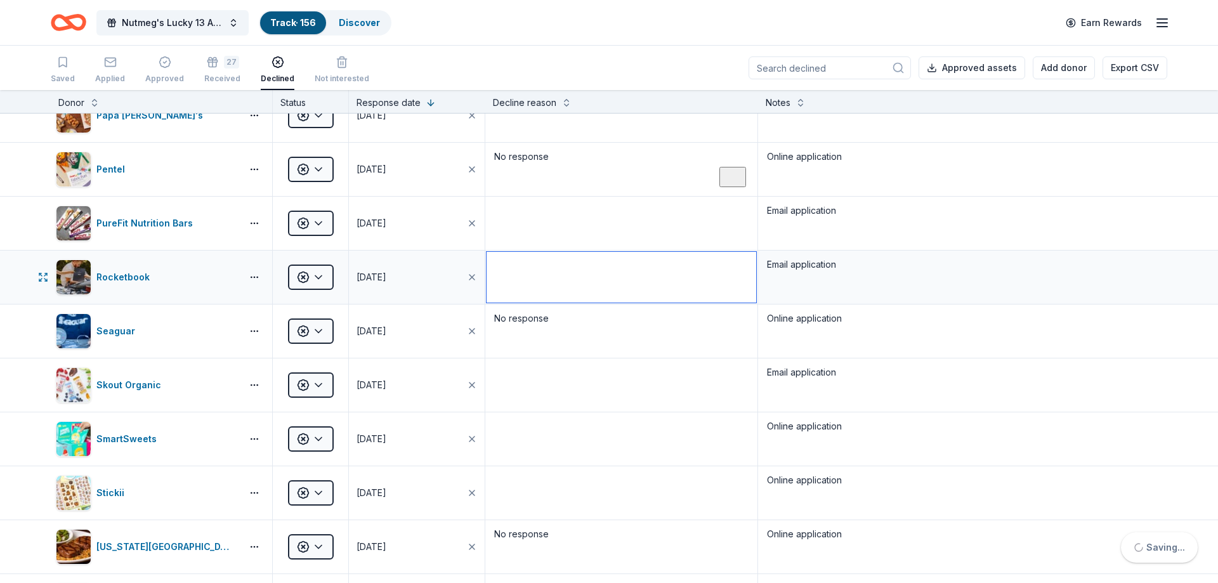
click at [556, 255] on textarea at bounding box center [621, 277] width 270 height 51
paste textarea "No response"
type textarea "No response"
click at [544, 232] on textarea "To enrich screen reader interactions, please activate Accessibility in Grammarl…" at bounding box center [621, 223] width 270 height 51
paste
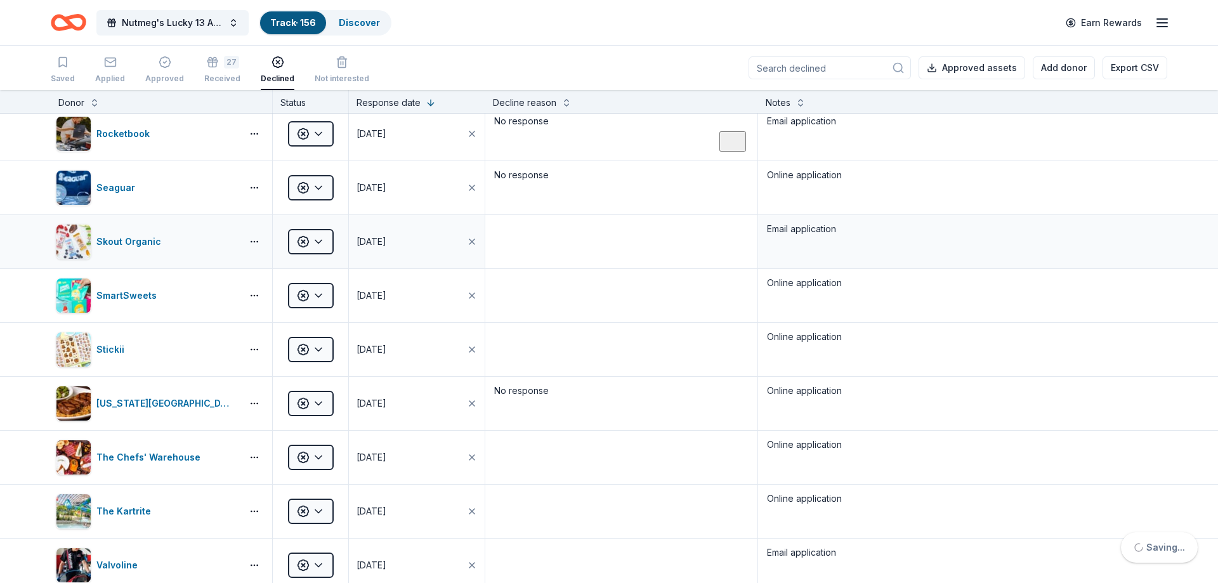
scroll to position [1902, 0]
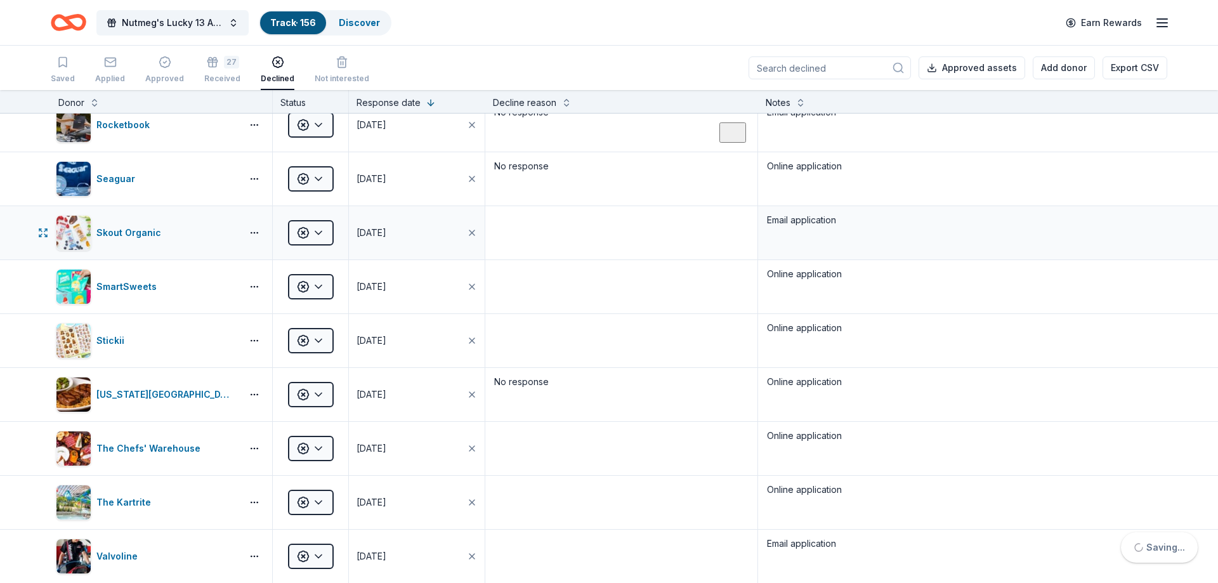
type textarea "No response"
click at [552, 230] on textarea "To enrich screen reader interactions, please activate Accessibility in Grammarl…" at bounding box center [621, 232] width 270 height 51
type textarea "No response"
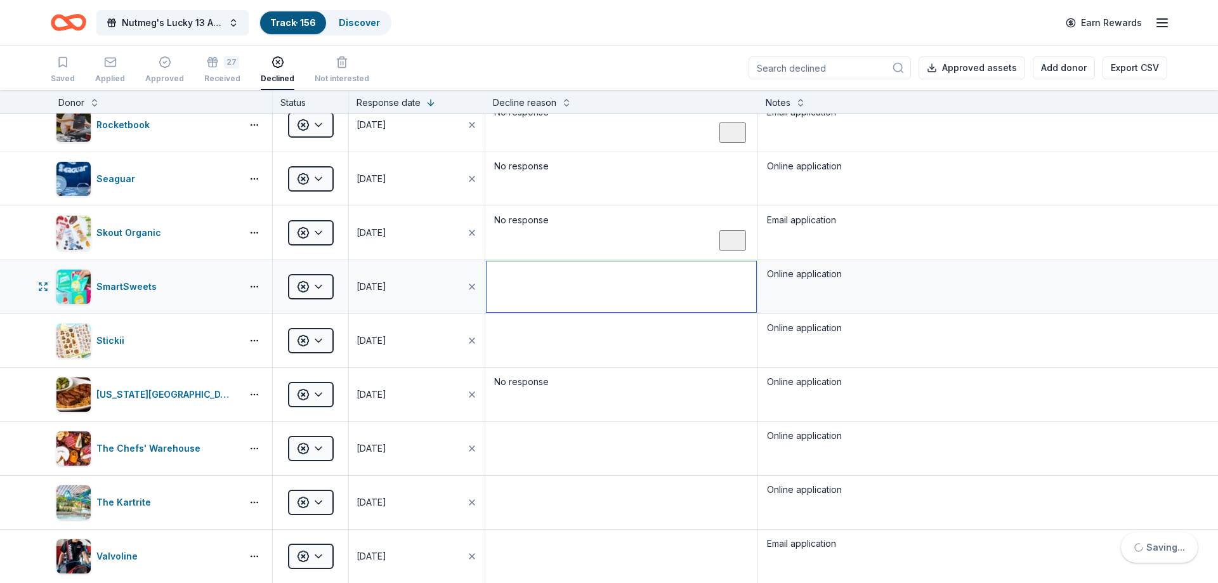
click at [555, 303] on textarea at bounding box center [621, 286] width 270 height 51
type textarea "No response"
click at [549, 349] on textarea at bounding box center [621, 340] width 270 height 51
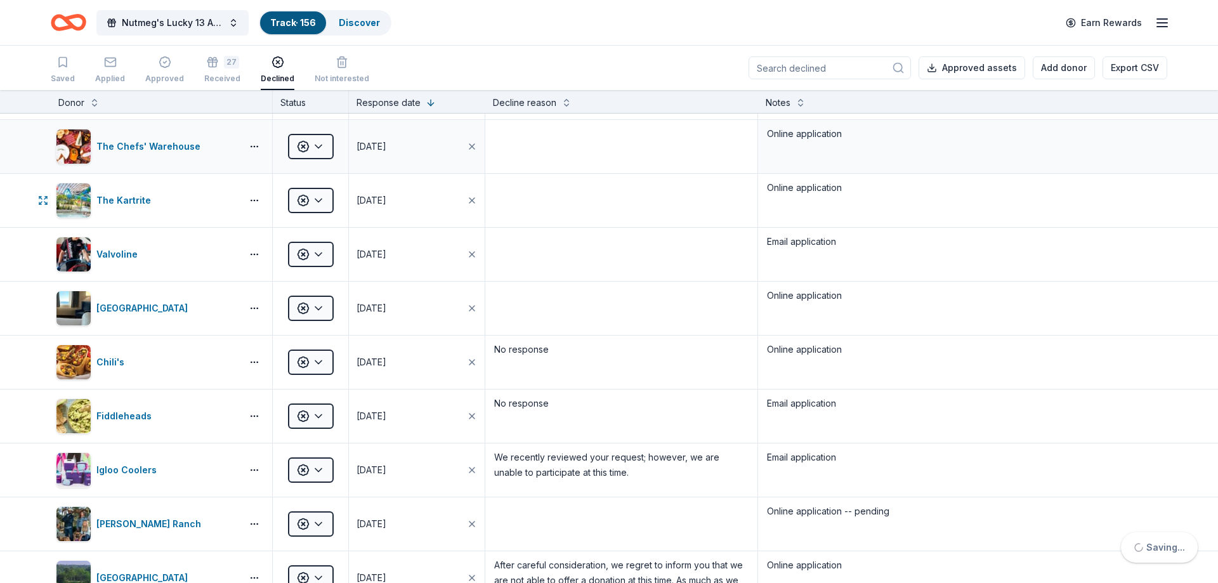
scroll to position [2206, 0]
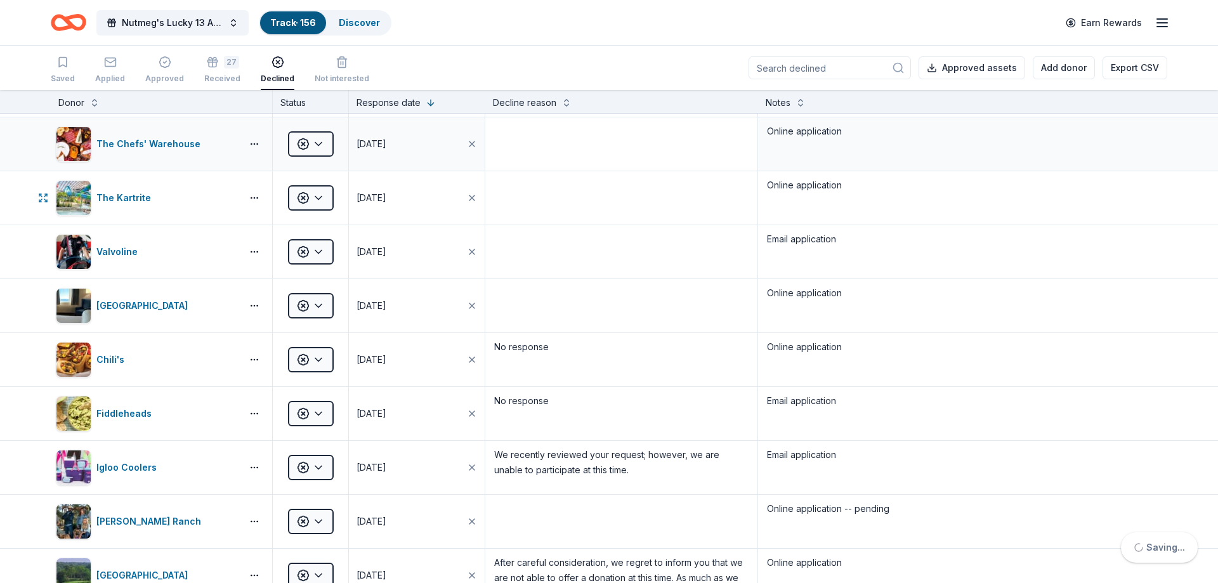
type textarea "No response"
click at [535, 153] on textarea "To enrich screen reader interactions, please activate Accessibility in Grammarl…" at bounding box center [621, 144] width 270 height 51
type textarea "No response"
click at [529, 205] on textarea at bounding box center [621, 197] width 270 height 51
type textarea "No response"
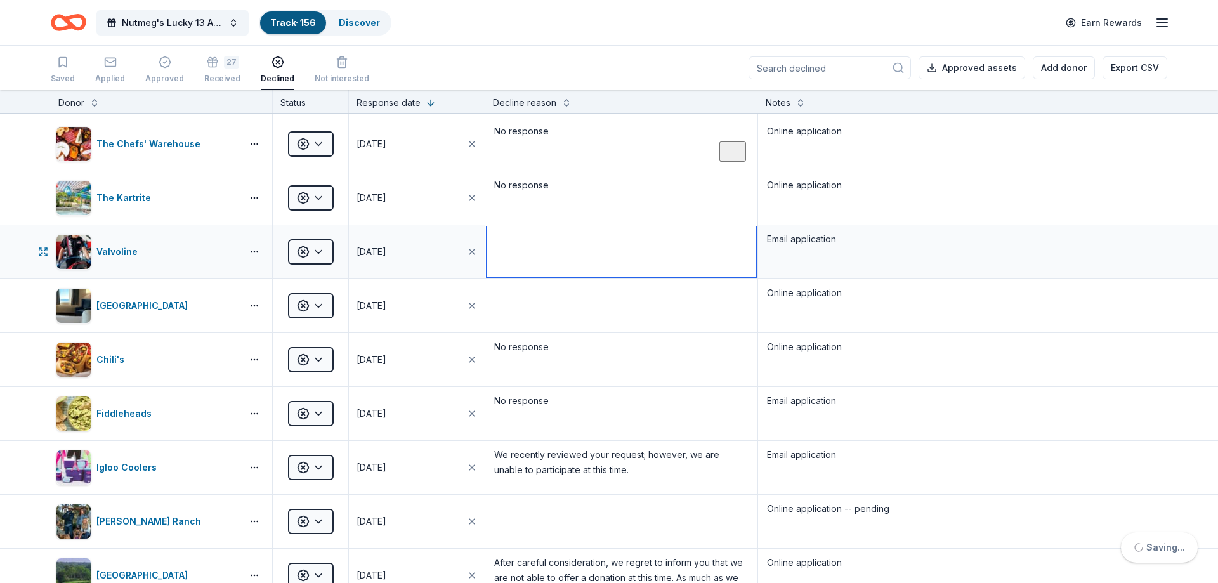
click at [531, 247] on textarea at bounding box center [621, 251] width 270 height 51
type textarea "No response"
click at [531, 298] on textarea at bounding box center [621, 305] width 270 height 51
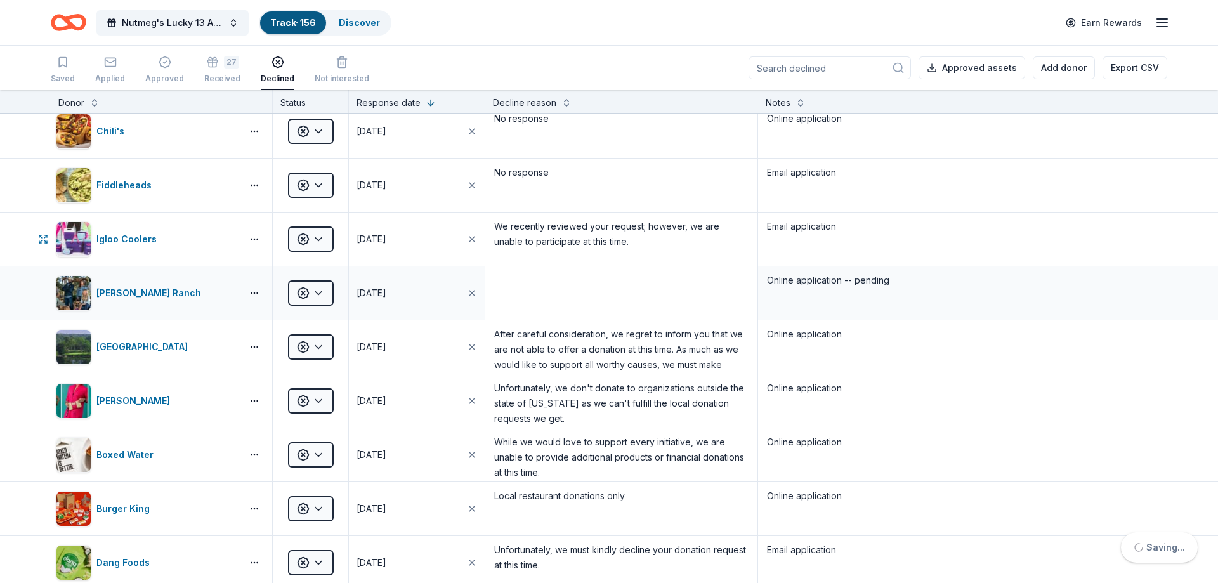
type textarea "No response"
click at [542, 300] on textarea "To enrich screen reader interactions, please activate Accessibility in Grammarl…" at bounding box center [621, 293] width 270 height 51
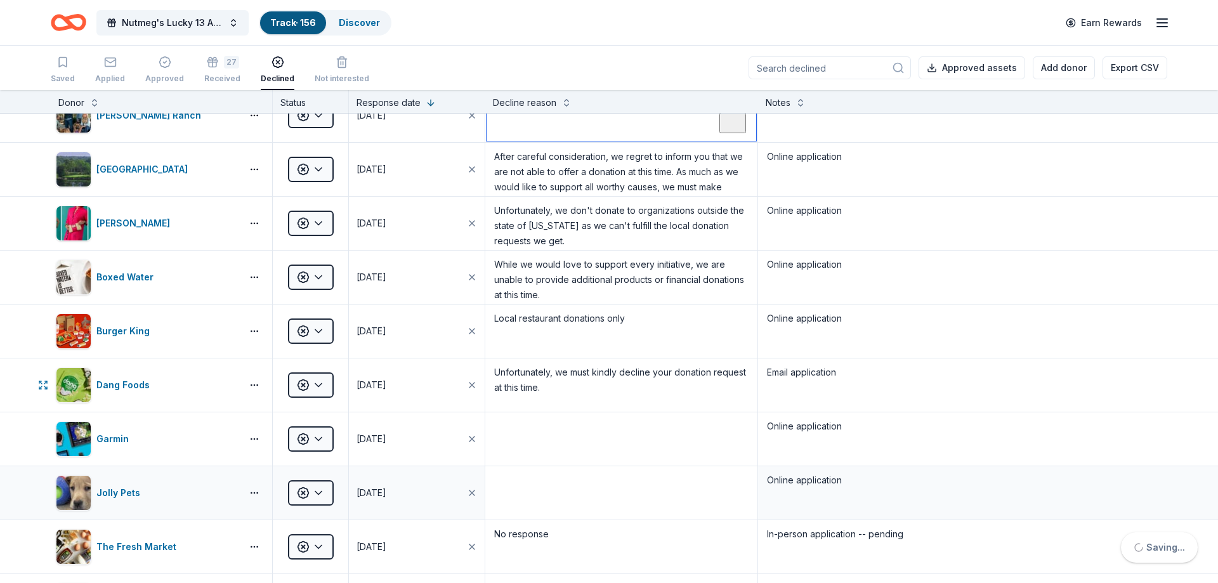
scroll to position [2815, 0]
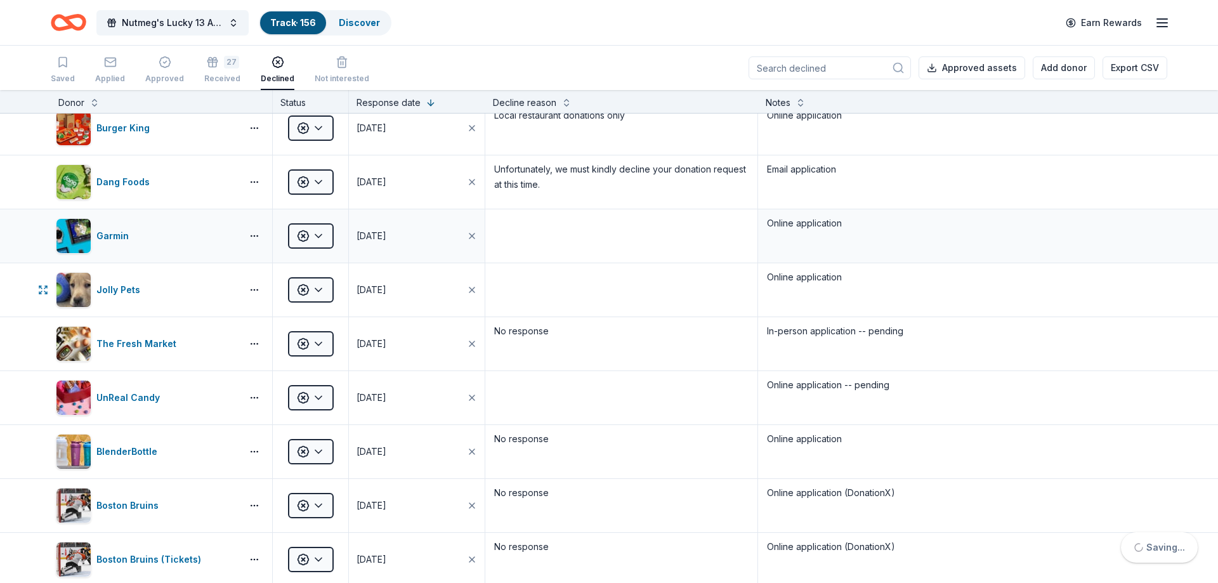
type textarea "No response"
click at [539, 245] on textarea at bounding box center [621, 236] width 270 height 51
type textarea "No response"
click at [536, 282] on textarea "To enrich screen reader interactions, please activate Accessibility in Grammarl…" at bounding box center [621, 289] width 270 height 51
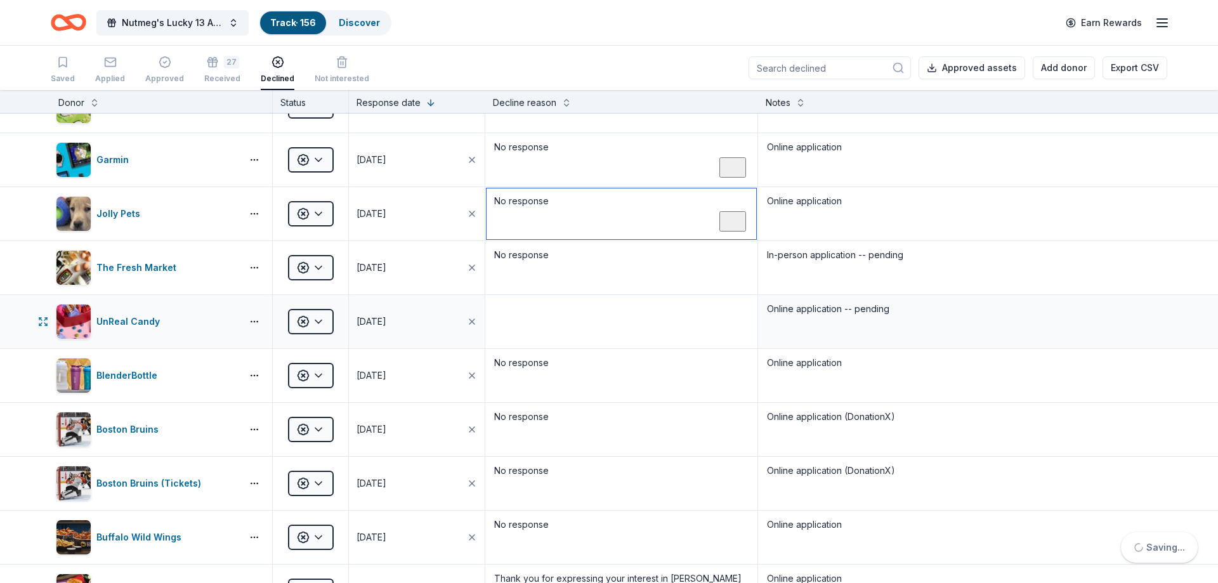
type textarea "No response"
click at [519, 326] on textarea at bounding box center [621, 321] width 270 height 51
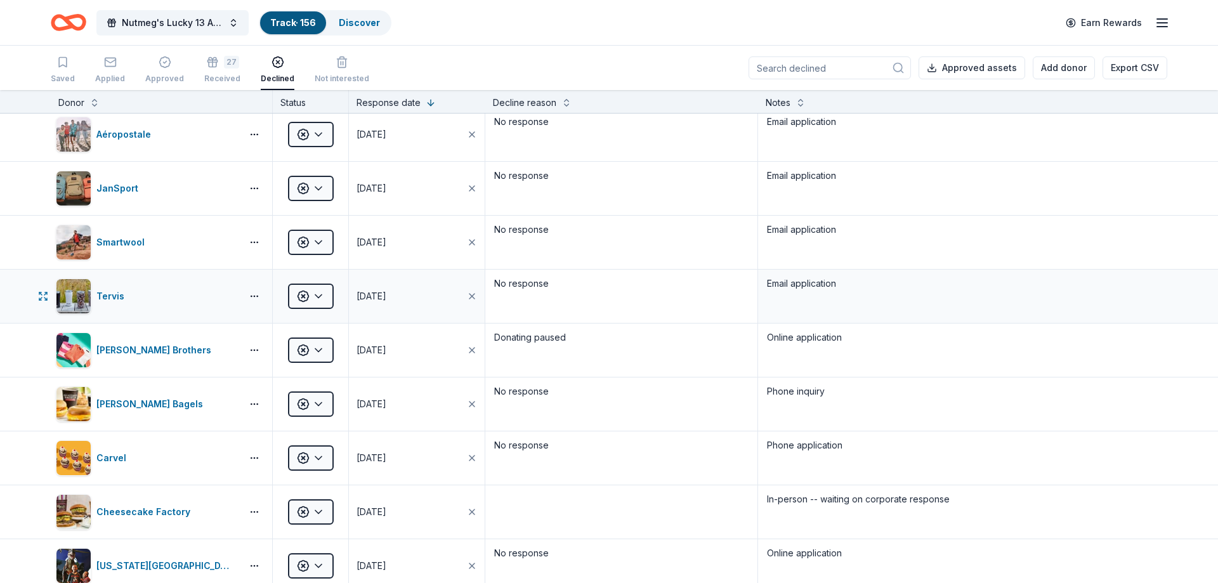
scroll to position [4946, 0]
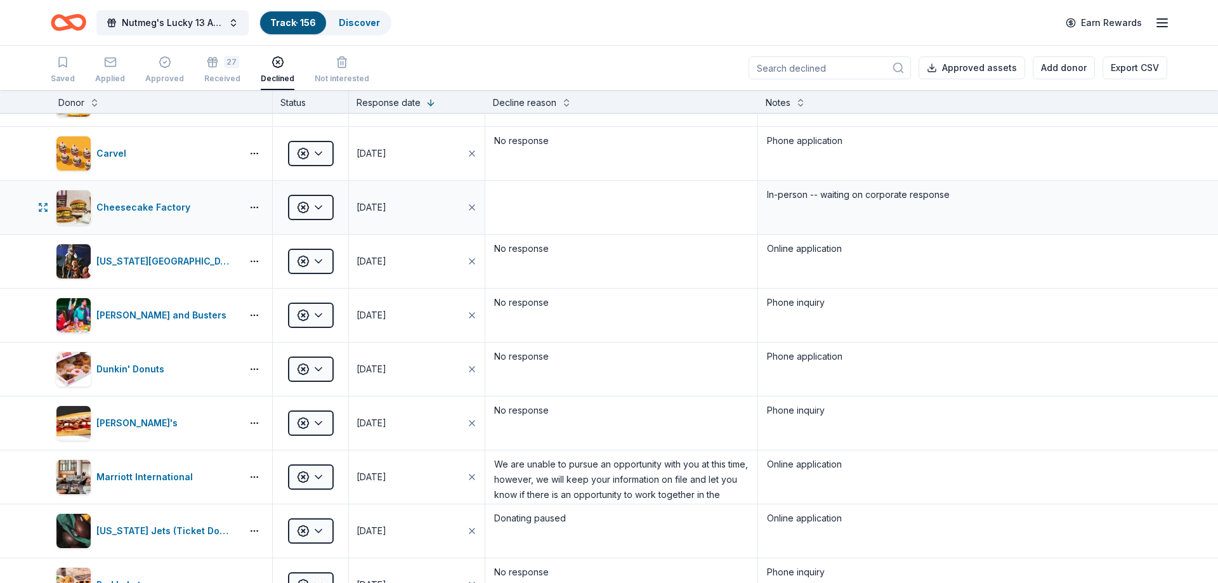
type textarea "No response"
click at [519, 199] on textarea at bounding box center [621, 207] width 270 height 51
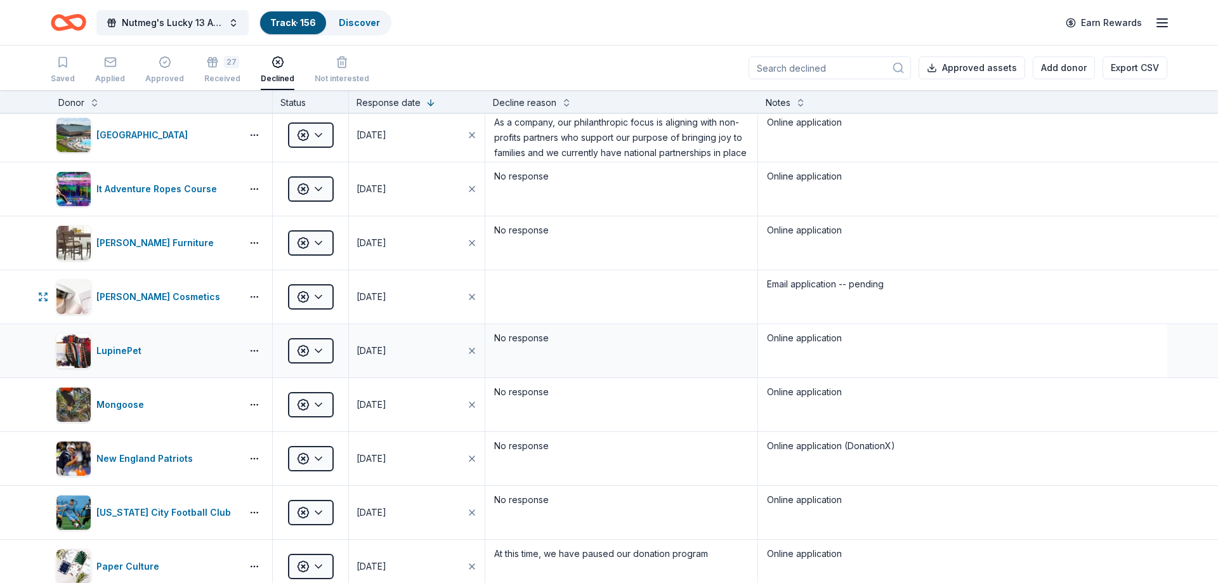
scroll to position [3602, 0]
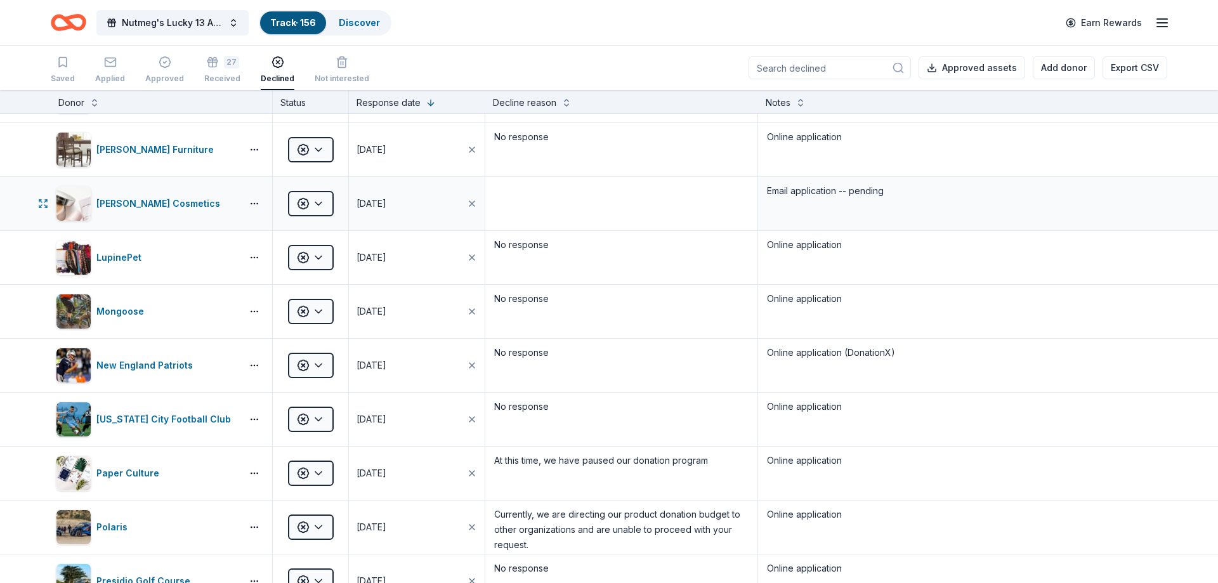
type textarea "No response"
click at [635, 203] on textarea at bounding box center [621, 203] width 270 height 51
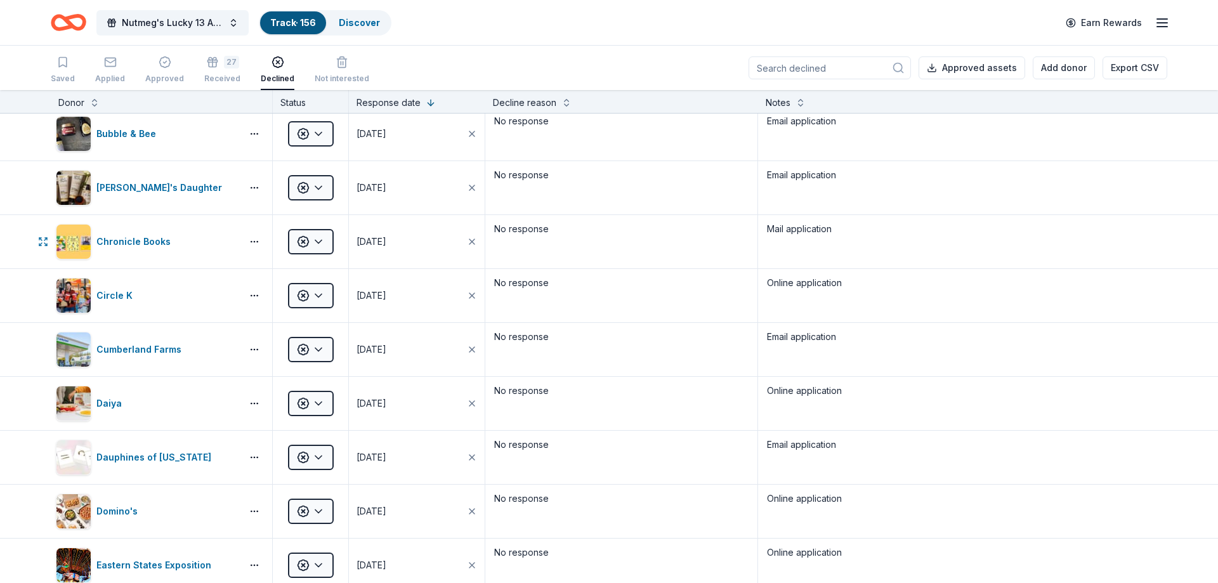
scroll to position [0, 0]
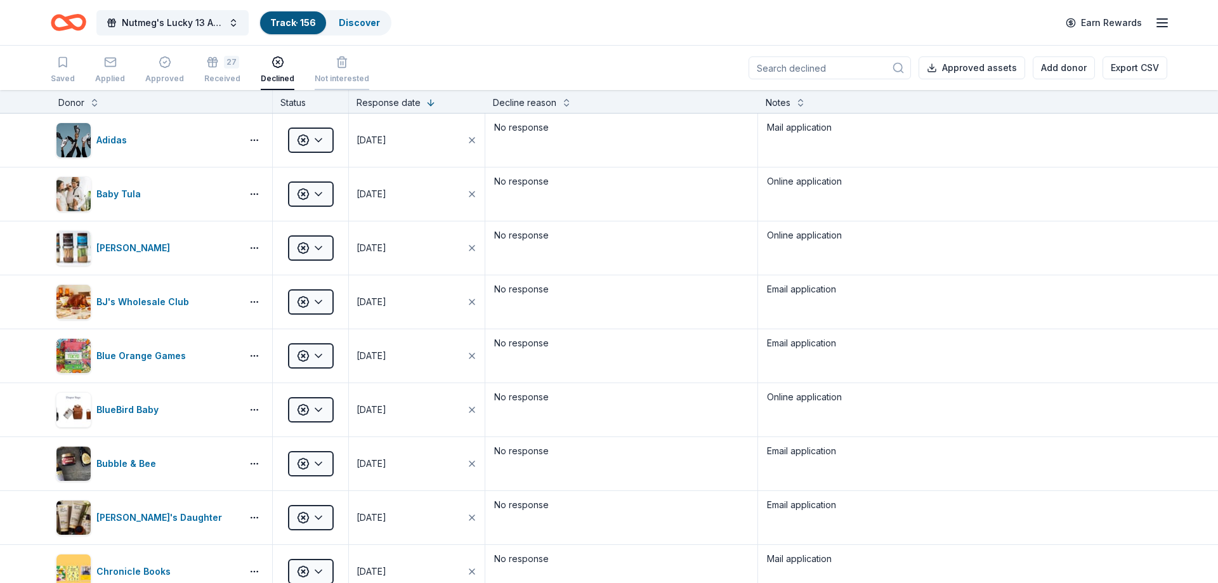
type textarea "No response"
click at [318, 74] on div "Not interested" at bounding box center [342, 79] width 55 height 10
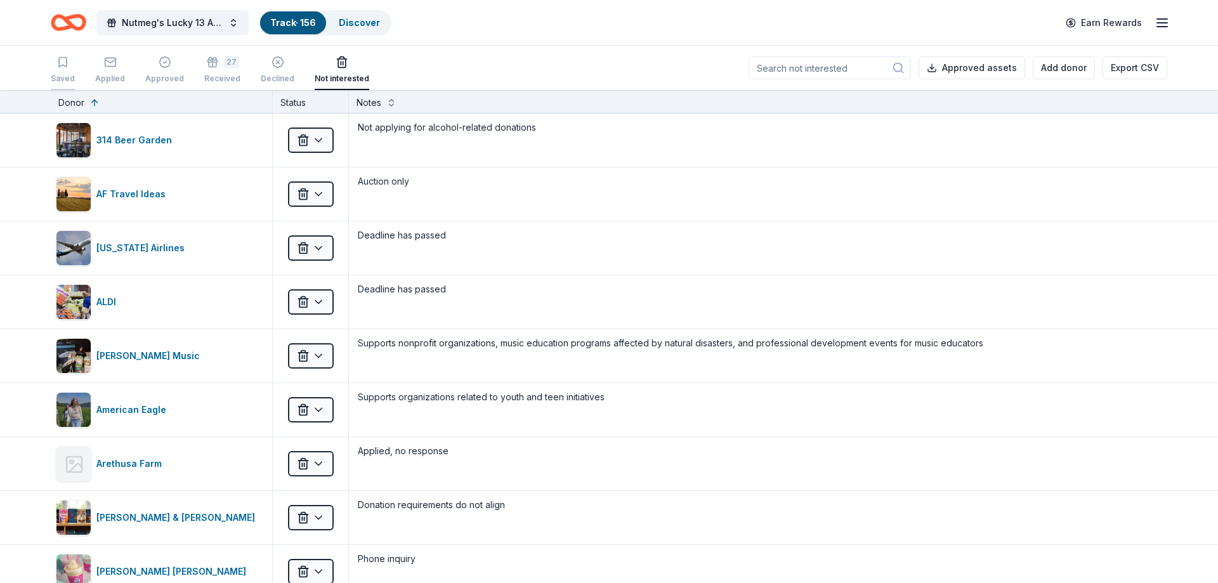
click at [59, 63] on icon "button" at bounding box center [63, 63] width 8 height 10
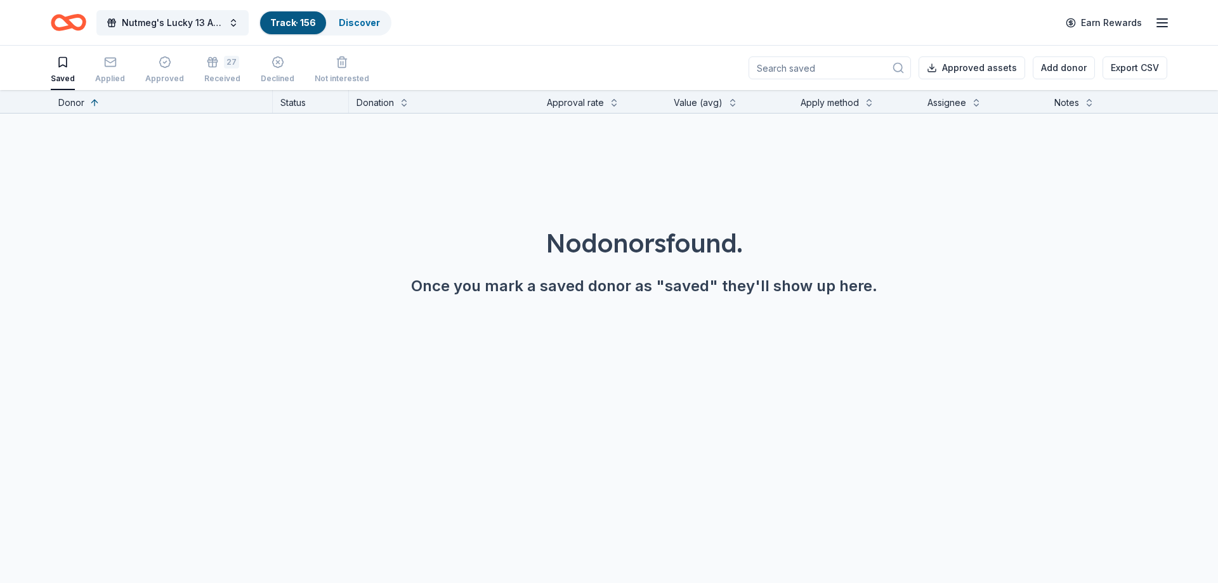
click at [1167, 24] on icon "button" at bounding box center [1161, 22] width 15 height 15
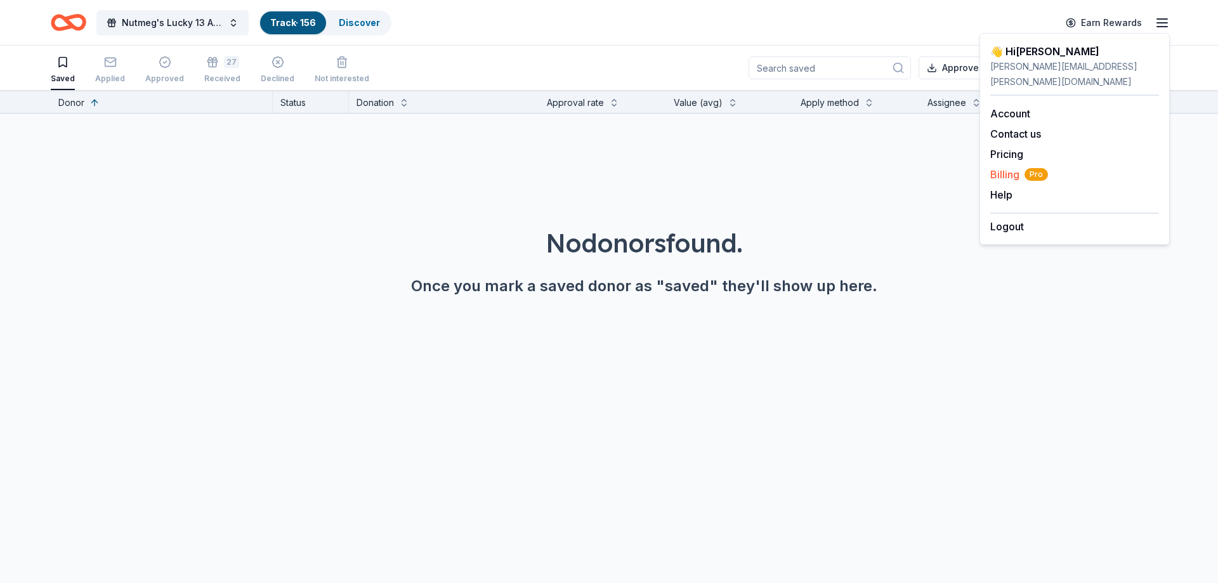
click at [1004, 167] on span "Billing Pro" at bounding box center [1019, 174] width 58 height 15
